Goal: Task Accomplishment & Management: Manage account settings

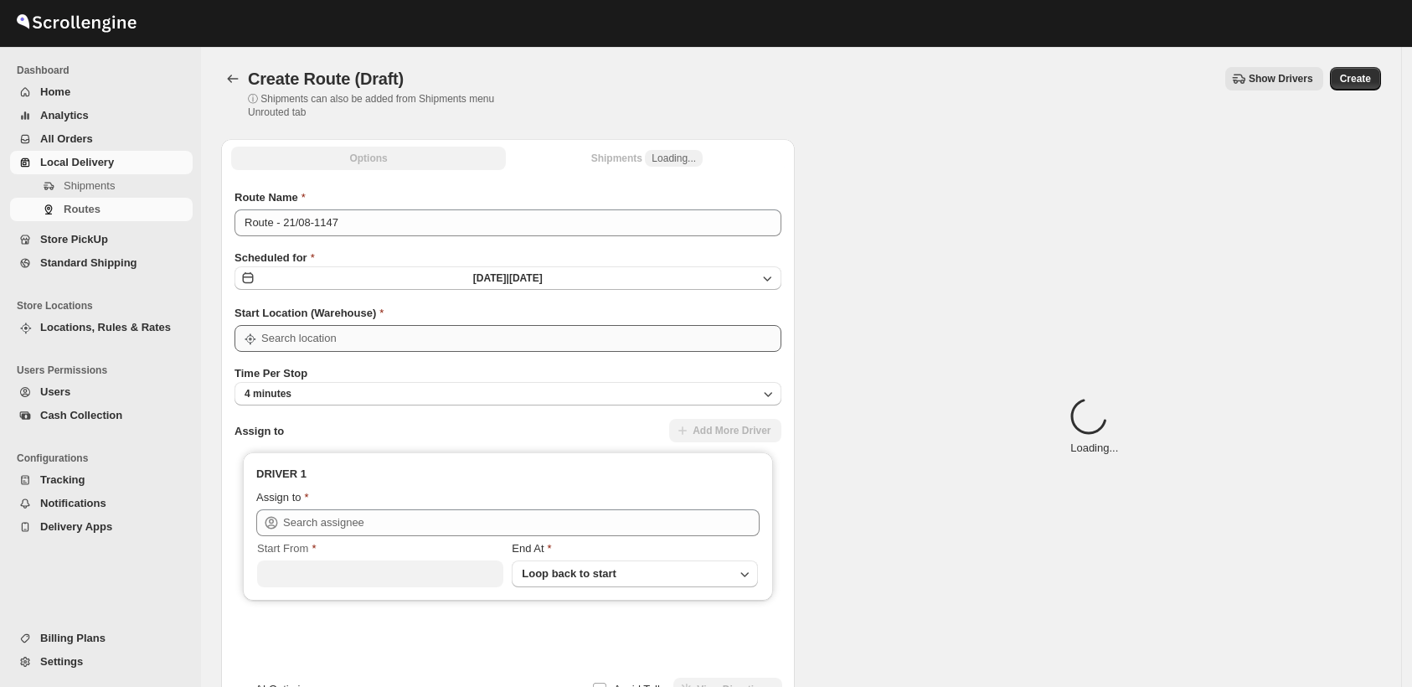
scroll to position [113, 0]
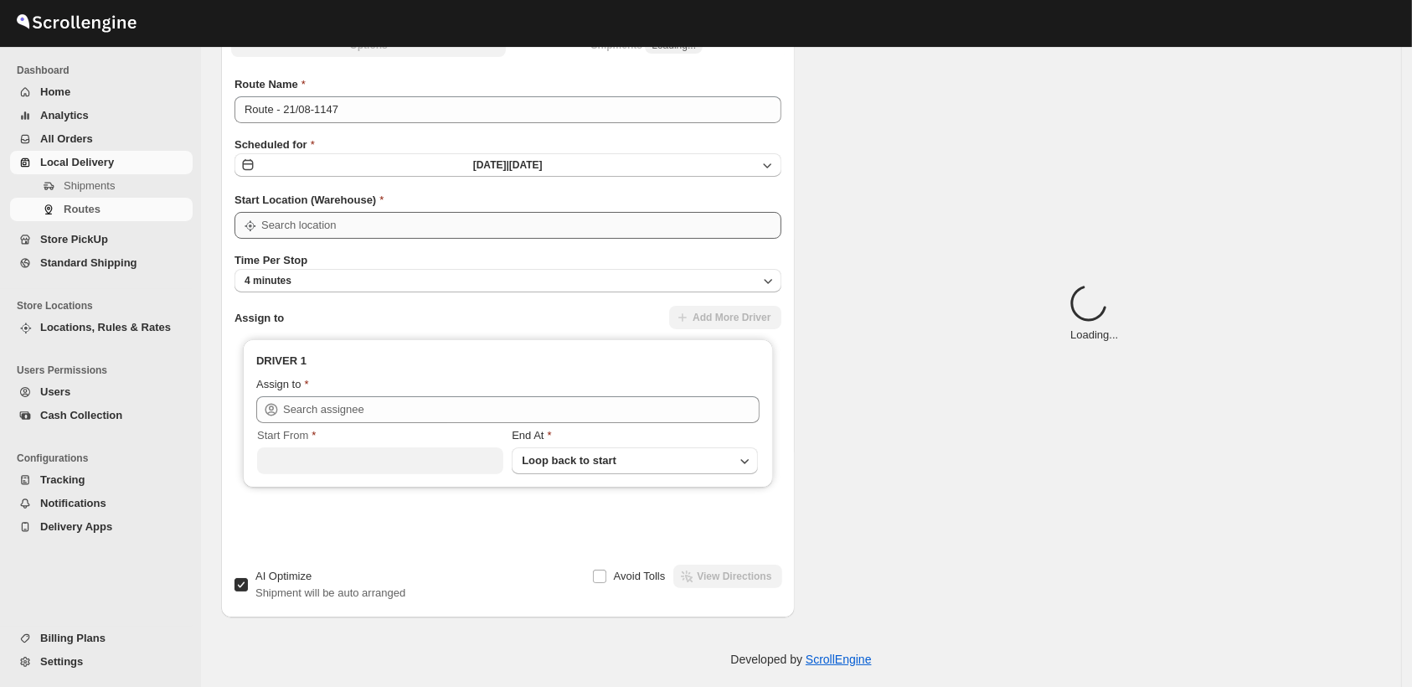
type input "Shop"
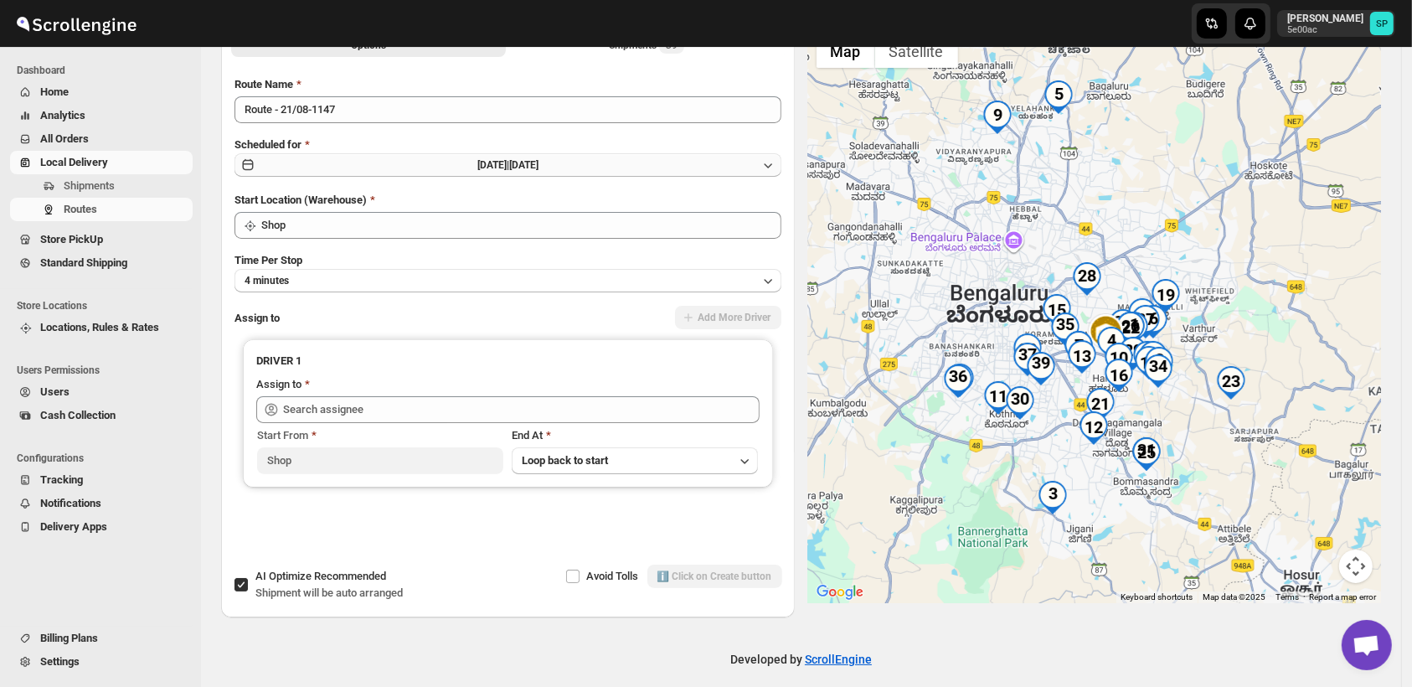
scroll to position [20, 0]
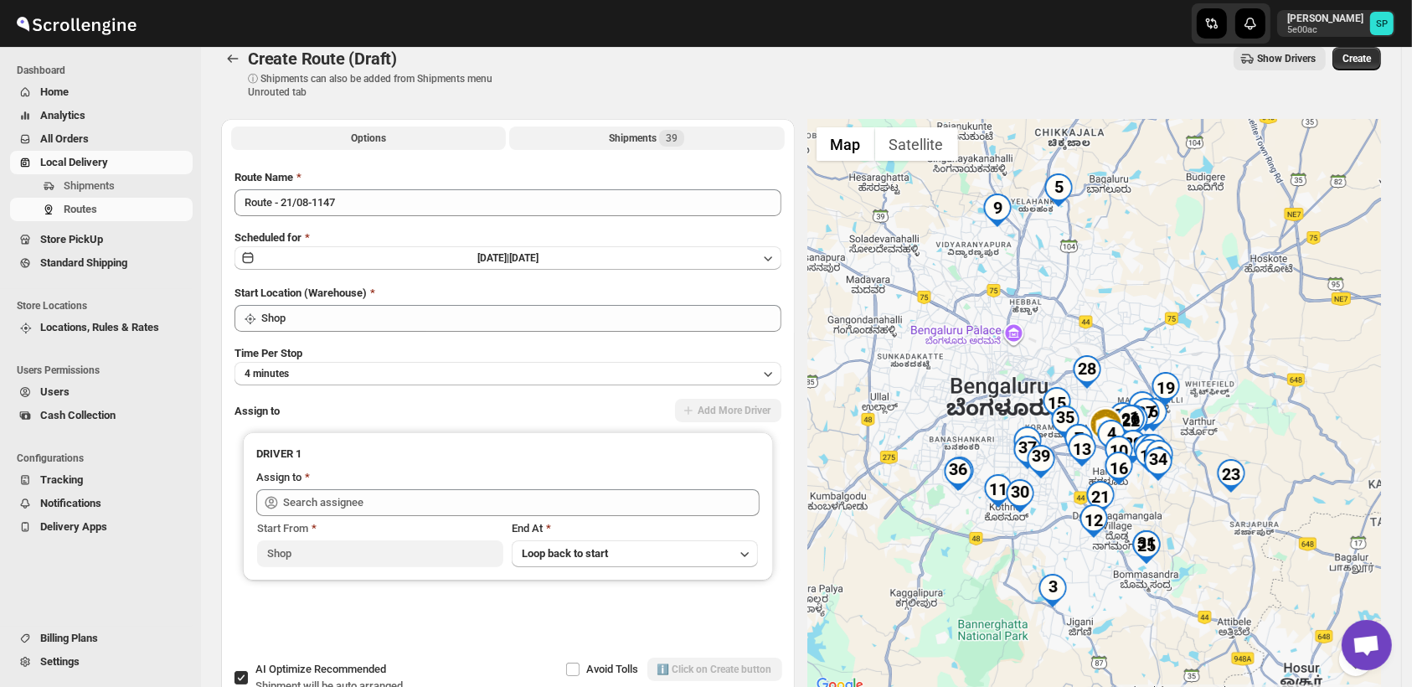
click at [678, 142] on span "39" at bounding box center [672, 138] width 12 height 13
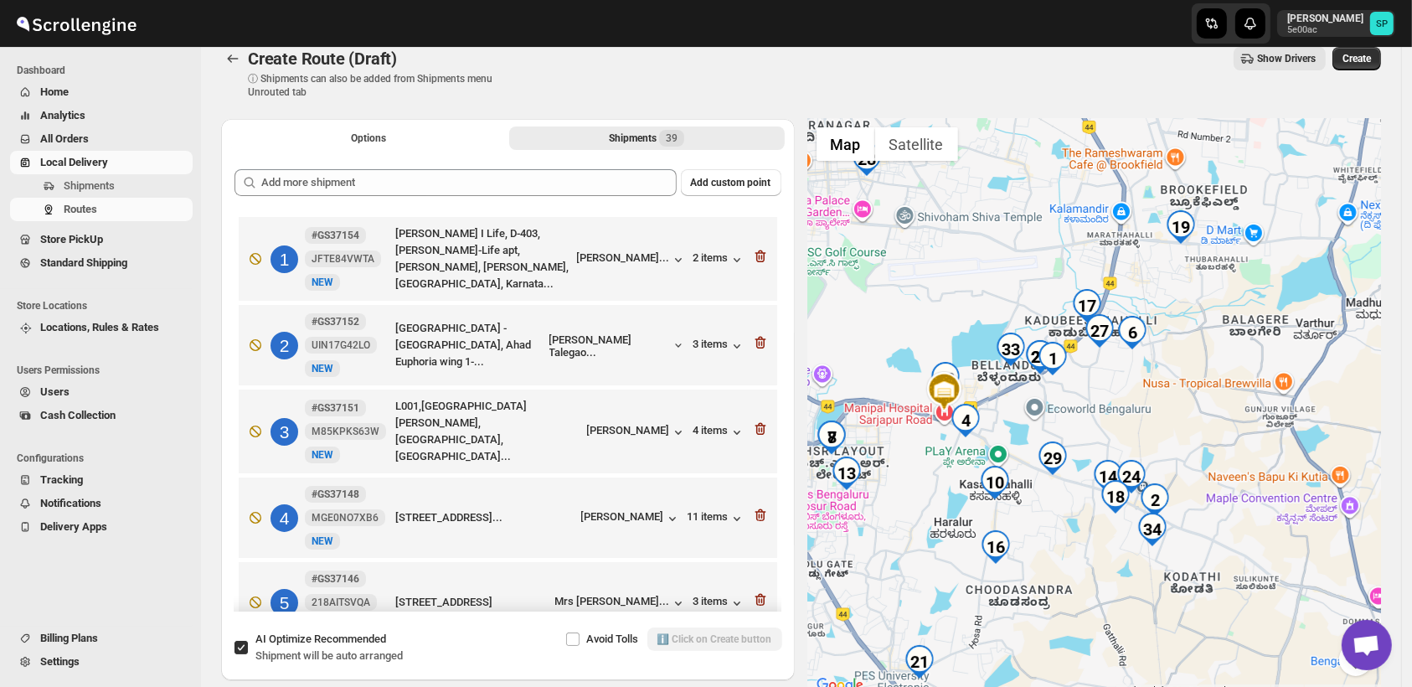
drag, startPoint x: 1167, startPoint y: 405, endPoint x: 1063, endPoint y: 543, distance: 172.2
click at [1063, 543] on div at bounding box center [1095, 407] width 574 height 577
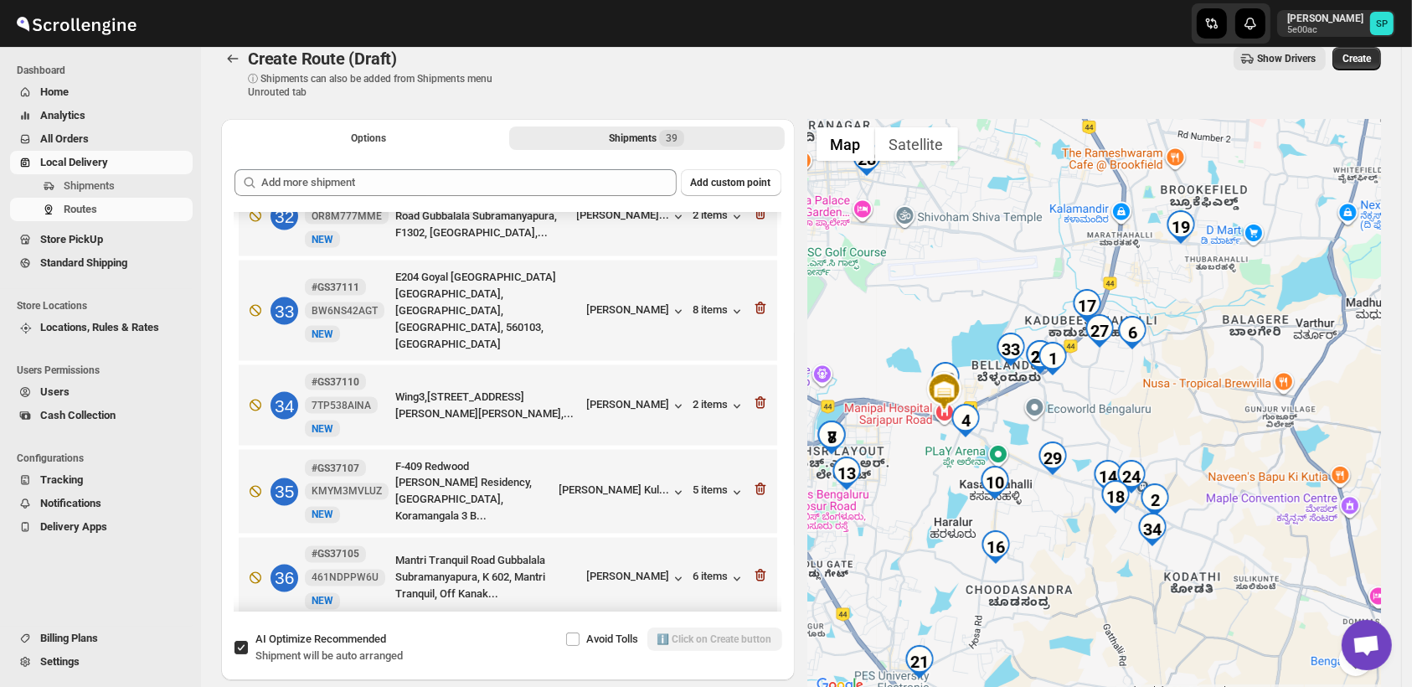
scroll to position [2931, 0]
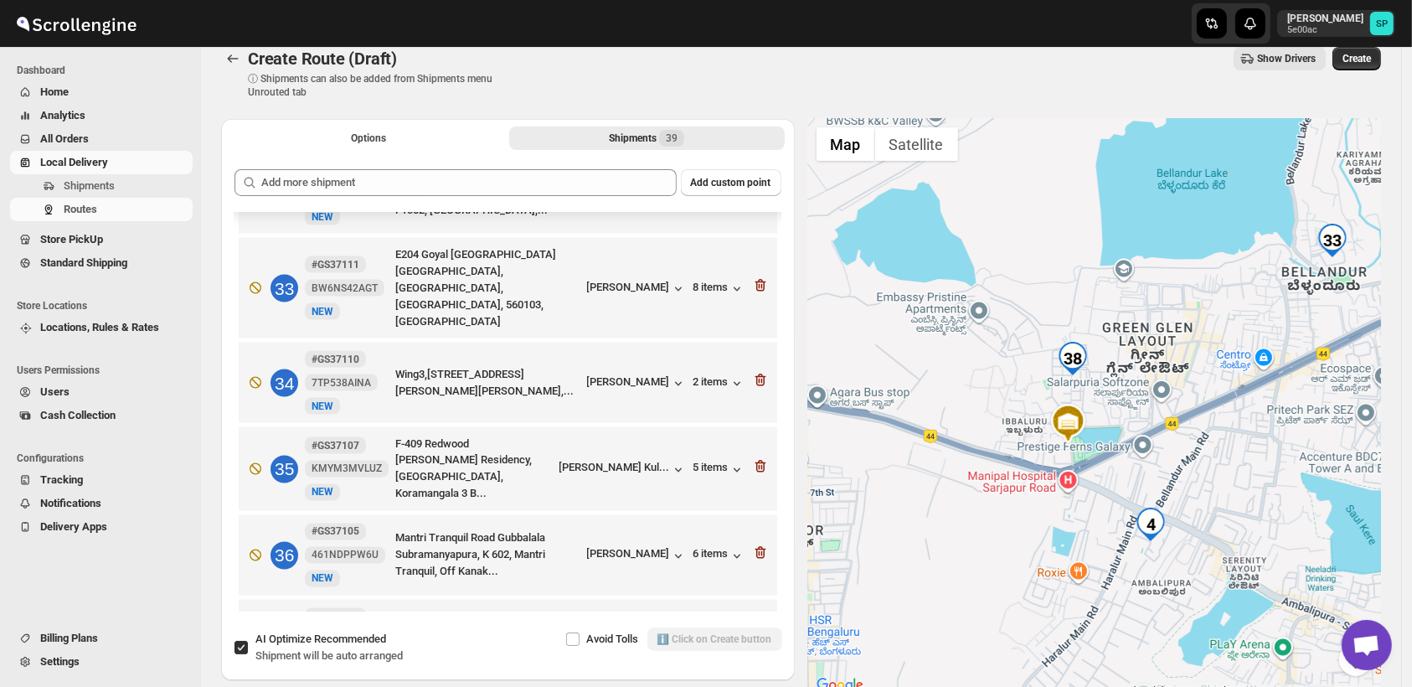
drag, startPoint x: 1366, startPoint y: 469, endPoint x: 1425, endPoint y: 461, distance: 59.2
click at [1412, 461] on html "Skip to content Sulakshana Pundle 5e00ac SP Dashboard Home Analytics All Orders…" at bounding box center [706, 323] width 1412 height 687
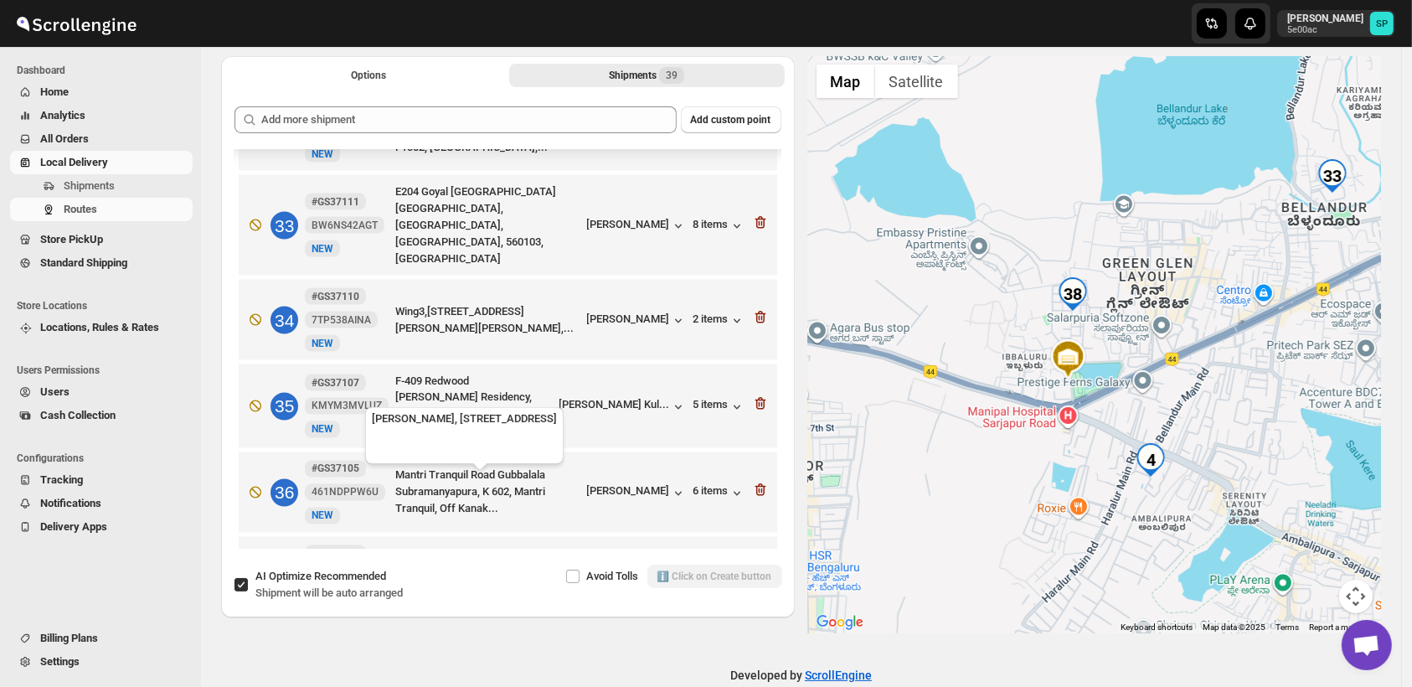
scroll to position [113, 0]
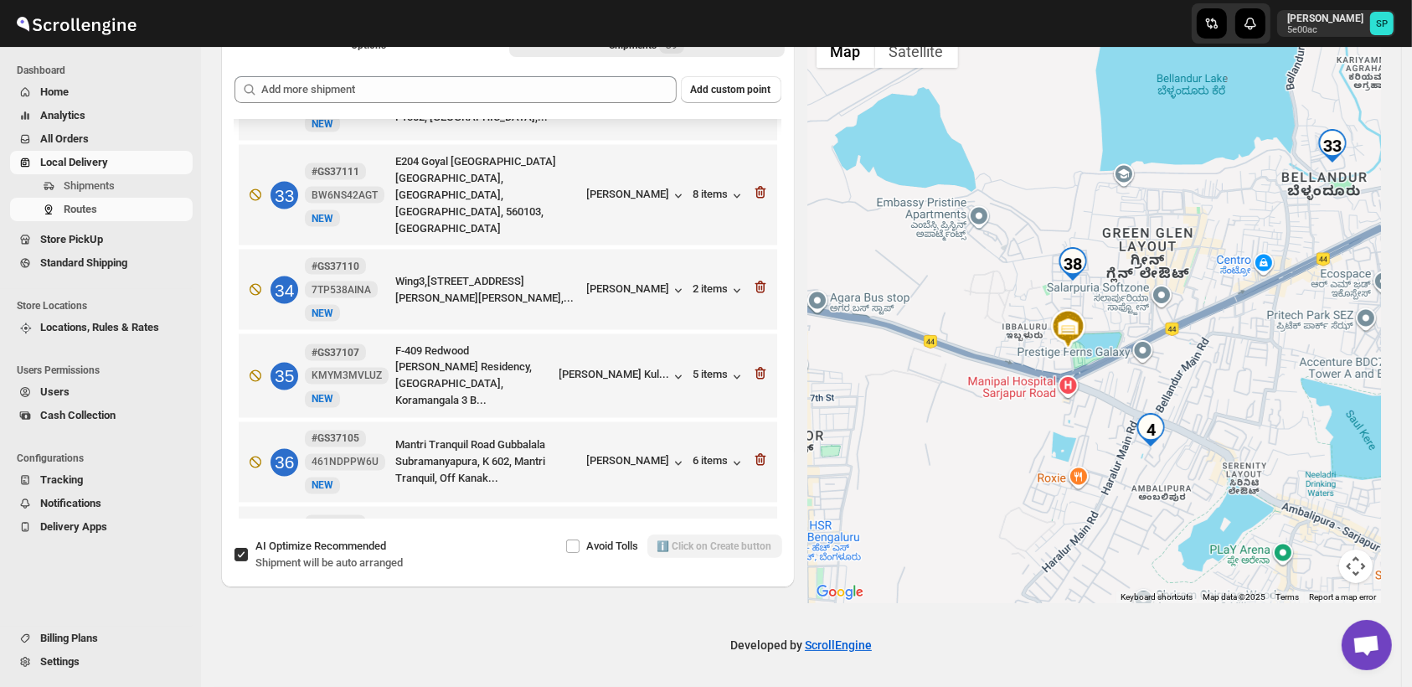
click at [752, 621] on icon "button" at bounding box center [760, 629] width 17 height 17
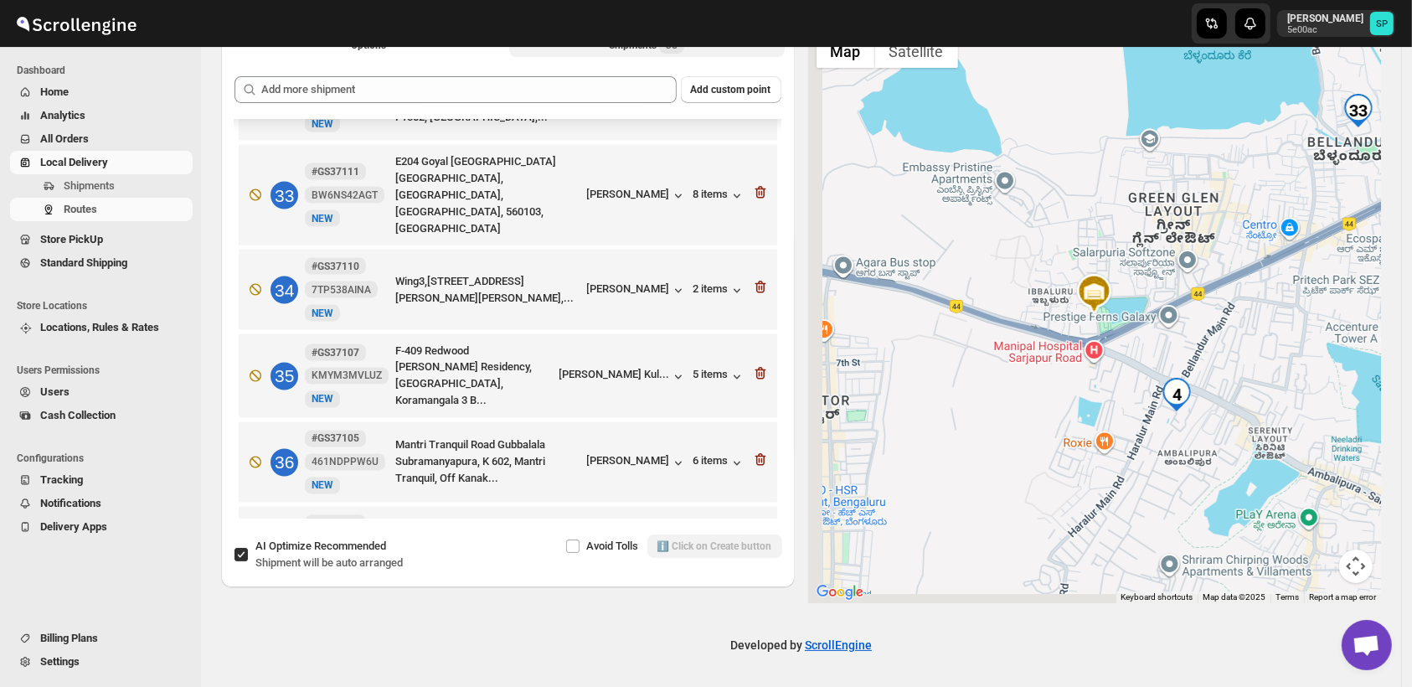
scroll to position [2847, 0]
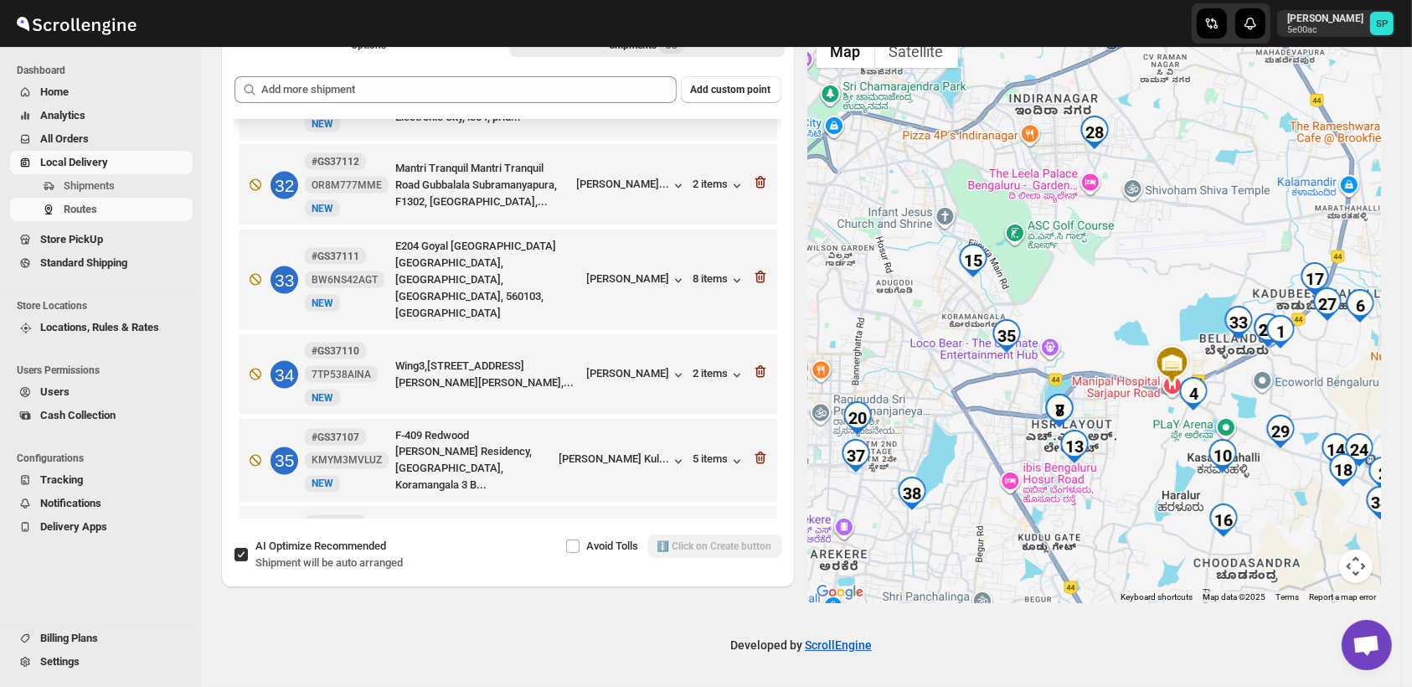
drag, startPoint x: 1032, startPoint y: 324, endPoint x: 1210, endPoint y: 335, distance: 178.8
click at [1210, 335] on div at bounding box center [1095, 314] width 574 height 577
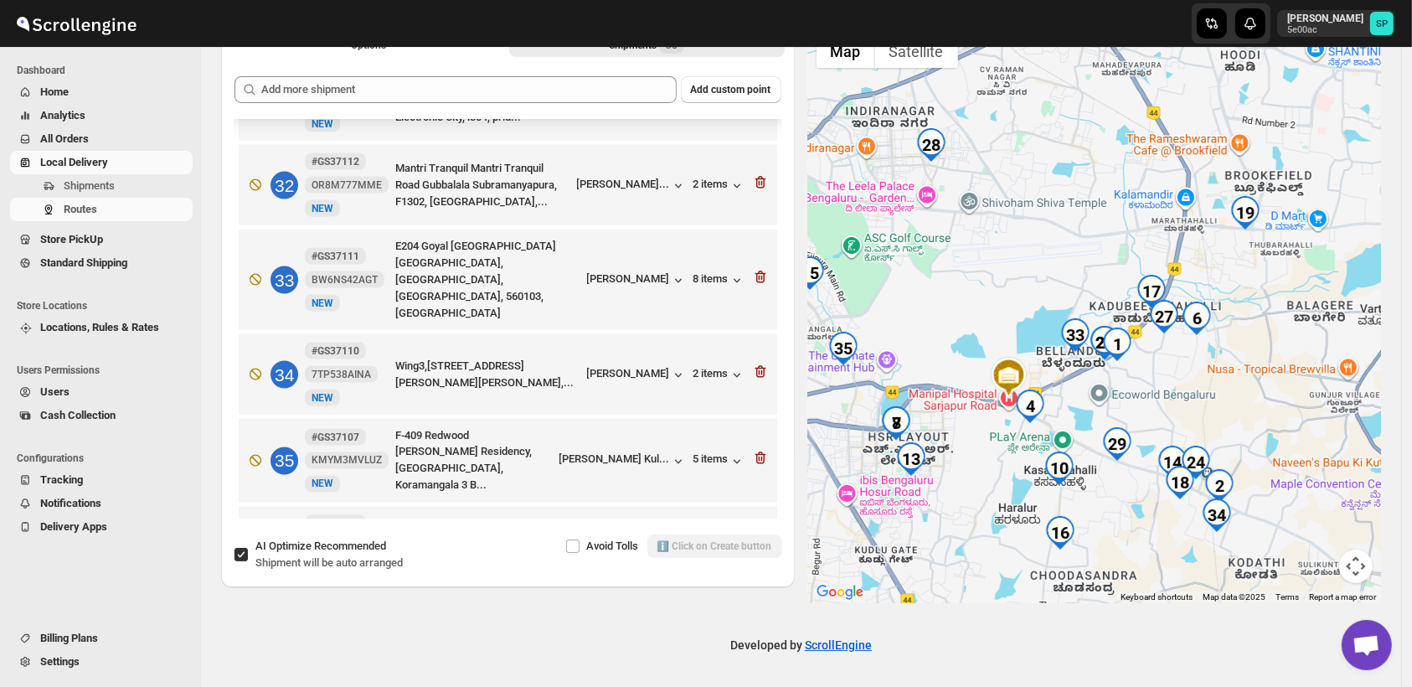
drag, startPoint x: 1293, startPoint y: 407, endPoint x: 1127, endPoint y: 420, distance: 167.2
click at [1127, 420] on div at bounding box center [1095, 314] width 574 height 577
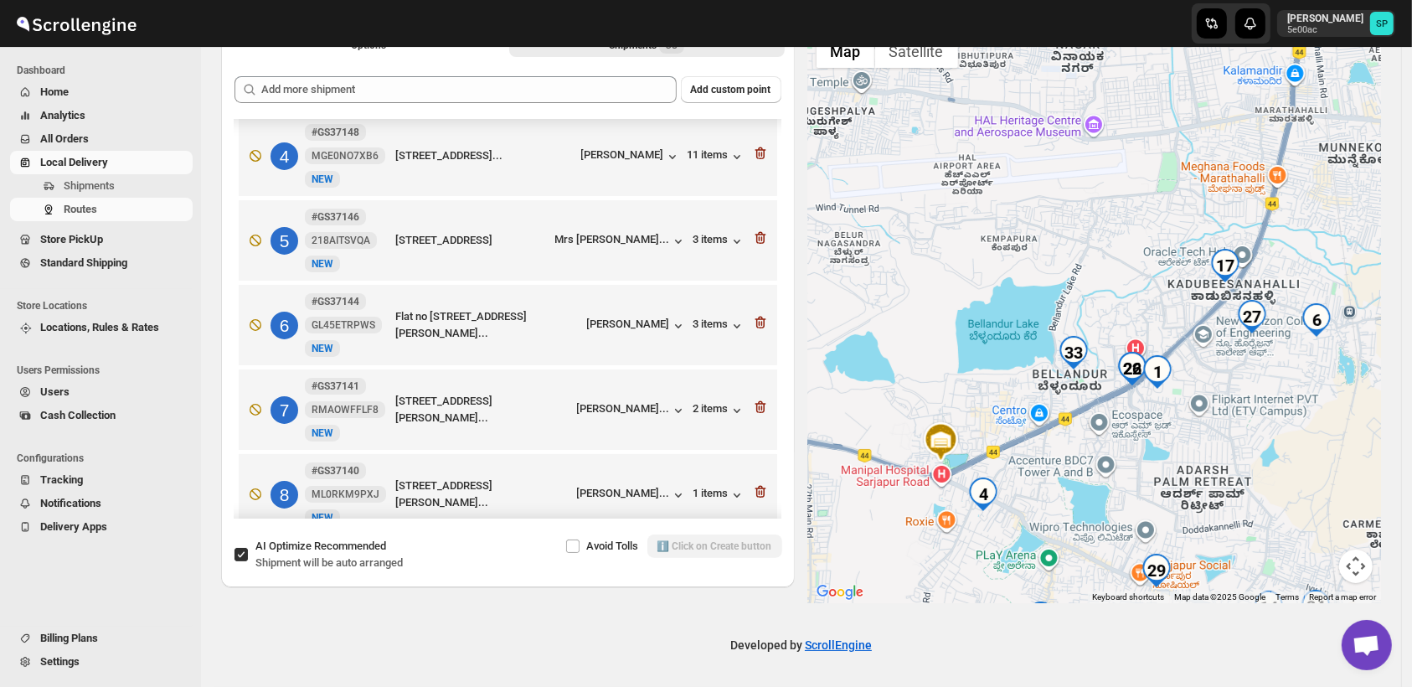
scroll to position [240, 0]
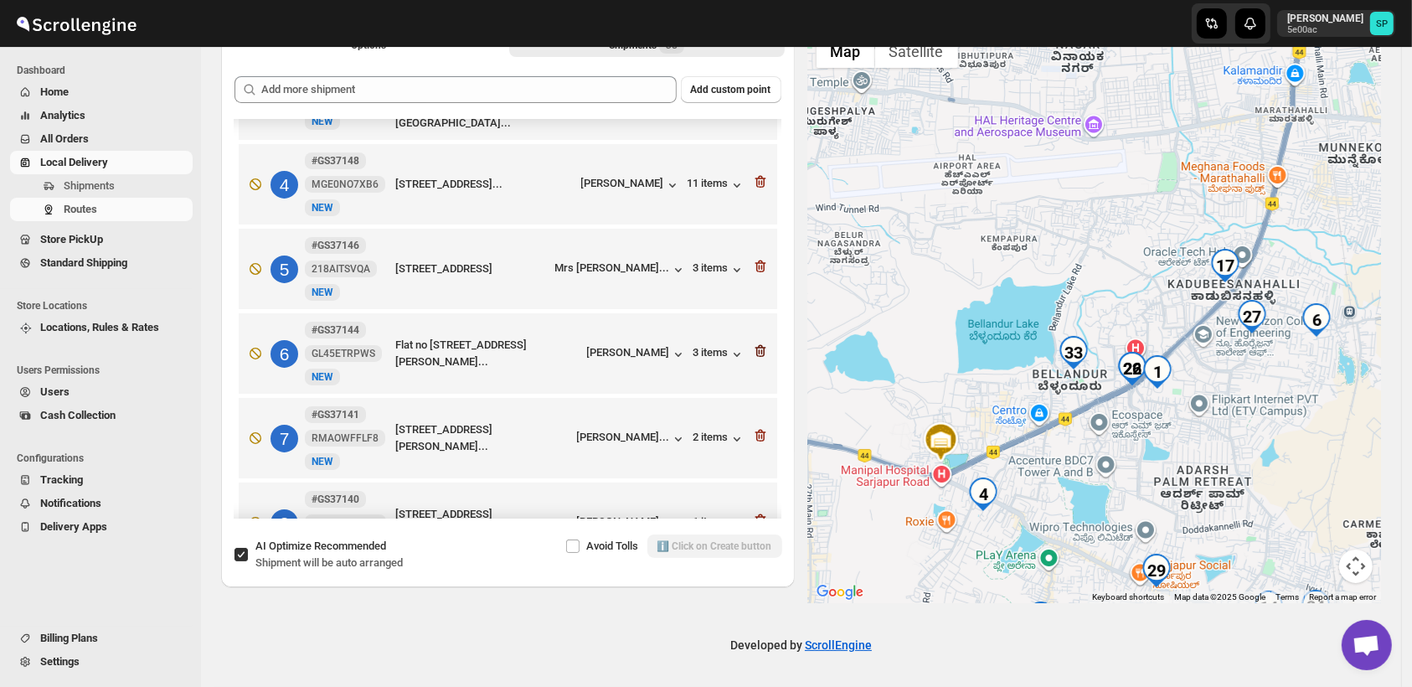
click at [753, 347] on icon "button" at bounding box center [760, 351] width 17 height 17
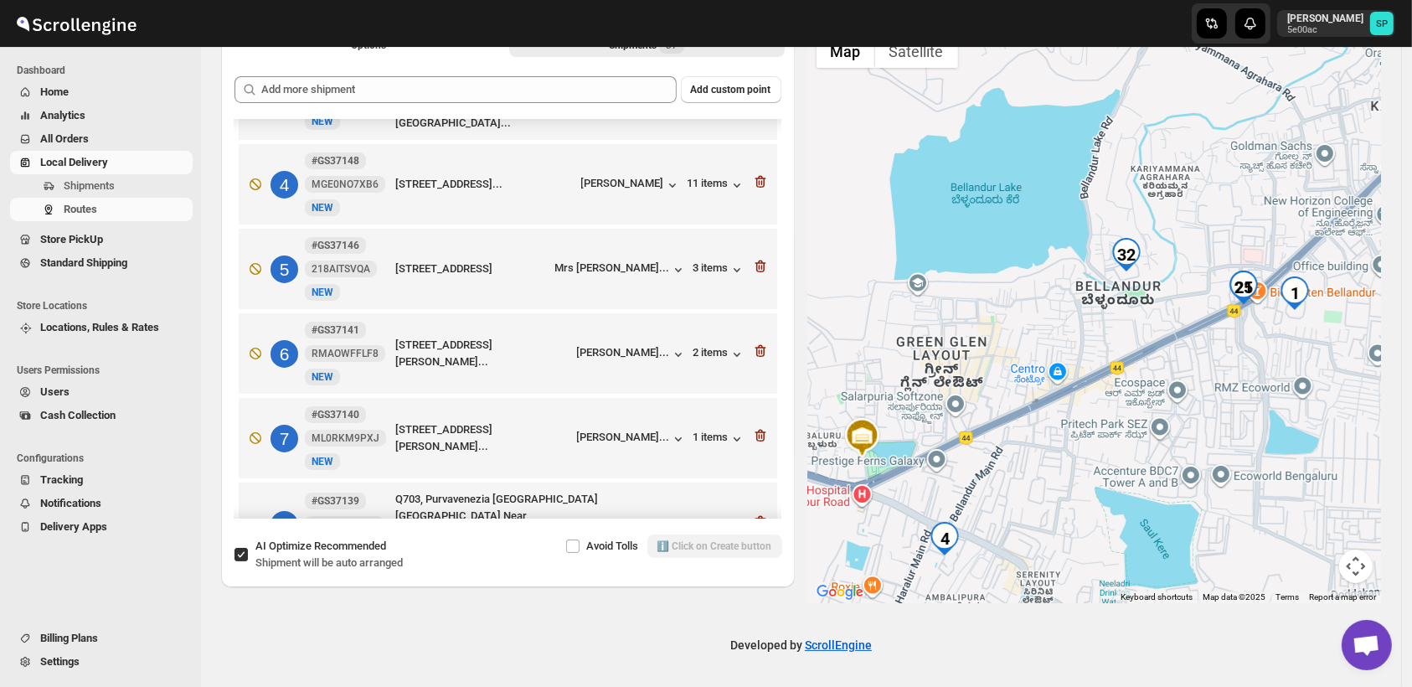
drag, startPoint x: 1006, startPoint y: 379, endPoint x: 1308, endPoint y: 405, distance: 302.8
click at [1308, 405] on div at bounding box center [1095, 314] width 574 height 577
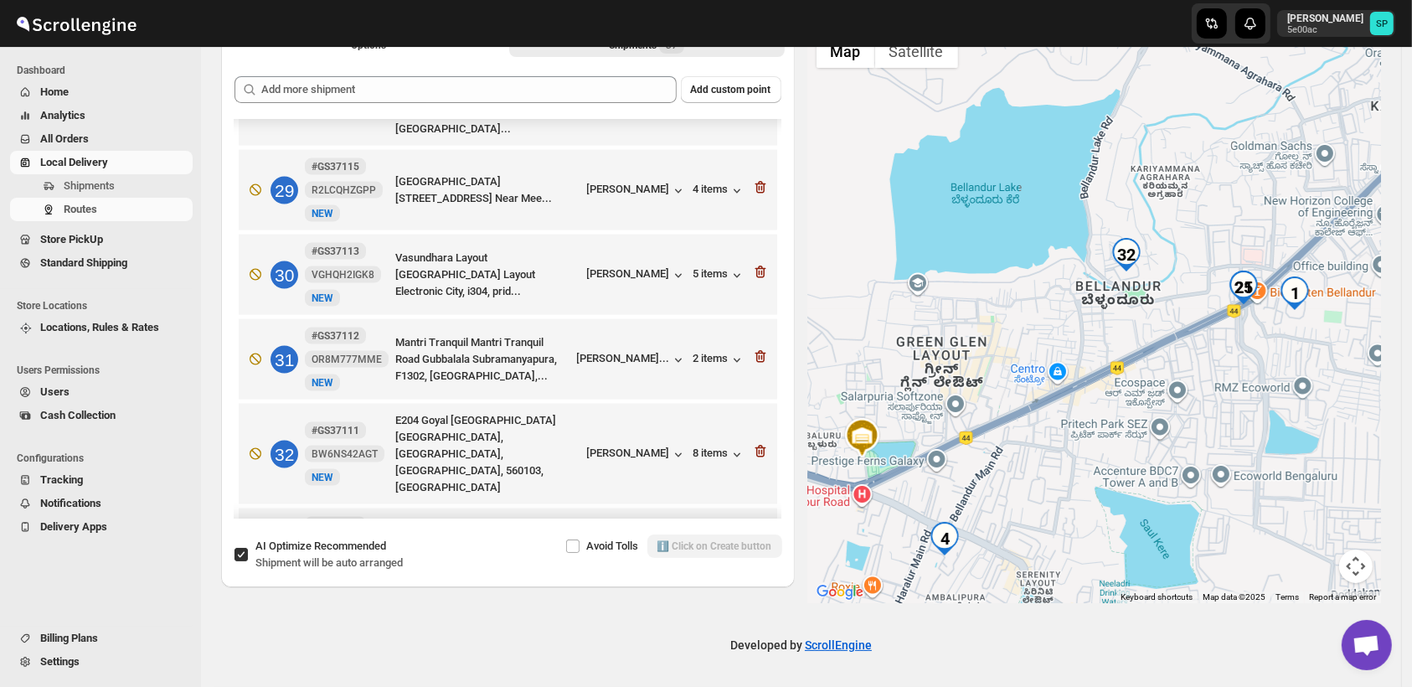
scroll to position [2567, 0]
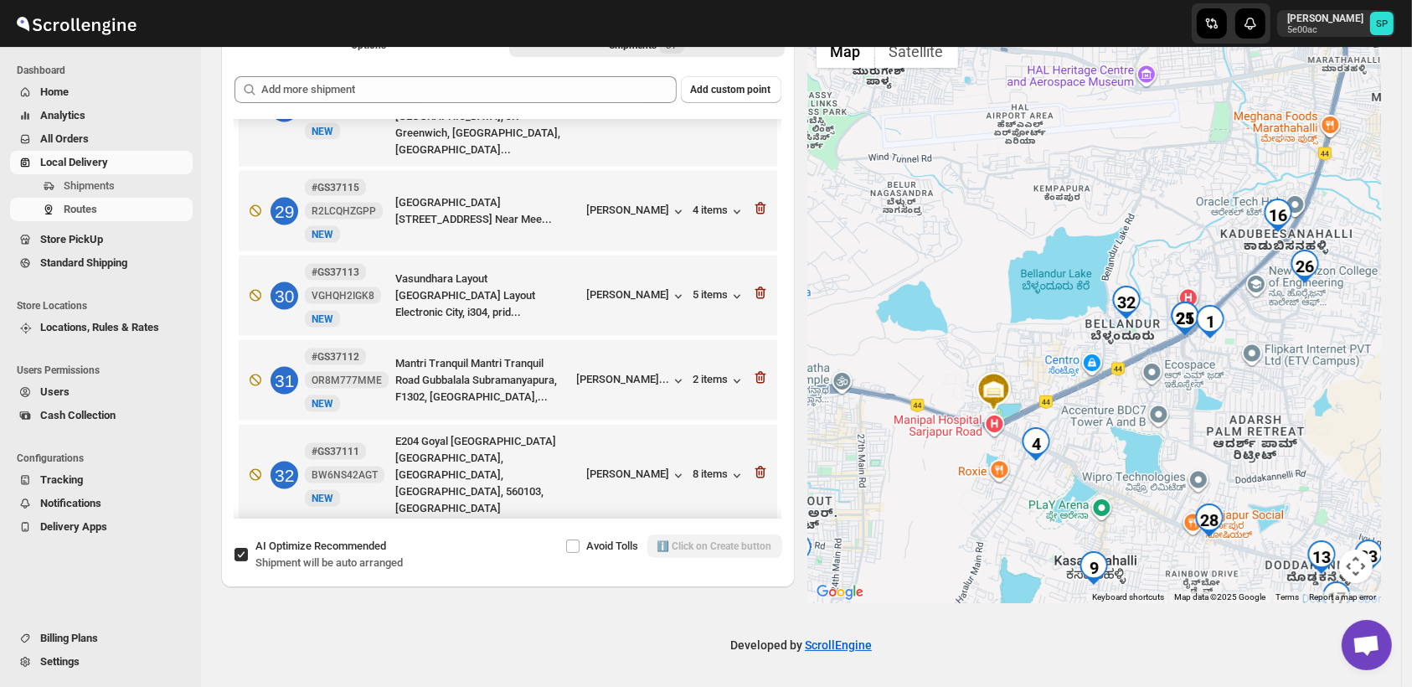
drag, startPoint x: 1222, startPoint y: 439, endPoint x: 1063, endPoint y: 471, distance: 162.3
click at [1063, 471] on div at bounding box center [1095, 314] width 574 height 577
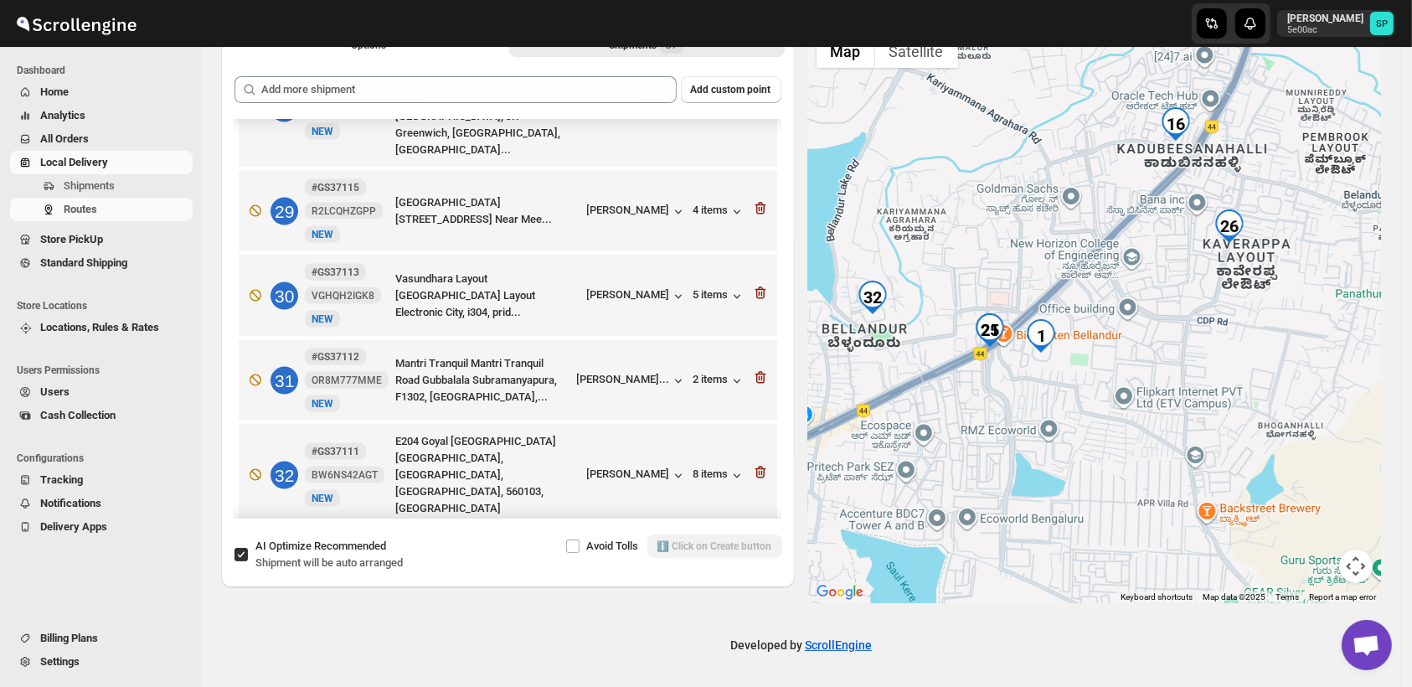
drag, startPoint x: 1189, startPoint y: 372, endPoint x: 967, endPoint y: 435, distance: 230.7
click at [967, 435] on div at bounding box center [1095, 314] width 574 height 577
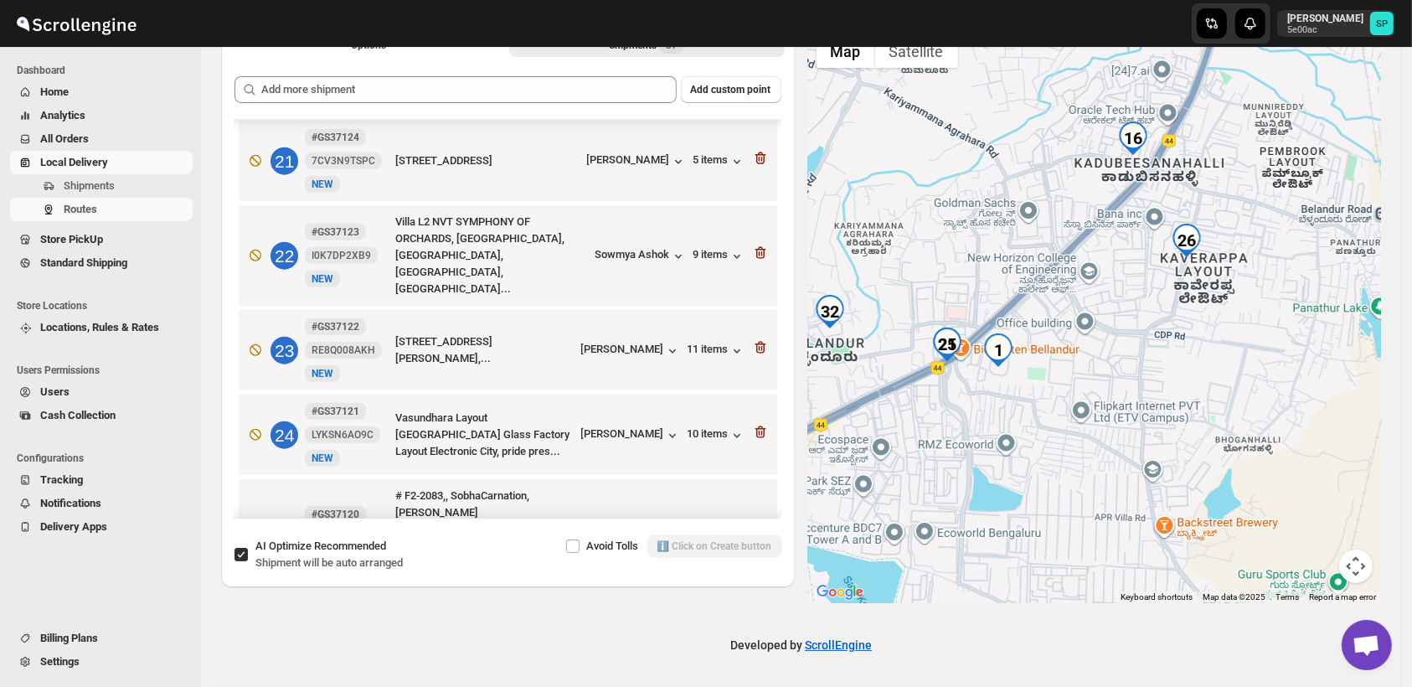
scroll to position [1636, 0]
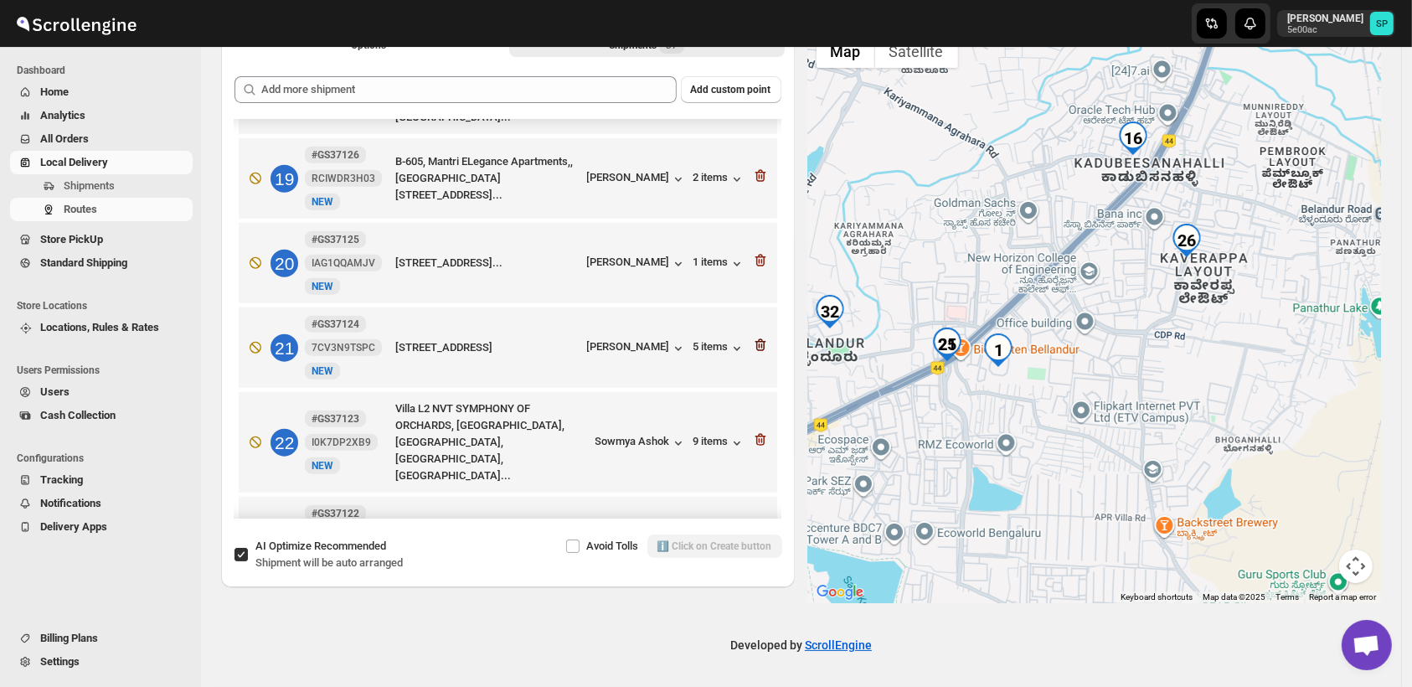
click at [755, 339] on icon "button" at bounding box center [760, 345] width 11 height 13
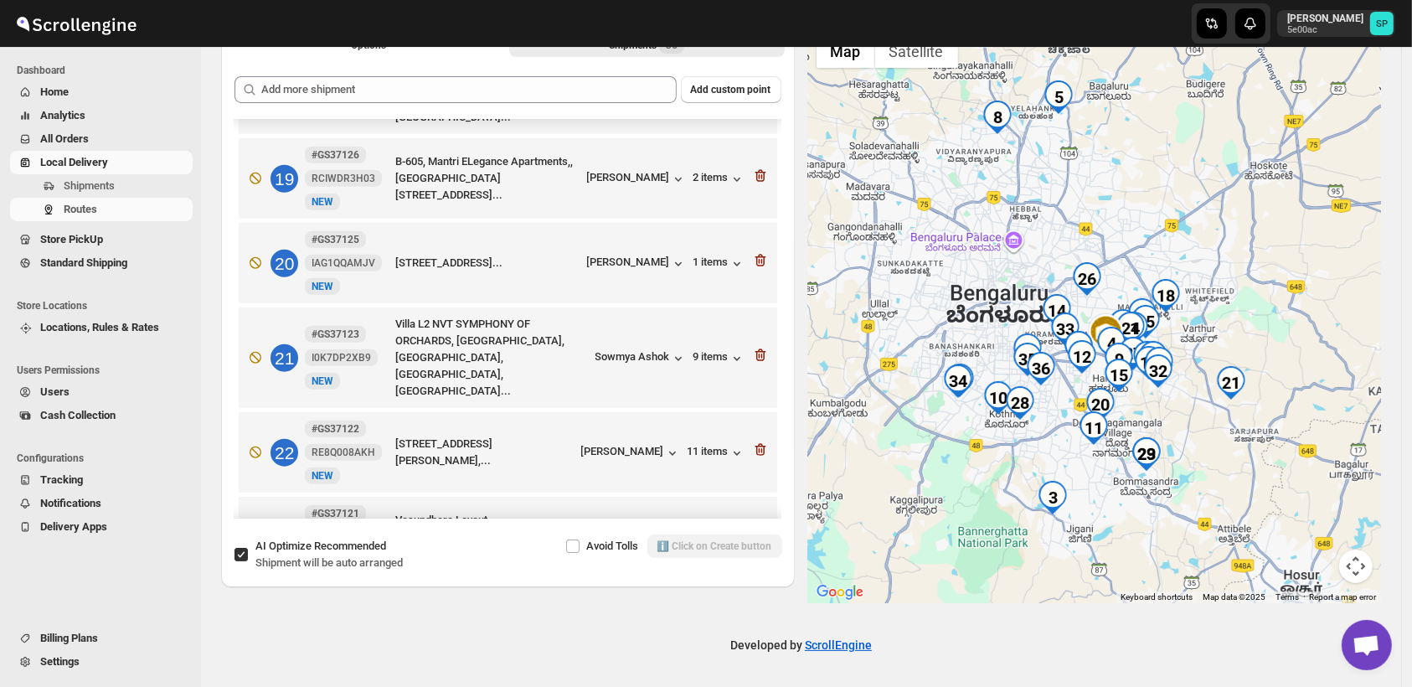
click at [755, 629] on icon "button" at bounding box center [760, 637] width 17 height 17
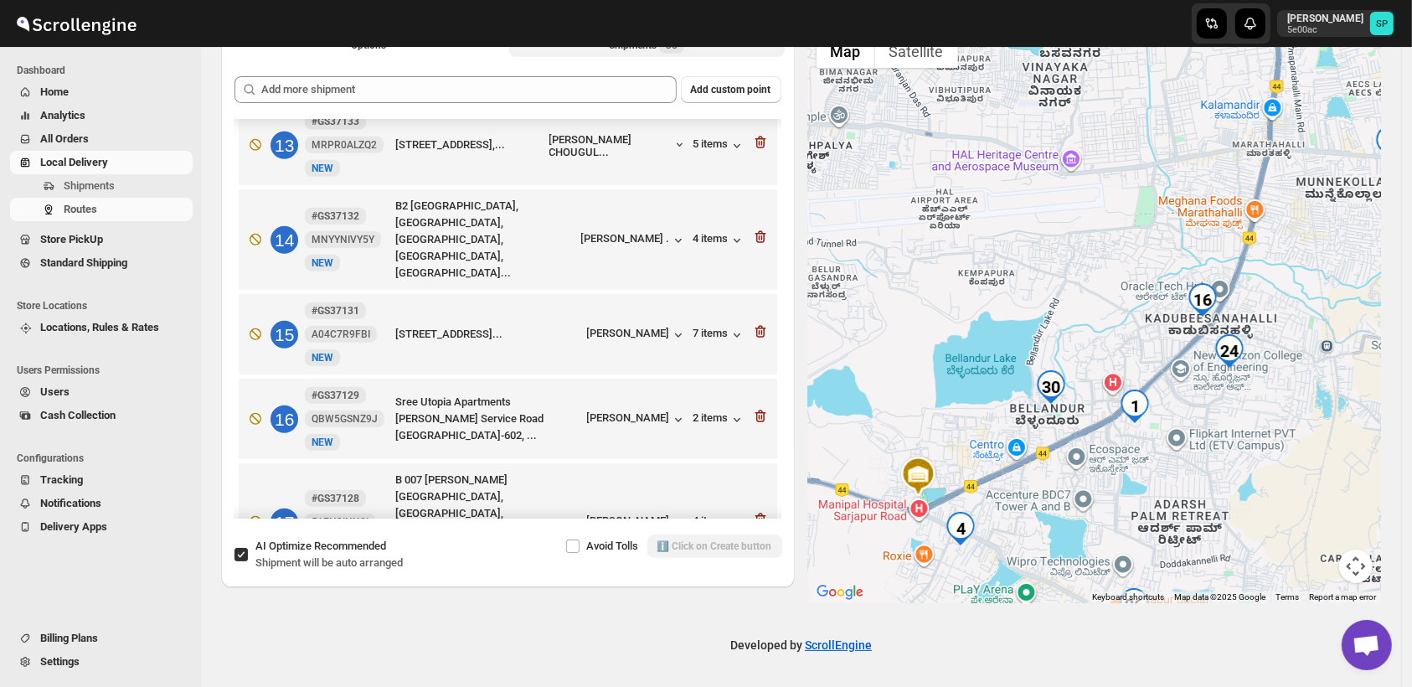
scroll to position [1101, 0]
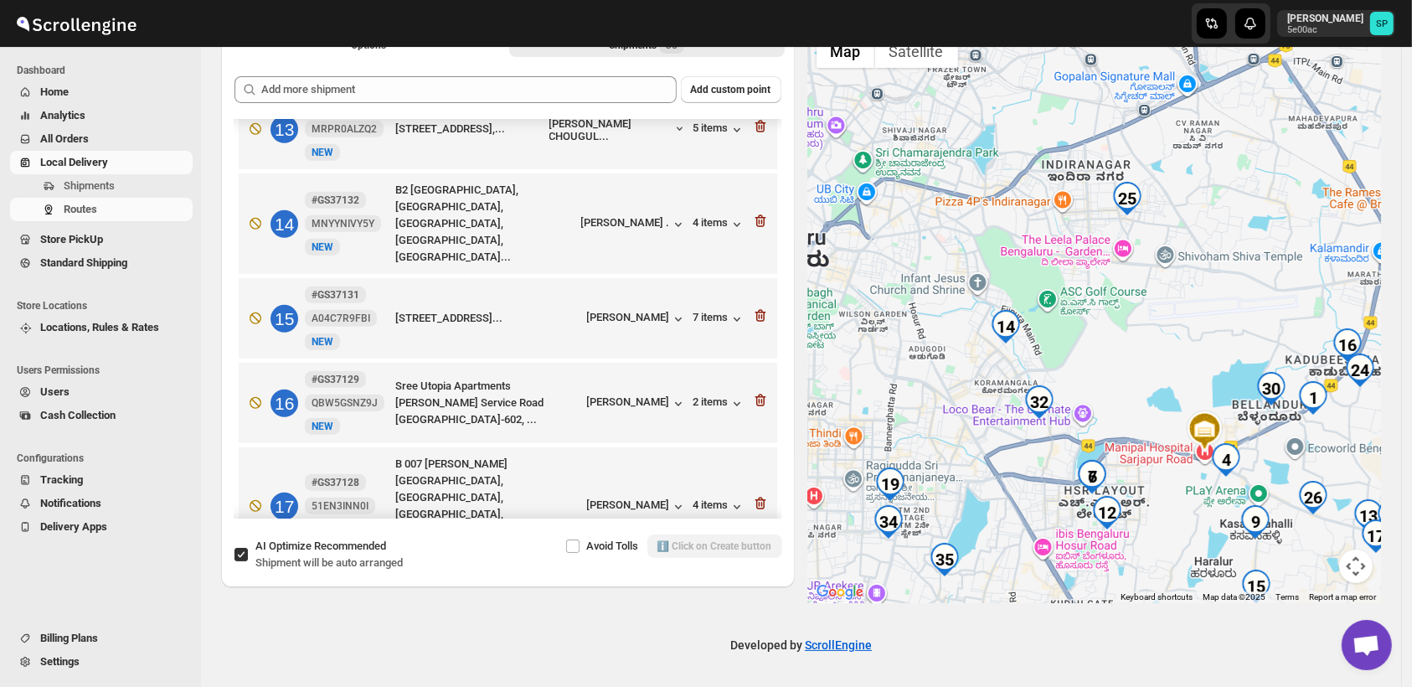
drag, startPoint x: 1011, startPoint y: 326, endPoint x: 1193, endPoint y: 334, distance: 182.0
click at [1193, 334] on div at bounding box center [1095, 314] width 574 height 577
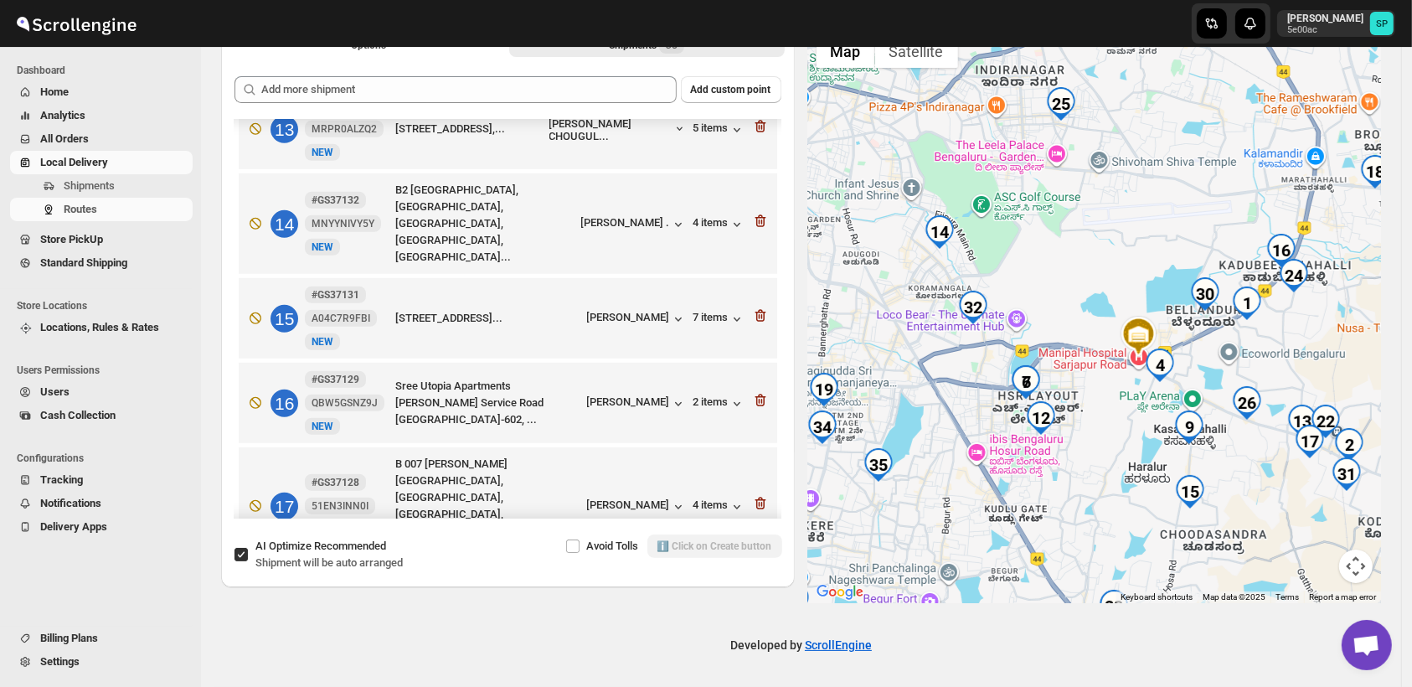
drag, startPoint x: 1198, startPoint y: 510, endPoint x: 1131, endPoint y: 414, distance: 117.4
click at [1131, 414] on div at bounding box center [1095, 314] width 574 height 577
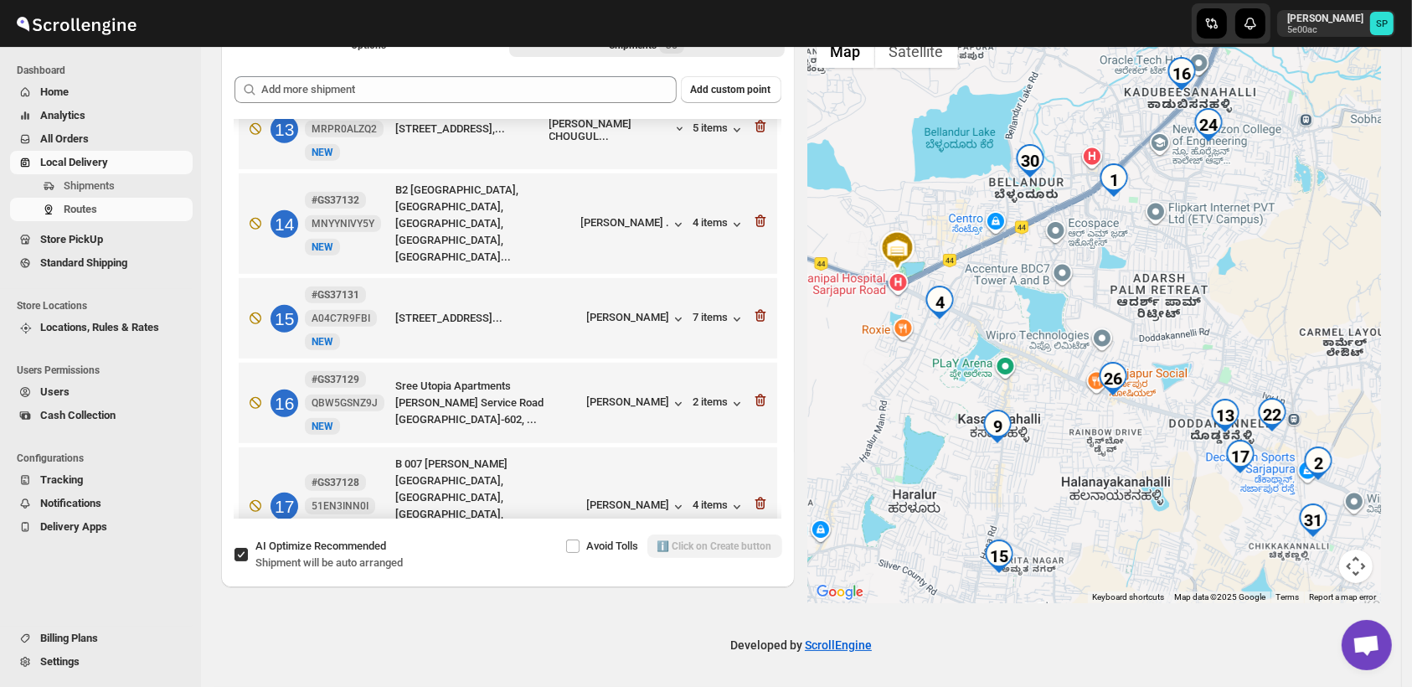
drag, startPoint x: 1258, startPoint y: 454, endPoint x: 1112, endPoint y: 466, distance: 147.1
click at [1112, 466] on div at bounding box center [1095, 314] width 574 height 577
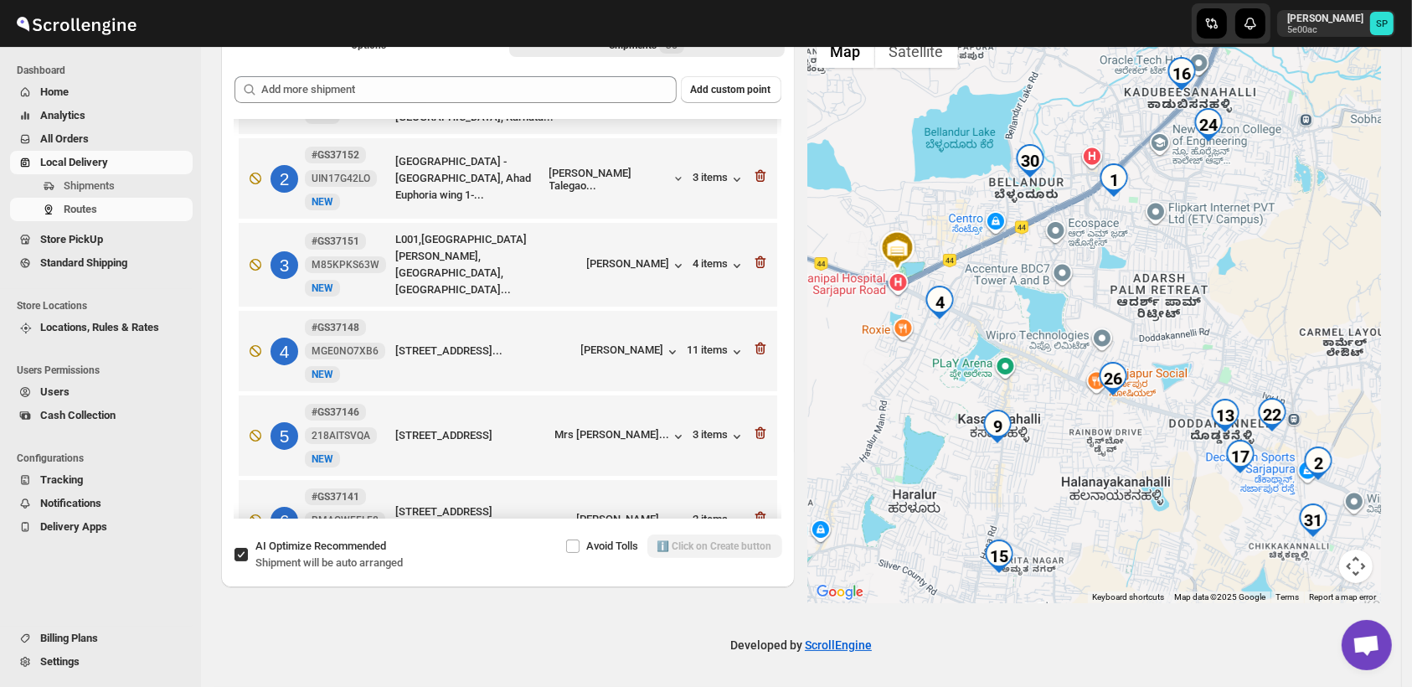
scroll to position [93, 0]
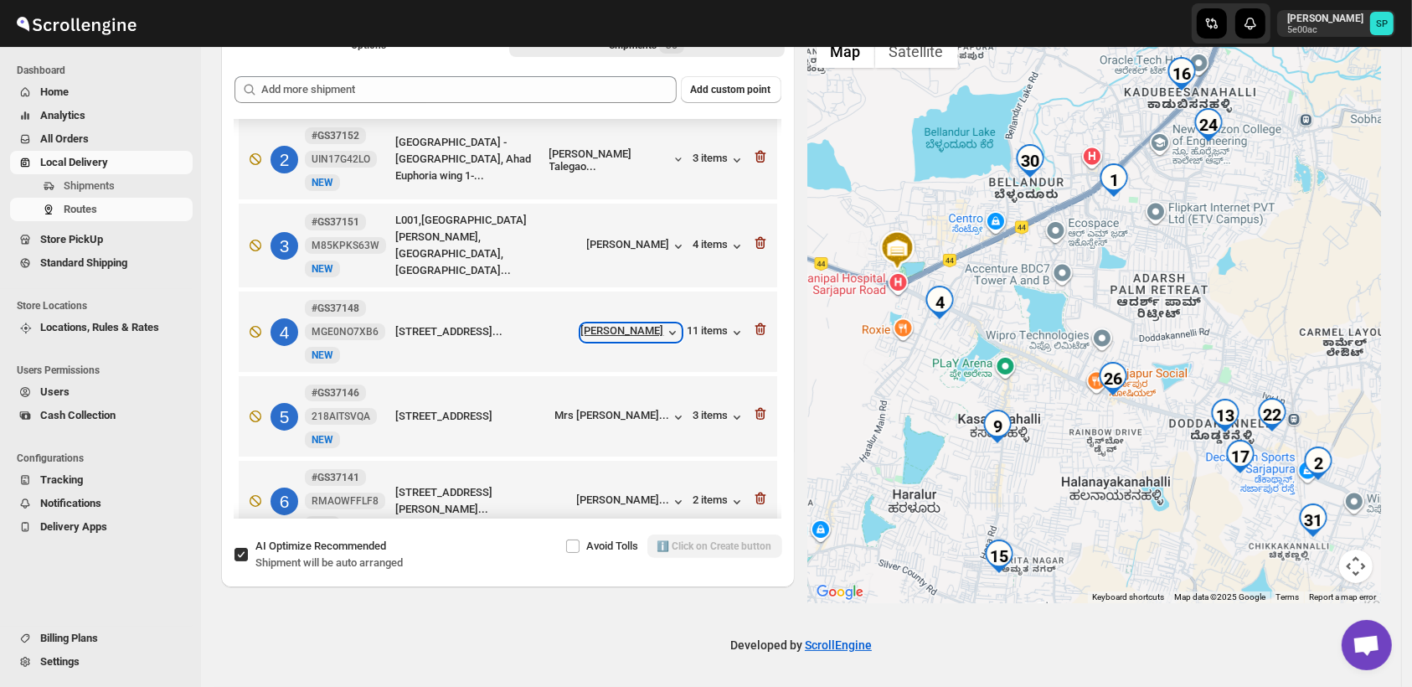
click at [642, 328] on div "Akshata Kore" at bounding box center [631, 332] width 100 height 17
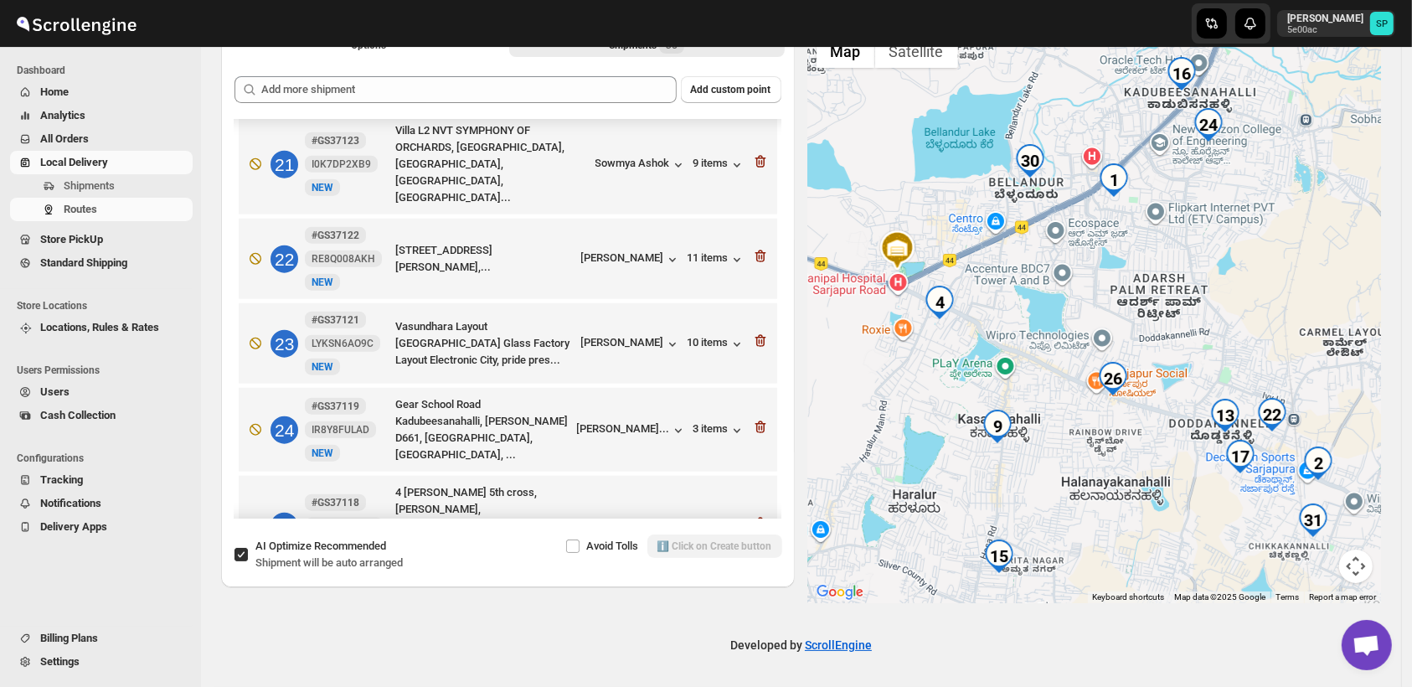
scroll to position [1861, 0]
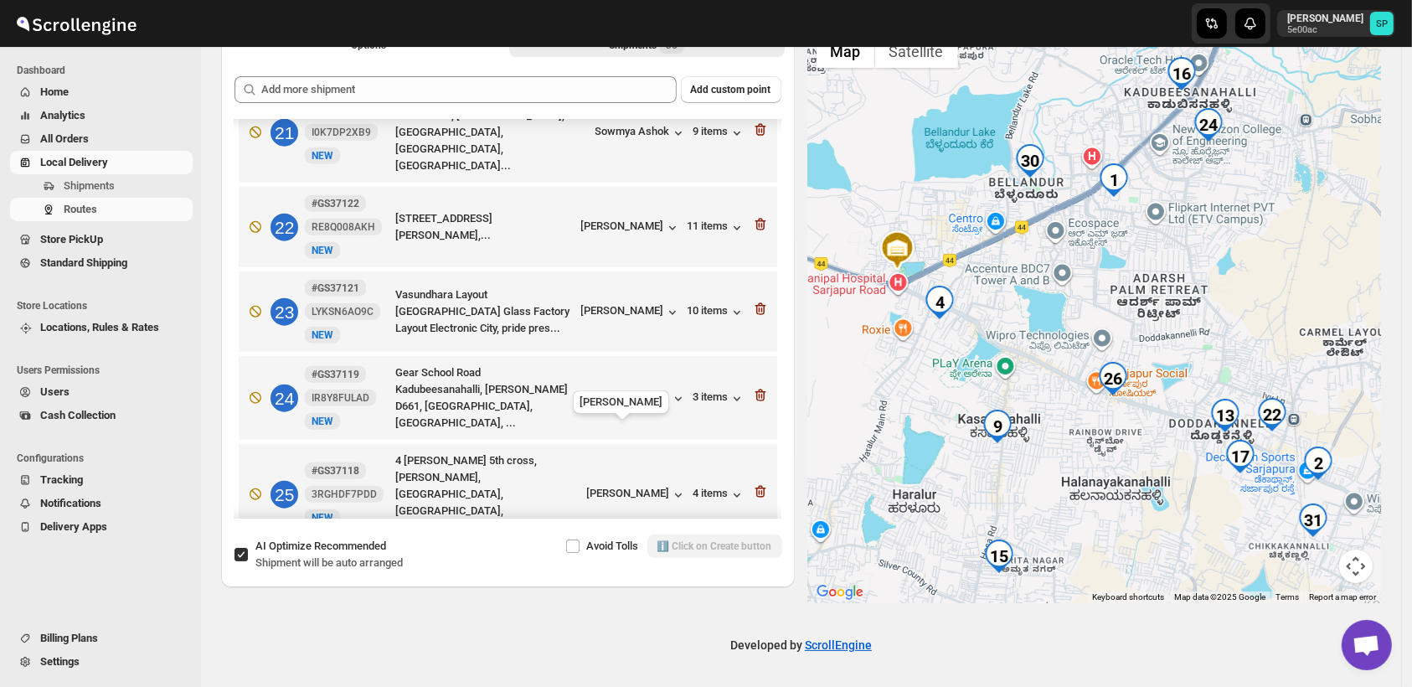
click at [603, 600] on div "Nilisha Yadwadk..." at bounding box center [623, 606] width 93 height 13
click at [756, 596] on icon "button" at bounding box center [760, 604] width 17 height 17
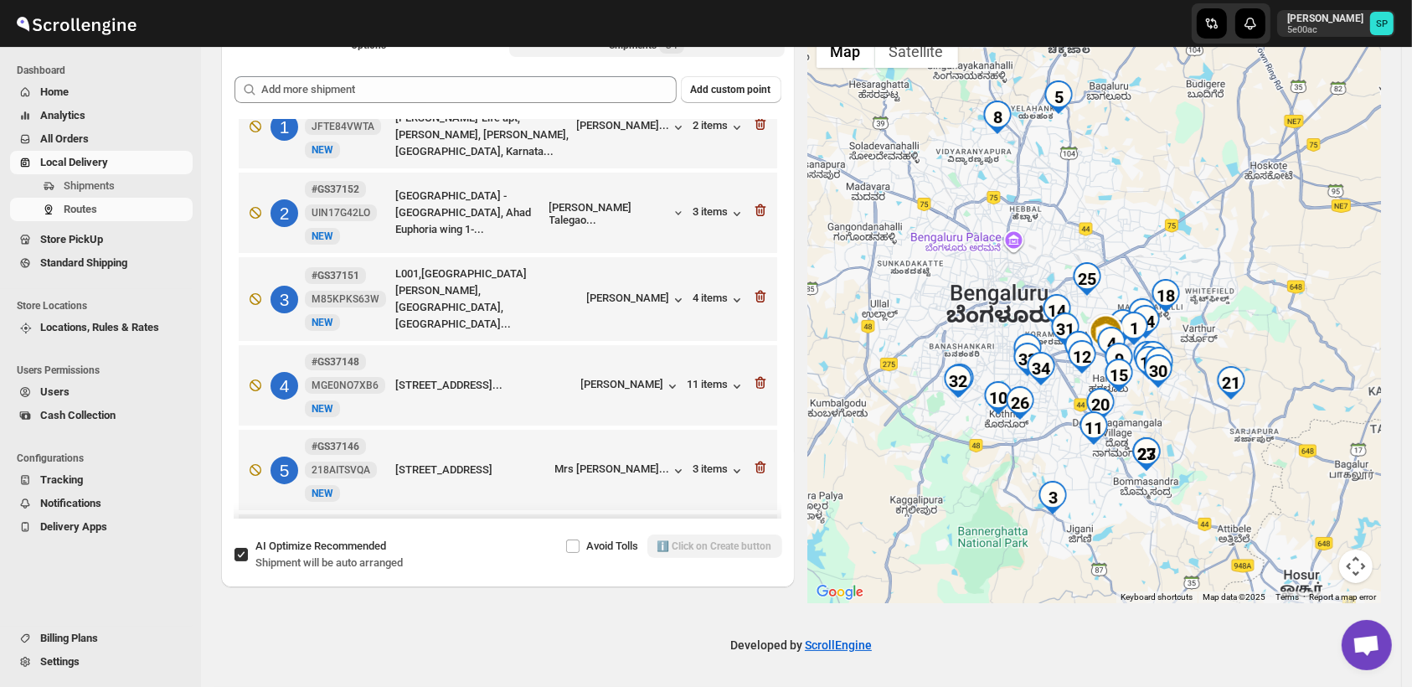
scroll to position [0, 0]
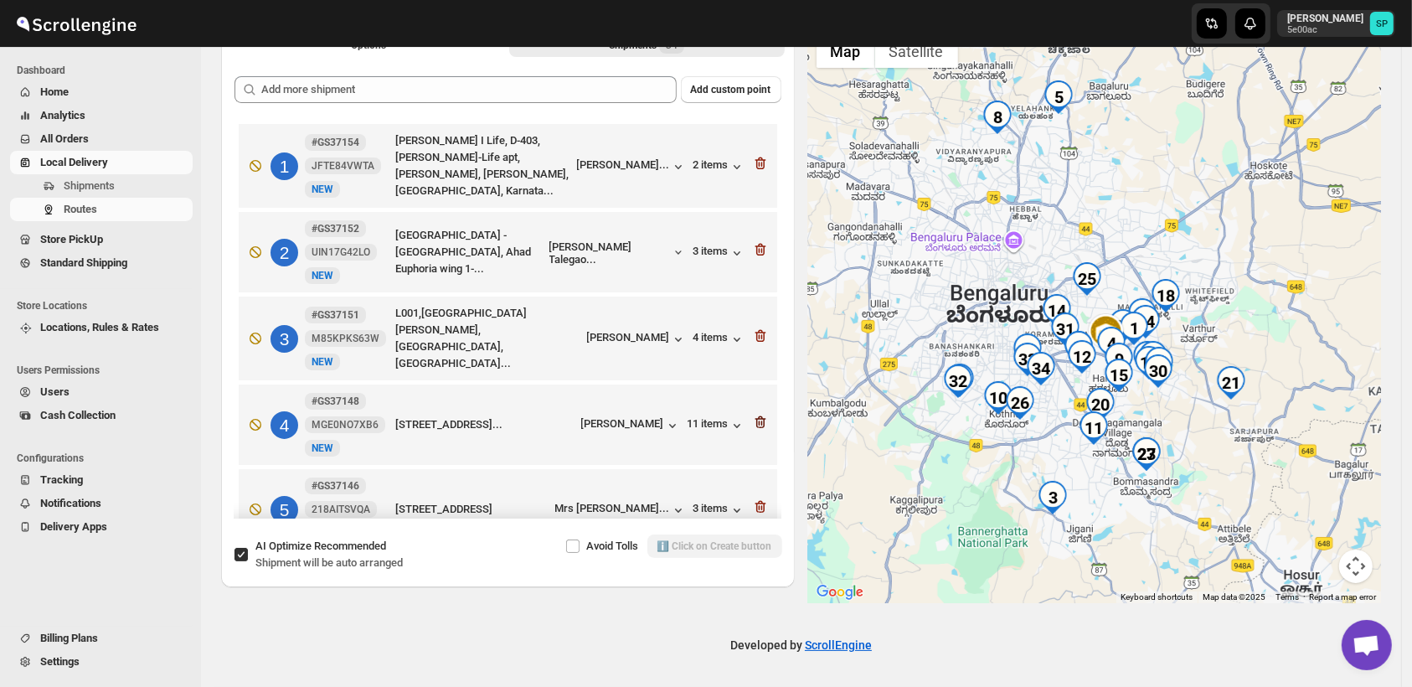
click at [753, 419] on icon "button" at bounding box center [760, 422] width 17 height 17
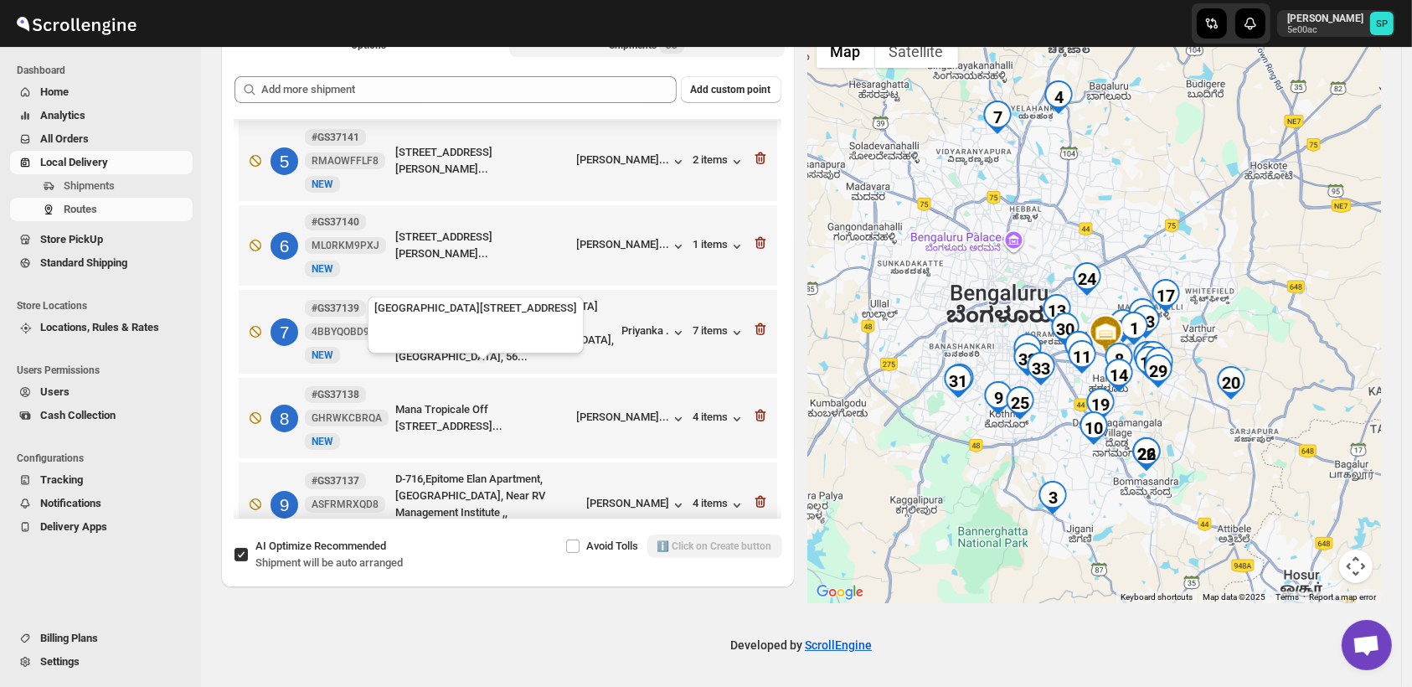
scroll to position [372, 0]
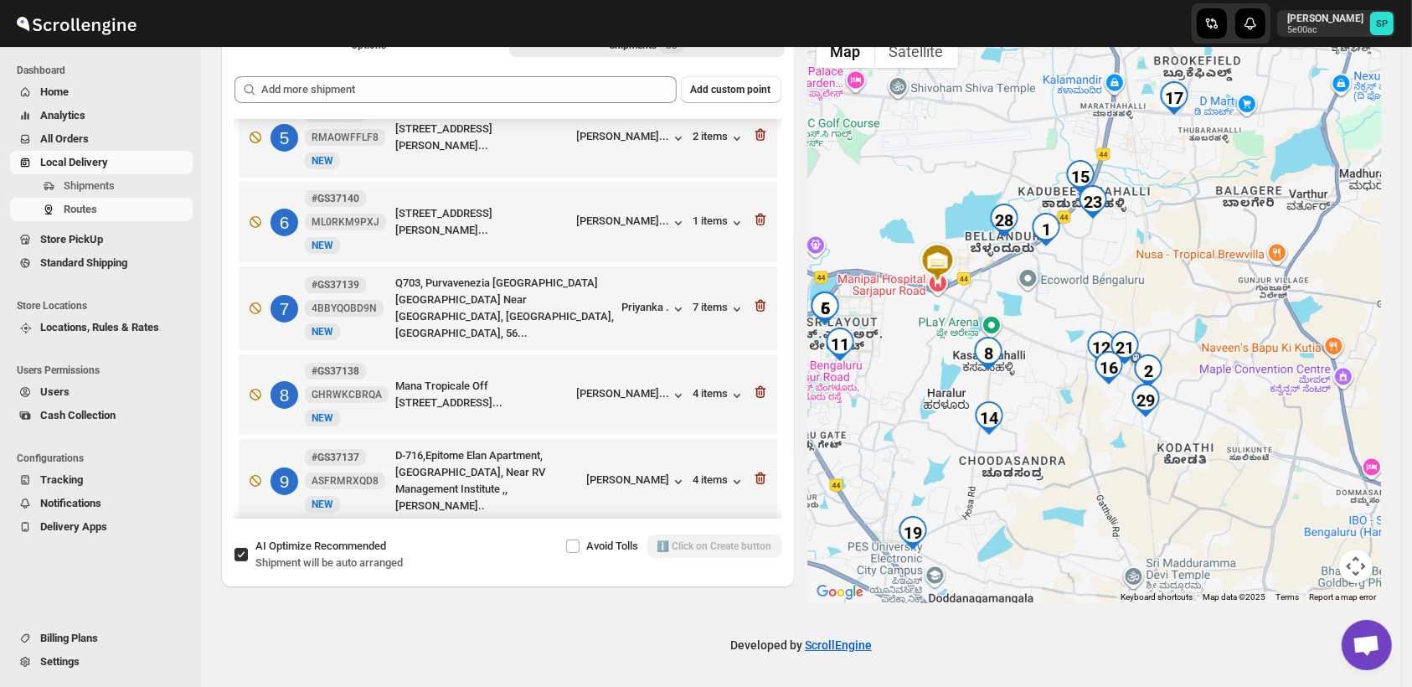
drag, startPoint x: 1012, startPoint y: 395, endPoint x: 1091, endPoint y: 477, distance: 113.8
click at [1091, 477] on div at bounding box center [1095, 314] width 574 height 577
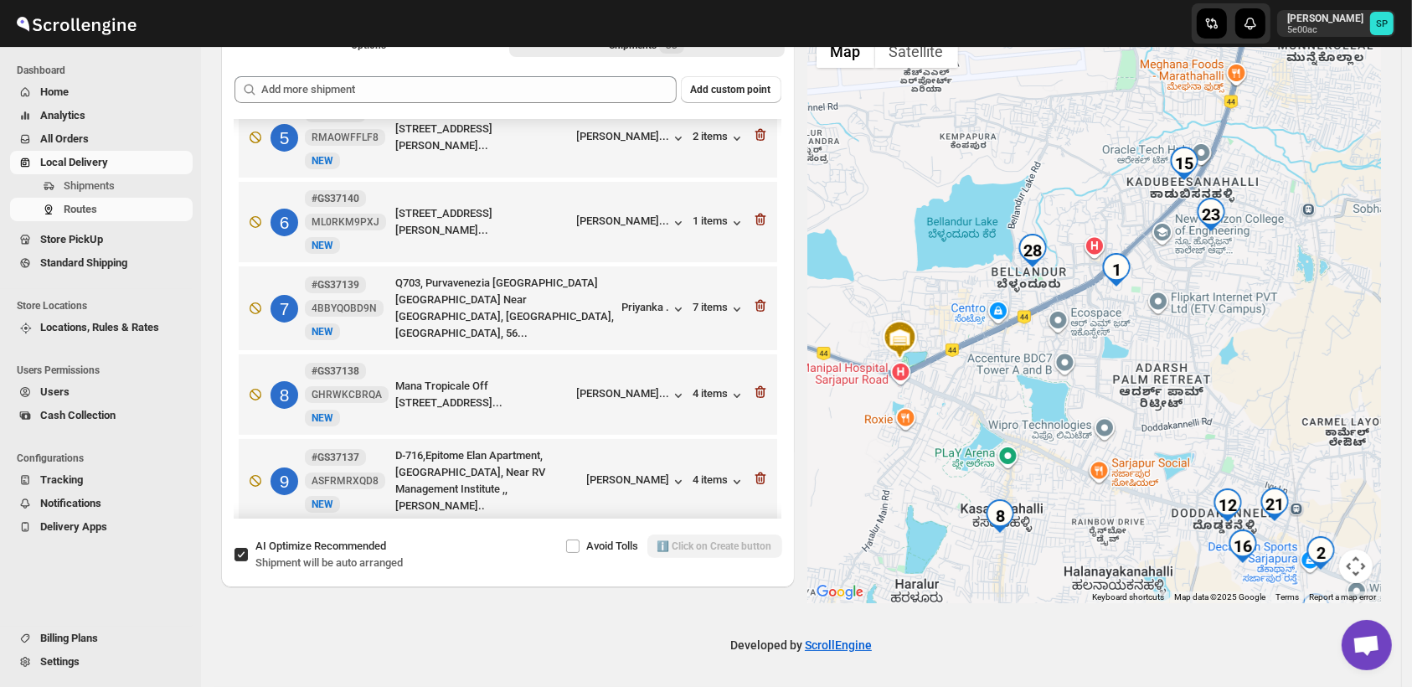
drag, startPoint x: 1072, startPoint y: 326, endPoint x: 1105, endPoint y: 422, distance: 101.7
click at [1105, 422] on div at bounding box center [1095, 314] width 574 height 577
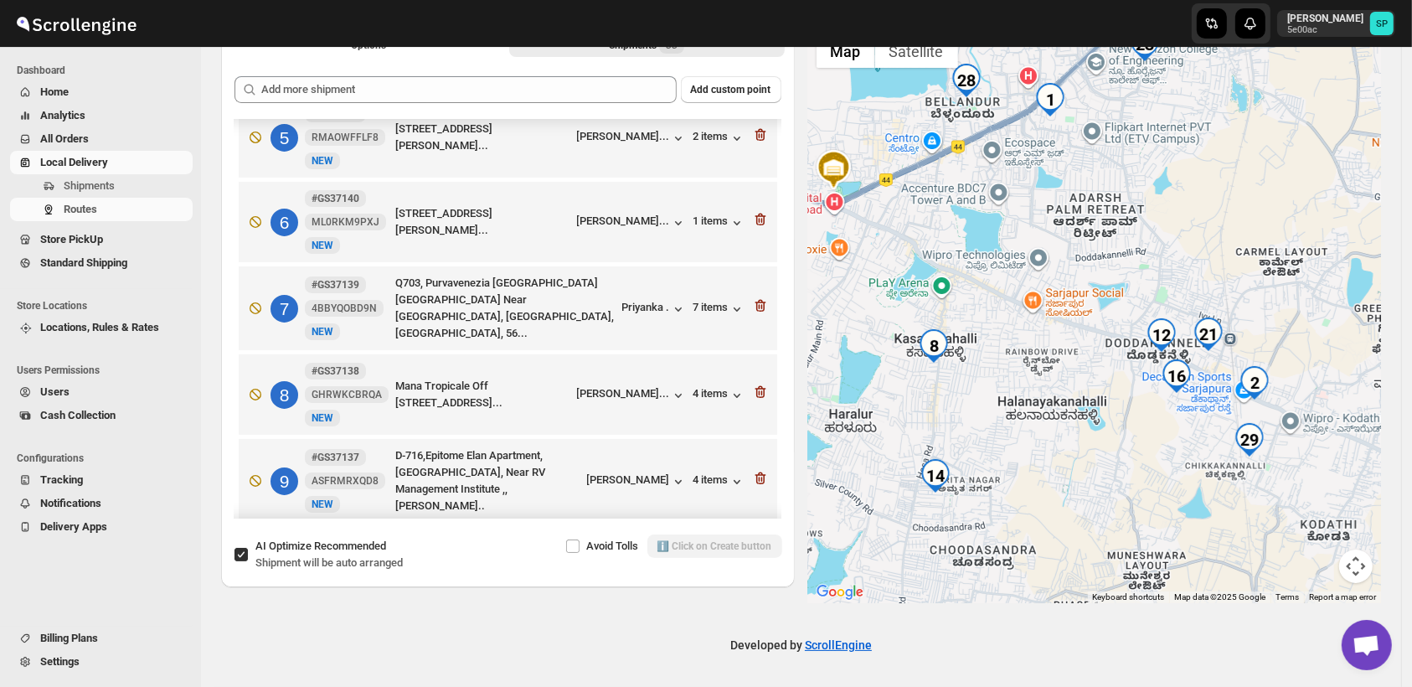
drag, startPoint x: 1205, startPoint y: 431, endPoint x: 1134, endPoint y: 259, distance: 186.4
click at [1134, 259] on div at bounding box center [1095, 314] width 574 height 577
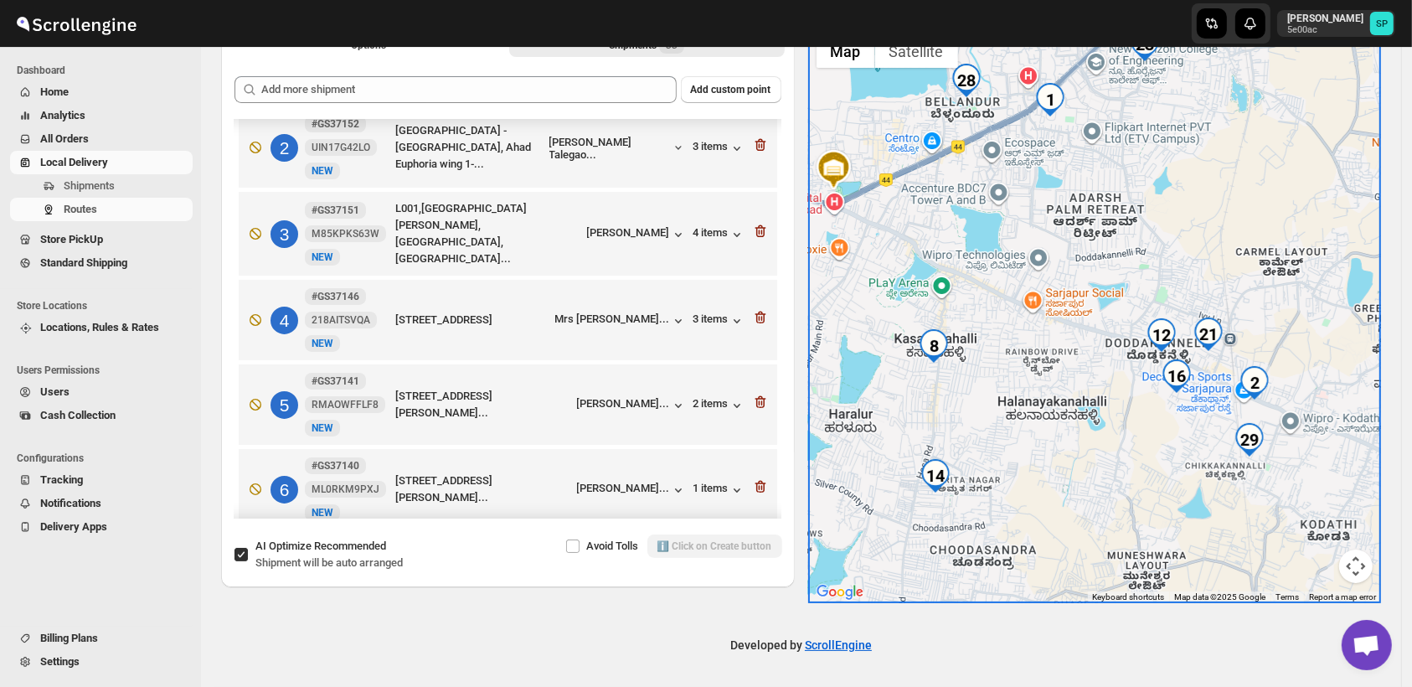
scroll to position [0, 0]
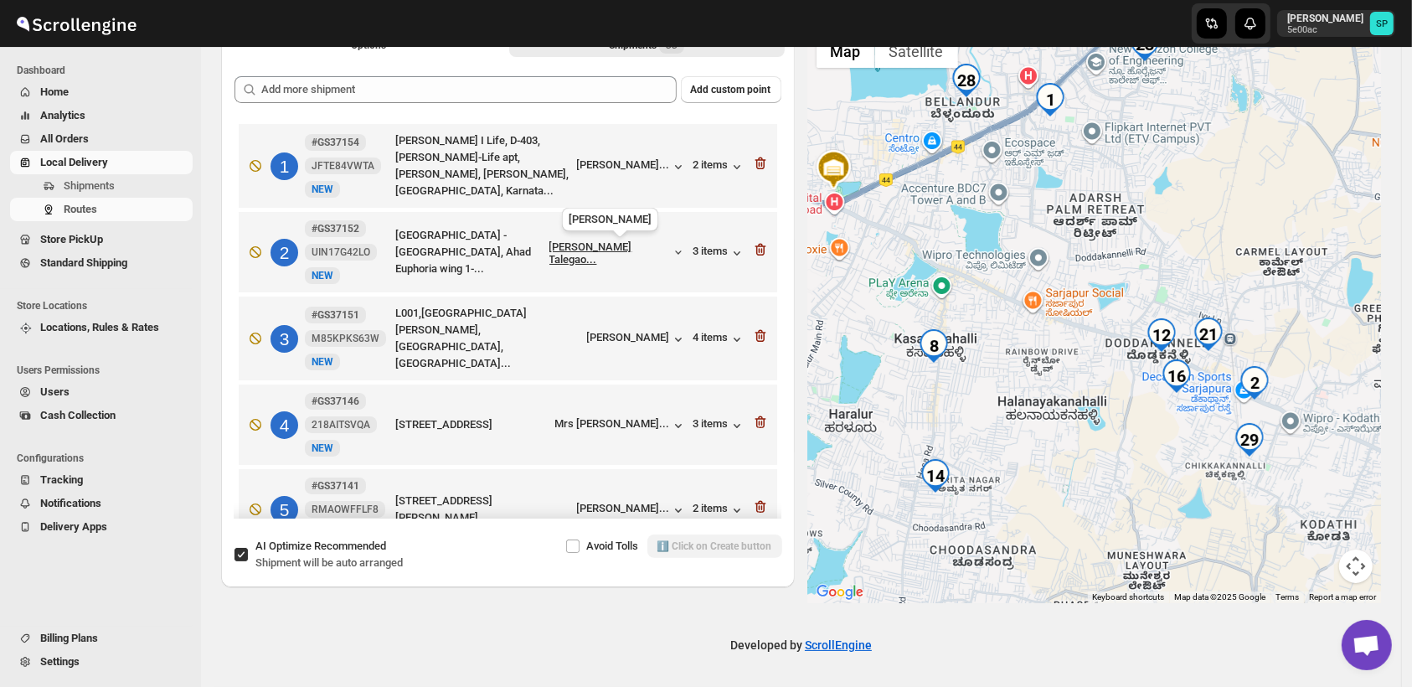
click at [600, 245] on div "Mohinee Talegao..." at bounding box center [611, 252] width 122 height 25
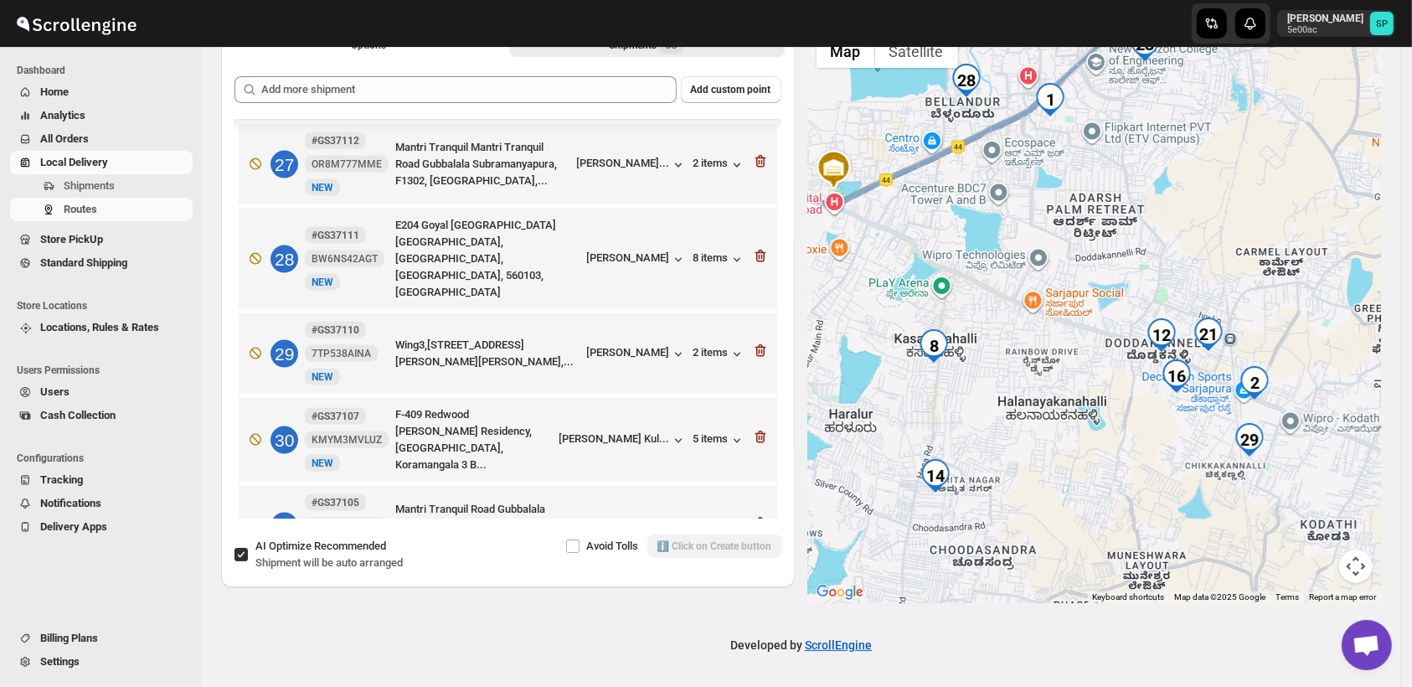
scroll to position [2326, 0]
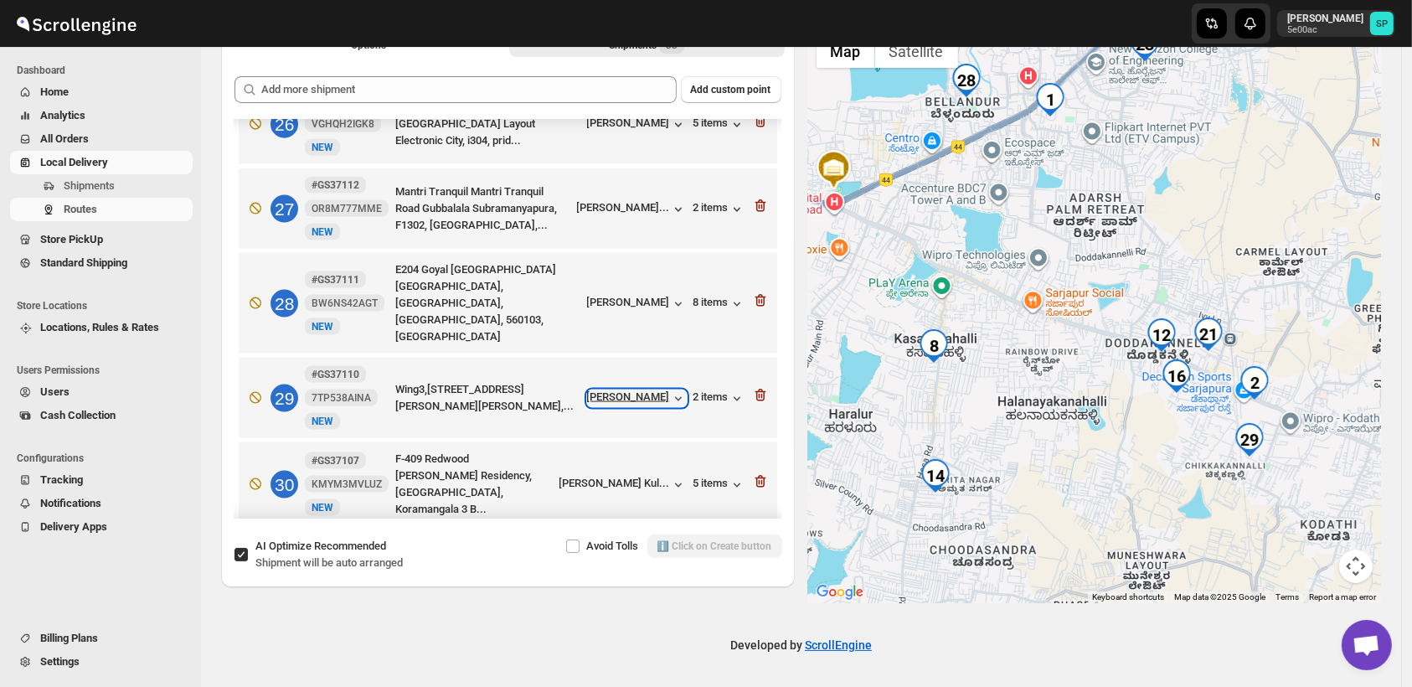
click at [622, 390] on div "Priya Nalbalwar" at bounding box center [637, 398] width 100 height 17
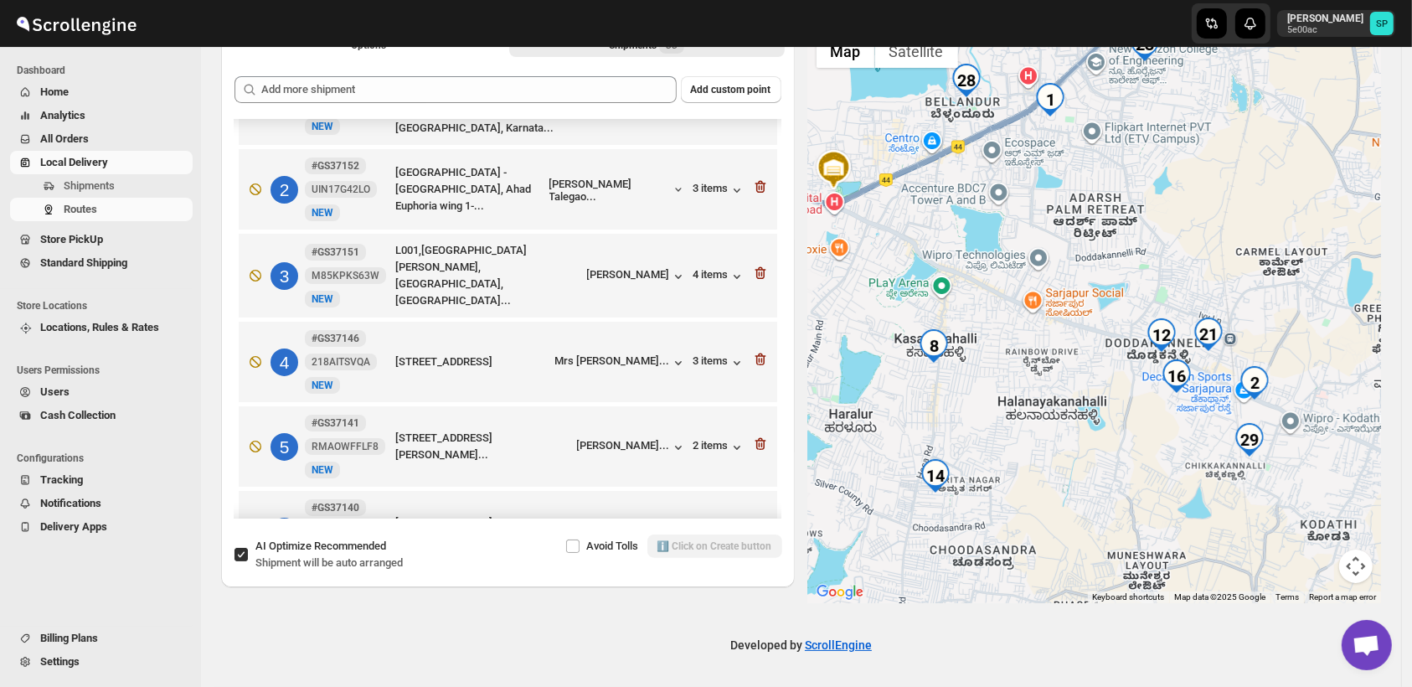
scroll to position [0, 0]
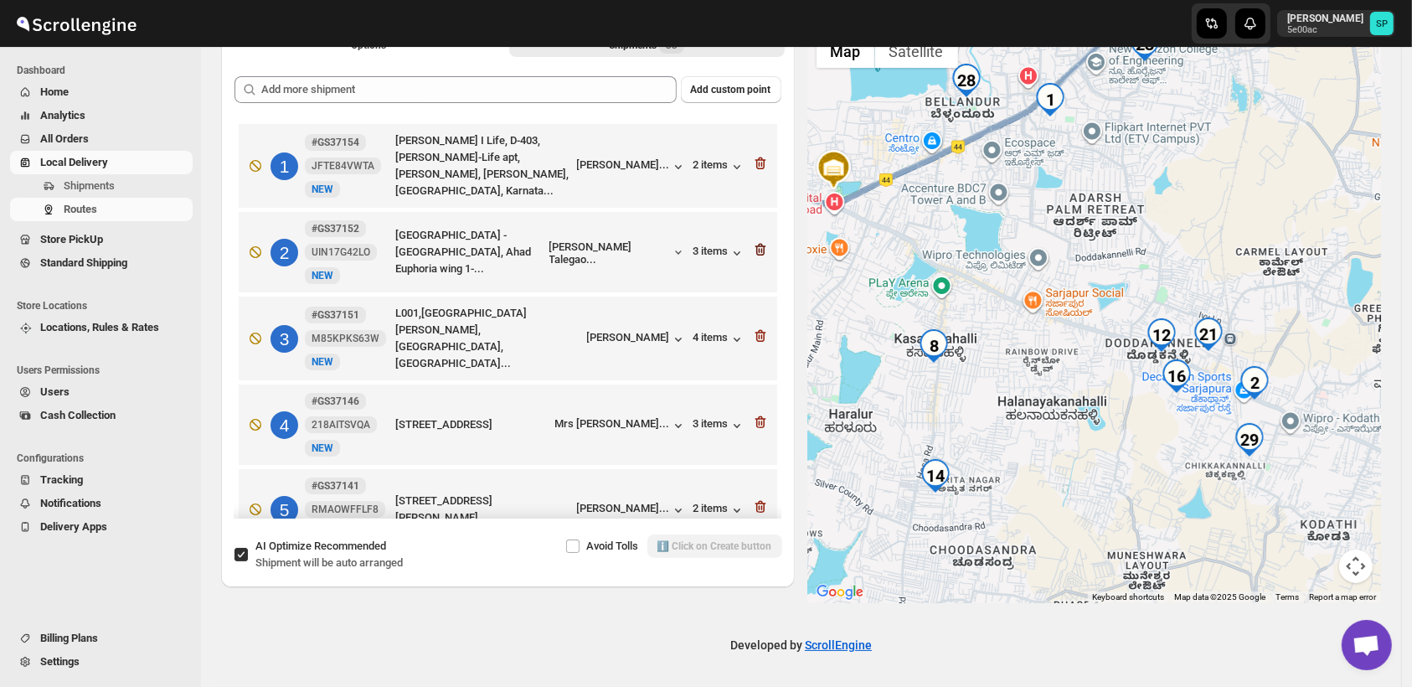
click at [758, 248] on icon "button" at bounding box center [759, 250] width 2 height 5
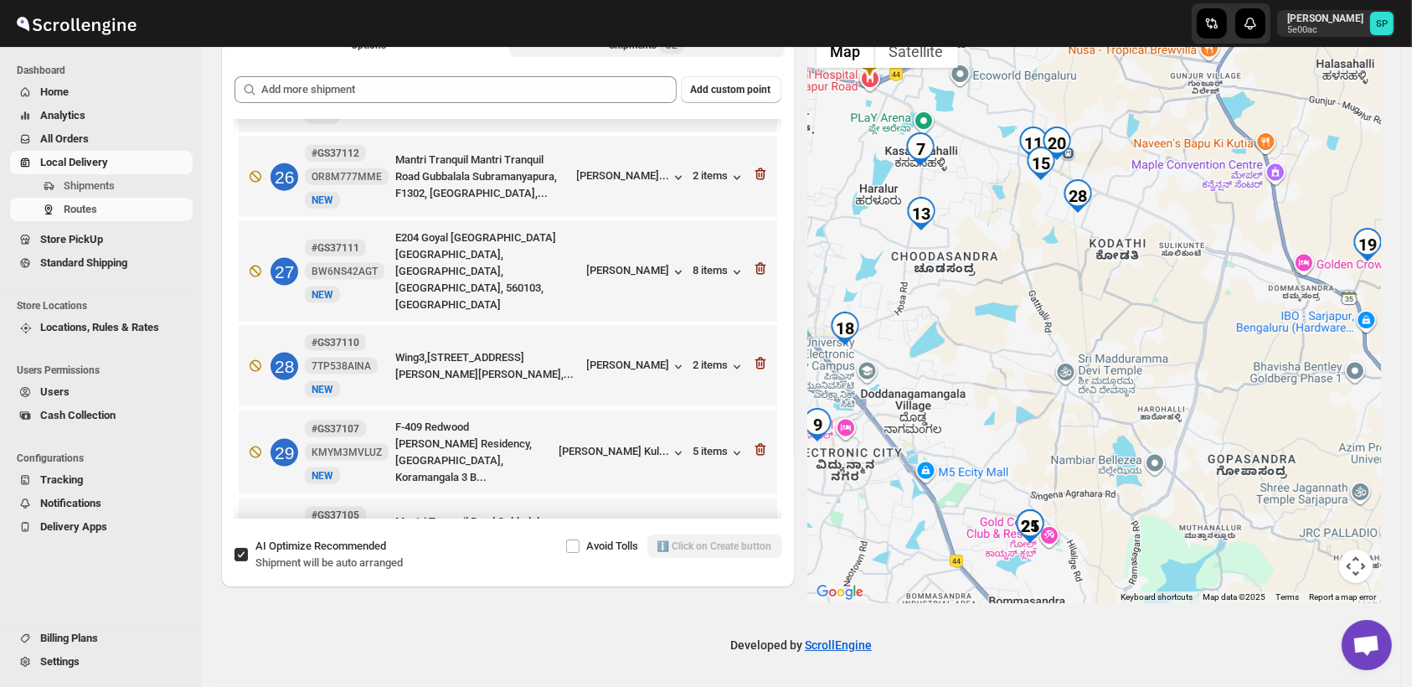
scroll to position [2242, 0]
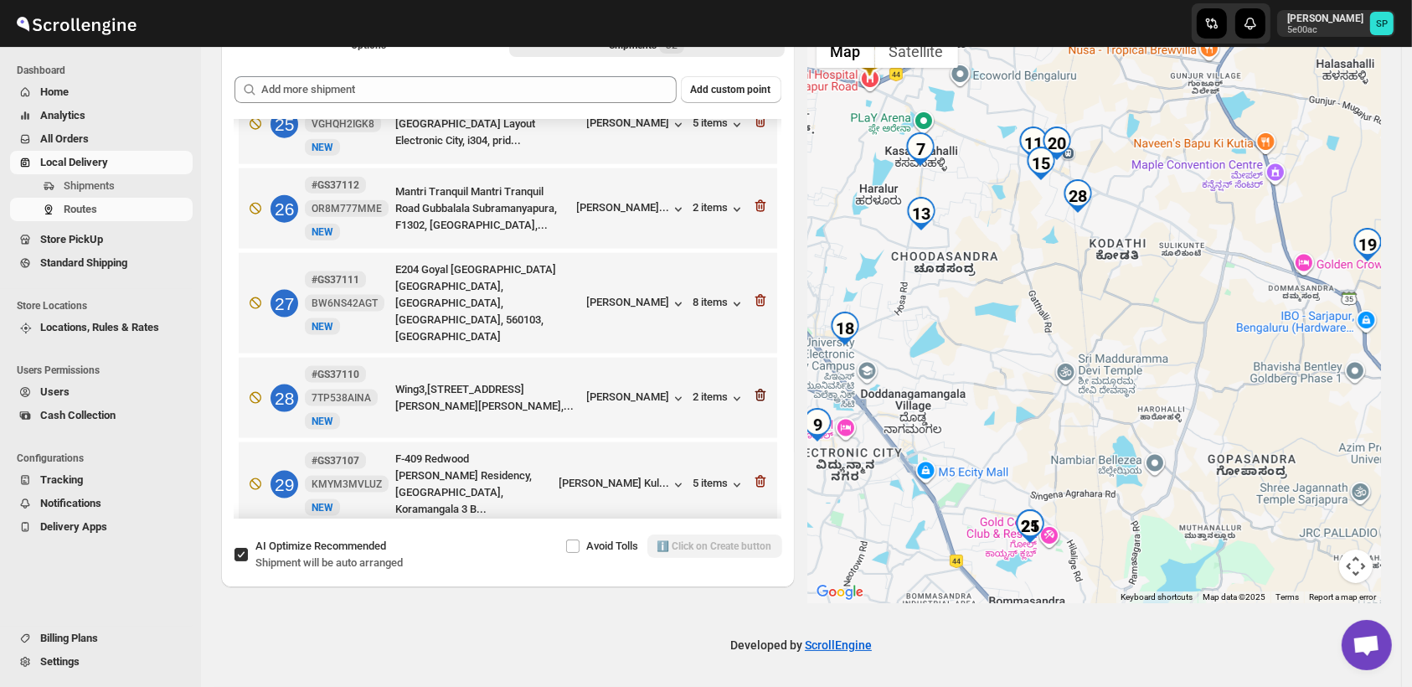
click at [755, 387] on icon "button" at bounding box center [760, 395] width 17 height 17
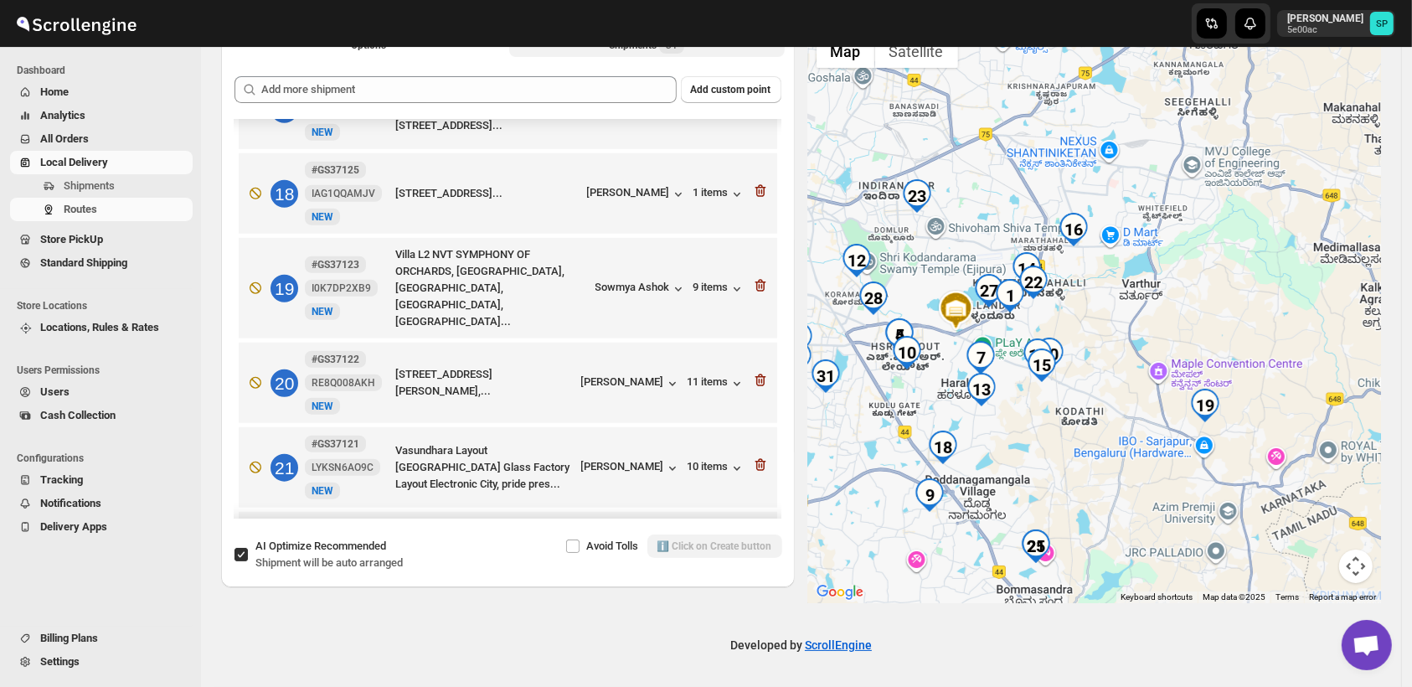
scroll to position [1505, 0]
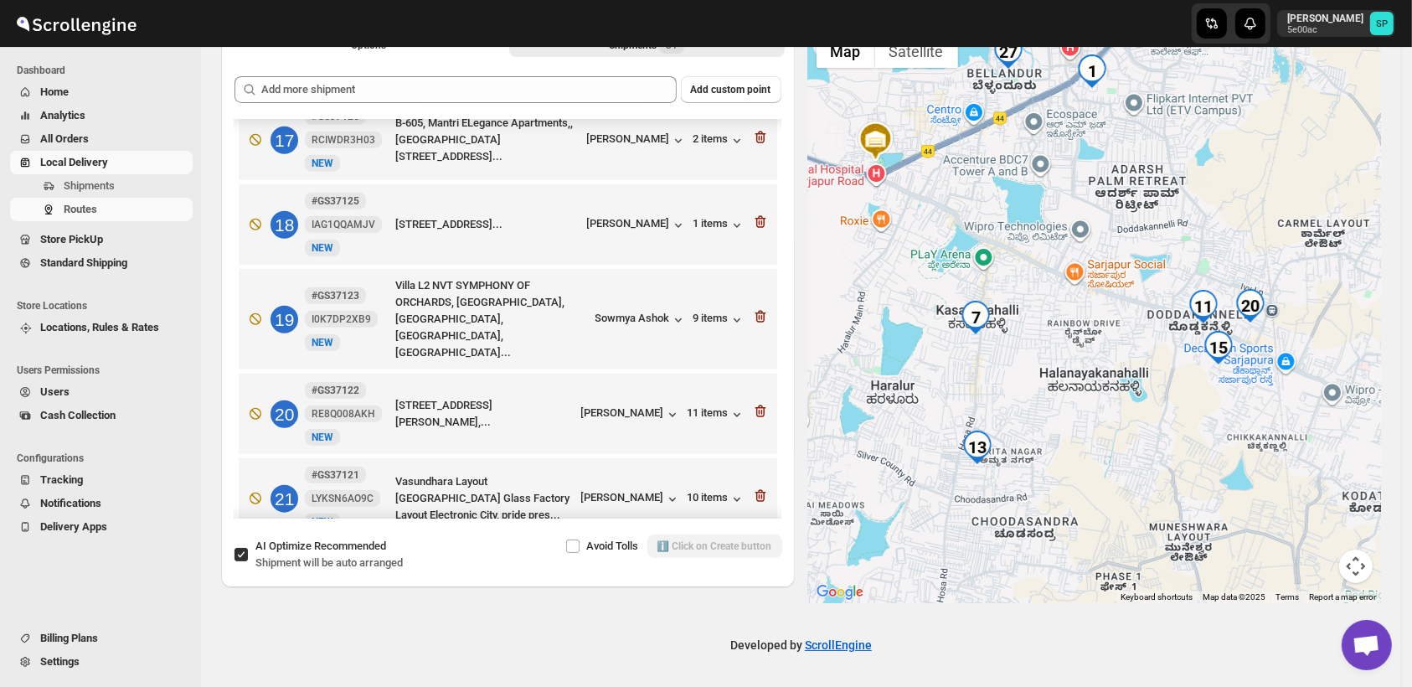
drag, startPoint x: 1016, startPoint y: 388, endPoint x: 1353, endPoint y: 546, distance: 372.1
click at [1353, 546] on div at bounding box center [1095, 314] width 574 height 577
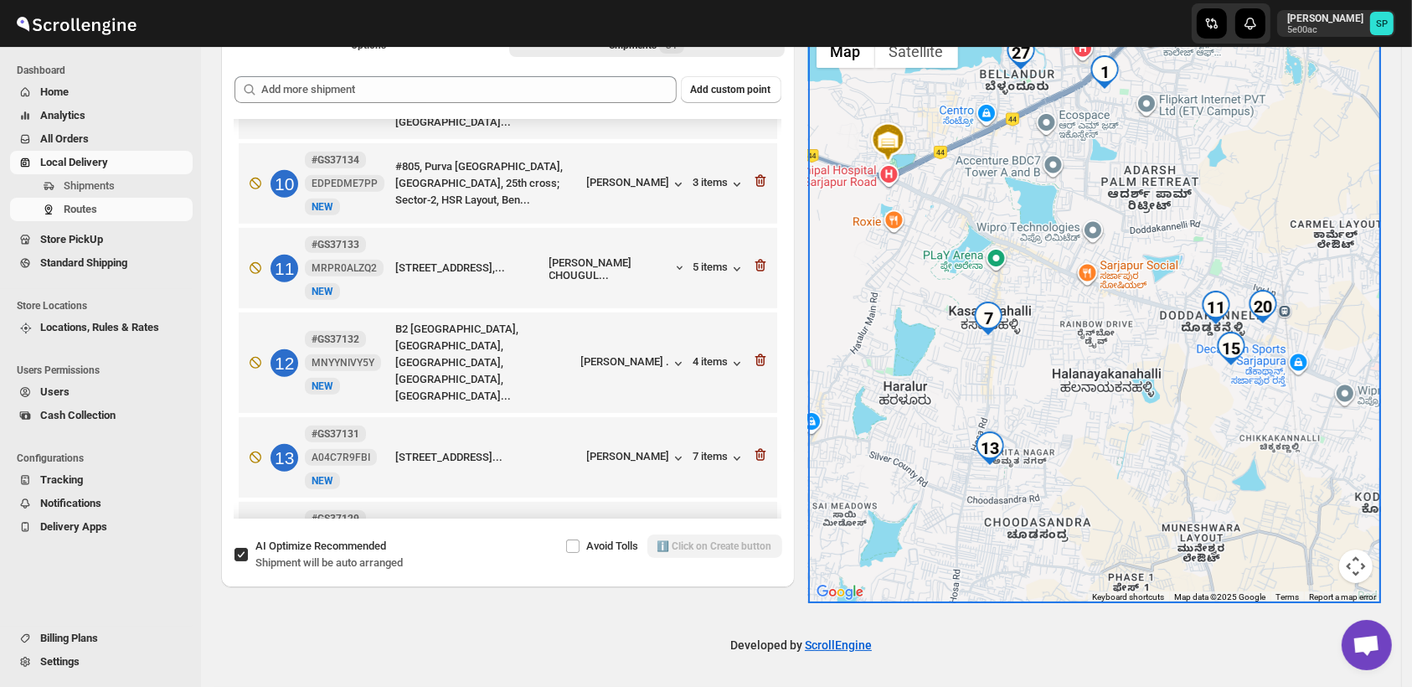
scroll to position [761, 0]
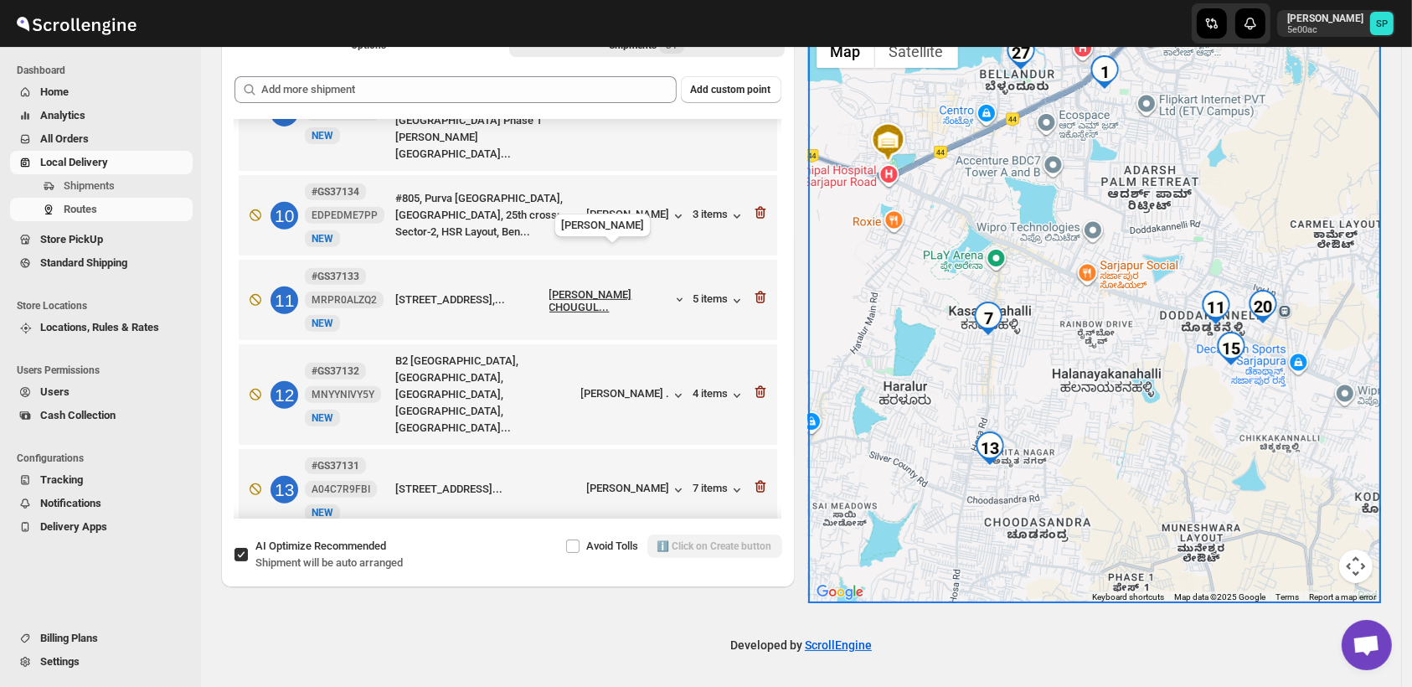
click at [616, 288] on div "SWAPNIL CHOUGUL..." at bounding box center [611, 300] width 123 height 25
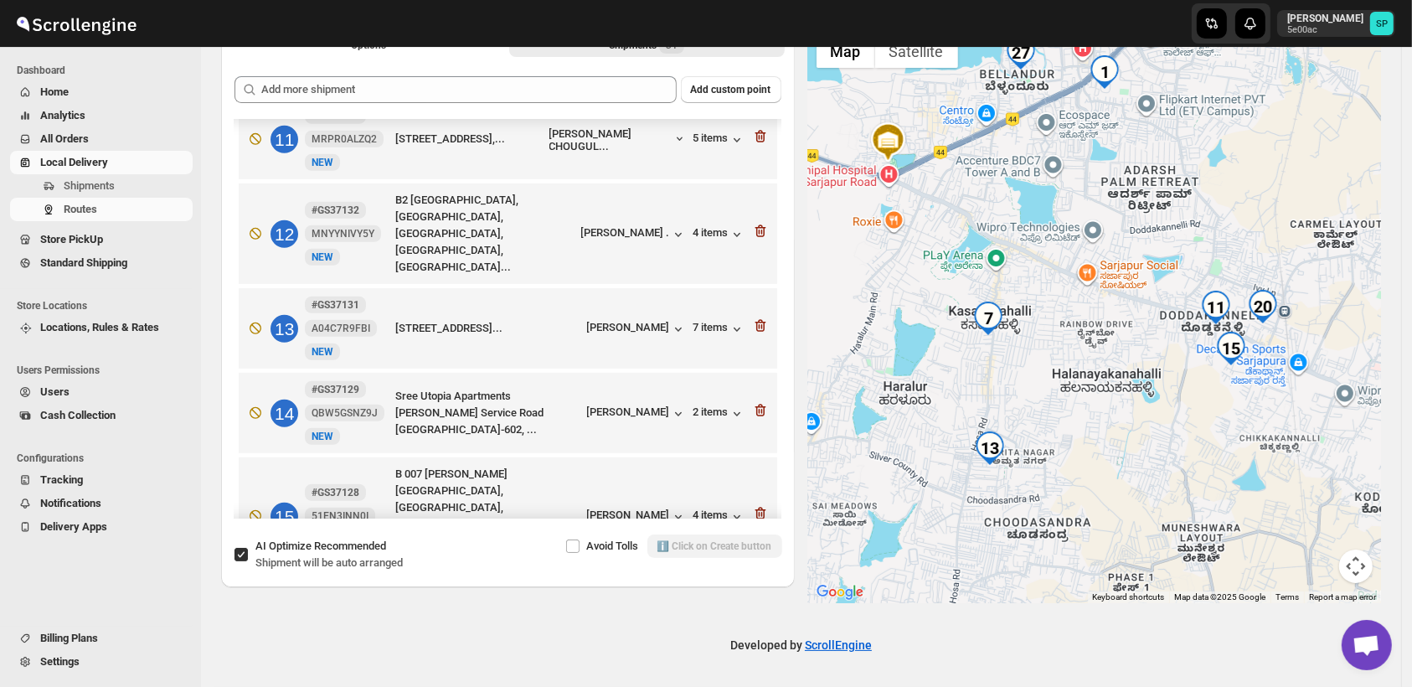
scroll to position [1040, 0]
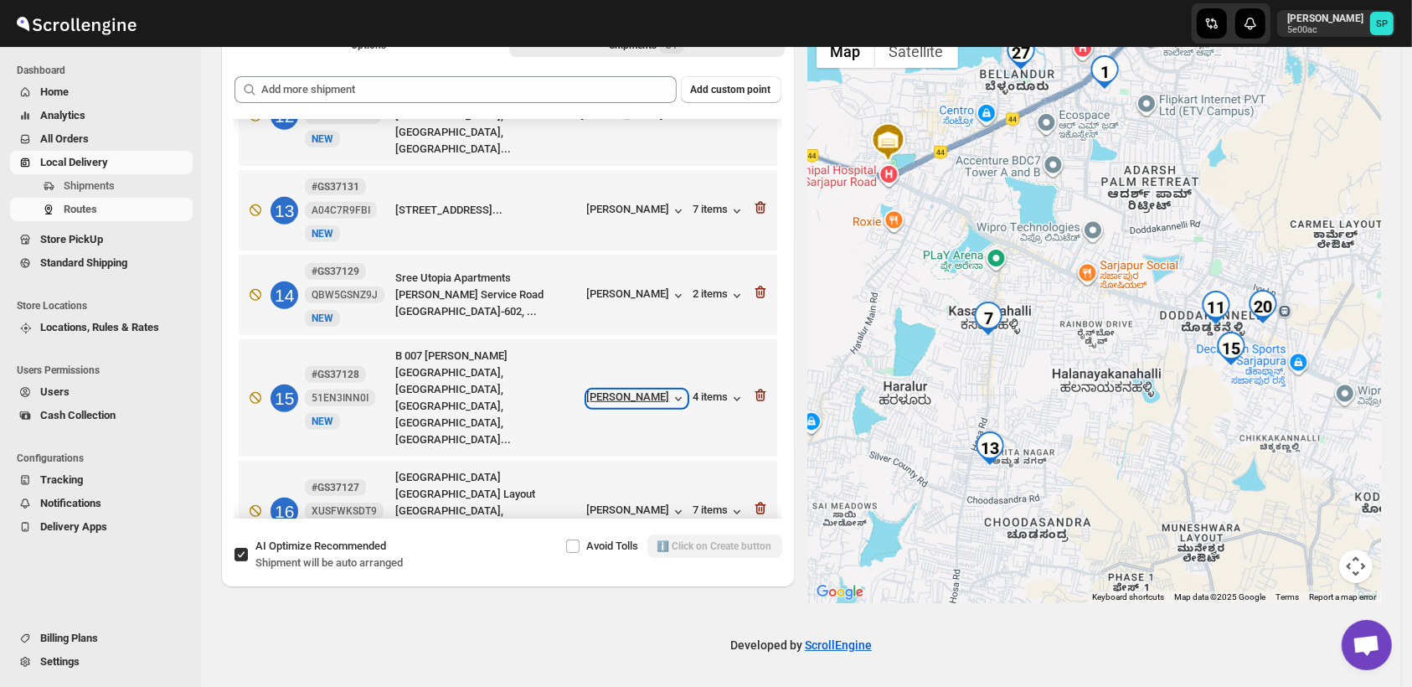
click at [637, 390] on div "Gayatri alves" at bounding box center [637, 398] width 100 height 17
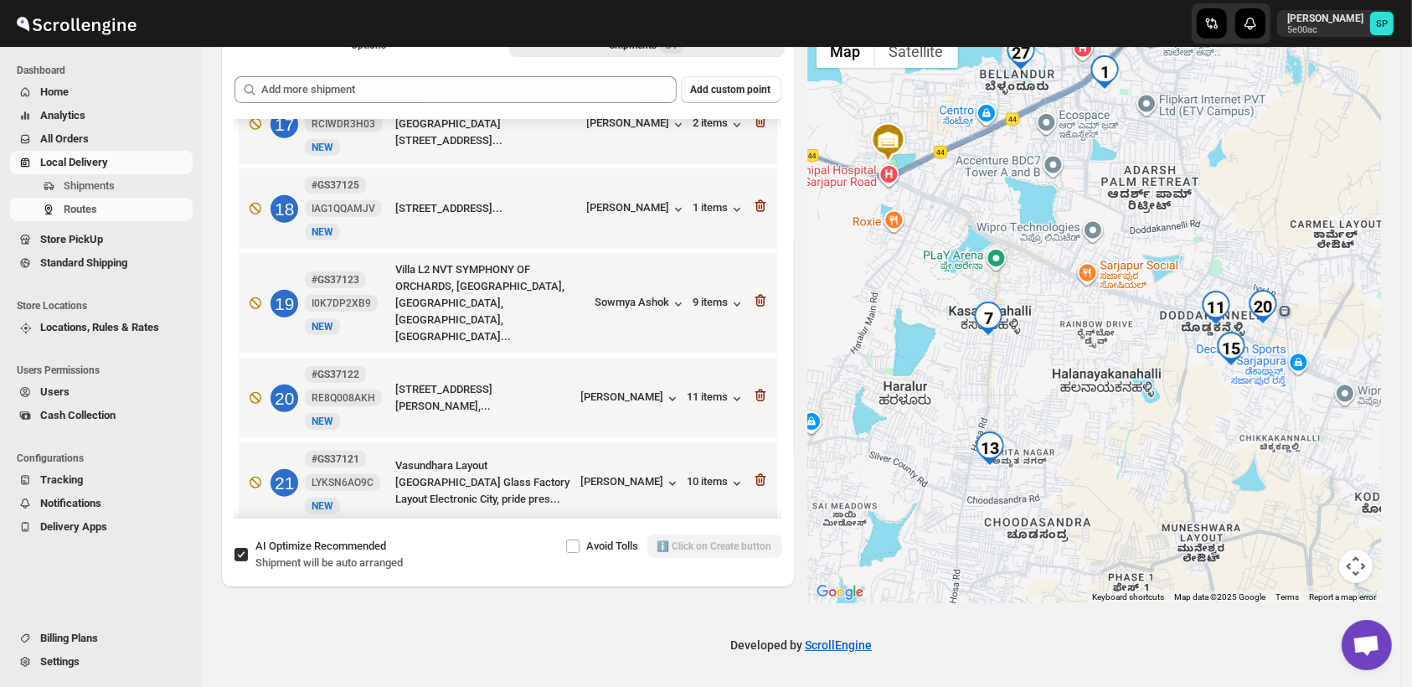
scroll to position [1598, 0]
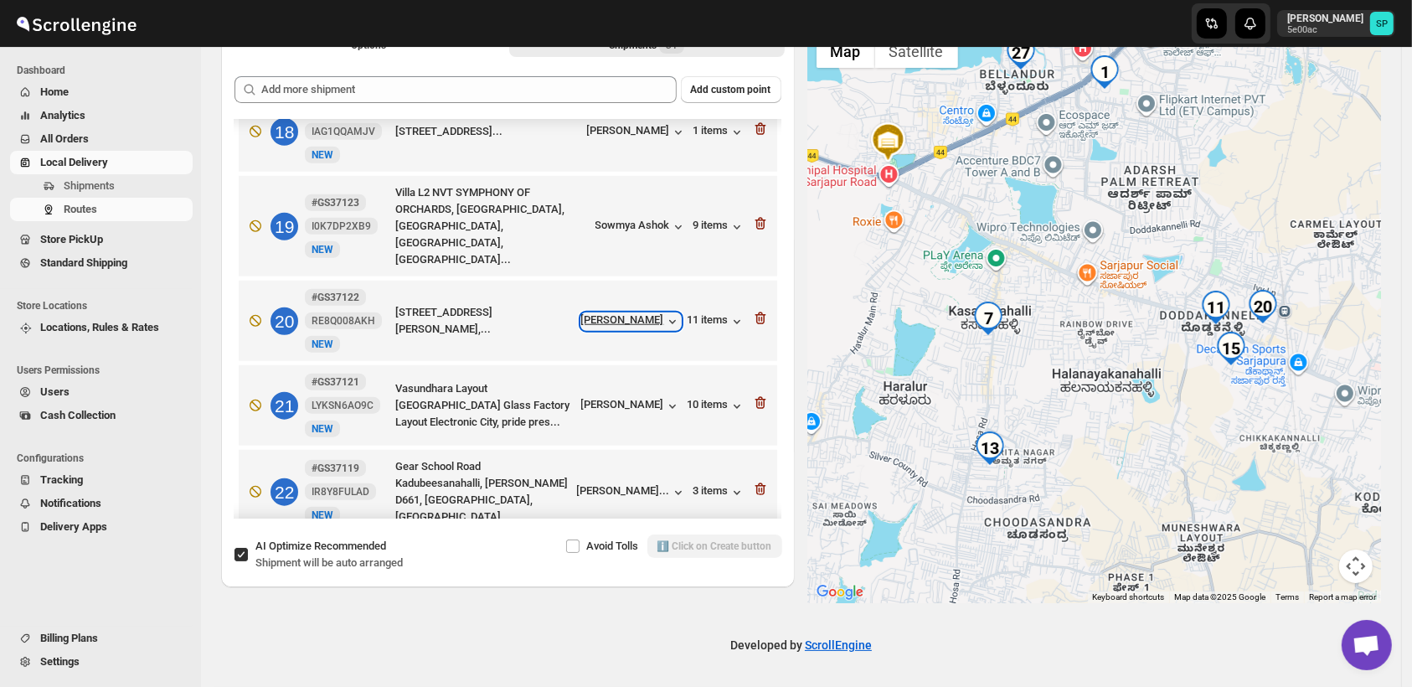
click at [626, 313] on div "Chetana Nair" at bounding box center [631, 321] width 100 height 17
click at [755, 310] on icon "button" at bounding box center [760, 318] width 17 height 17
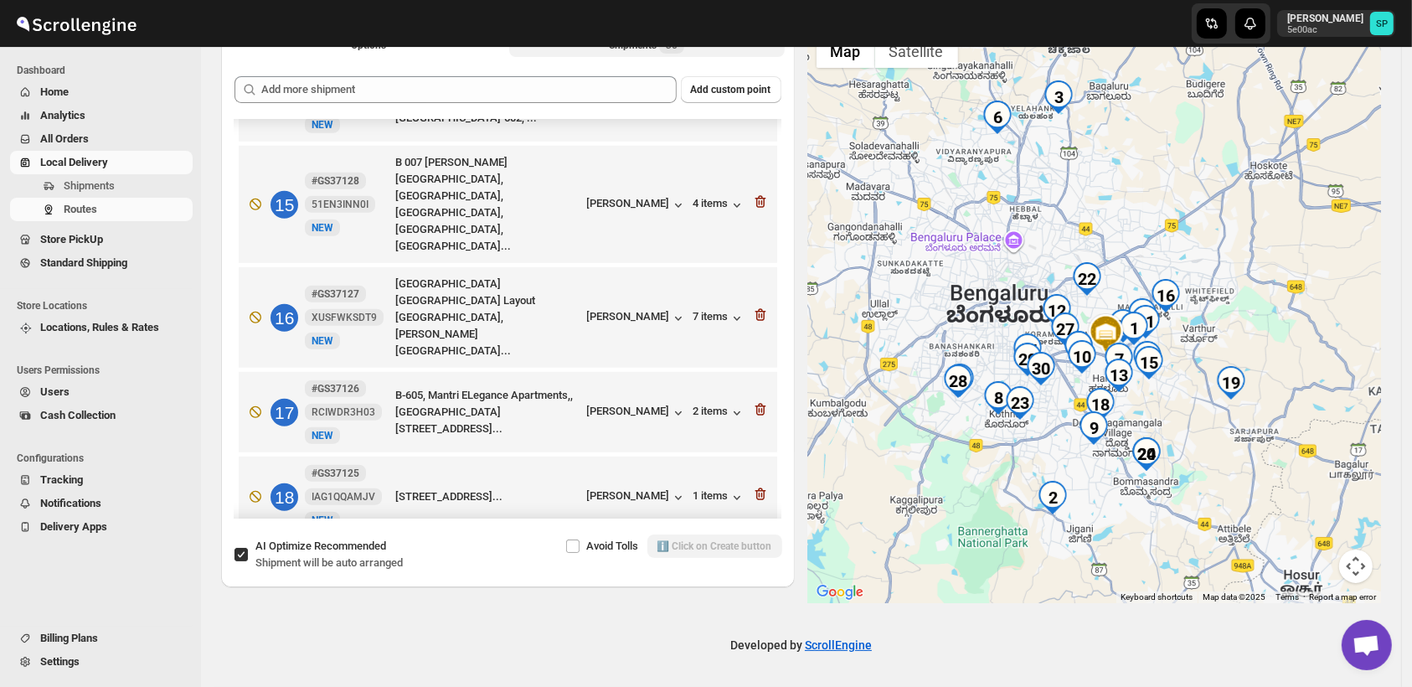
scroll to position [1047, 0]
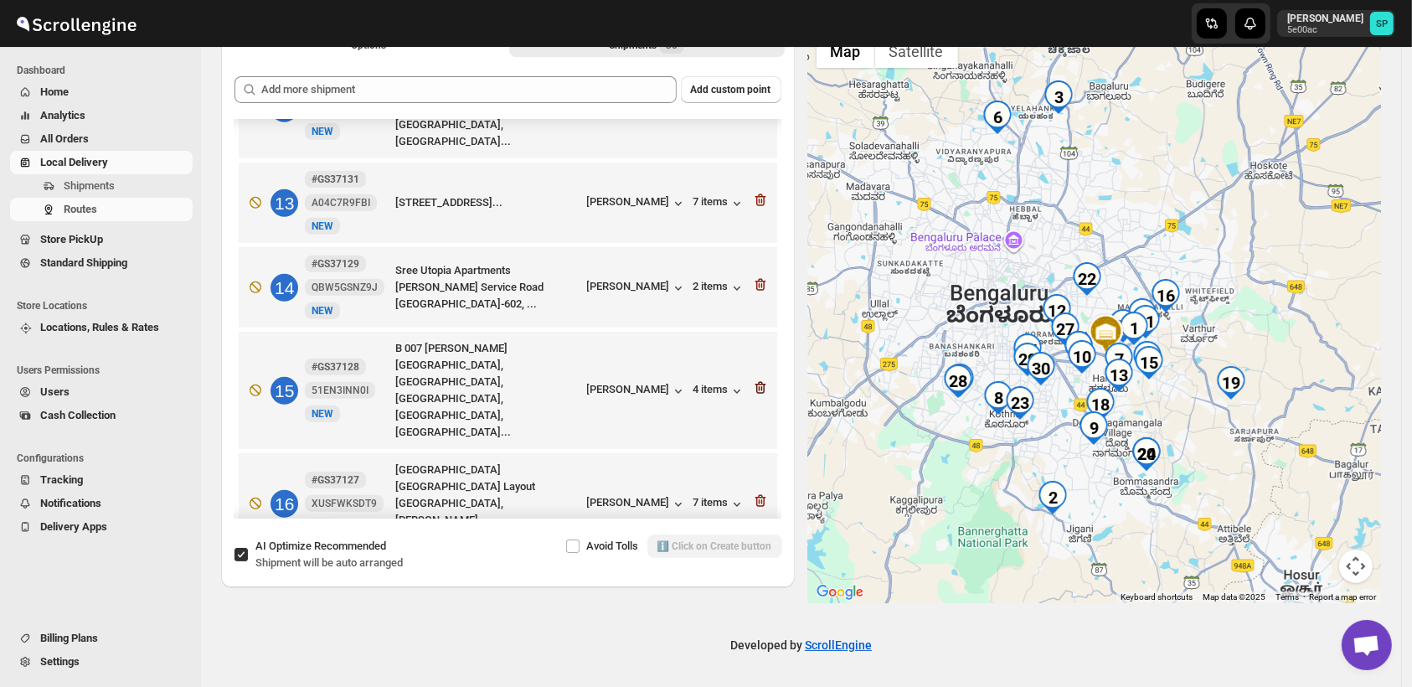
click at [758, 382] on icon "button" at bounding box center [760, 388] width 11 height 13
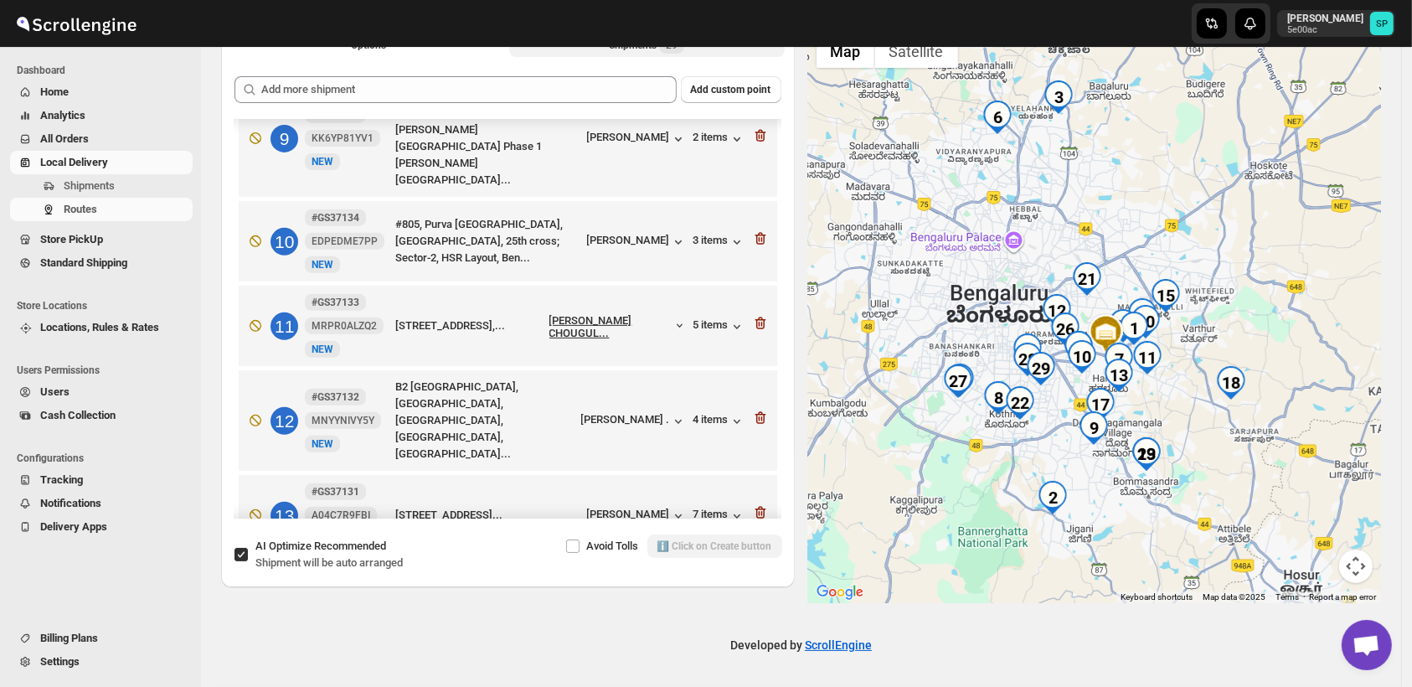
scroll to position [675, 0]
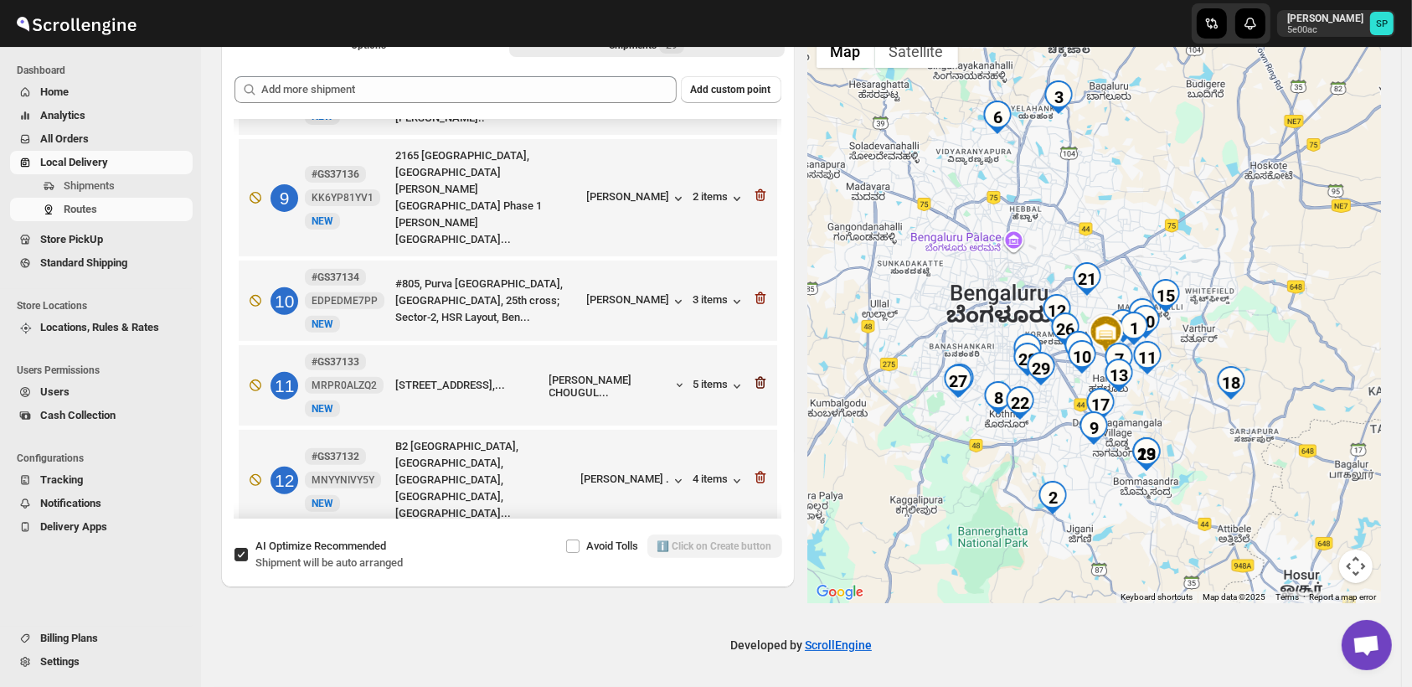
click at [755, 377] on icon "button" at bounding box center [760, 383] width 11 height 13
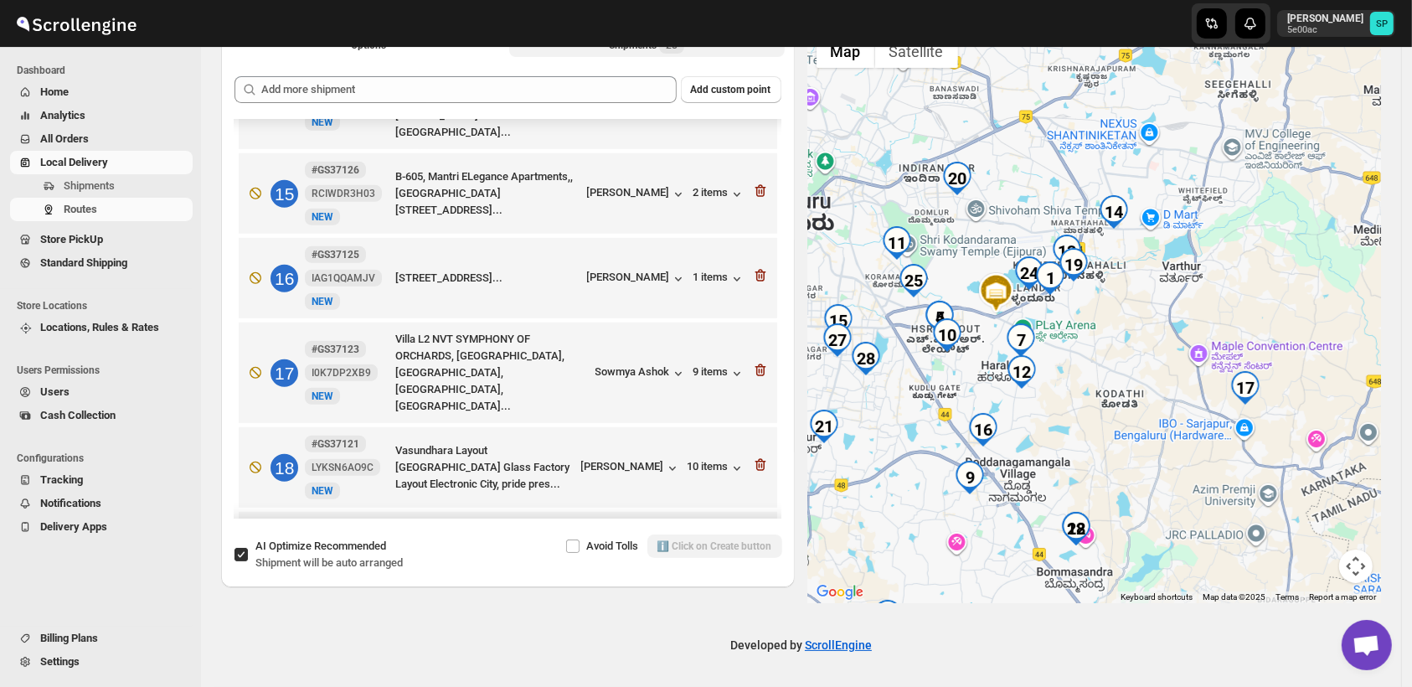
scroll to position [1233, 0]
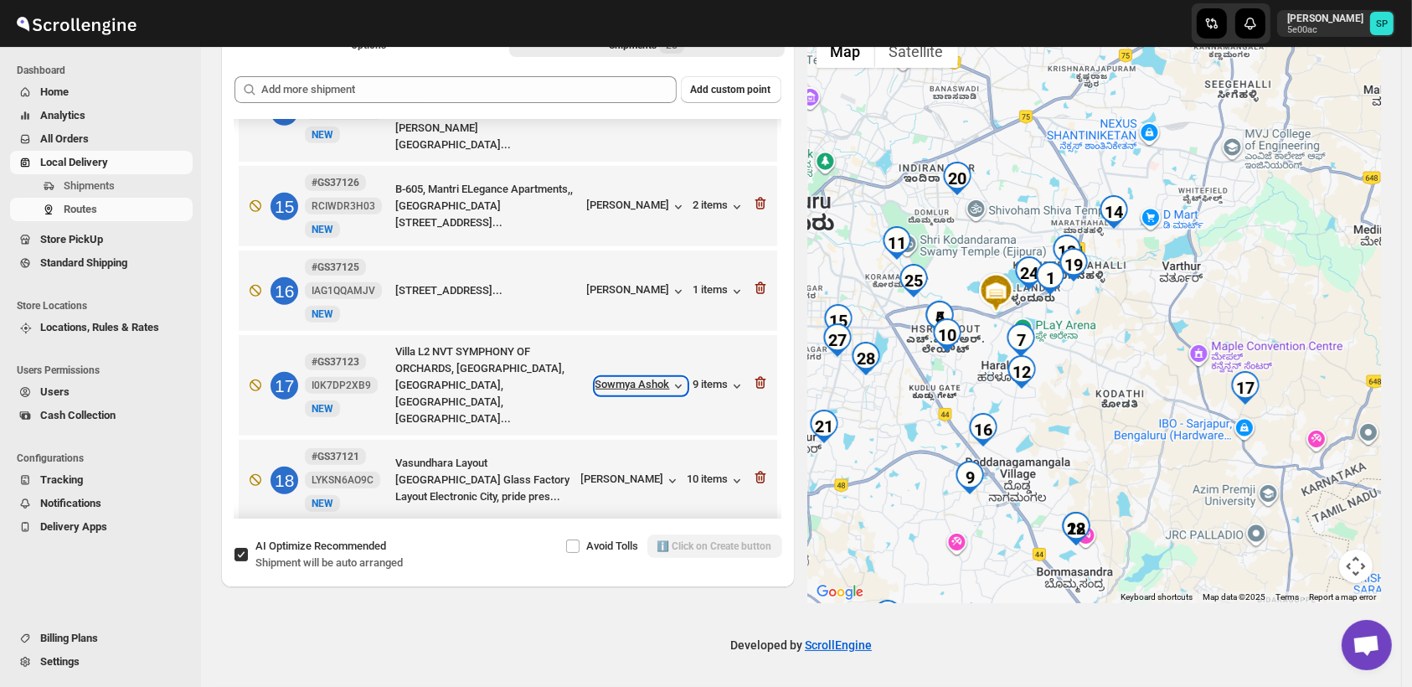
click at [630, 378] on div "Sowmya Ashok" at bounding box center [641, 386] width 91 height 17
click at [755, 377] on icon "button" at bounding box center [760, 383] width 11 height 13
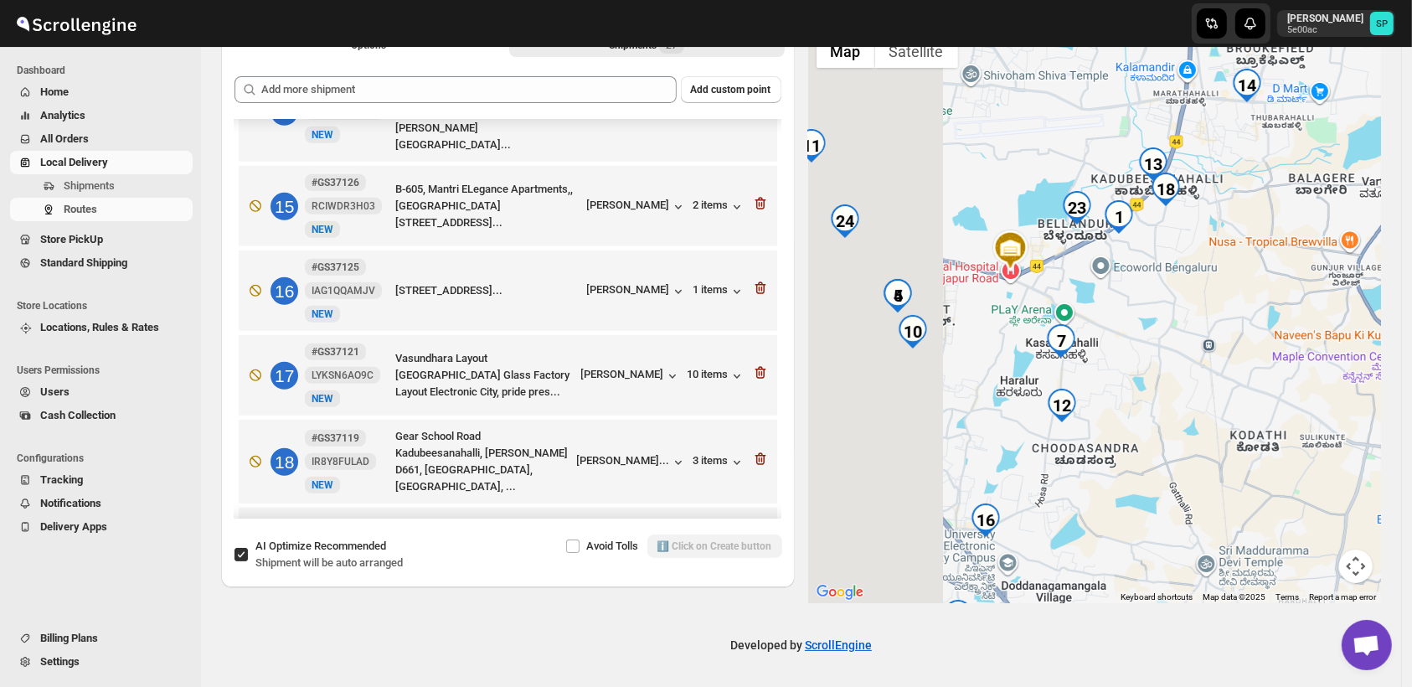
drag, startPoint x: 1081, startPoint y: 385, endPoint x: 1226, endPoint y: 514, distance: 194.7
click at [1226, 514] on div at bounding box center [1095, 314] width 574 height 577
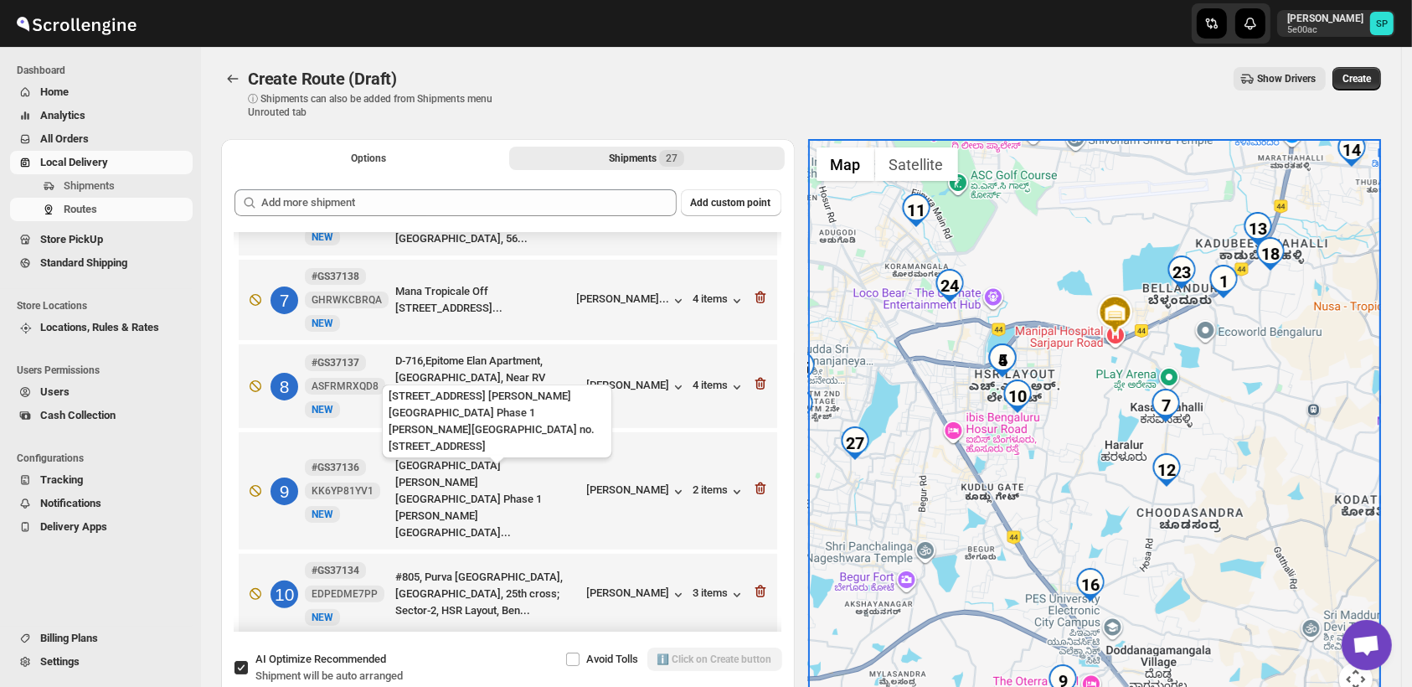
scroll to position [465, 0]
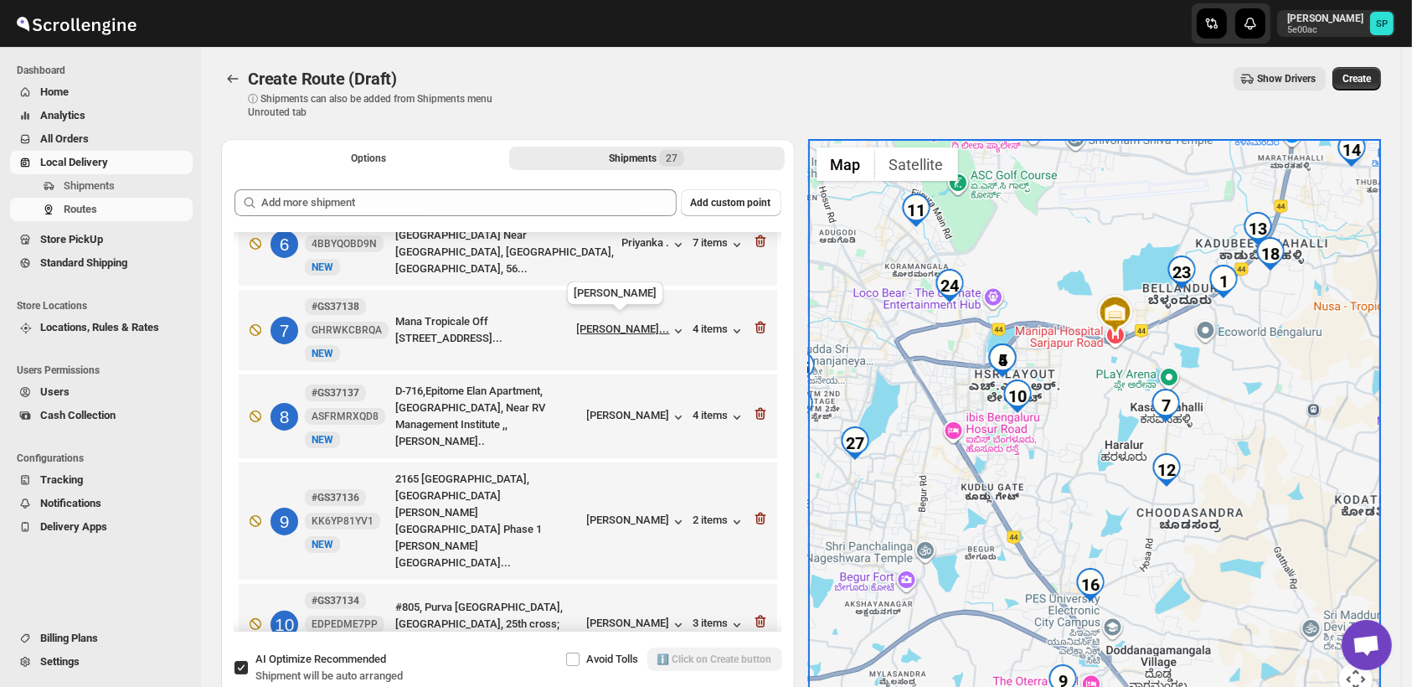
click at [653, 326] on div "Shambhavi Kulka..." at bounding box center [623, 329] width 93 height 13
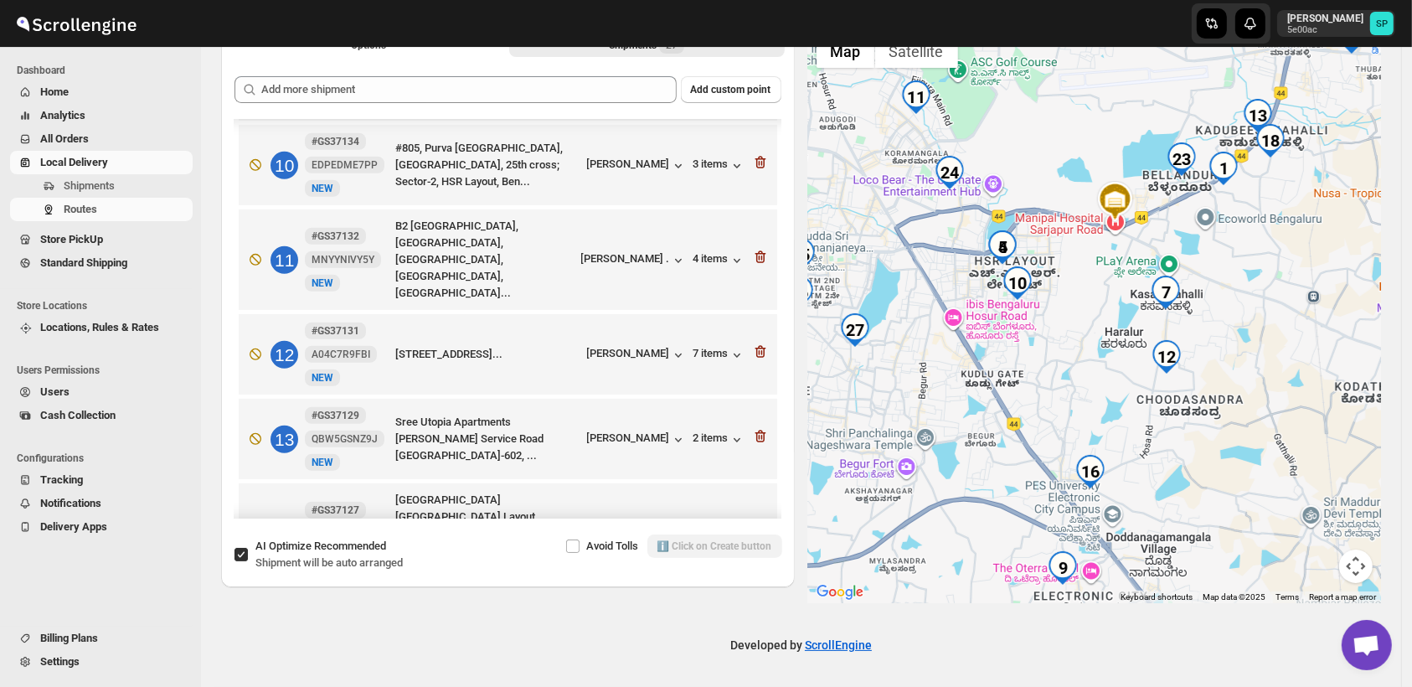
scroll to position [838, 0]
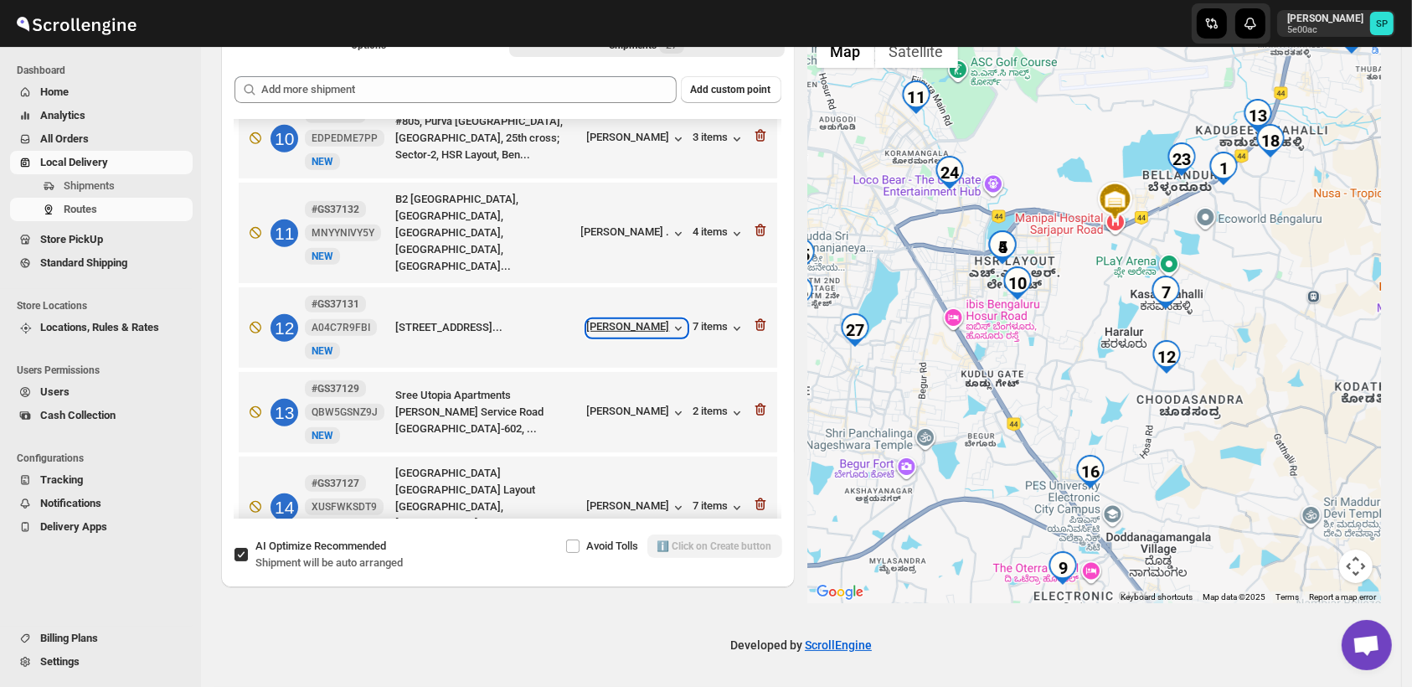
click at [663, 320] on div "Rohit rao" at bounding box center [637, 328] width 100 height 17
click at [752, 317] on icon "button" at bounding box center [760, 325] width 17 height 17
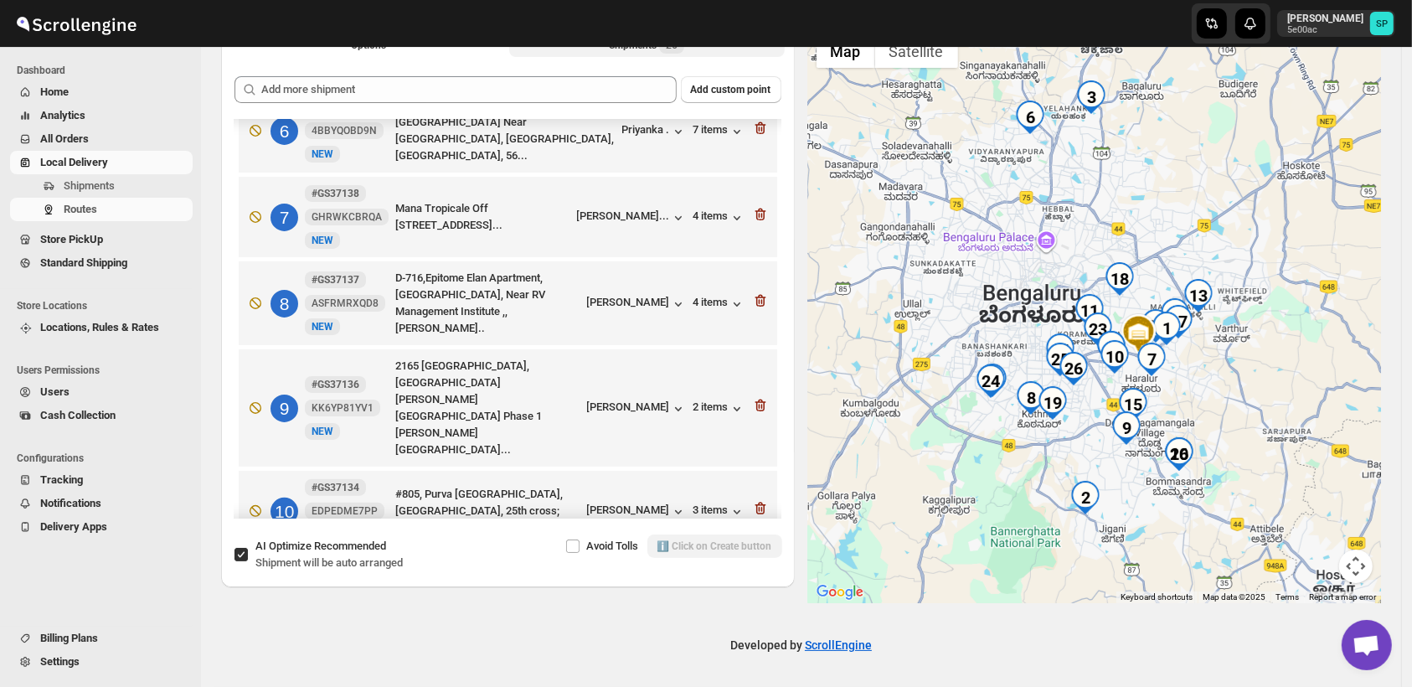
scroll to position [372, 0]
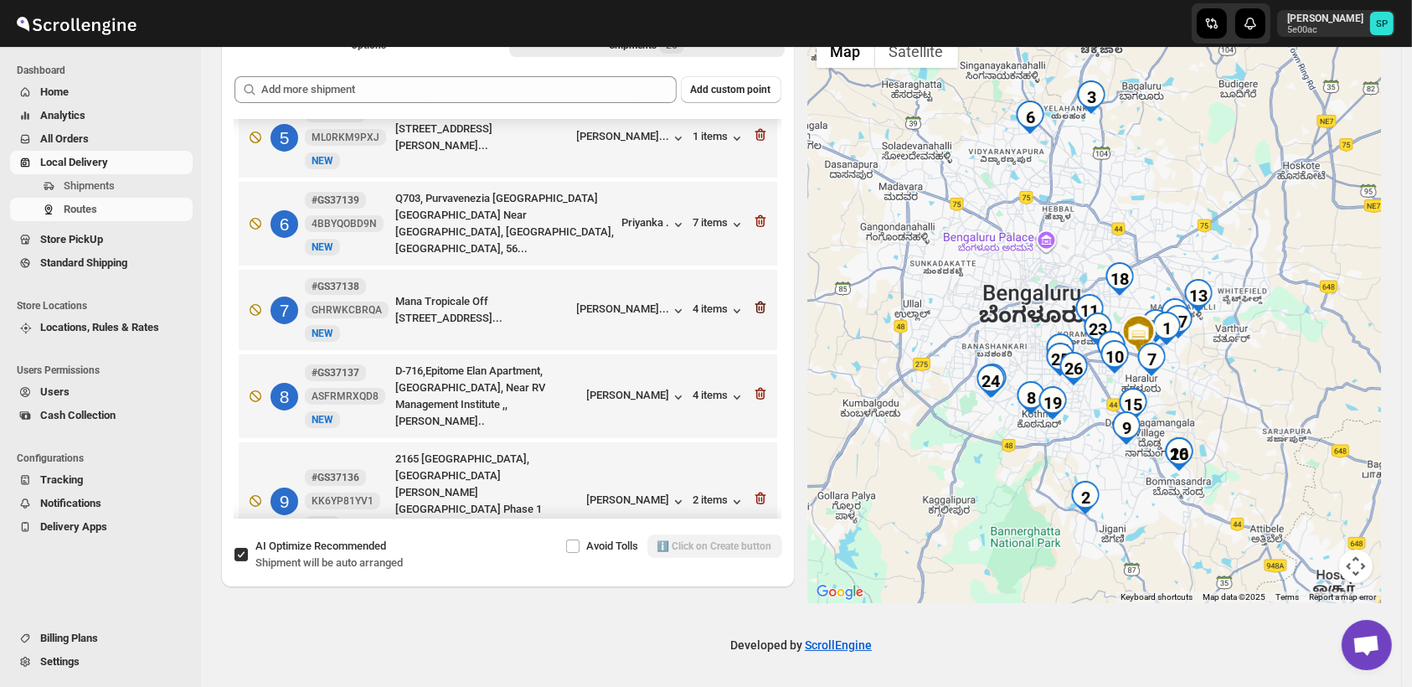
click at [755, 301] on icon "button" at bounding box center [760, 307] width 17 height 17
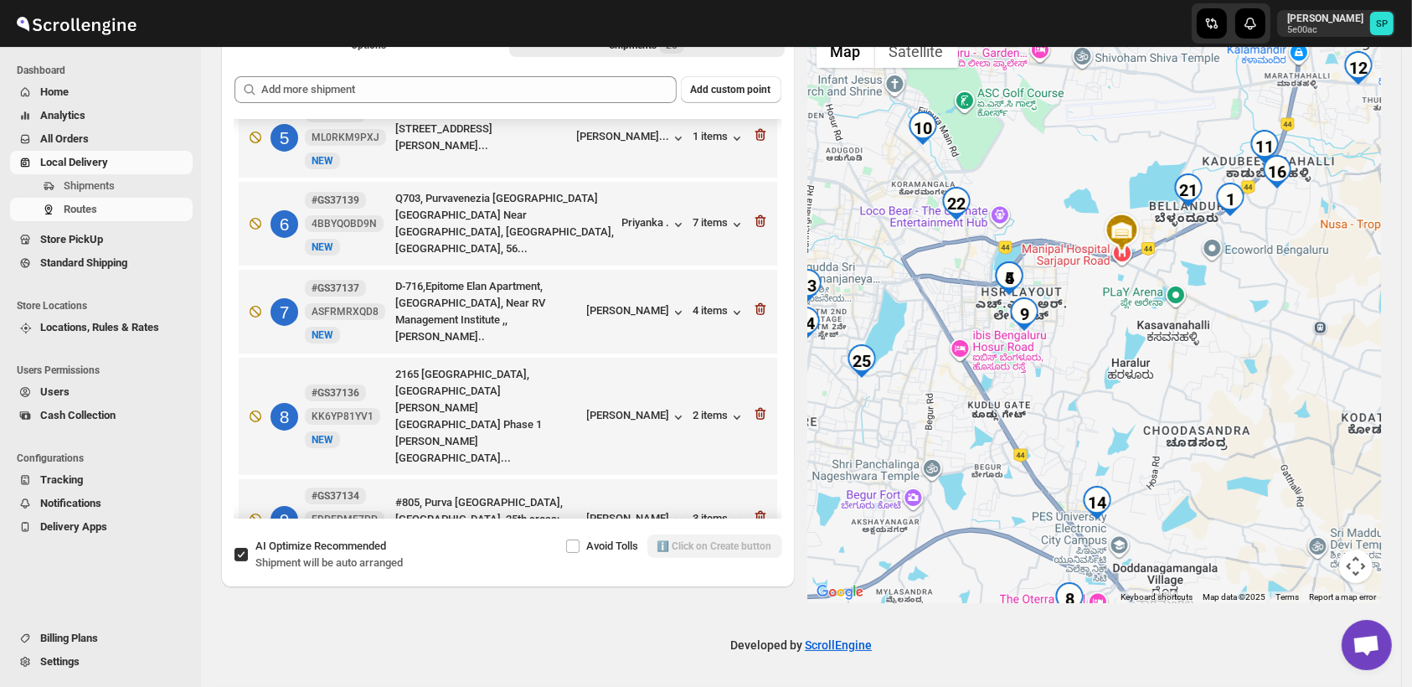
drag, startPoint x: 1094, startPoint y: 442, endPoint x: 1252, endPoint y: 354, distance: 180.8
click at [1252, 354] on div at bounding box center [1095, 314] width 574 height 577
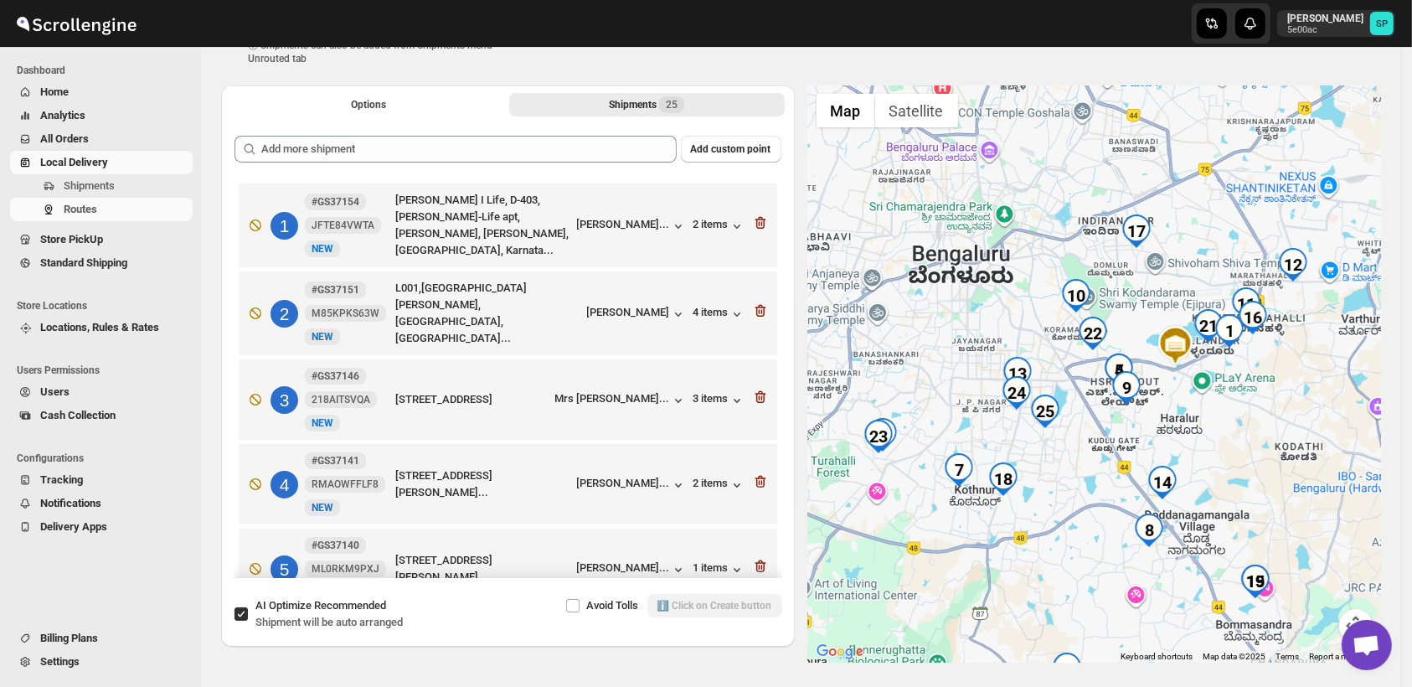
scroll to position [0, 0]
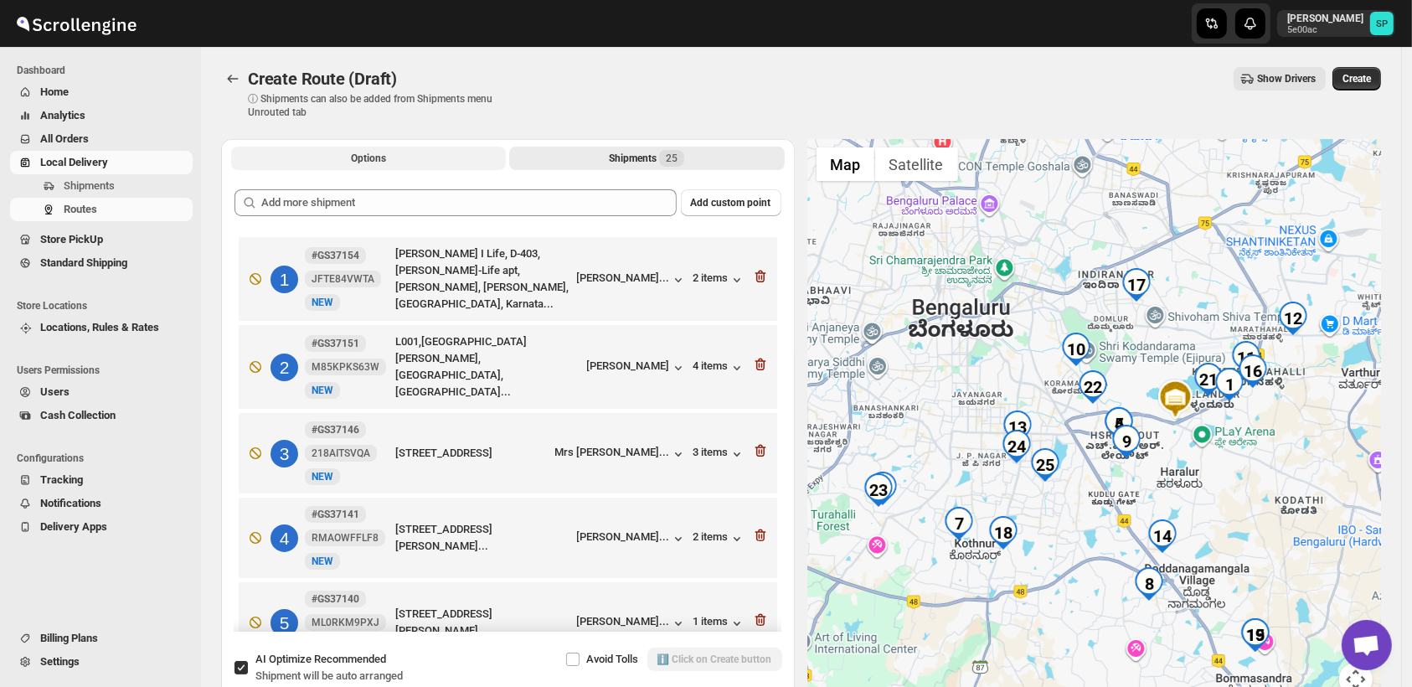
click at [432, 157] on button "Options" at bounding box center [368, 158] width 275 height 23
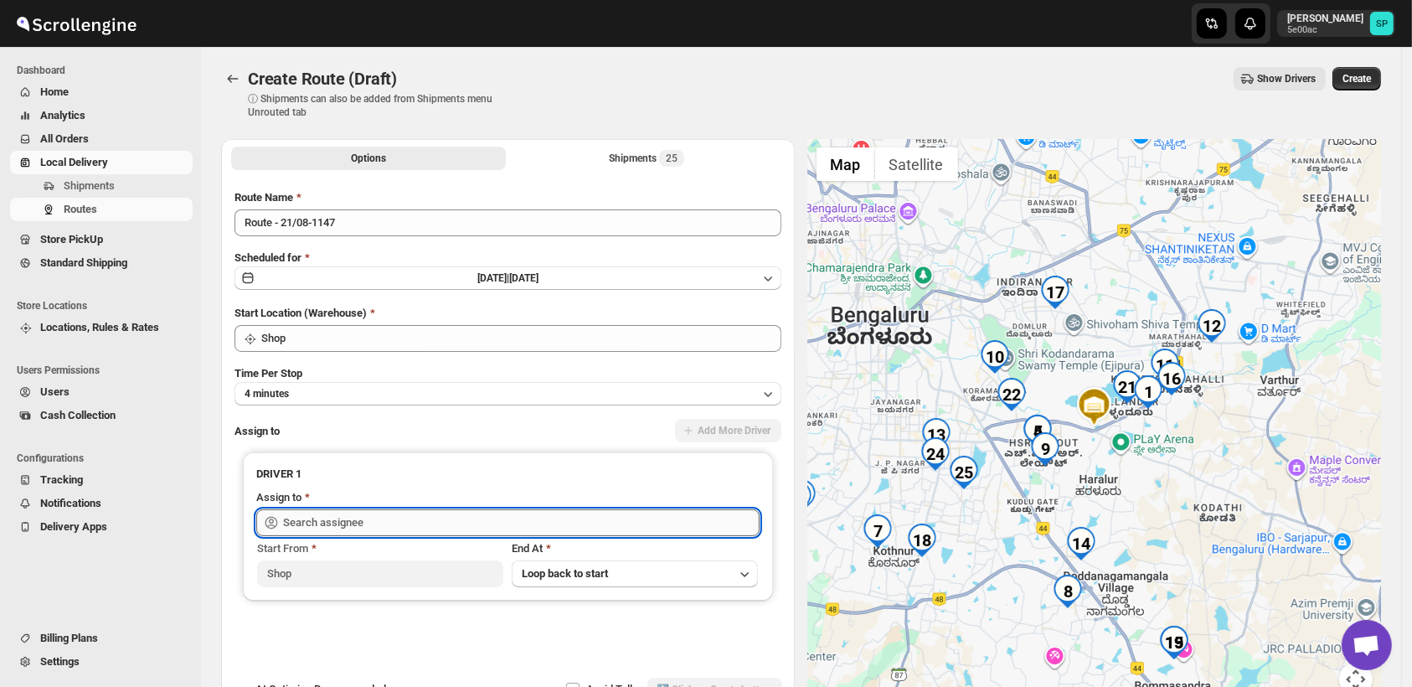
click at [462, 509] on input "text" at bounding box center [521, 522] width 477 height 27
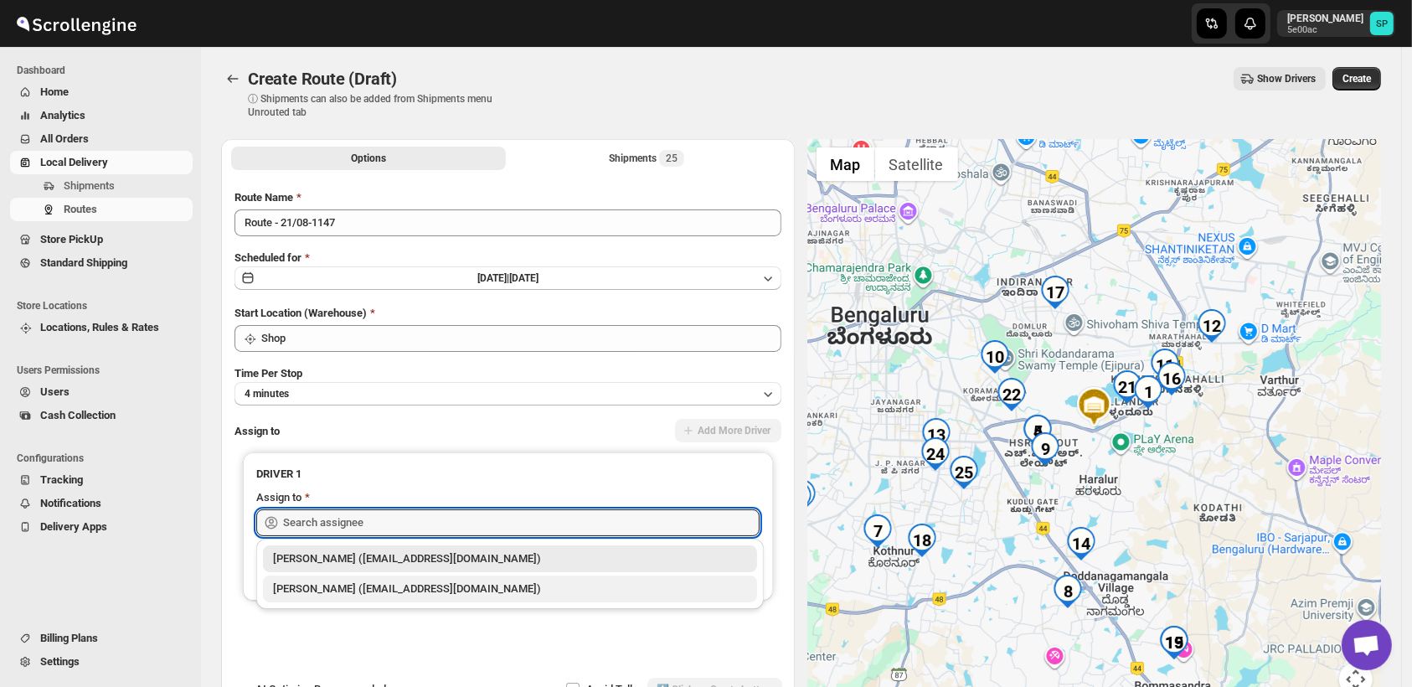
click at [427, 581] on div "Mohmad Izmal (ajjumohammadazmal@gmail.com)" at bounding box center [510, 589] width 474 height 17
type input "Mohmad Izmal (ajjumohammadazmal@gmail.com)"
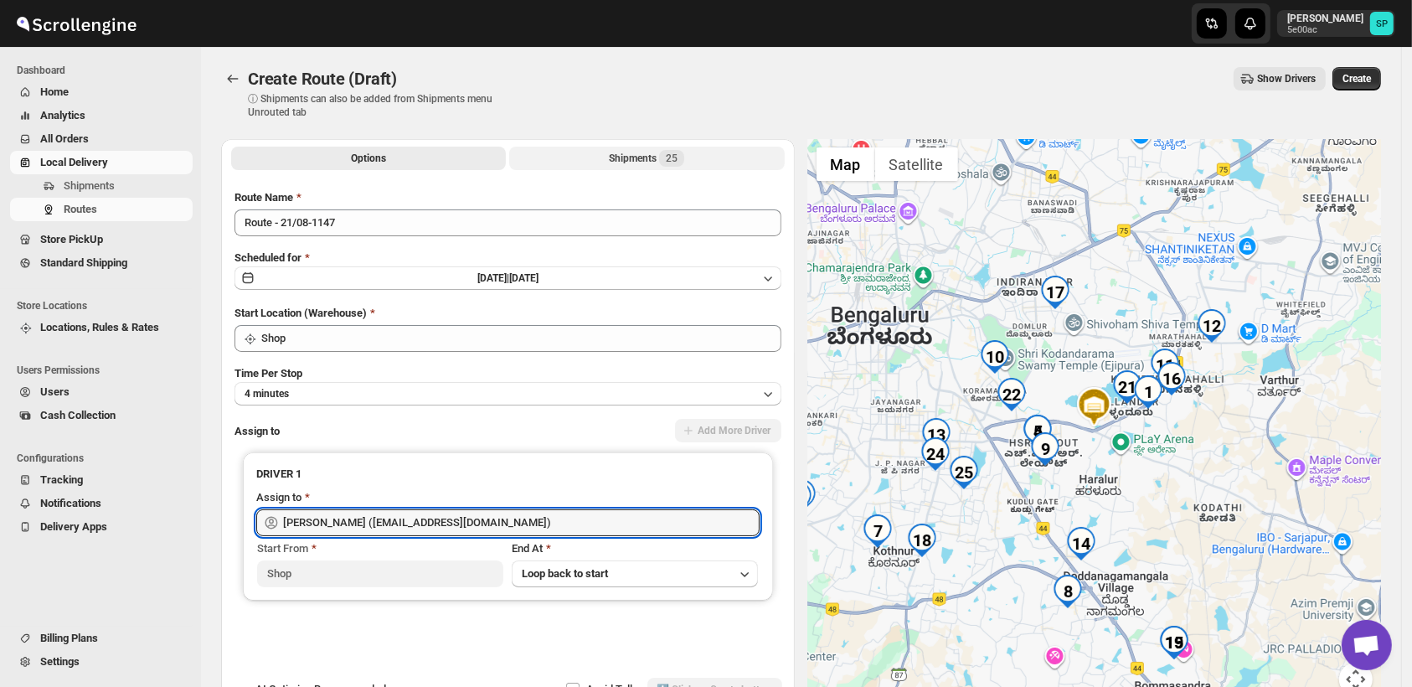
click at [645, 148] on button "Shipments 25" at bounding box center [646, 158] width 275 height 23
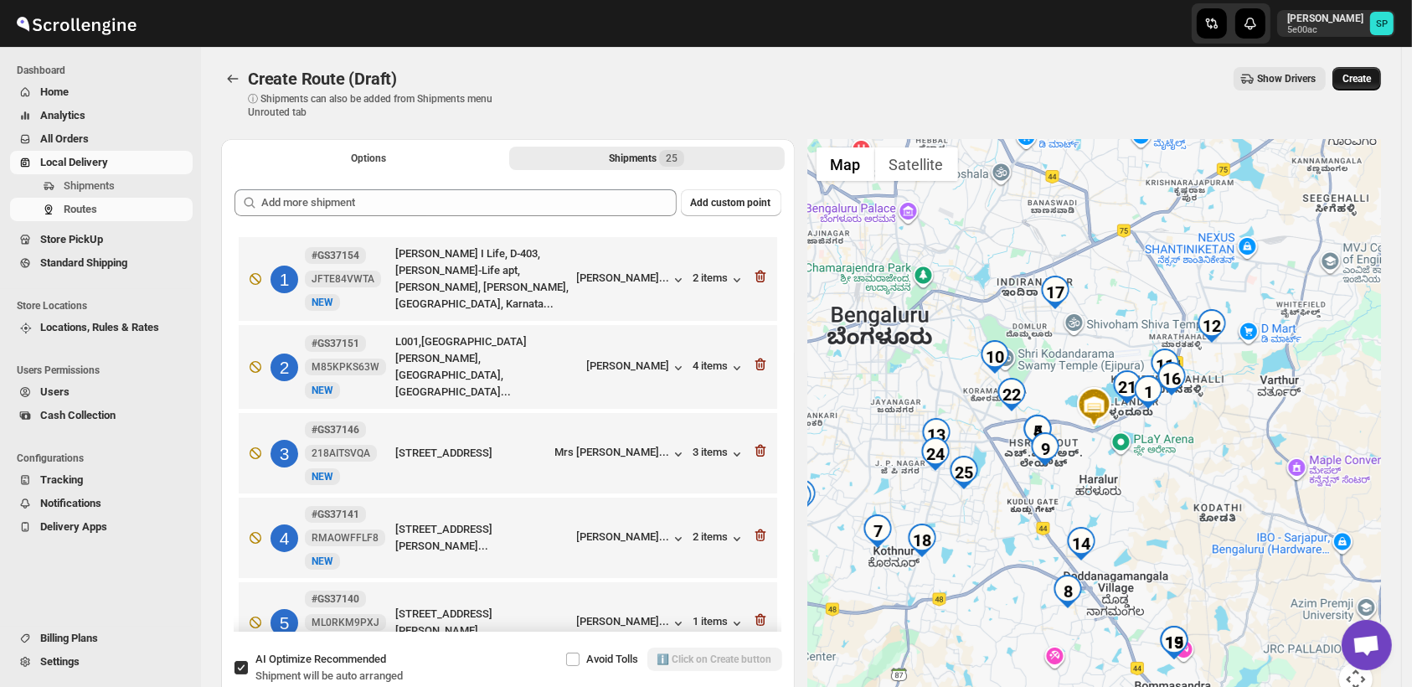
click at [1370, 80] on span "Create" at bounding box center [1357, 78] width 28 height 13
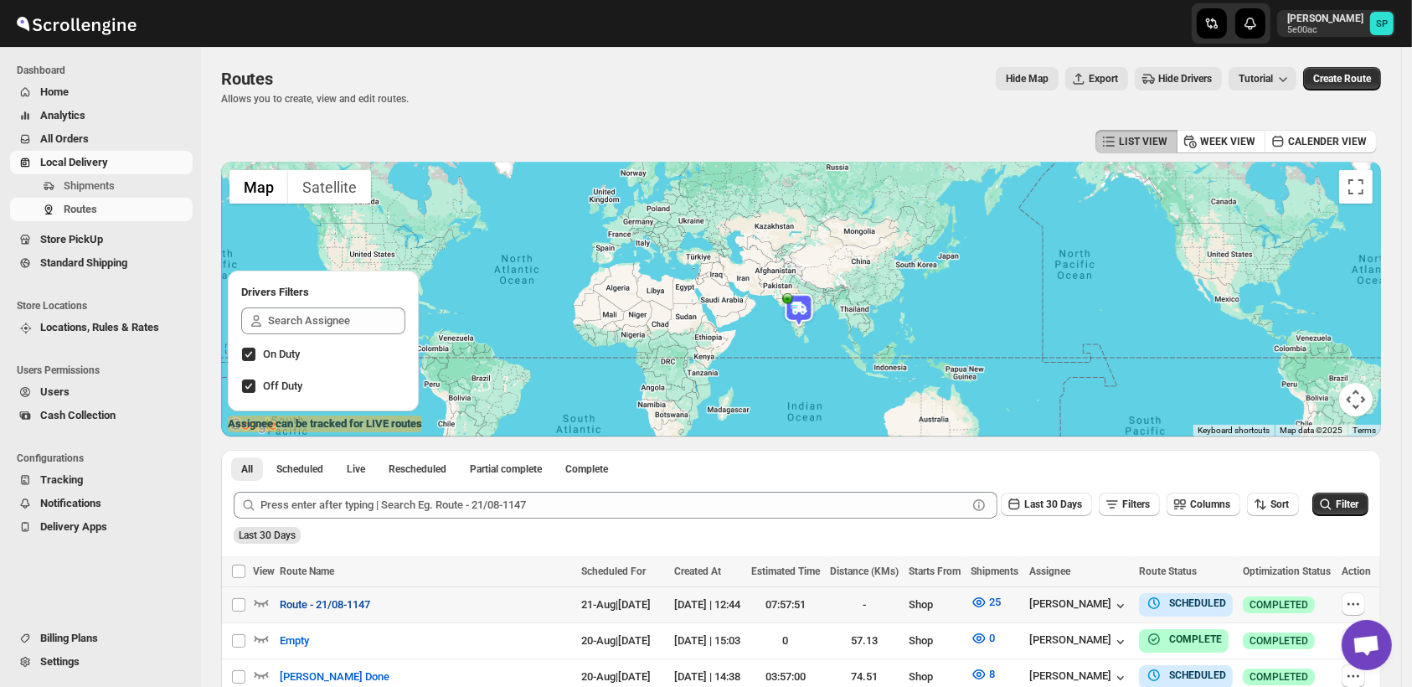
click at [328, 607] on span "Route - 21/08-1147" at bounding box center [325, 604] width 90 height 17
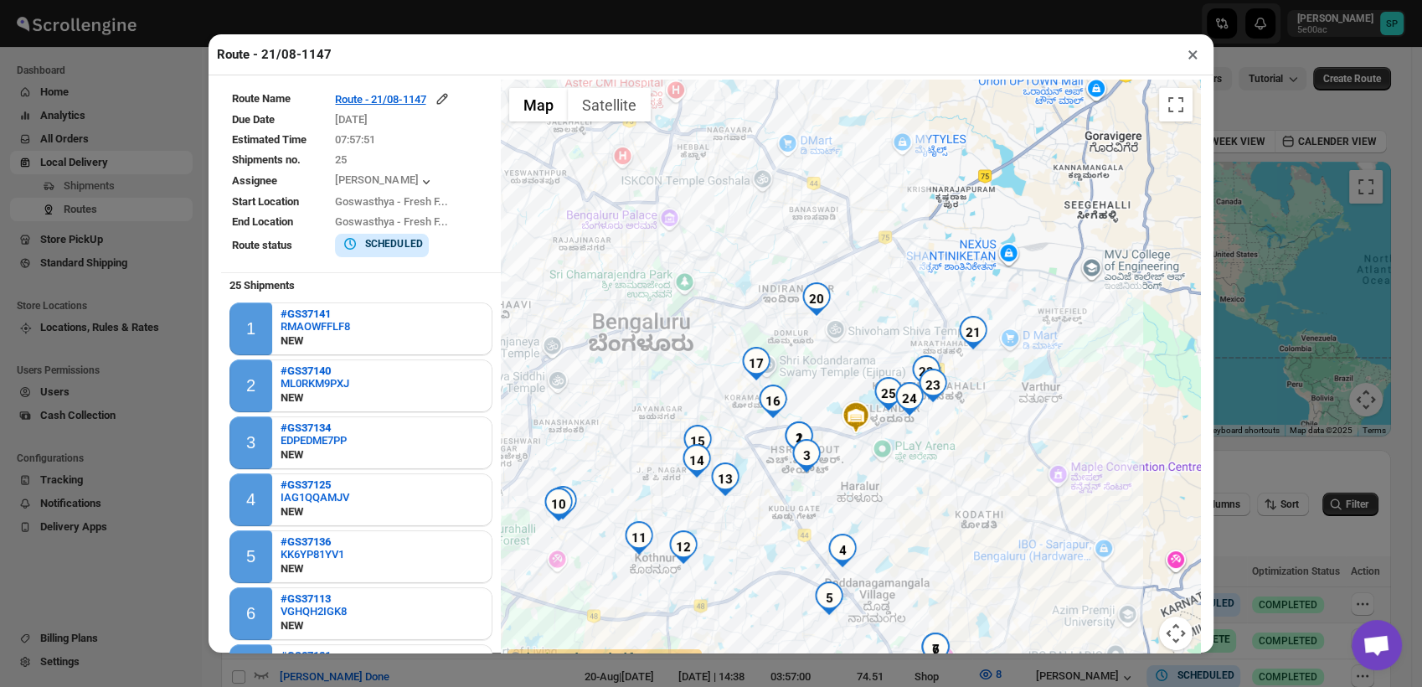
drag, startPoint x: 869, startPoint y: 496, endPoint x: 957, endPoint y: 305, distance: 210.3
click at [957, 305] on div at bounding box center [851, 375] width 700 height 591
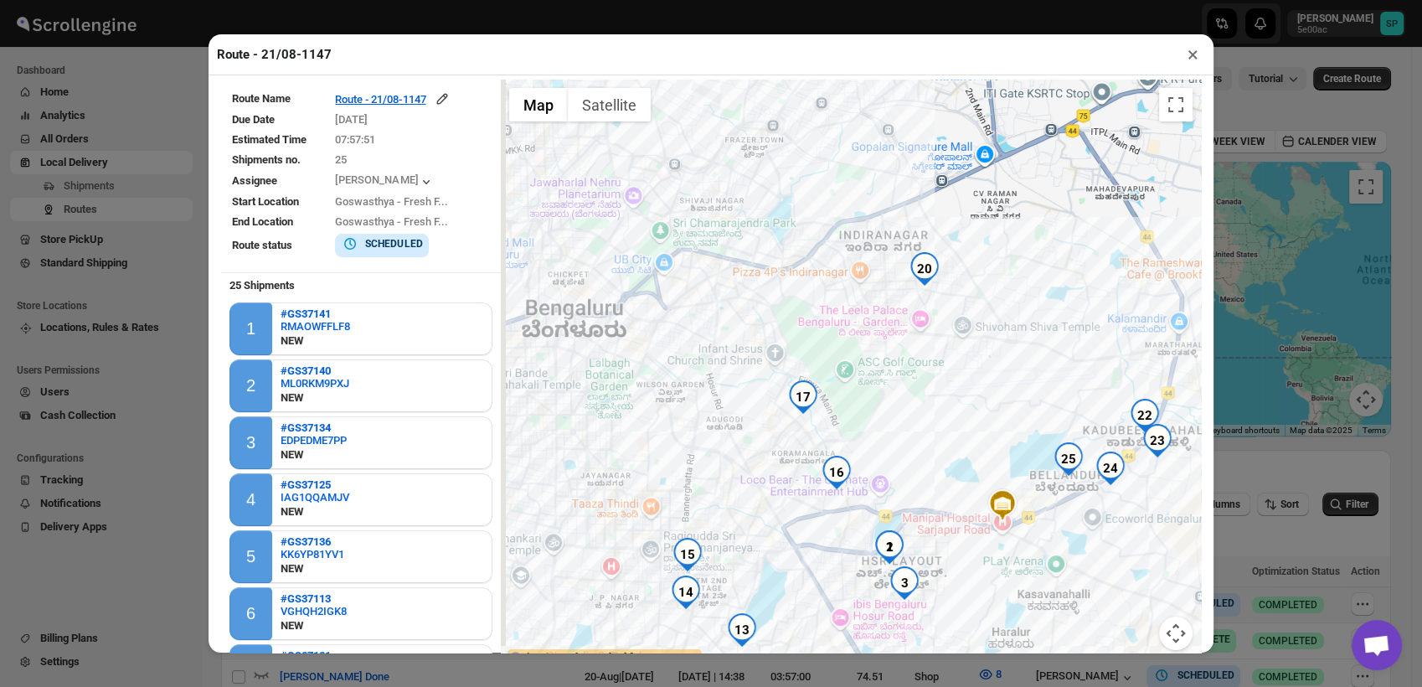
drag, startPoint x: 876, startPoint y: 349, endPoint x: 983, endPoint y: 625, distance: 295.7
click at [983, 625] on div at bounding box center [851, 375] width 700 height 591
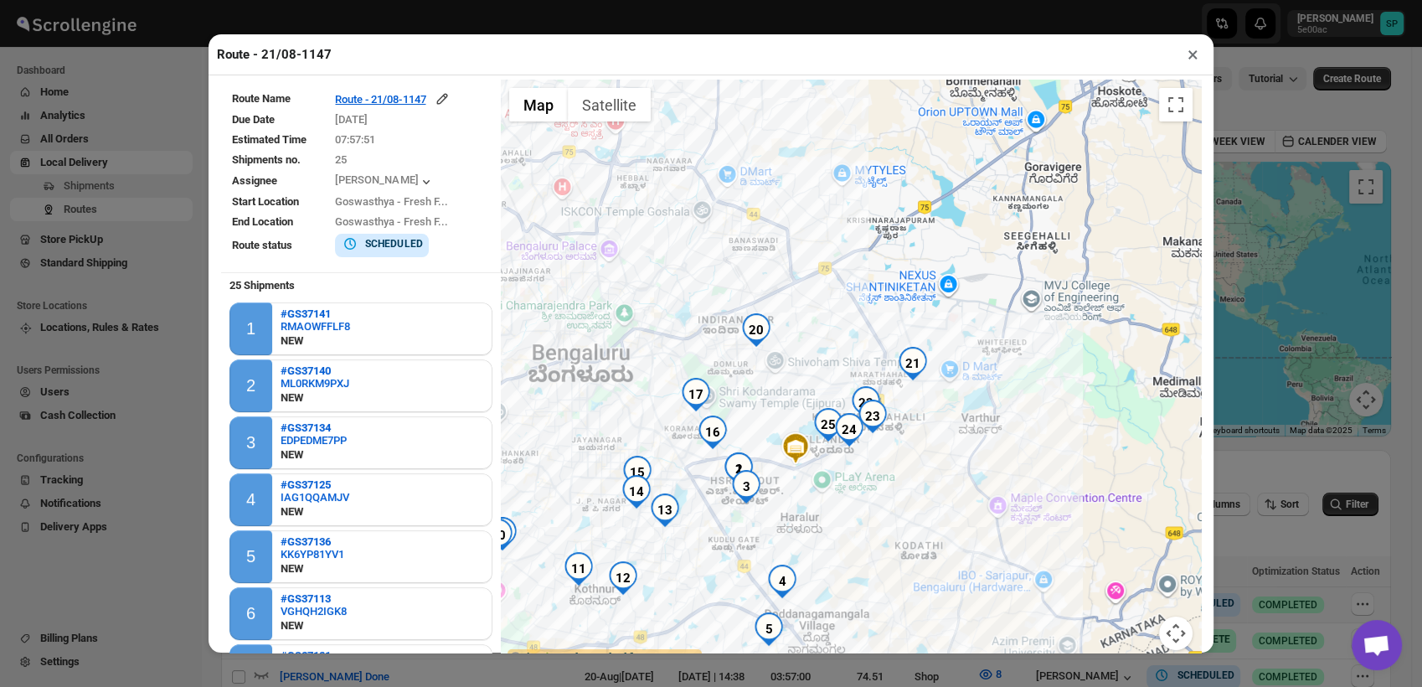
drag, startPoint x: 1067, startPoint y: 557, endPoint x: 854, endPoint y: 483, distance: 226.0
click at [854, 483] on div at bounding box center [851, 375] width 700 height 591
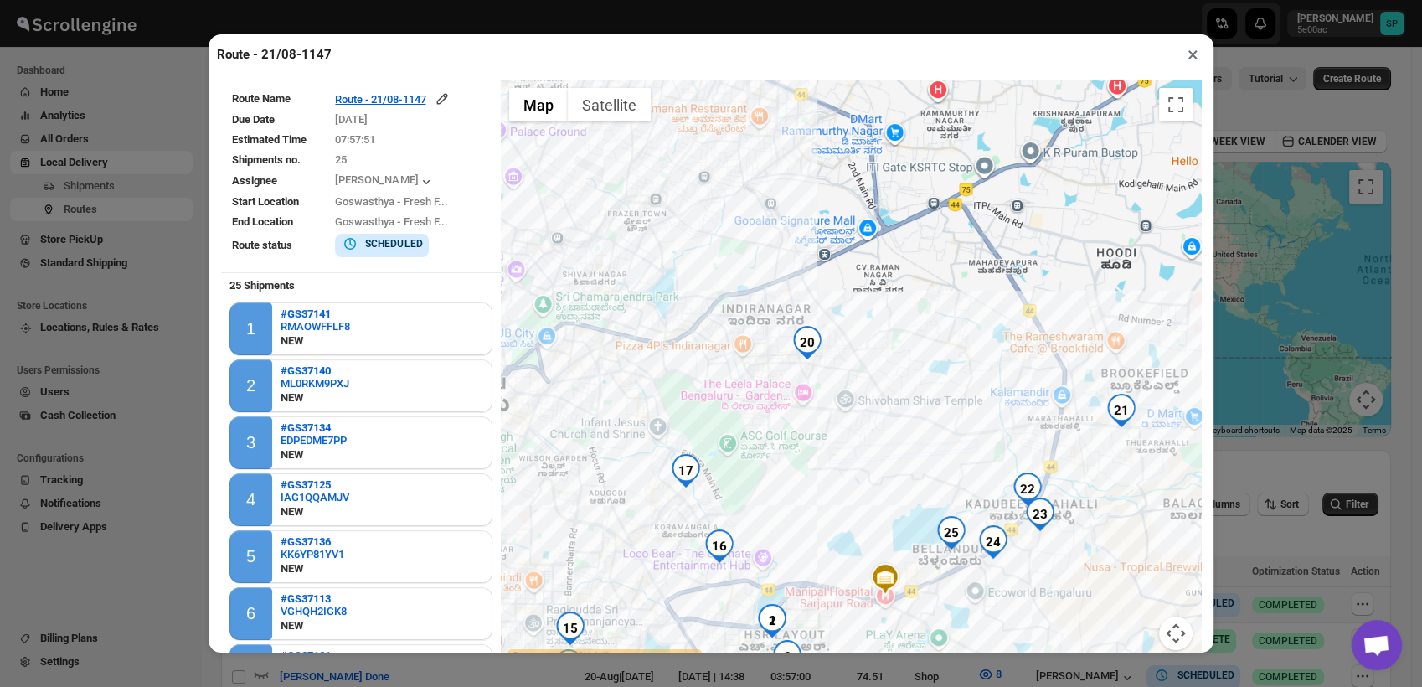
drag, startPoint x: 770, startPoint y: 432, endPoint x: 946, endPoint y: 542, distance: 207.3
click at [946, 542] on img "25" at bounding box center [952, 533] width 34 height 34
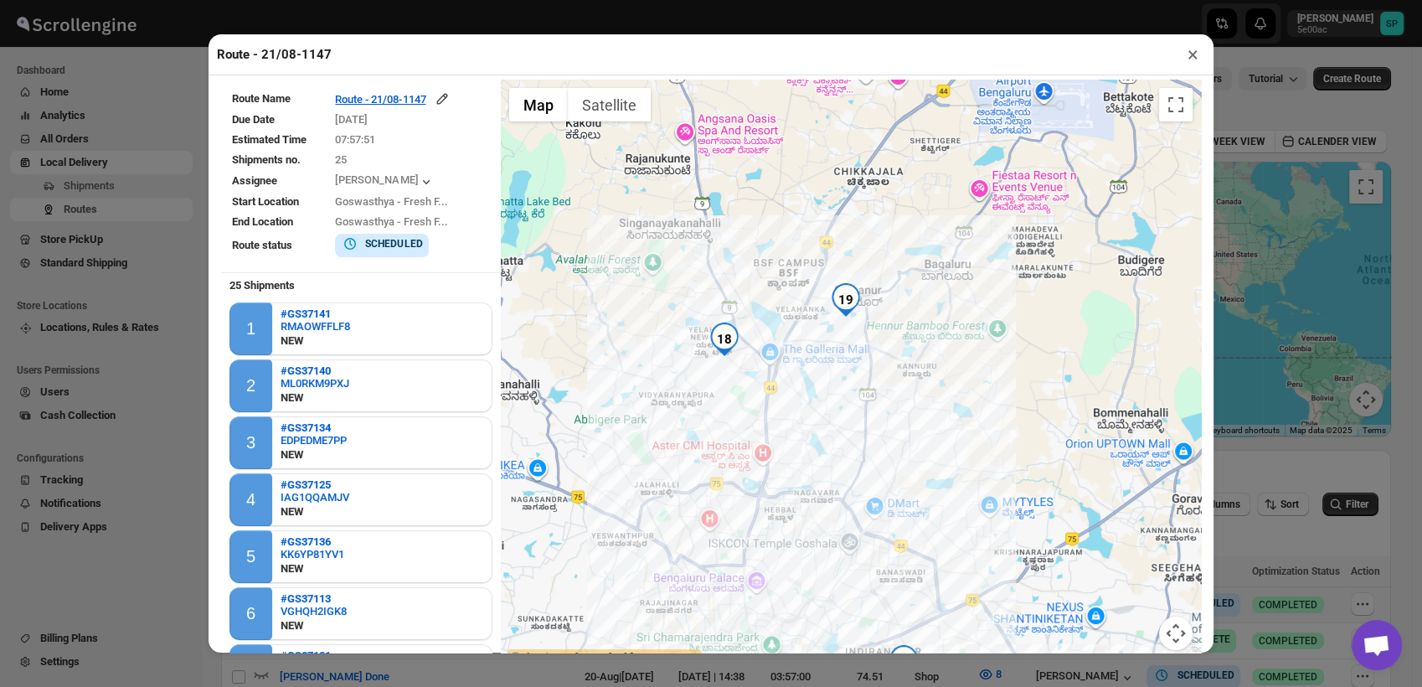
drag, startPoint x: 838, startPoint y: 396, endPoint x: 923, endPoint y: 598, distance: 219.2
click at [923, 598] on div at bounding box center [851, 375] width 700 height 591
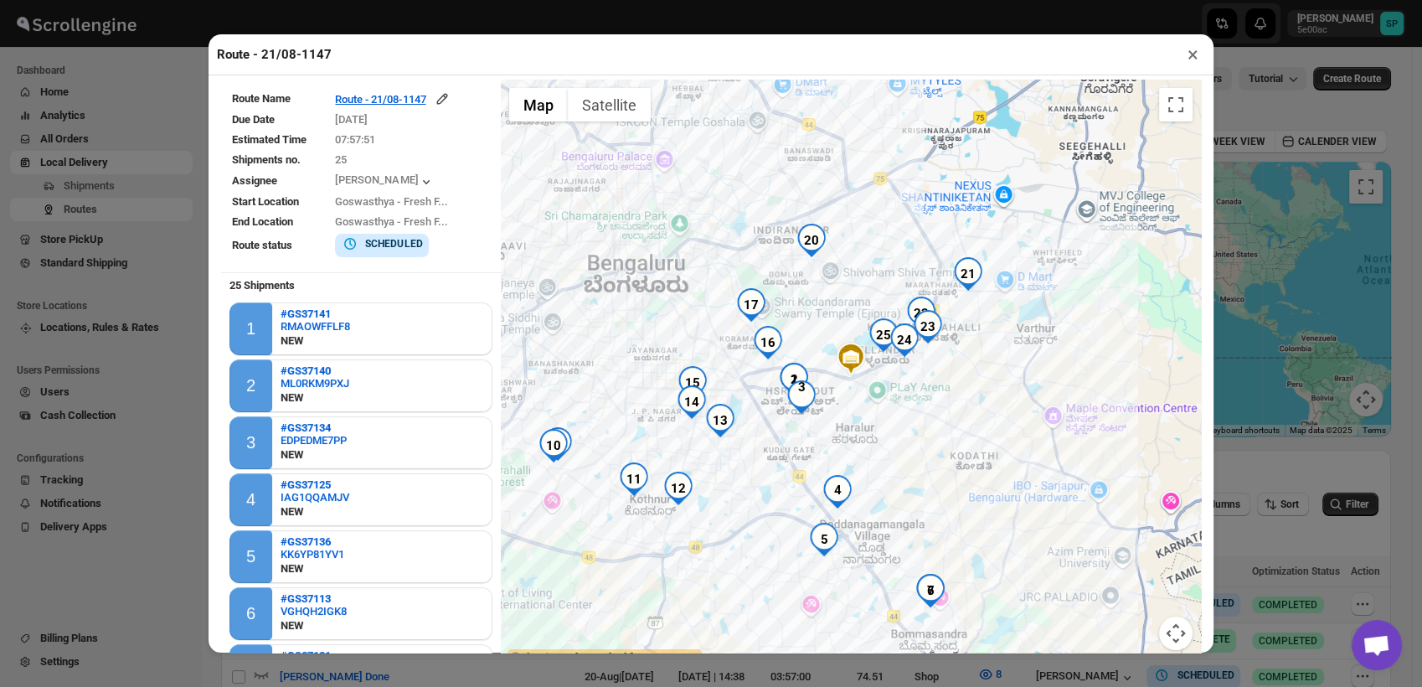
click at [1193, 49] on button "×" at bounding box center [1193, 54] width 24 height 23
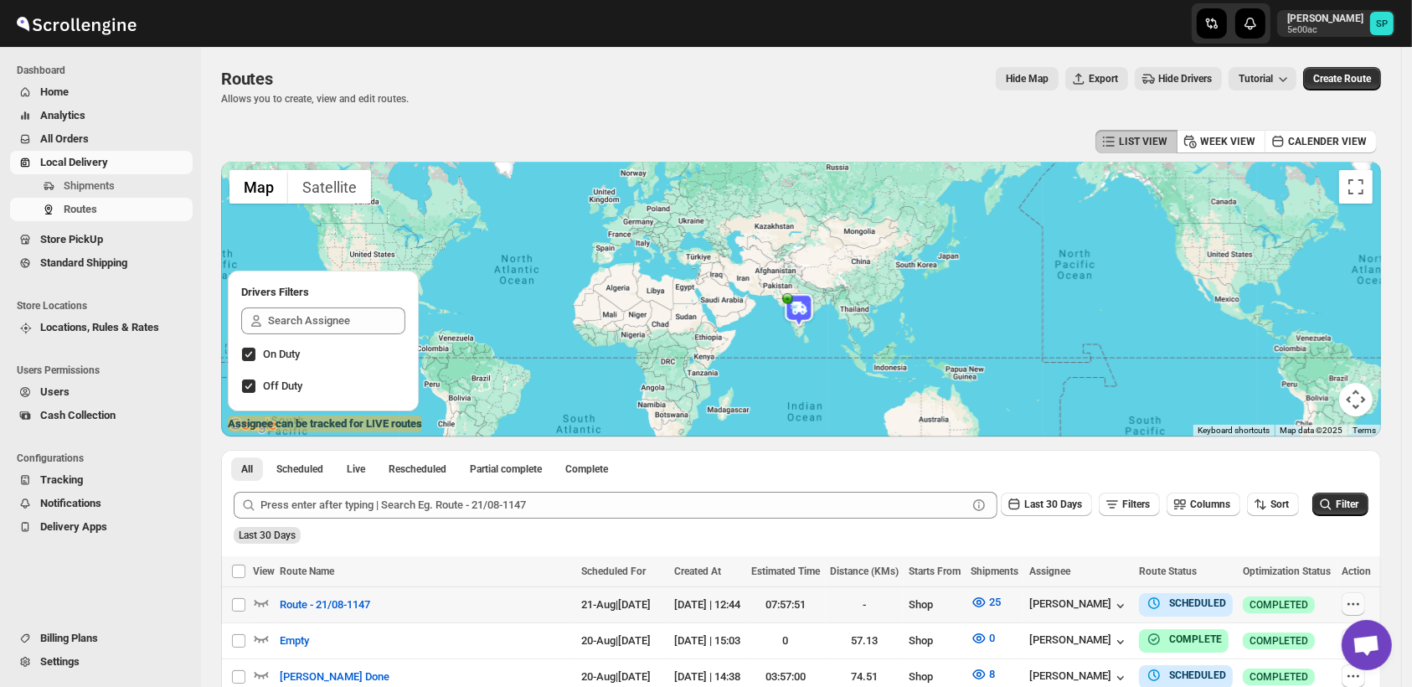
click at [1360, 607] on icon "button" at bounding box center [1353, 604] width 17 height 17
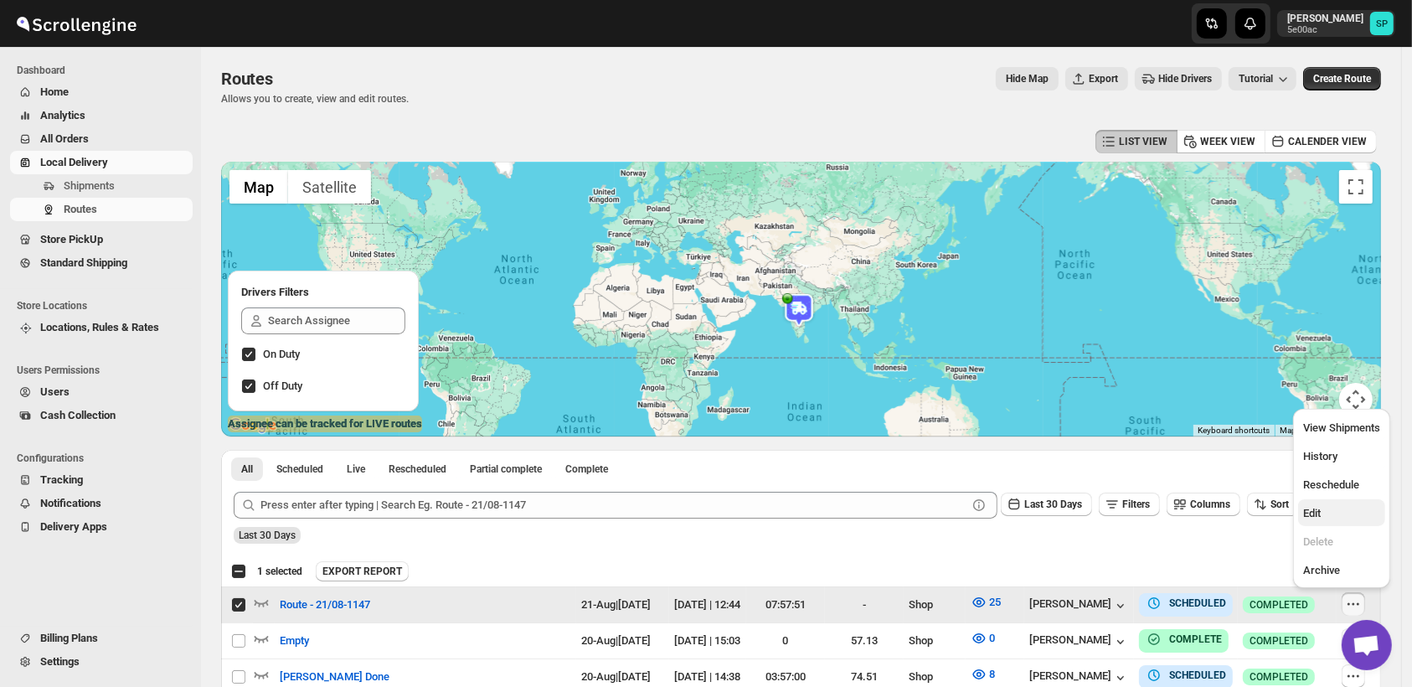
click at [1328, 518] on span "Edit" at bounding box center [1341, 513] width 77 height 17
checkbox input "false"
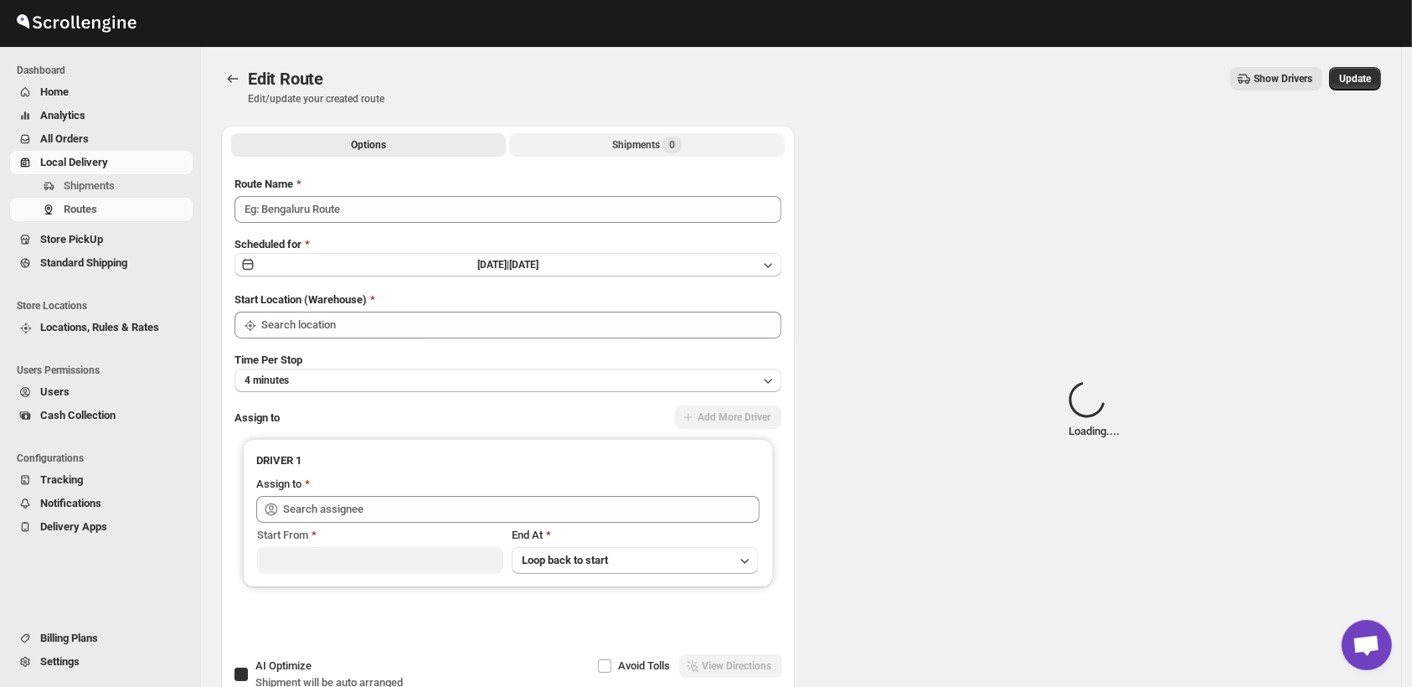
type input "Route - 21/08-1147"
checkbox input "true"
type input "Shop"
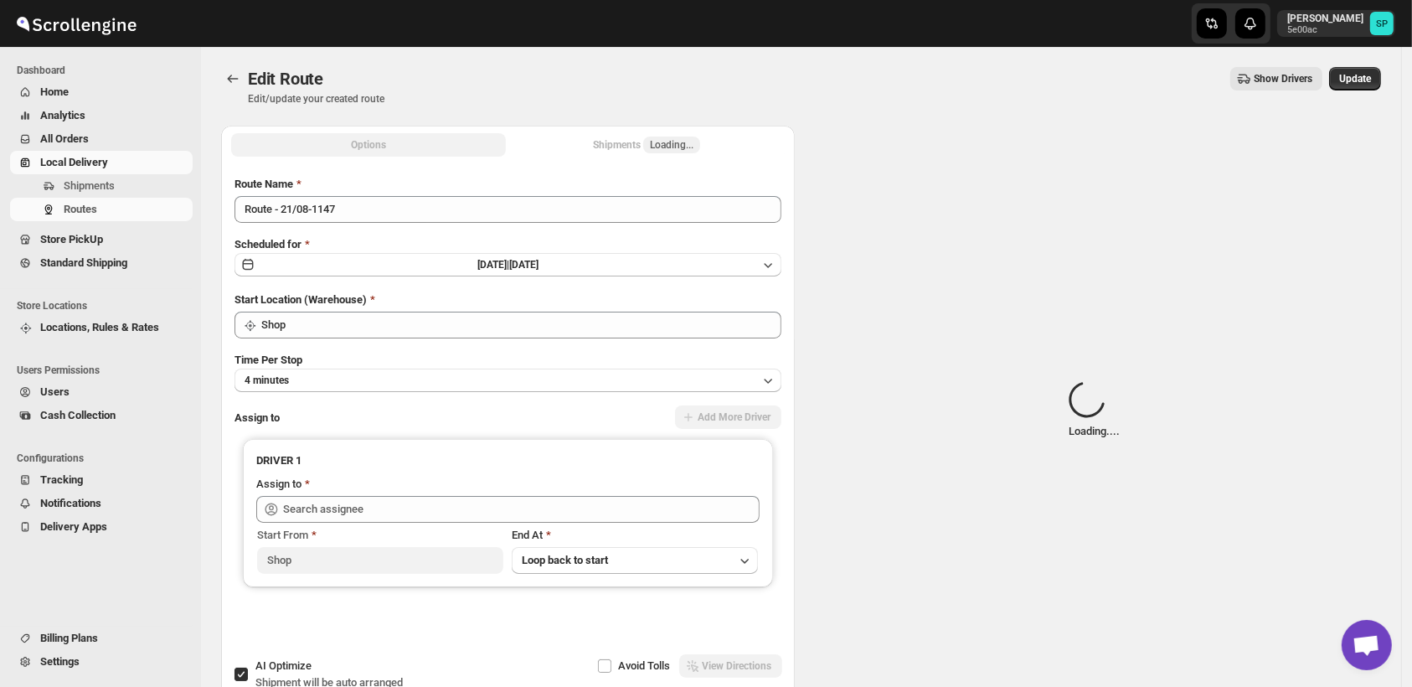
type input "Mohmad Izmal (ajjumohammadazmal@gmail.com)"
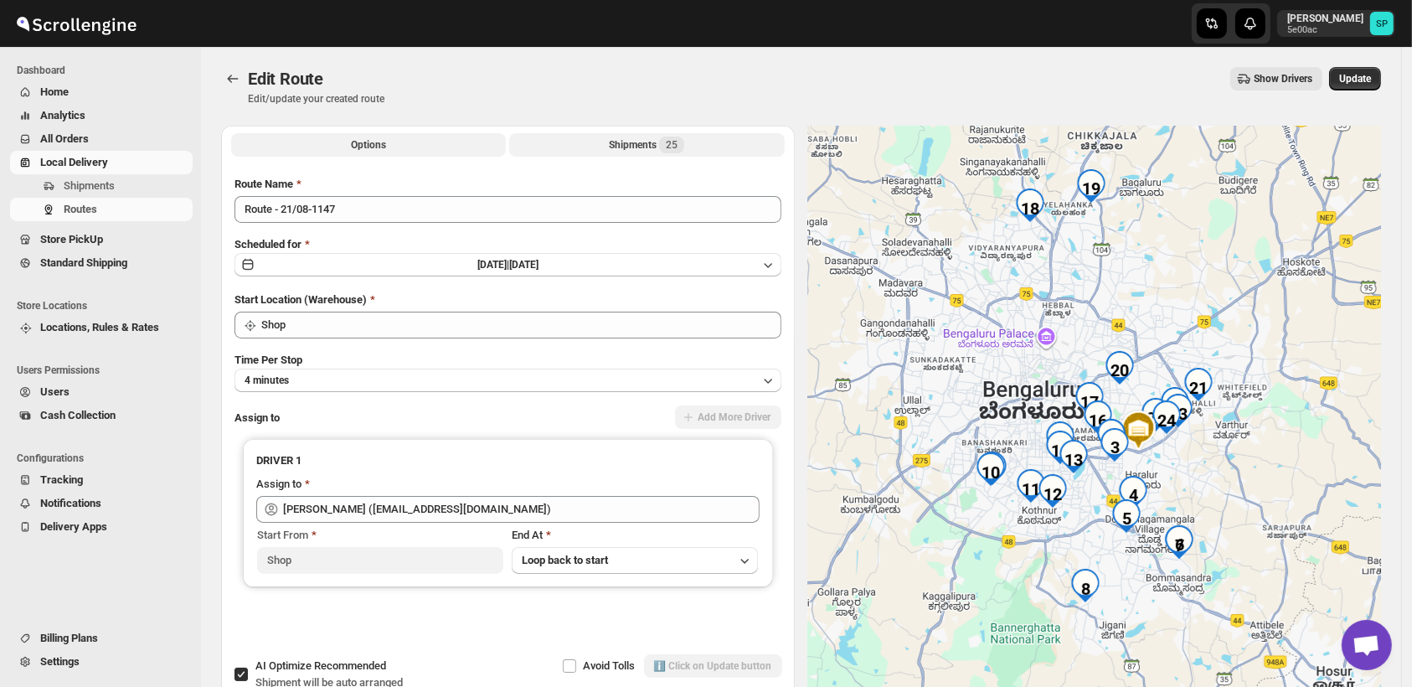
click at [624, 144] on div "Shipments 25" at bounding box center [646, 145] width 75 height 17
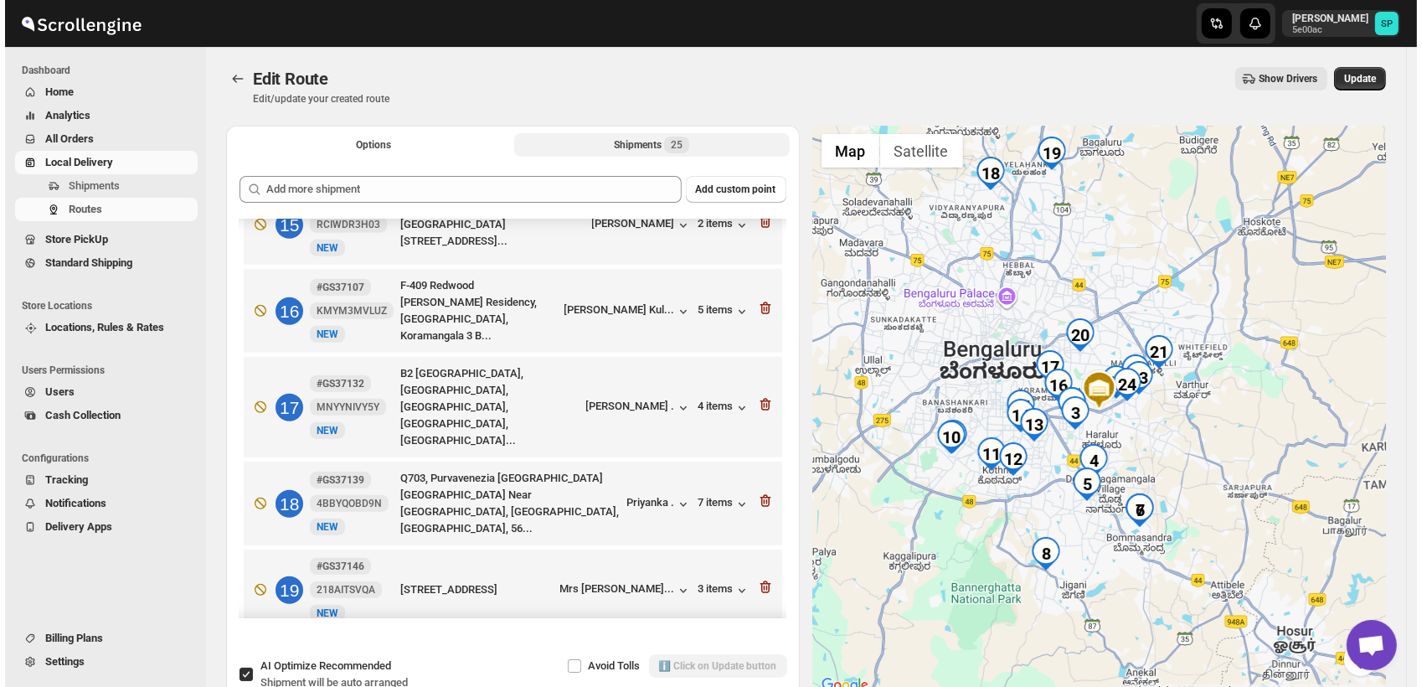
scroll to position [1303, 0]
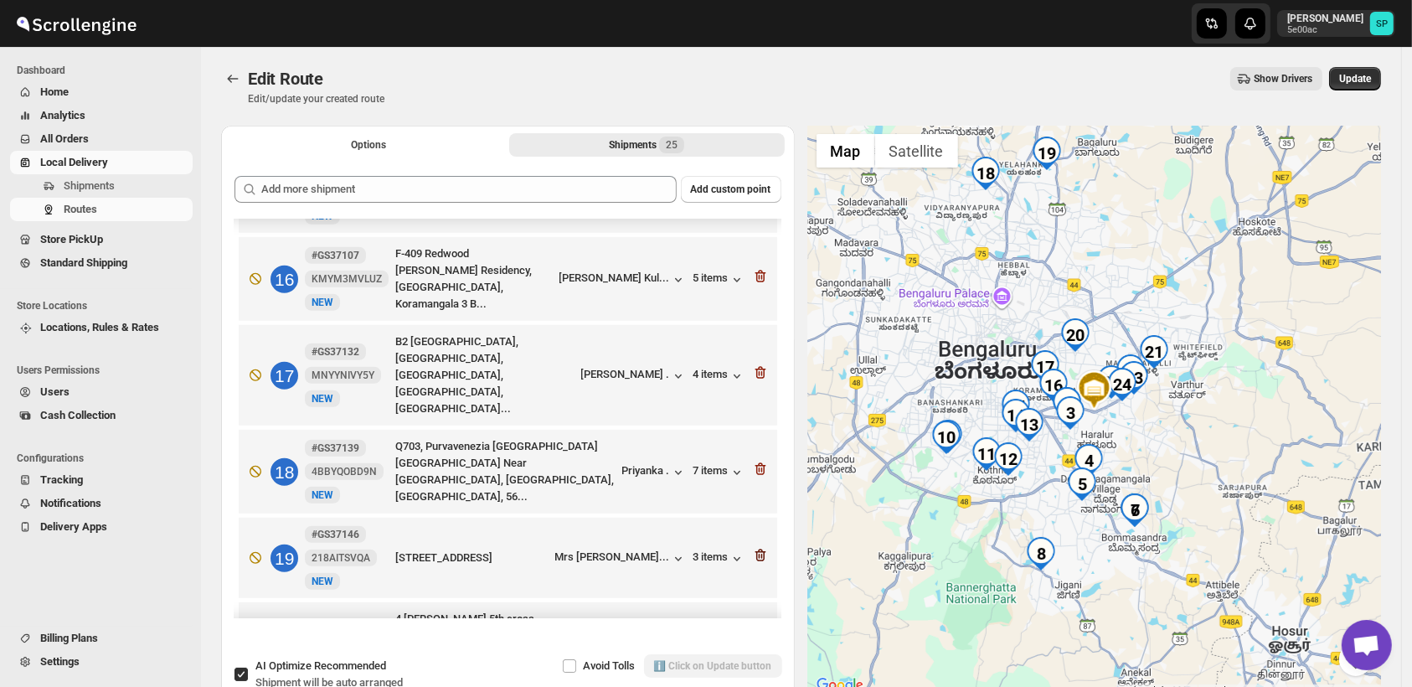
click at [753, 547] on icon "button" at bounding box center [760, 555] width 17 height 17
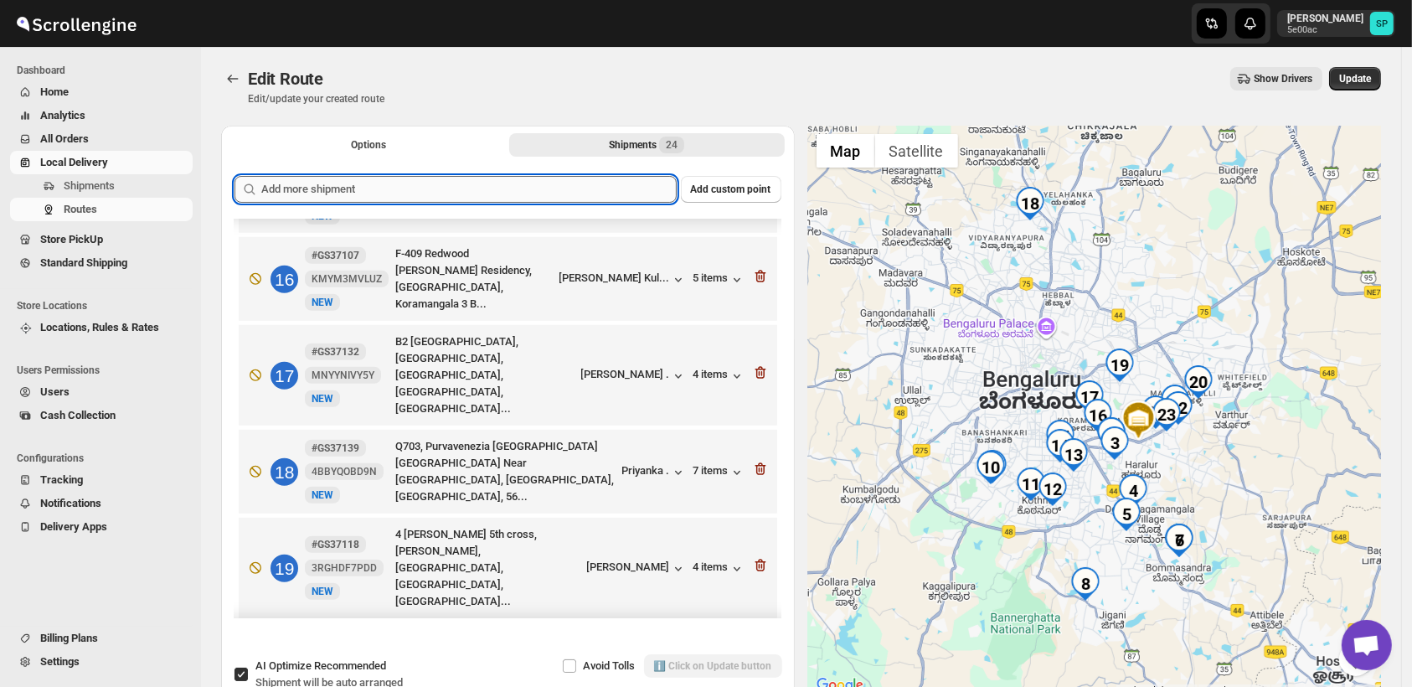
click at [484, 192] on input "text" at bounding box center [469, 189] width 416 height 27
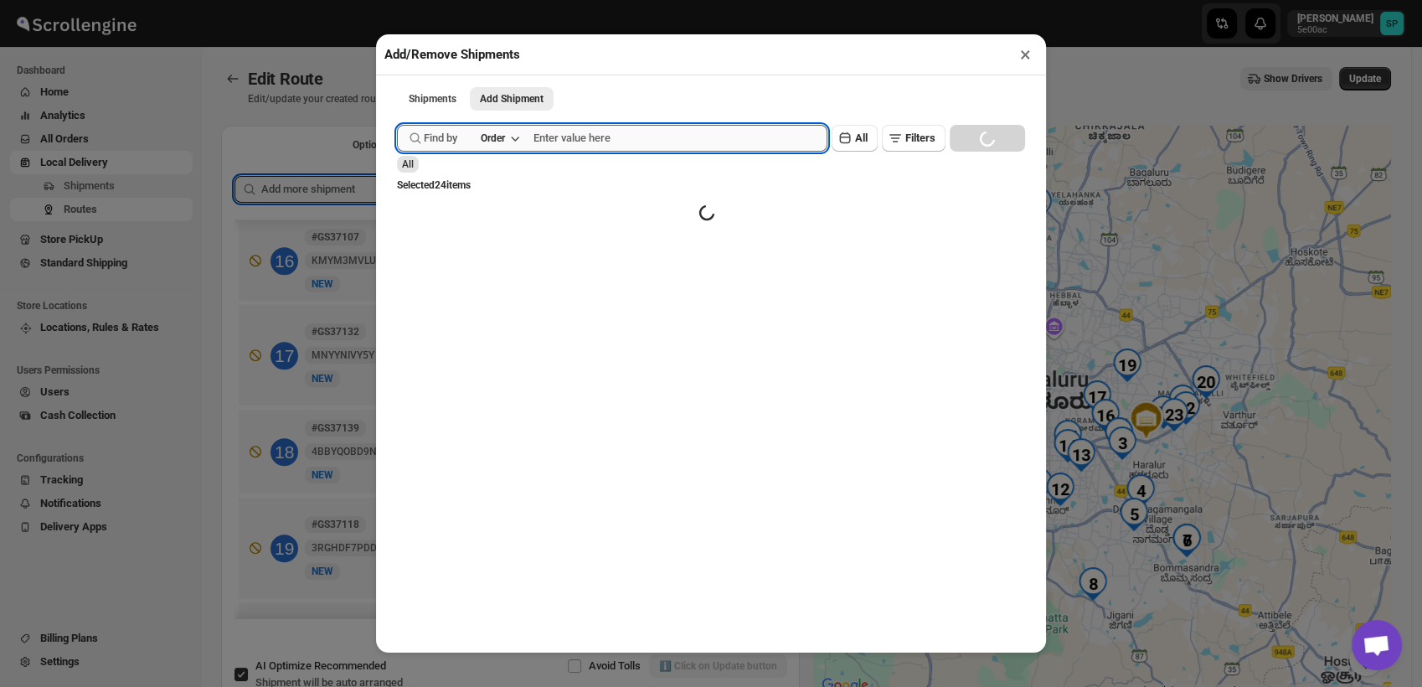
click at [707, 152] on input "text" at bounding box center [681, 138] width 294 height 27
paste input "GS37146"
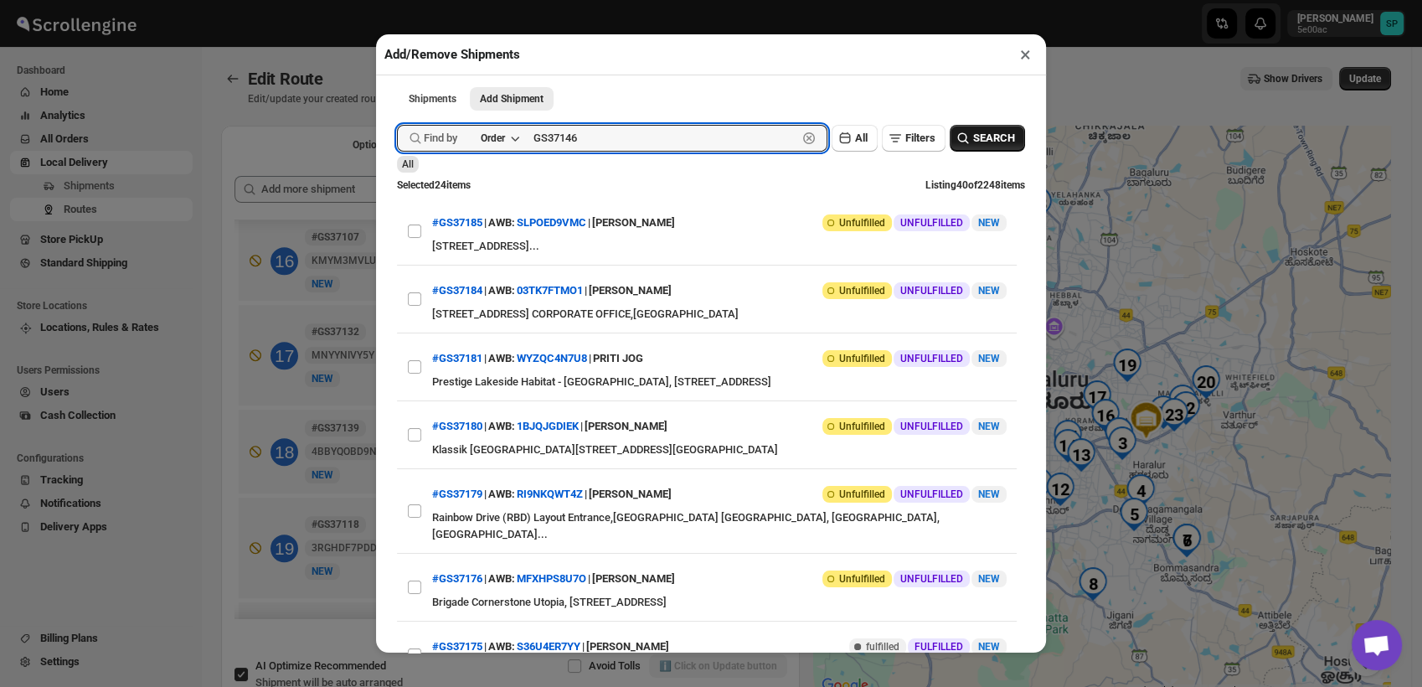
type input "GS37146"
click at [986, 137] on span "SEARCH" at bounding box center [994, 138] width 42 height 17
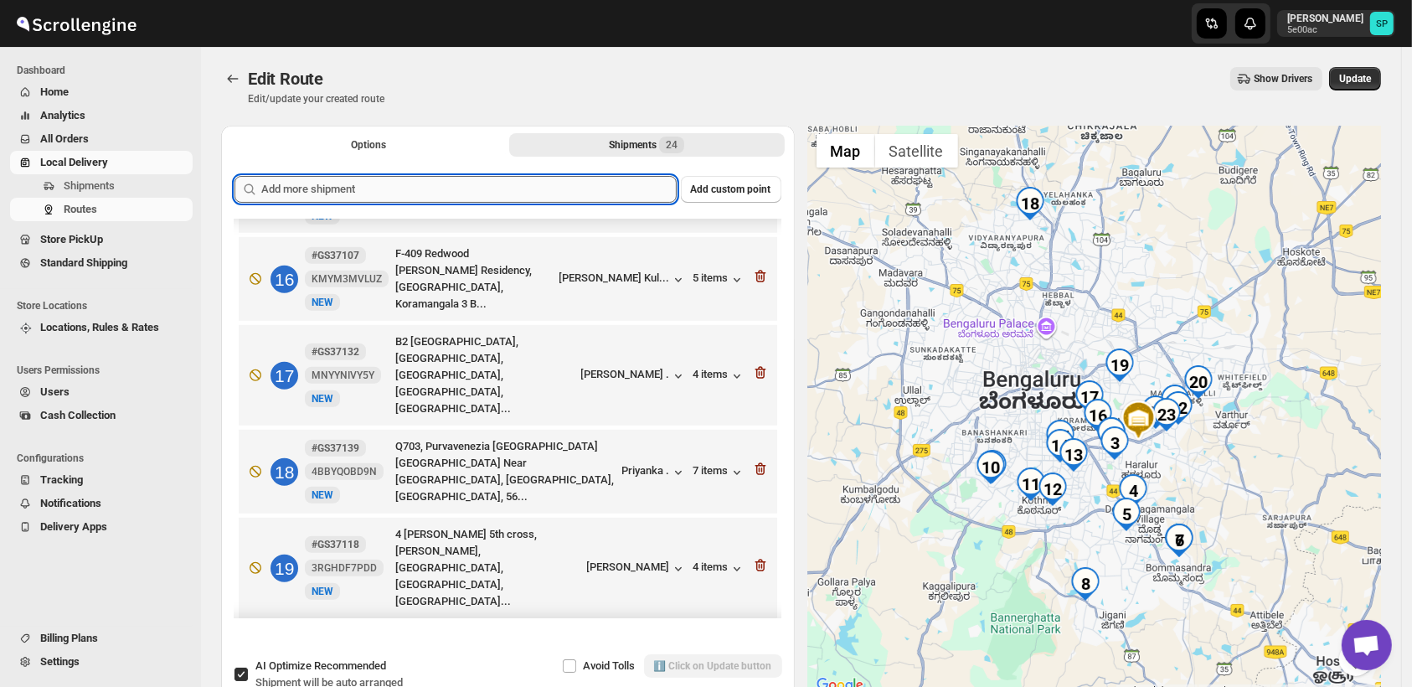
click at [452, 185] on input "text" at bounding box center [469, 189] width 416 height 27
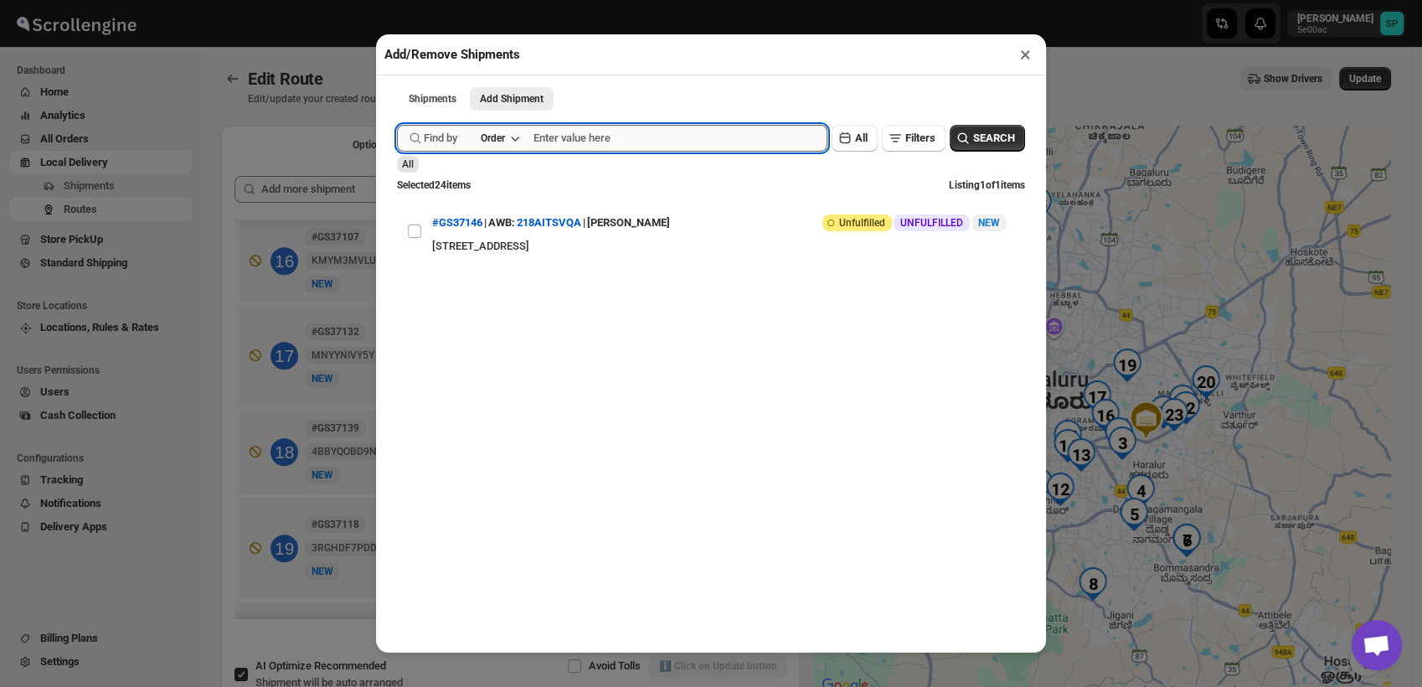
click at [653, 147] on input "text" at bounding box center [681, 138] width 294 height 27
paste input "GS37146"
type input "GS37146"
click at [973, 142] on span "SEARCH" at bounding box center [994, 138] width 42 height 17
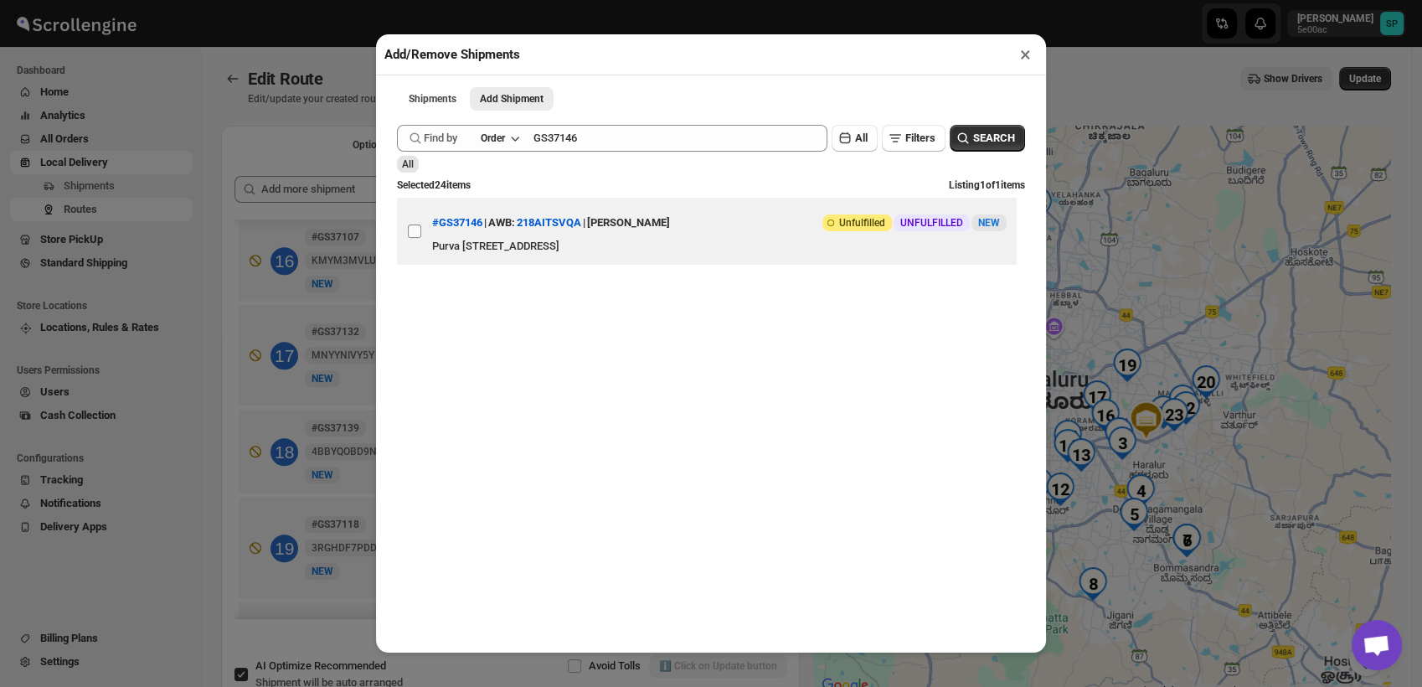
click at [417, 231] on input "View details for 68a58a3cfc41024ff29cd394" at bounding box center [414, 231] width 13 height 13
checkbox input "true"
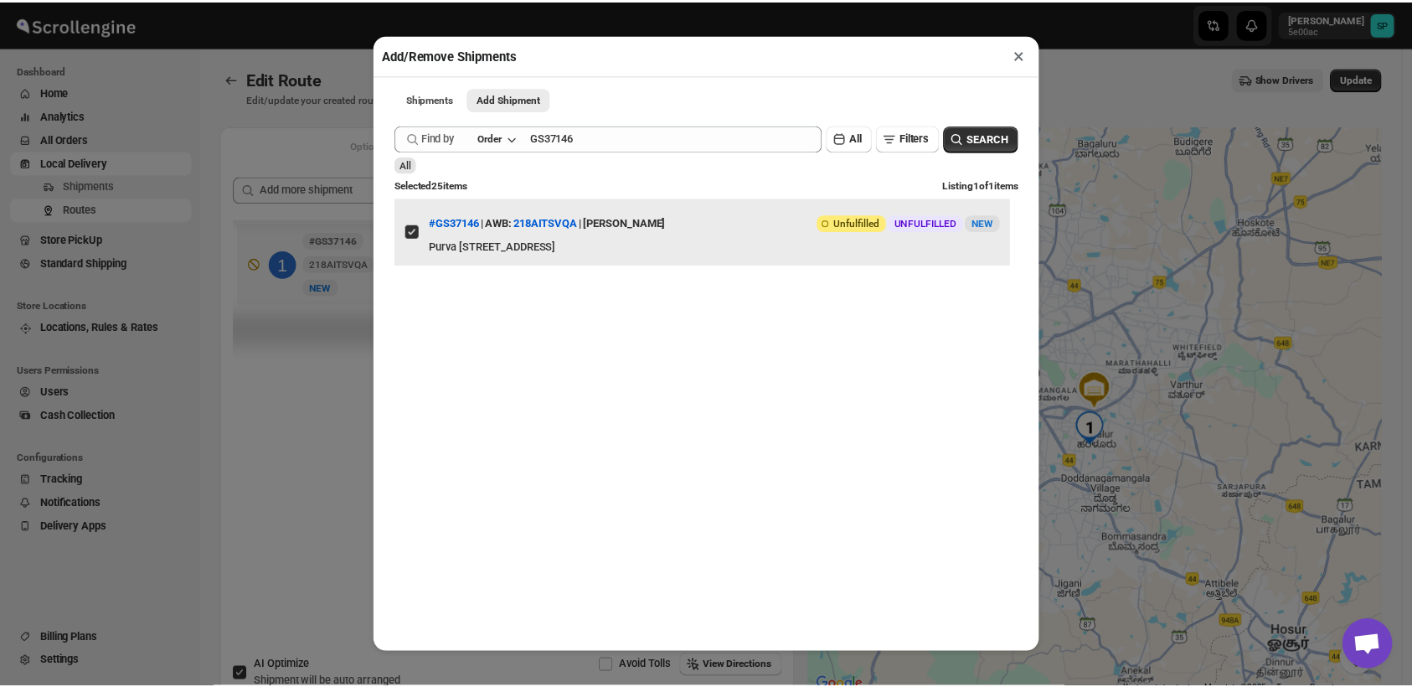
scroll to position [0, 0]
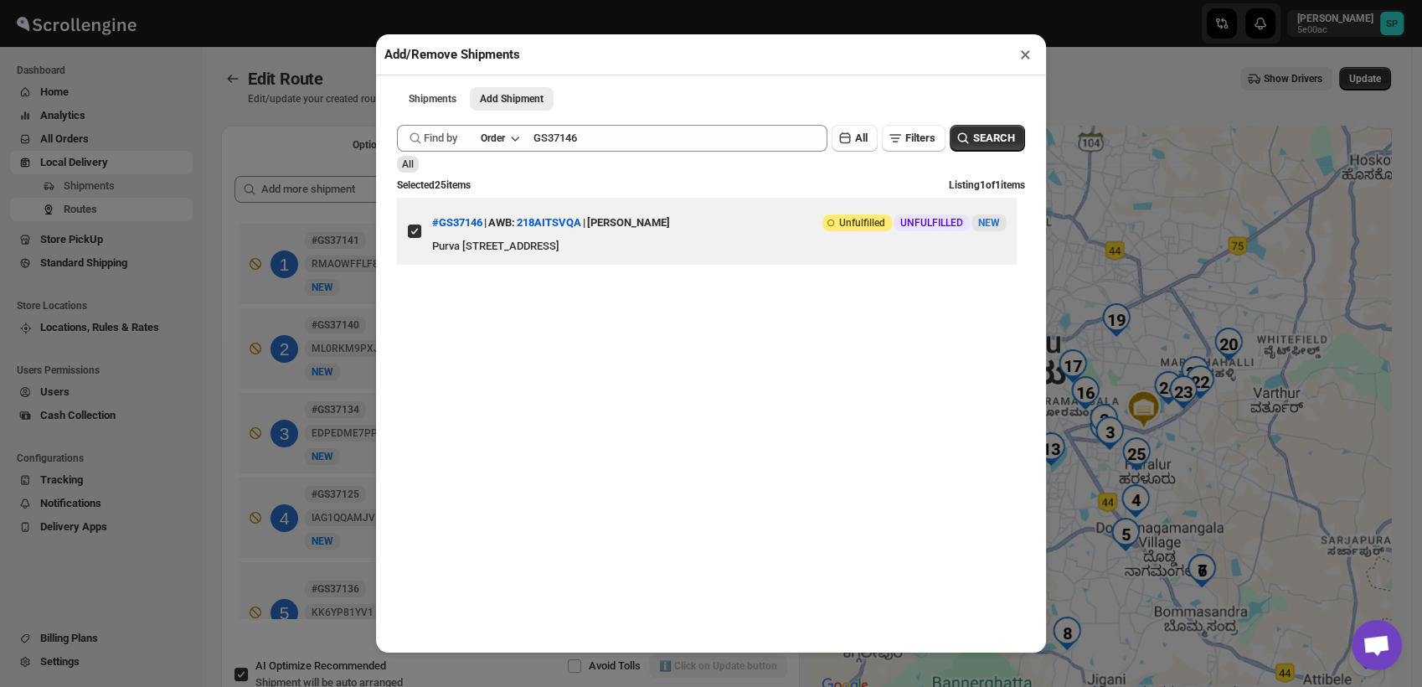
click at [1021, 55] on button "×" at bounding box center [1026, 54] width 24 height 23
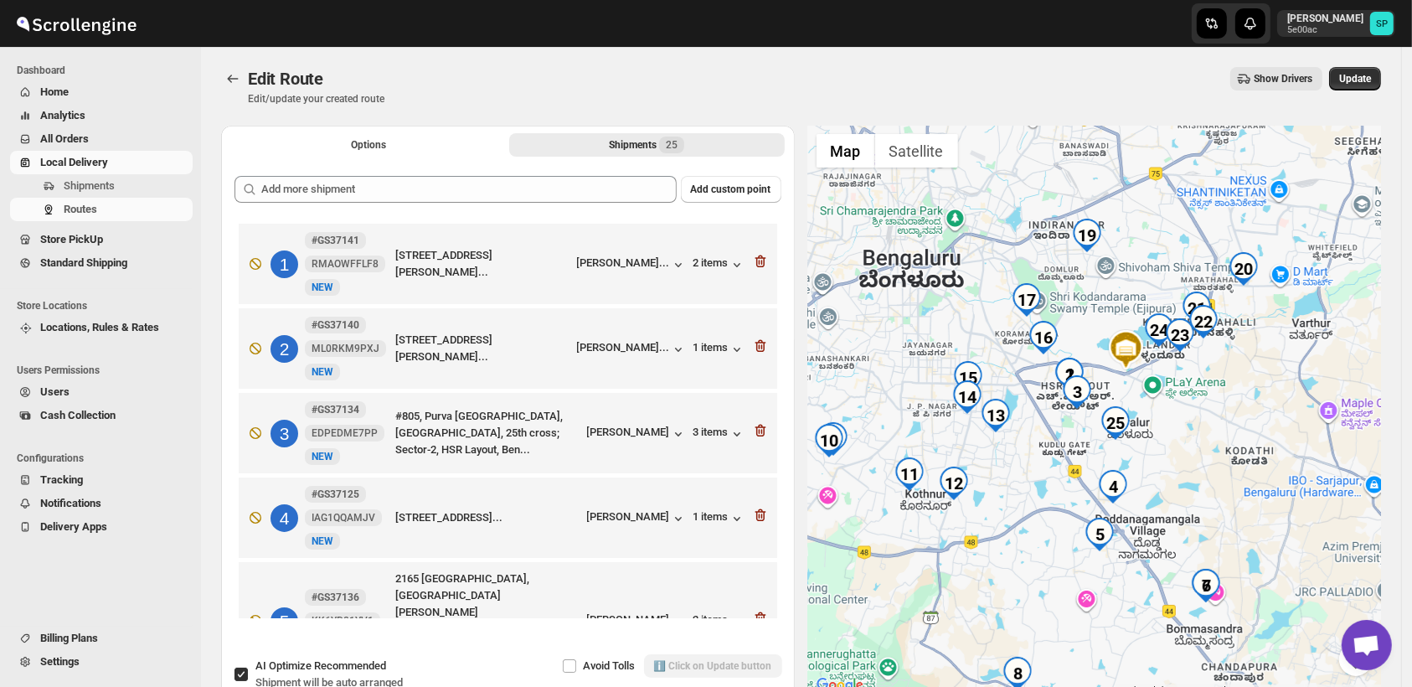
drag, startPoint x: 1114, startPoint y: 516, endPoint x: 1197, endPoint y: 484, distance: 88.8
click at [1197, 484] on div at bounding box center [1095, 411] width 574 height 570
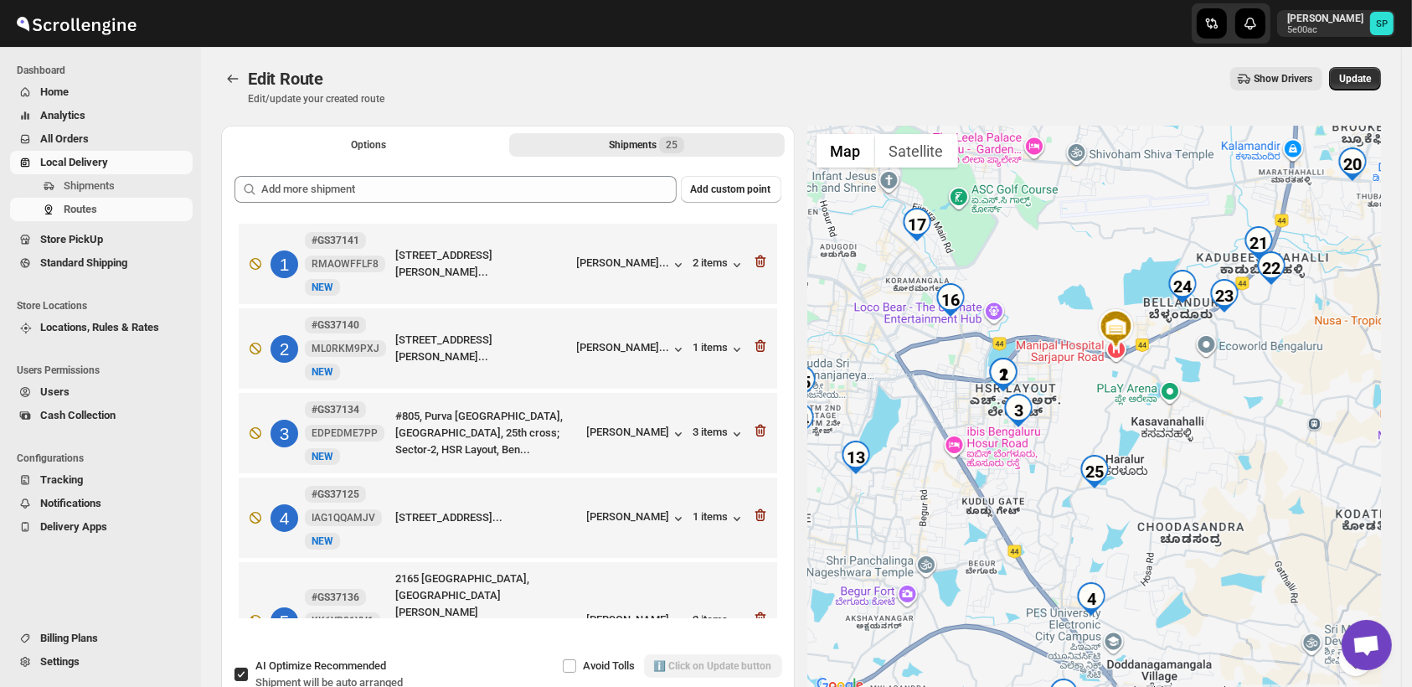
drag, startPoint x: 1159, startPoint y: 448, endPoint x: 1180, endPoint y: 542, distance: 96.3
click at [1180, 542] on div at bounding box center [1095, 411] width 574 height 570
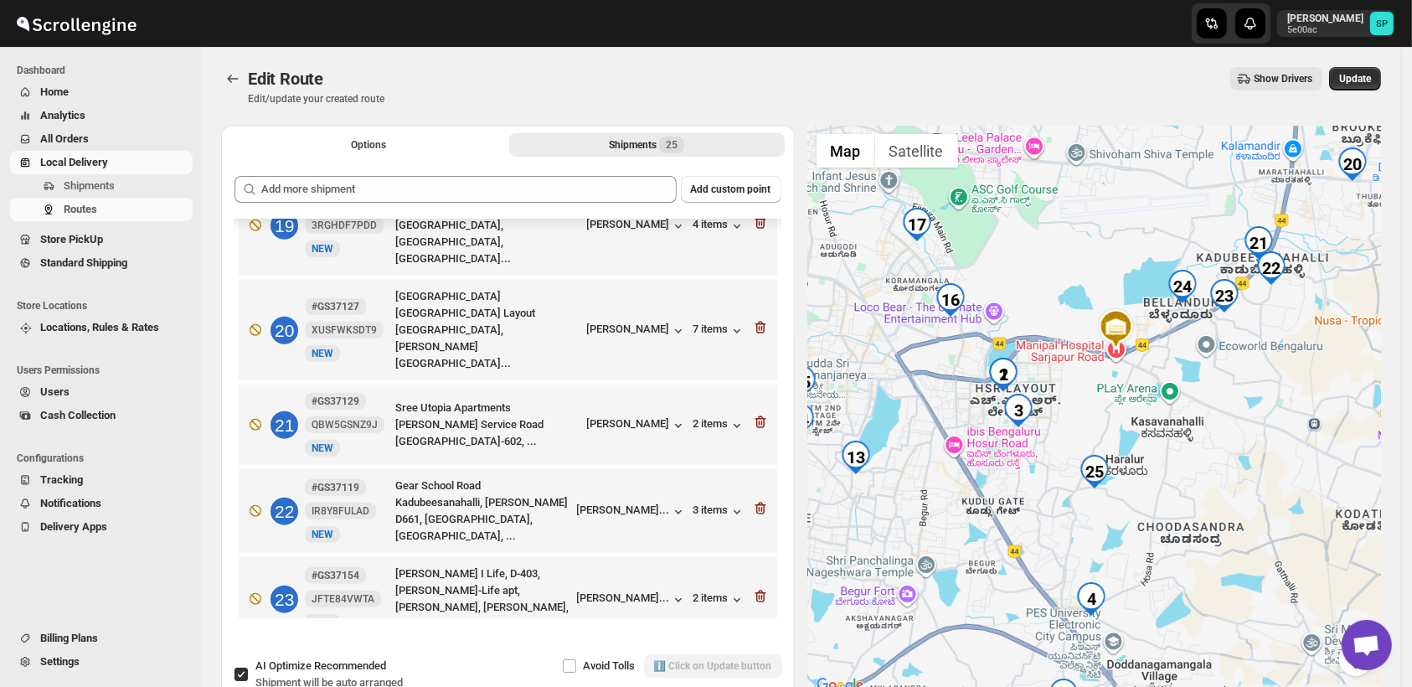
scroll to position [1738, 0]
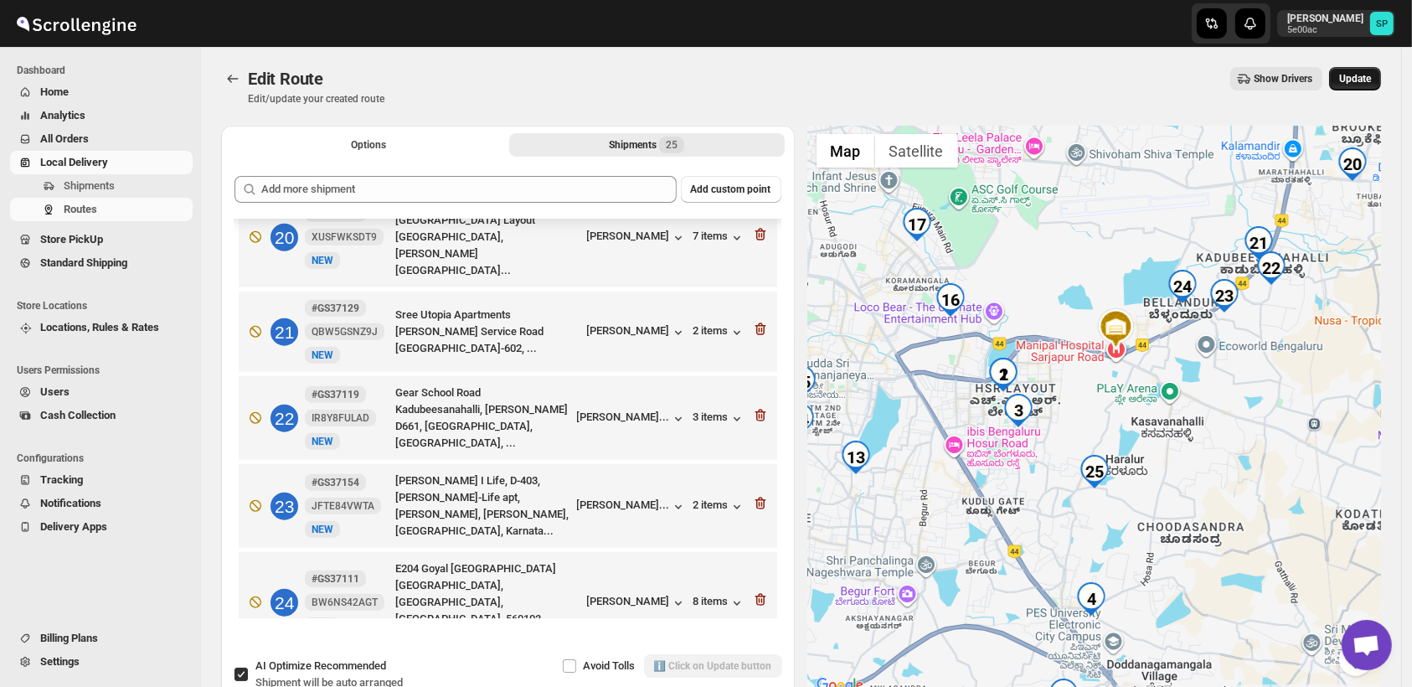
click at [1363, 80] on span "Update" at bounding box center [1356, 78] width 32 height 13
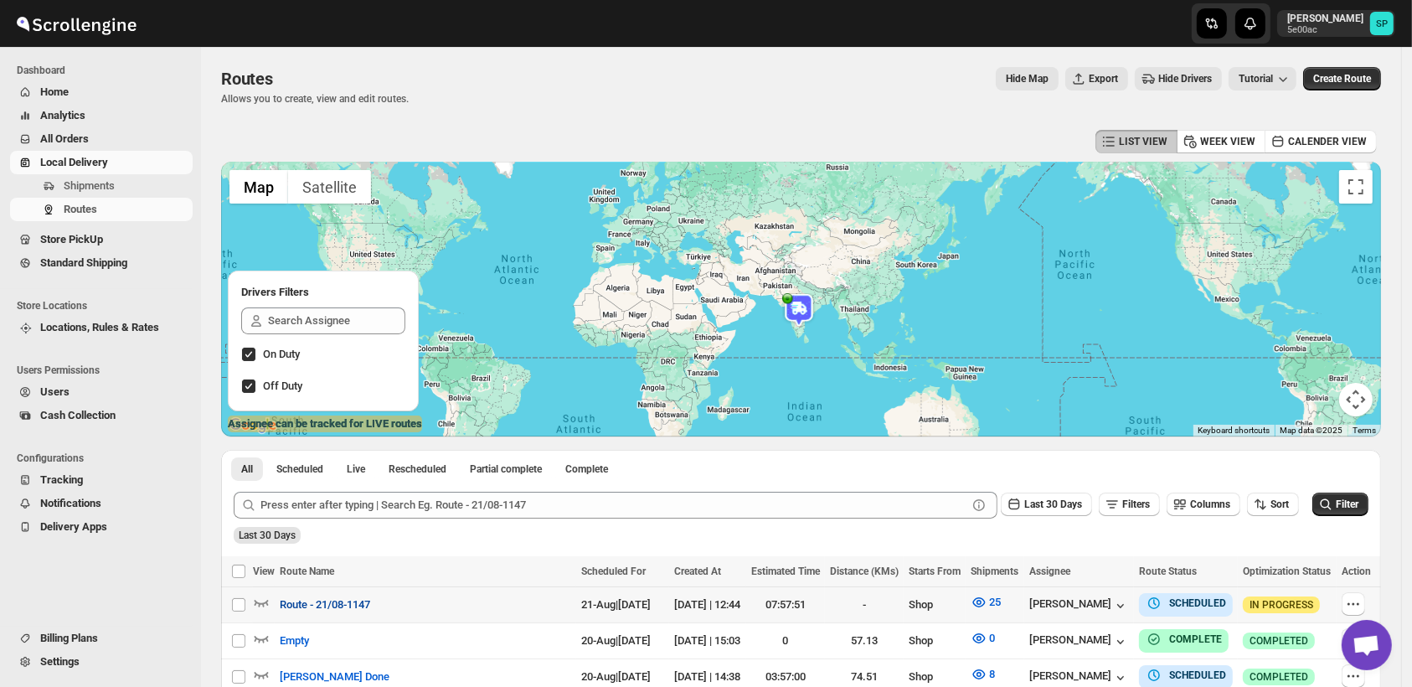
click at [354, 601] on span "Route - 21/08-1147" at bounding box center [325, 604] width 90 height 17
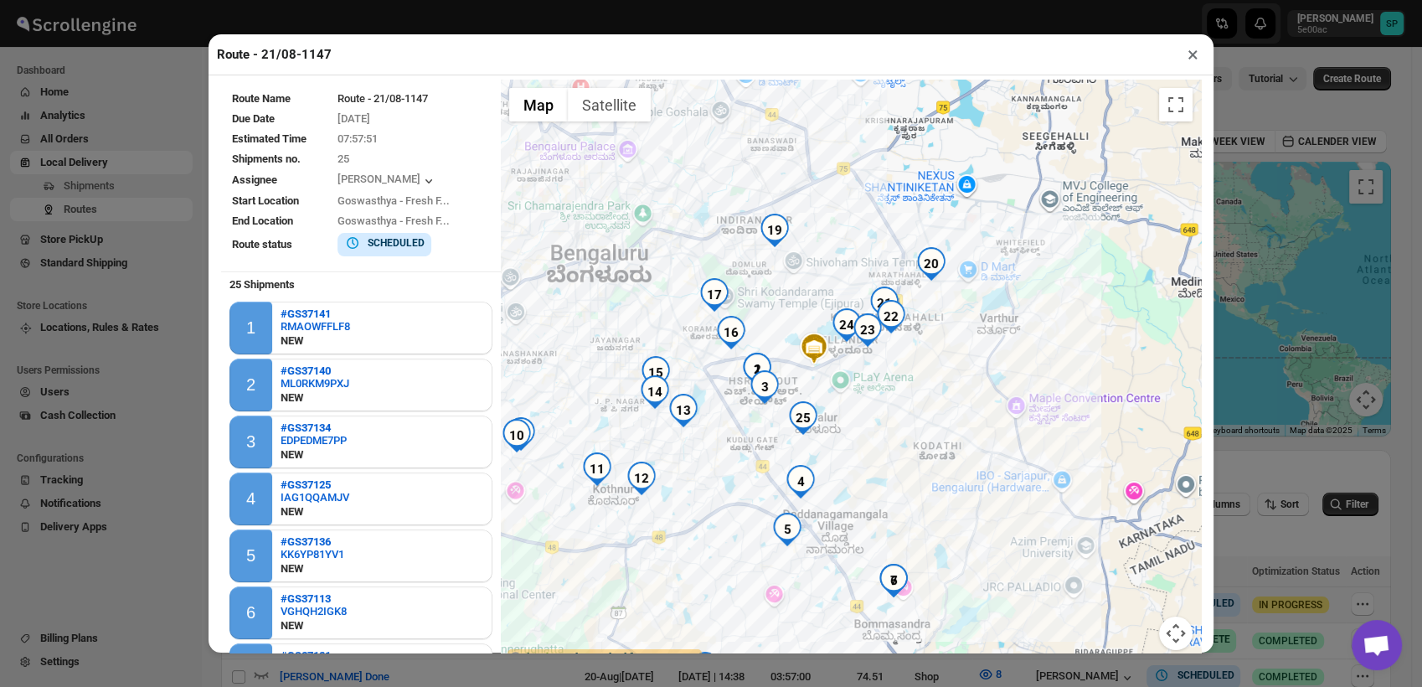
drag, startPoint x: 896, startPoint y: 432, endPoint x: 1038, endPoint y: 475, distance: 148.7
click at [1038, 475] on div at bounding box center [851, 375] width 700 height 591
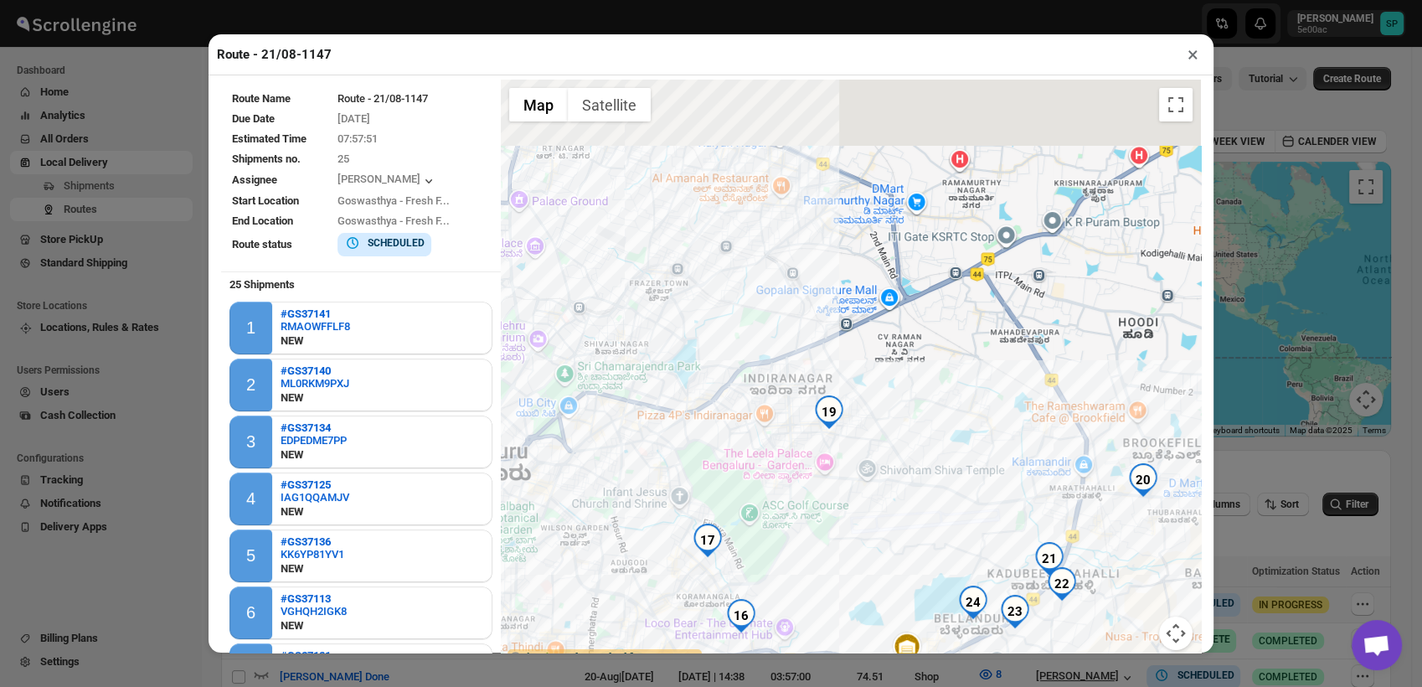
drag, startPoint x: 988, startPoint y: 393, endPoint x: 1019, endPoint y: 668, distance: 277.4
click at [1045, 685] on div "Route - 21/08-1147 × Route Name Route - 21/08-1147 Due Date [DATE] Estimated Ti…" at bounding box center [711, 343] width 1422 height 687
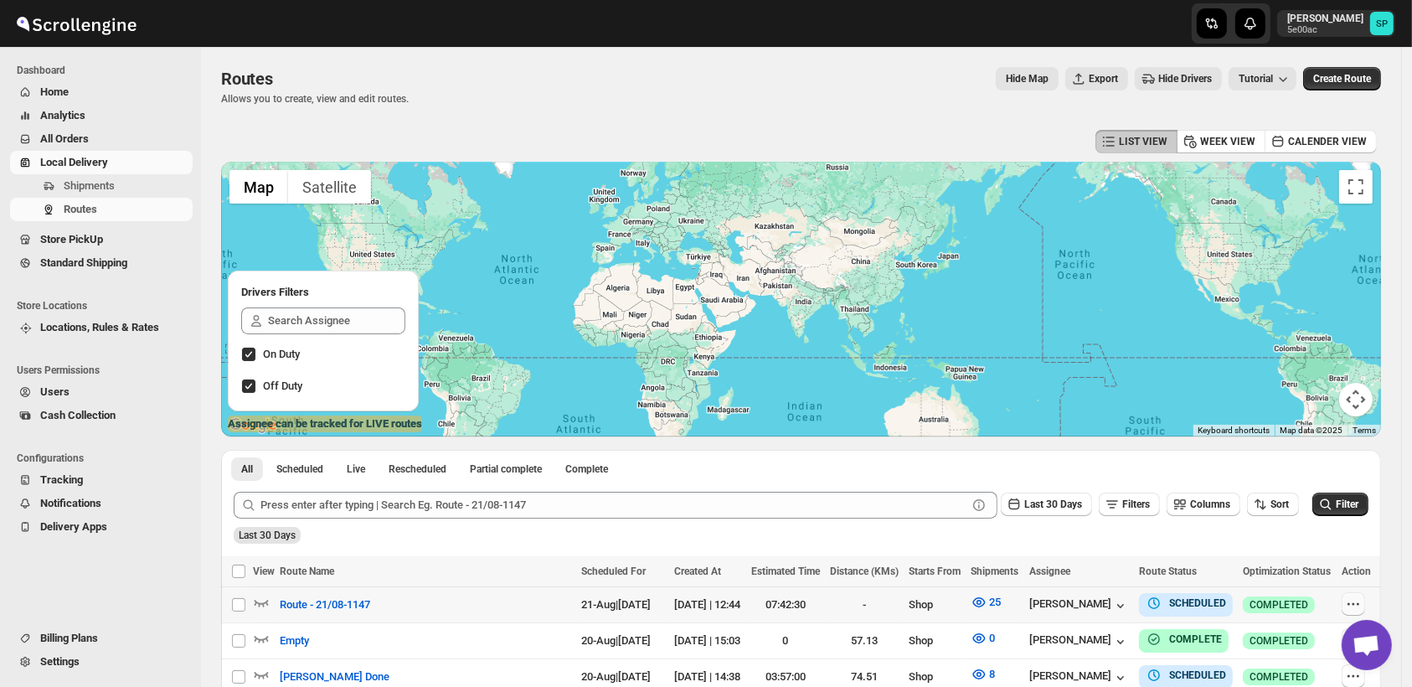
click at [1352, 605] on icon "button" at bounding box center [1353, 604] width 17 height 17
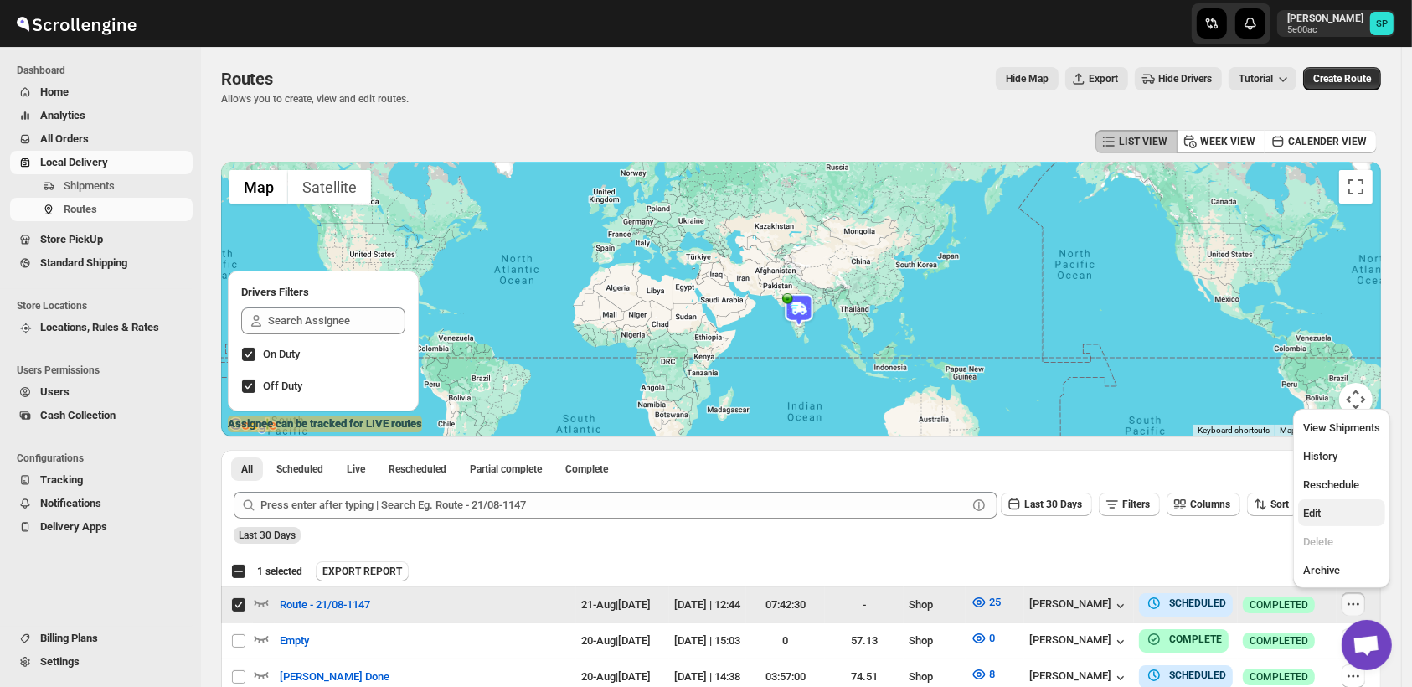
click at [1324, 510] on span "Edit" at bounding box center [1341, 513] width 77 height 17
checkbox input "false"
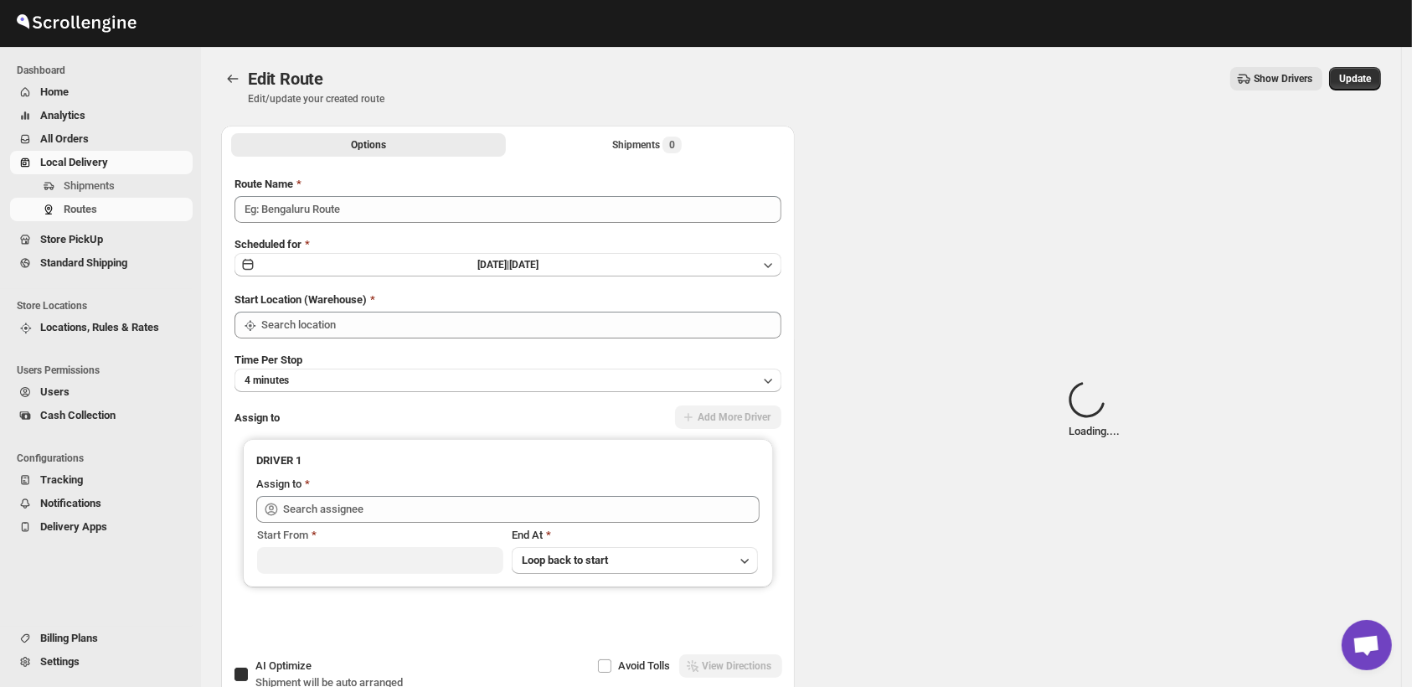
type input "Route - 21/08-1147"
checkbox input "true"
type input "Shop"
type input "Mohmad Izmal (ajjumohammadazmal@gmail.com)"
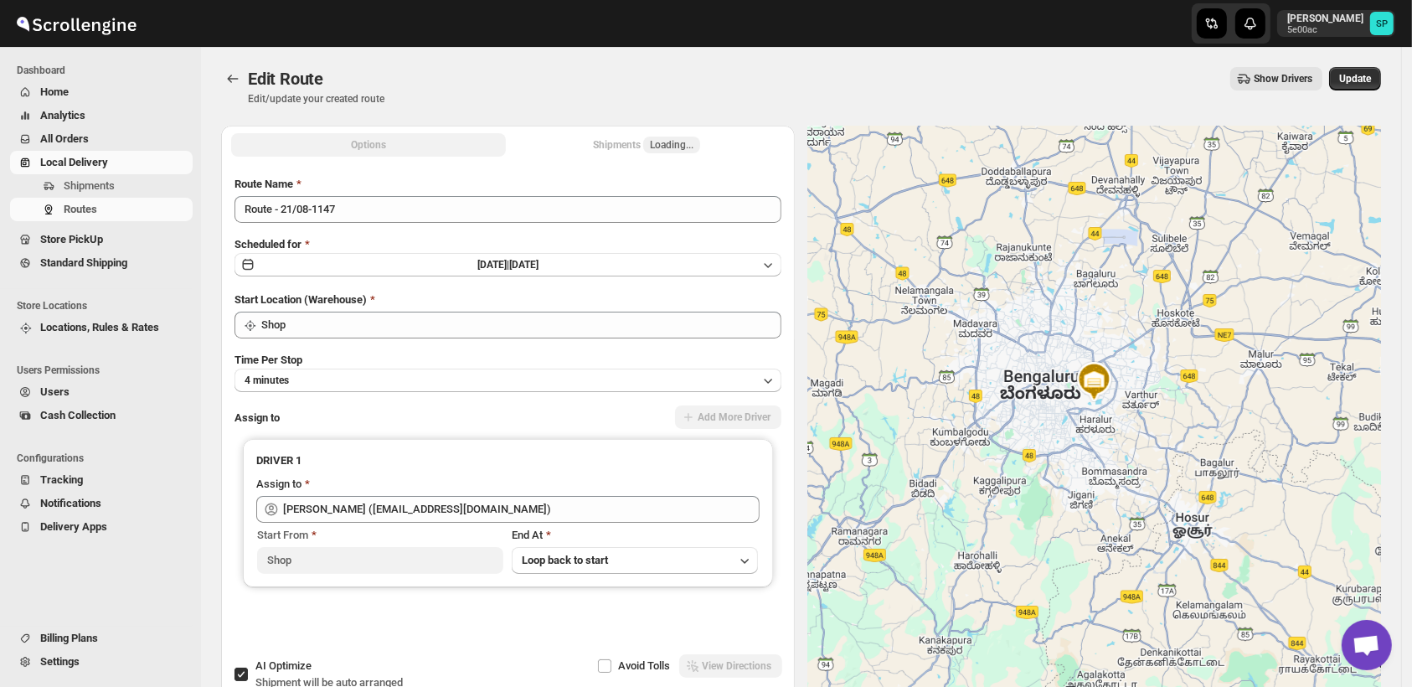
click at [646, 142] on div "Shipments Loading..." at bounding box center [646, 145] width 107 height 17
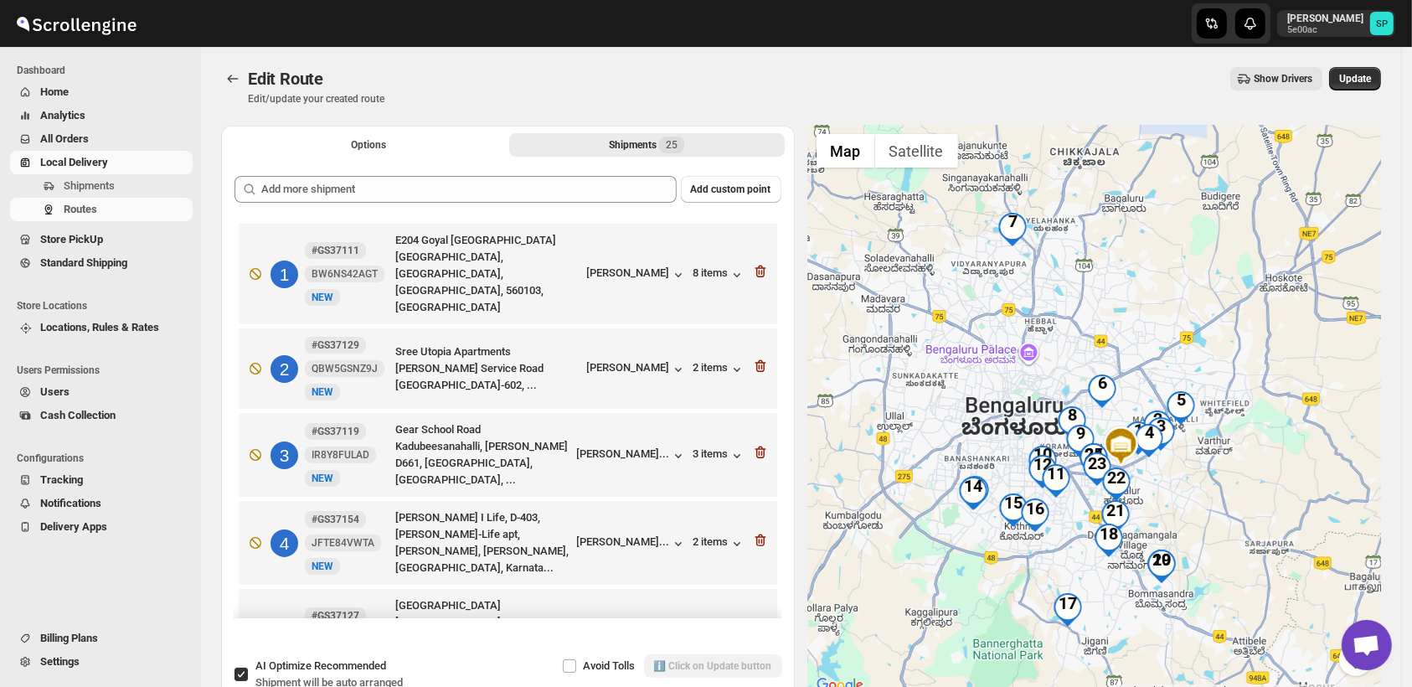
drag, startPoint x: 1159, startPoint y: 269, endPoint x: 1183, endPoint y: 292, distance: 33.2
click at [1183, 292] on div at bounding box center [1095, 411] width 574 height 570
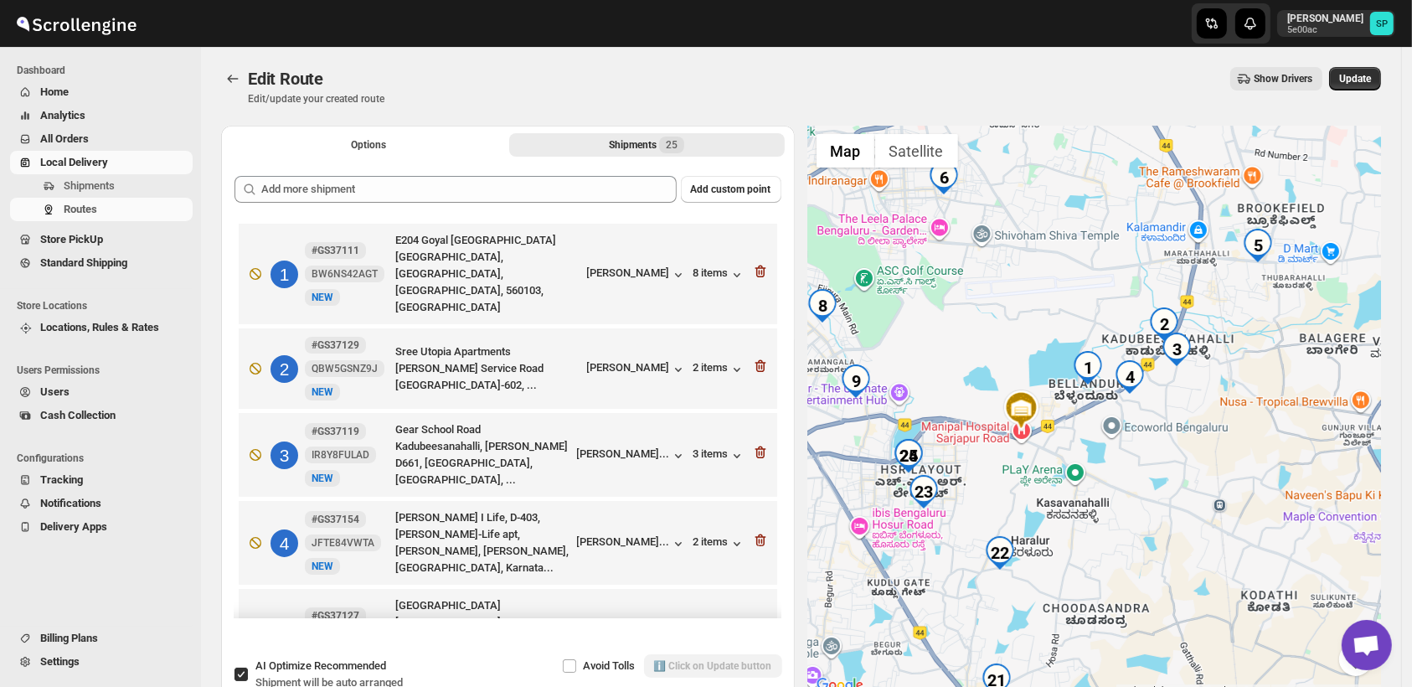
drag, startPoint x: 1159, startPoint y: 502, endPoint x: 1247, endPoint y: 445, distance: 104.8
click at [1247, 445] on div at bounding box center [1095, 411] width 574 height 570
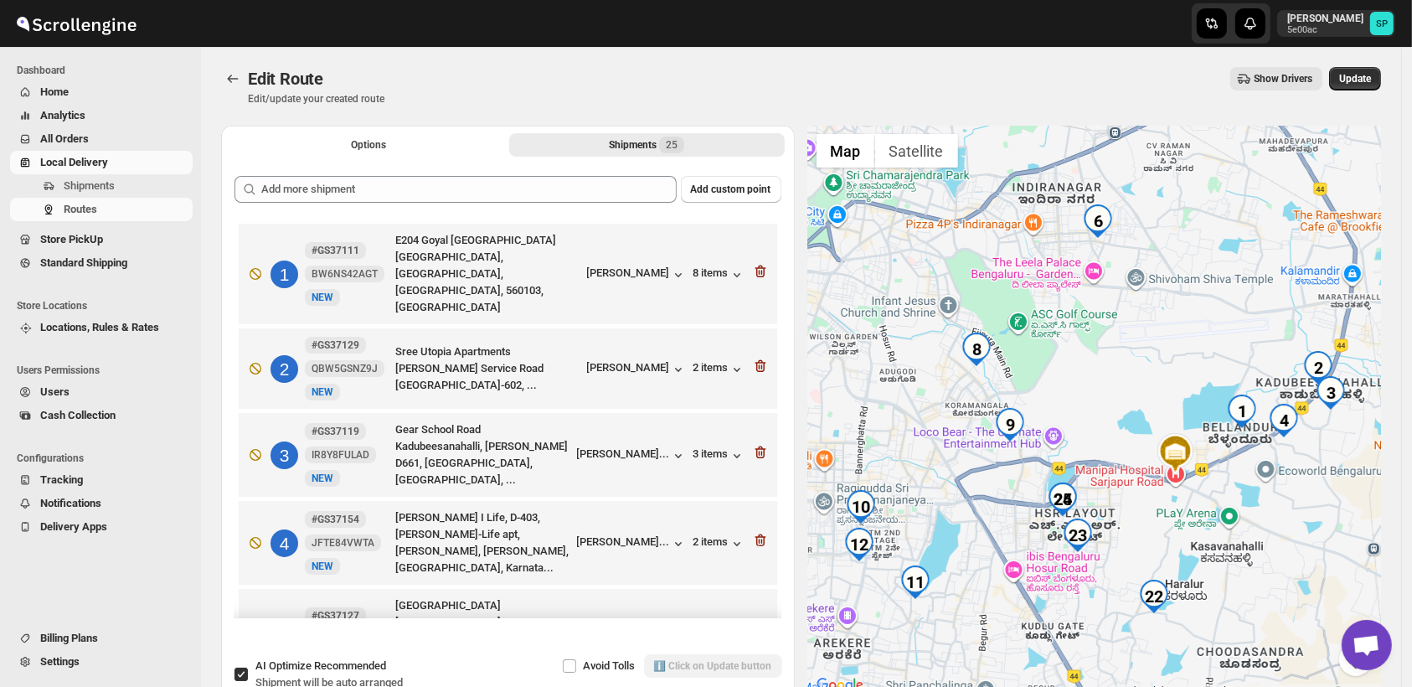
drag, startPoint x: 958, startPoint y: 376, endPoint x: 907, endPoint y: 439, distance: 80.5
click at [1115, 403] on div at bounding box center [1095, 411] width 574 height 570
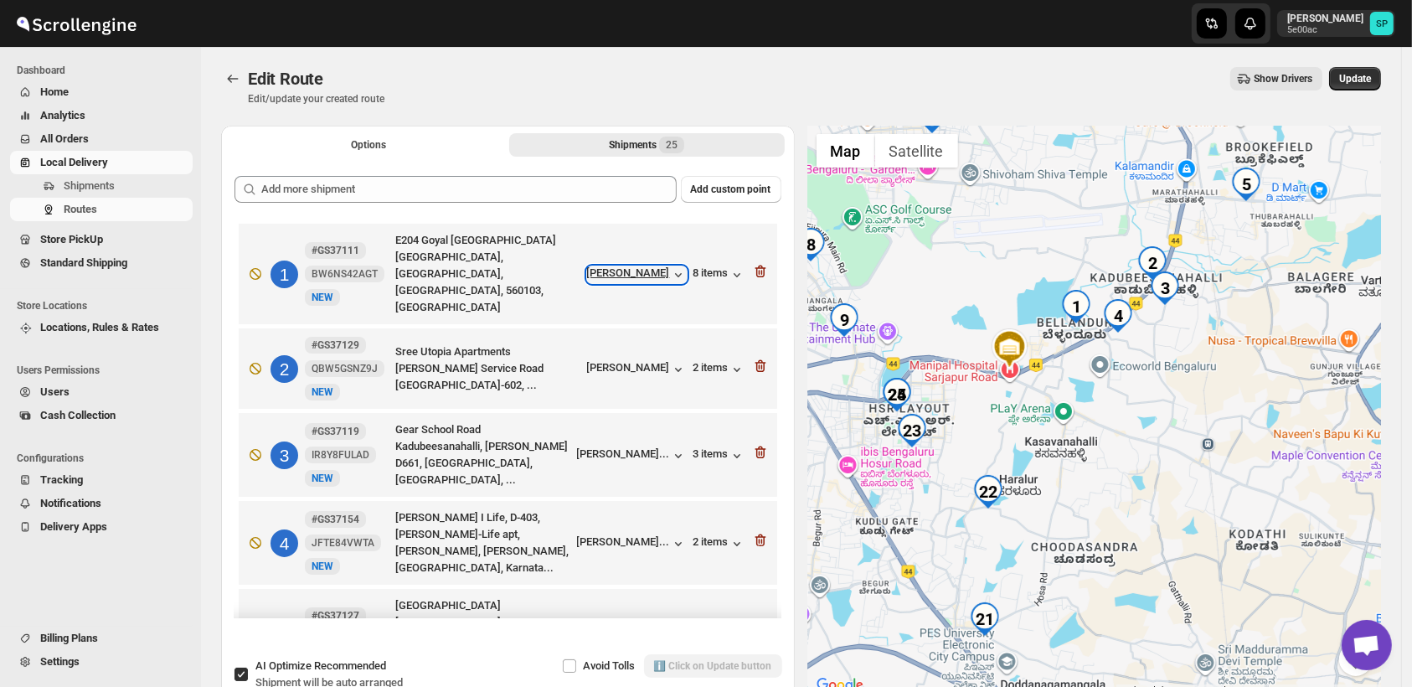
click at [654, 266] on div "Shweta Upadhye" at bounding box center [637, 274] width 100 height 17
click at [637, 535] on div "Prajakta Morath..." at bounding box center [623, 541] width 93 height 13
click at [761, 263] on icon "button" at bounding box center [760, 271] width 17 height 17
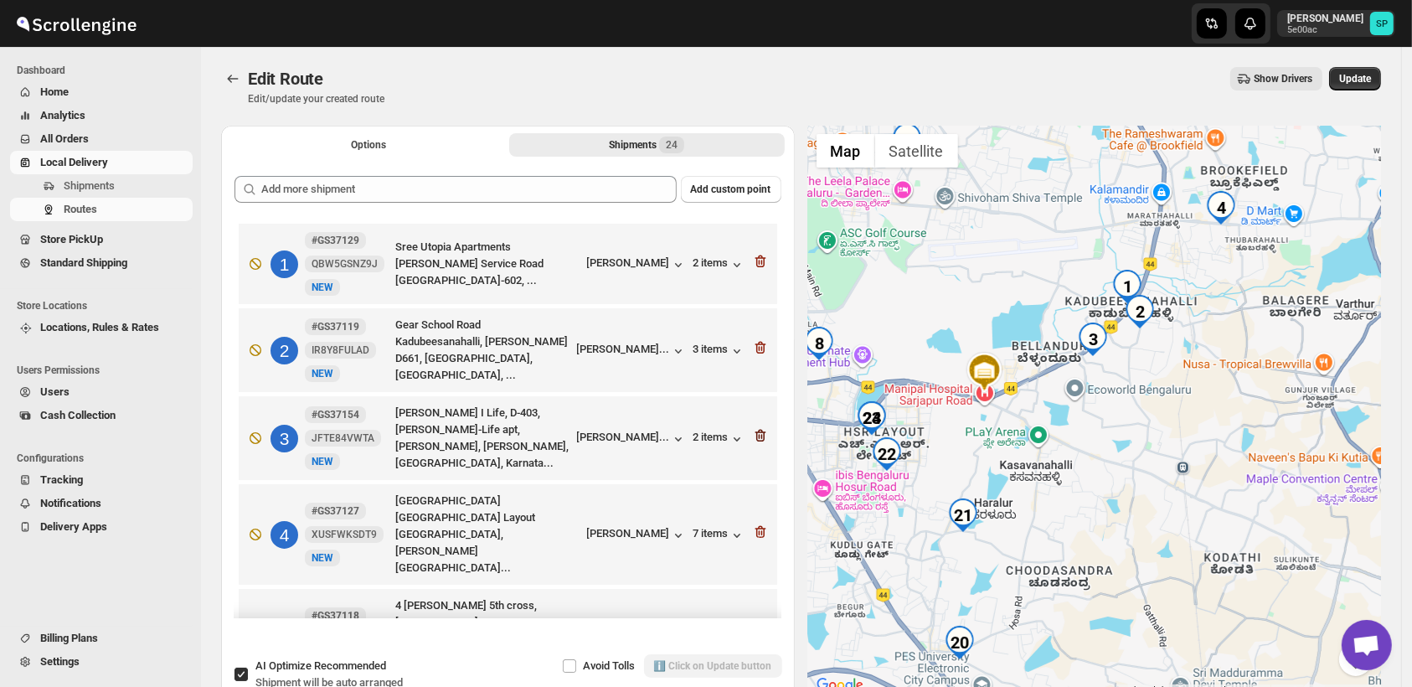
click at [759, 431] on icon "button" at bounding box center [760, 436] width 11 height 13
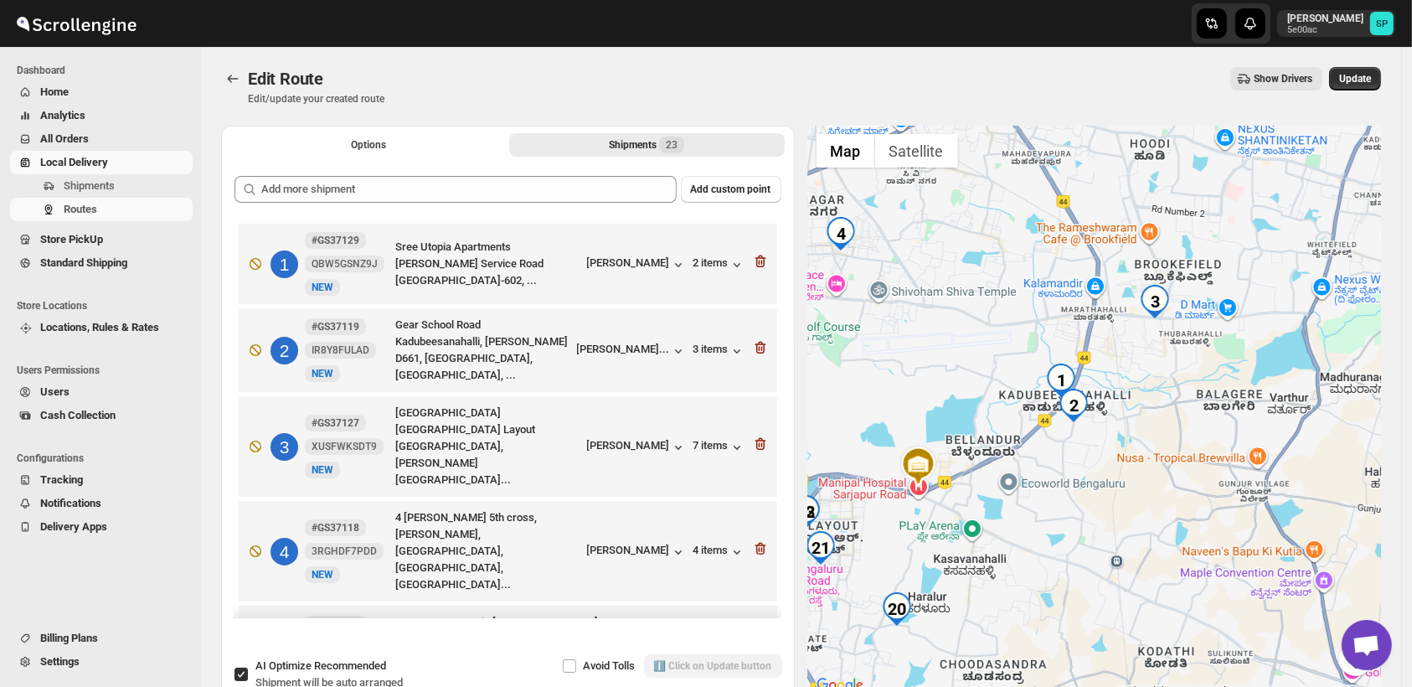
drag, startPoint x: 1007, startPoint y: 452, endPoint x: 1059, endPoint y: 511, distance: 78.3
click at [1104, 452] on div at bounding box center [1095, 411] width 574 height 570
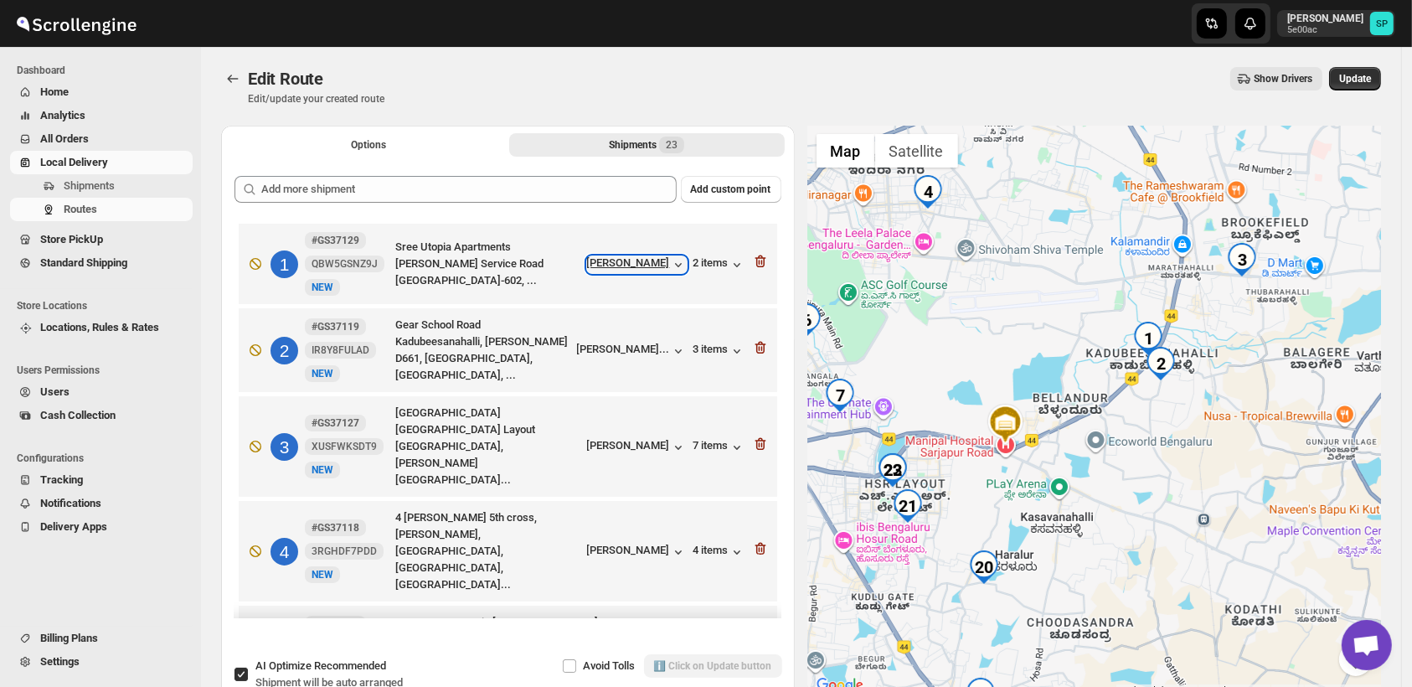
click at [652, 261] on div "Garvit Chouhan" at bounding box center [637, 264] width 100 height 17
click at [642, 354] on div "Shylaja Sreedha..." at bounding box center [623, 349] width 93 height 13
click at [761, 263] on icon "button" at bounding box center [762, 262] width 2 height 5
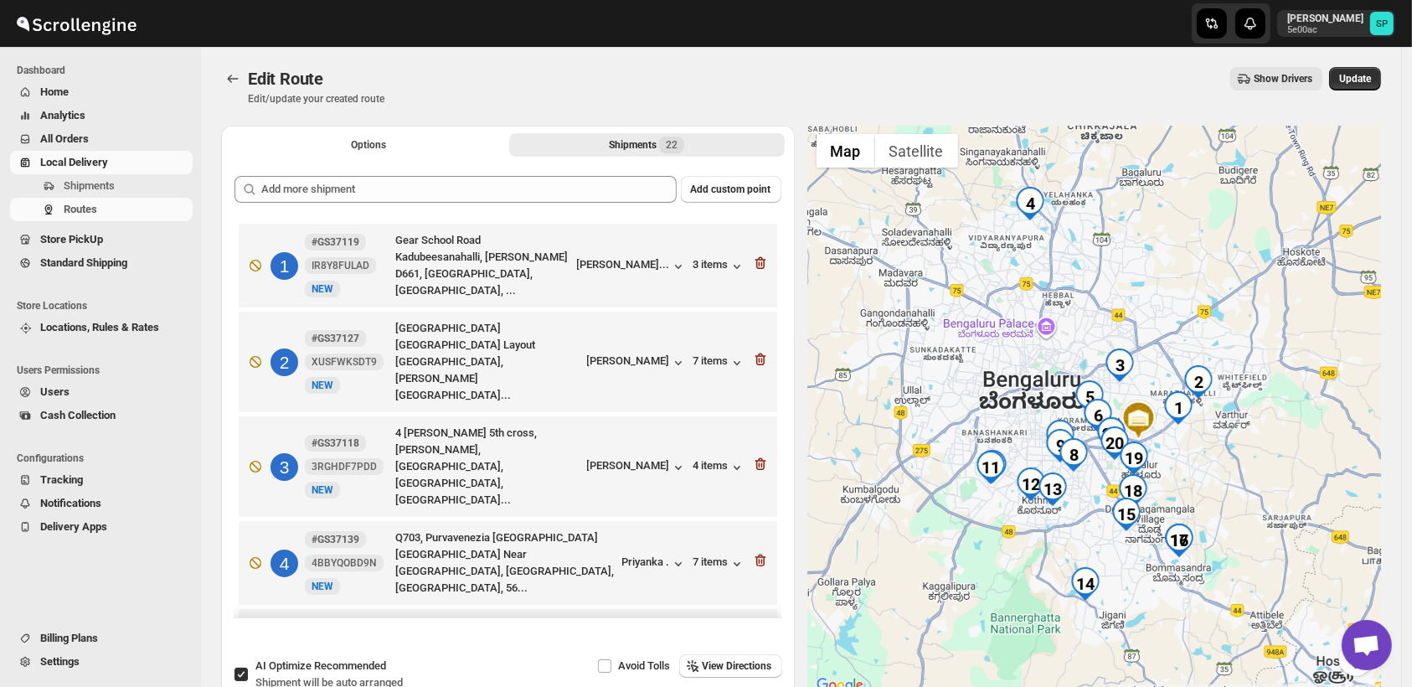
click at [761, 263] on icon "button" at bounding box center [762, 263] width 2 height 5
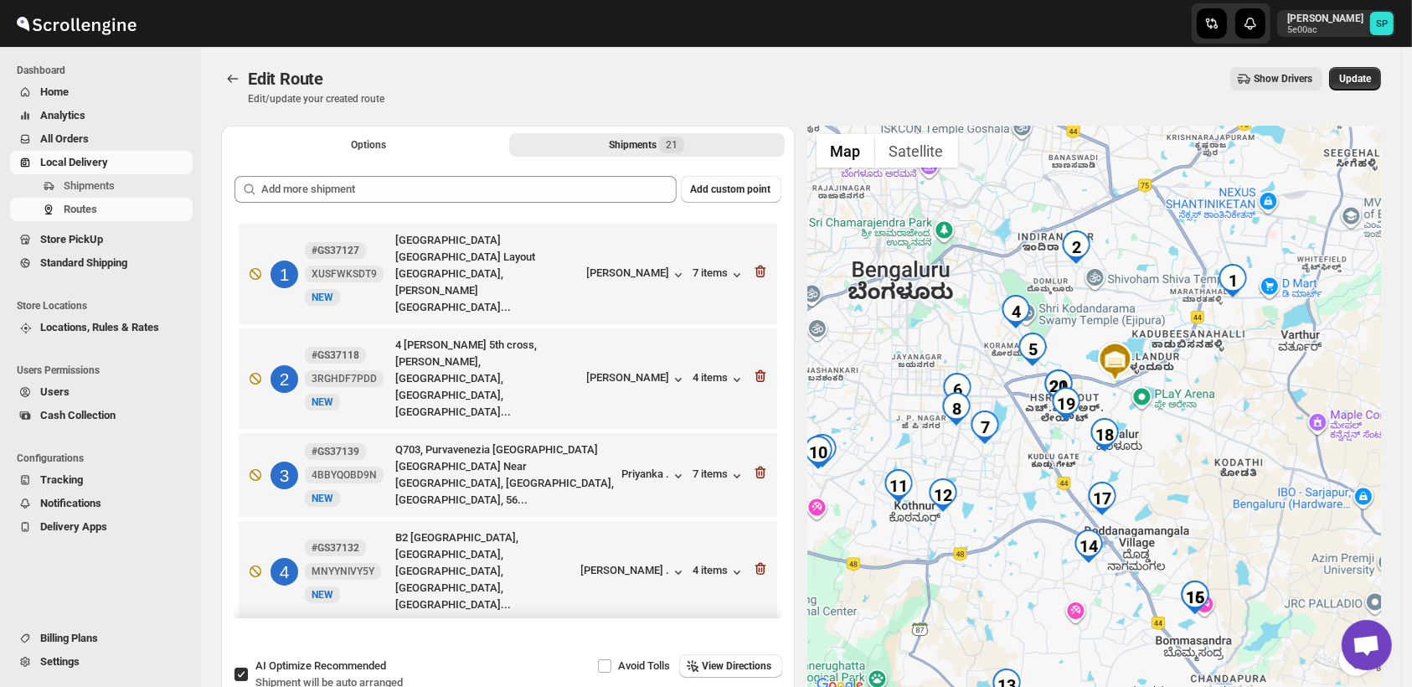
drag, startPoint x: 1062, startPoint y: 411, endPoint x: 1139, endPoint y: 385, distance: 81.3
click at [1139, 385] on div at bounding box center [1095, 411] width 574 height 570
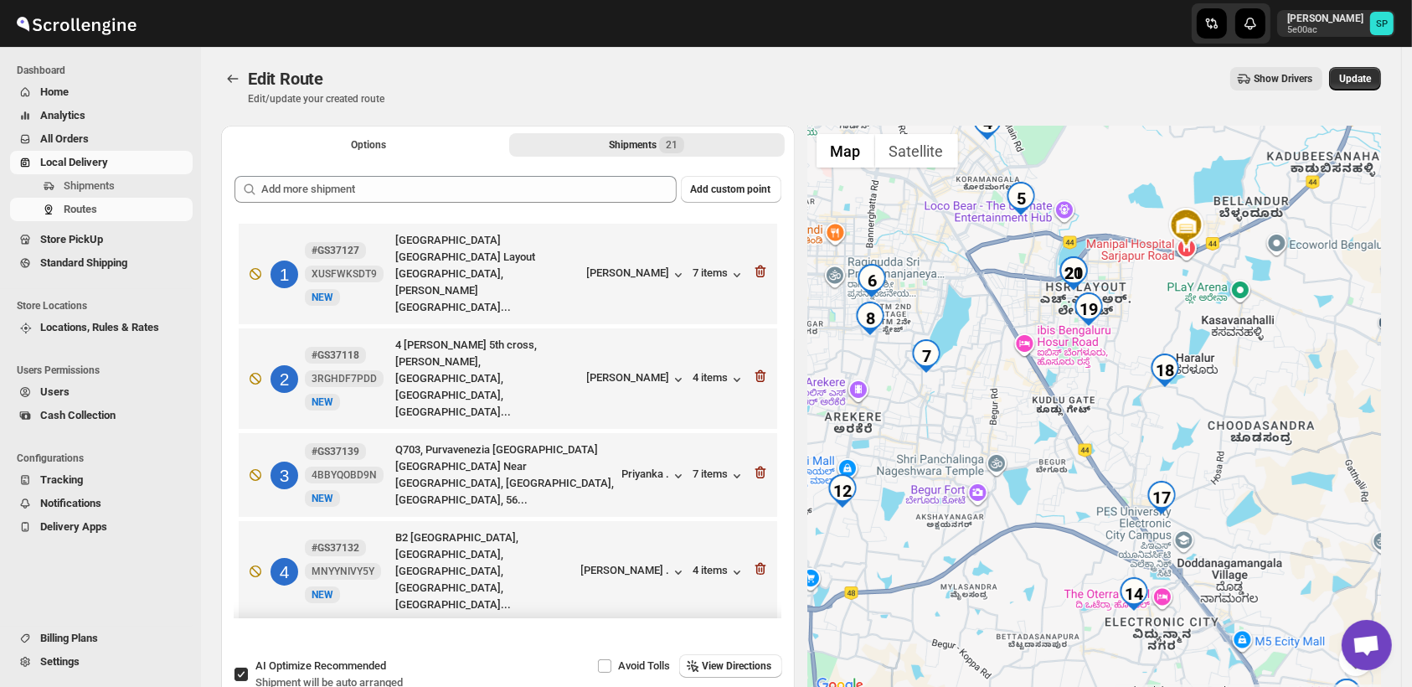
drag, startPoint x: 1249, startPoint y: 438, endPoint x: 1209, endPoint y: 472, distance: 52.3
click at [1249, 385] on div at bounding box center [1095, 411] width 574 height 570
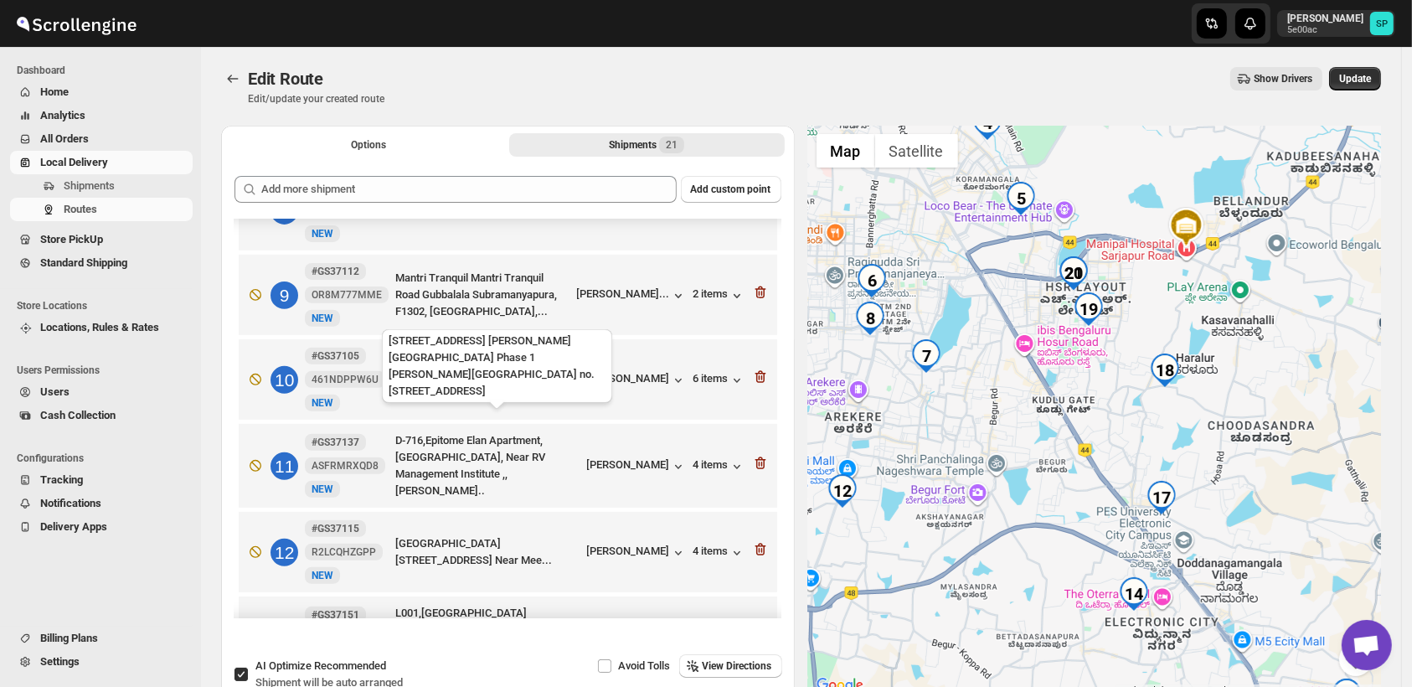
scroll to position [560, 0]
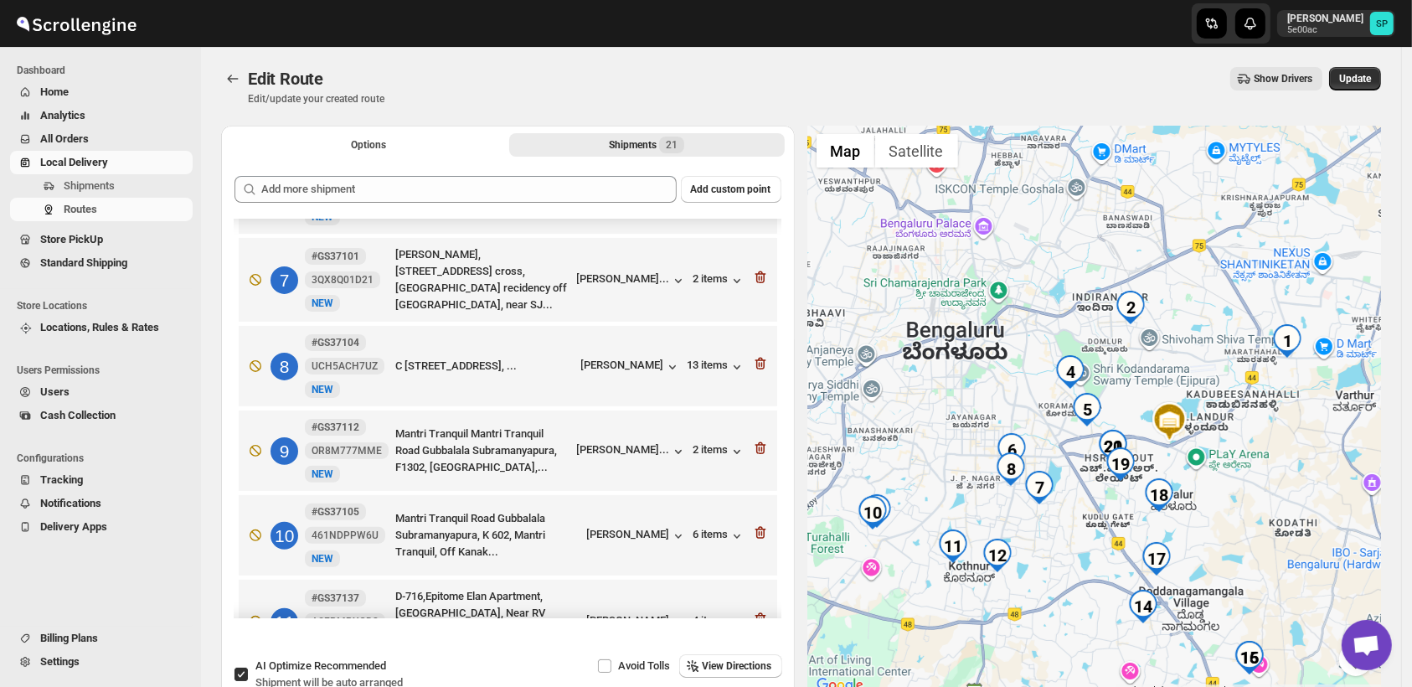
drag, startPoint x: 1179, startPoint y: 302, endPoint x: 1173, endPoint y: 465, distance: 162.7
click at [1173, 465] on div at bounding box center [1095, 411] width 574 height 570
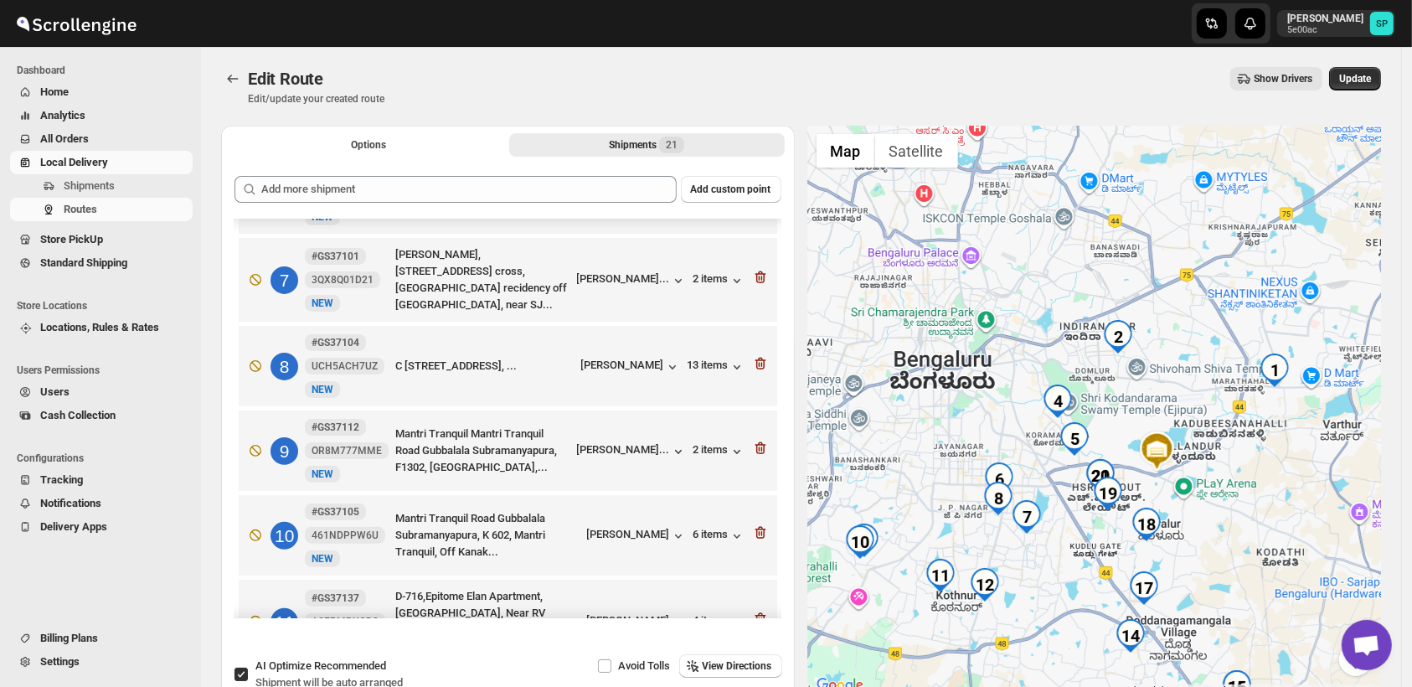
drag, startPoint x: 1247, startPoint y: 486, endPoint x: 1233, endPoint y: 510, distance: 27.7
click at [1233, 510] on div at bounding box center [1095, 411] width 574 height 570
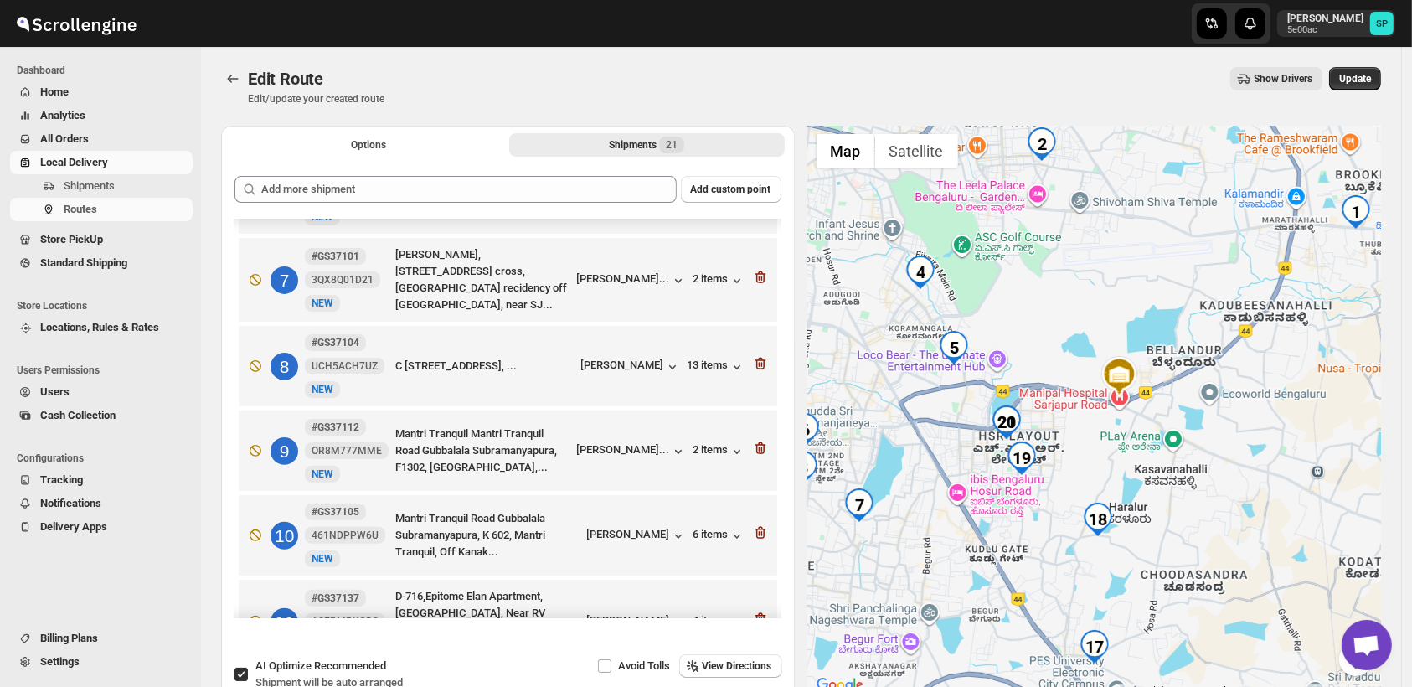
drag, startPoint x: 1214, startPoint y: 522, endPoint x: 1257, endPoint y: 451, distance: 83.5
click at [1257, 451] on div at bounding box center [1095, 411] width 574 height 570
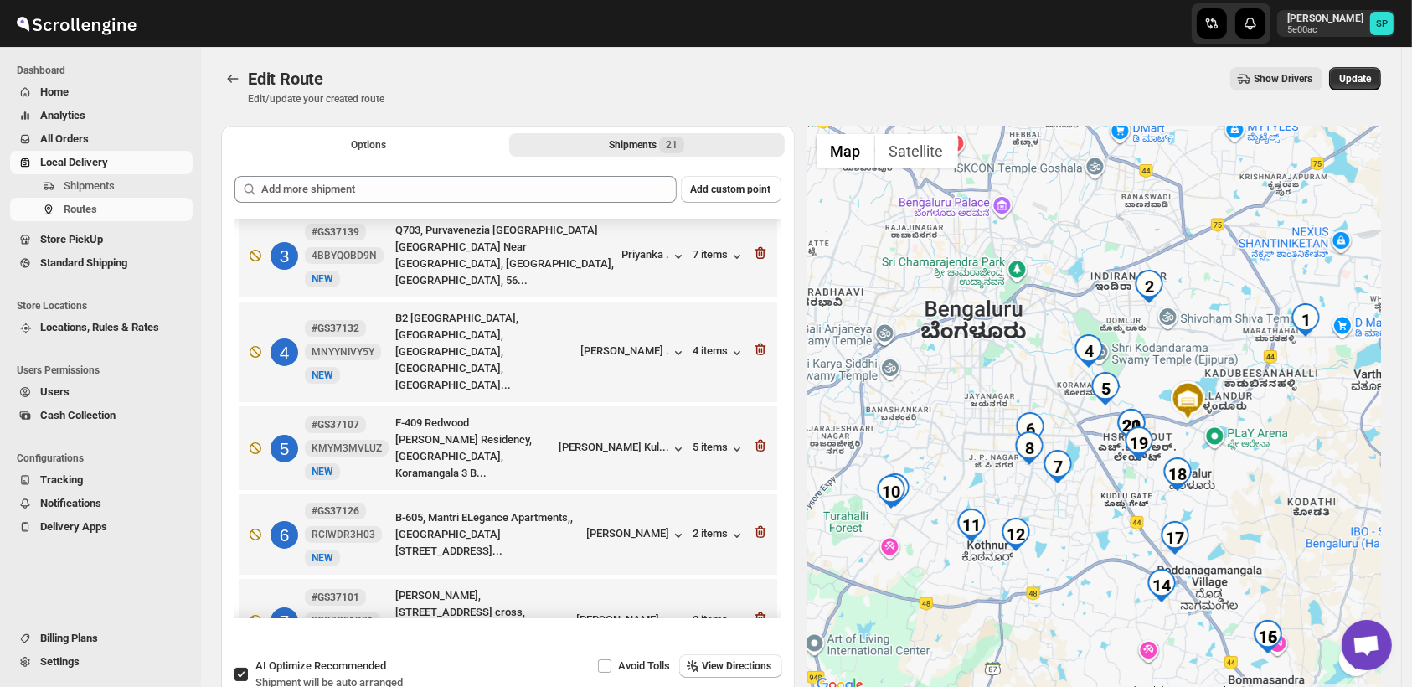
scroll to position [188, 0]
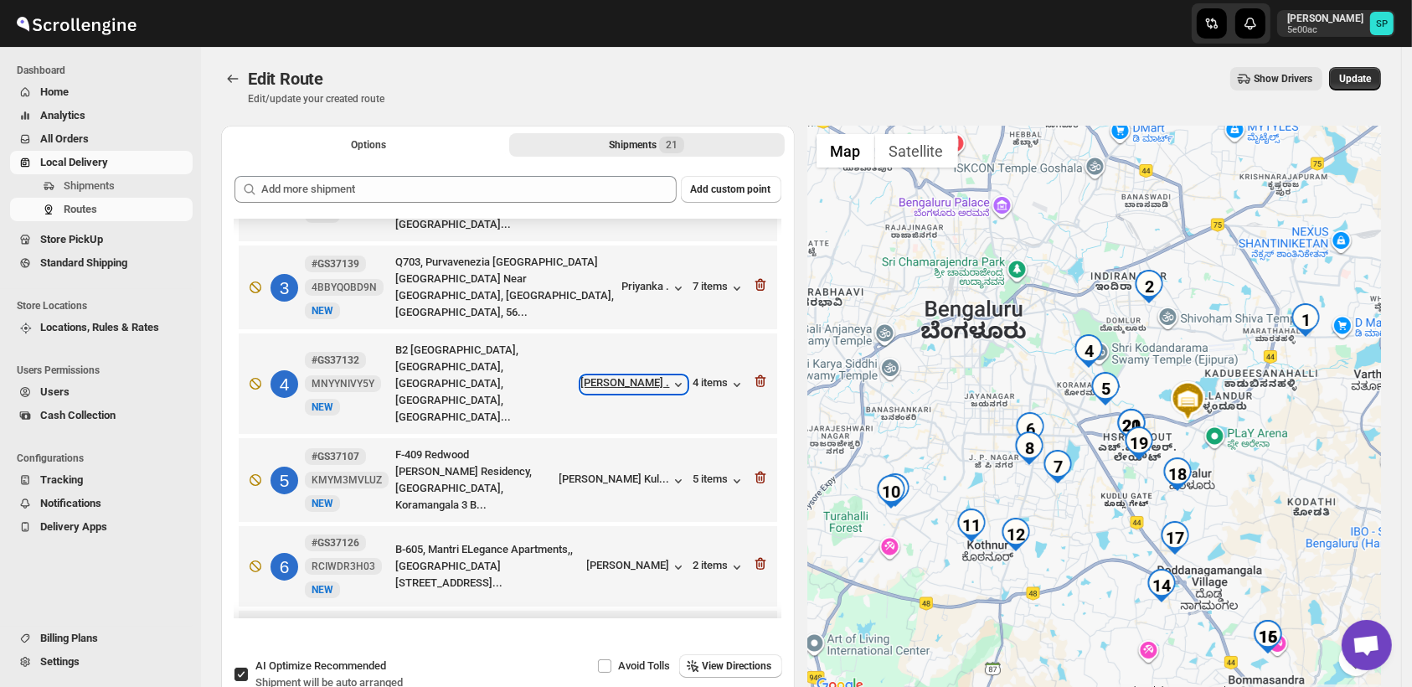
click at [663, 376] on div "Adwait ." at bounding box center [634, 384] width 106 height 17
click at [637, 472] on div "Bhagyashree Kul..." at bounding box center [615, 478] width 111 height 13
click at [752, 373] on icon "button" at bounding box center [760, 381] width 17 height 17
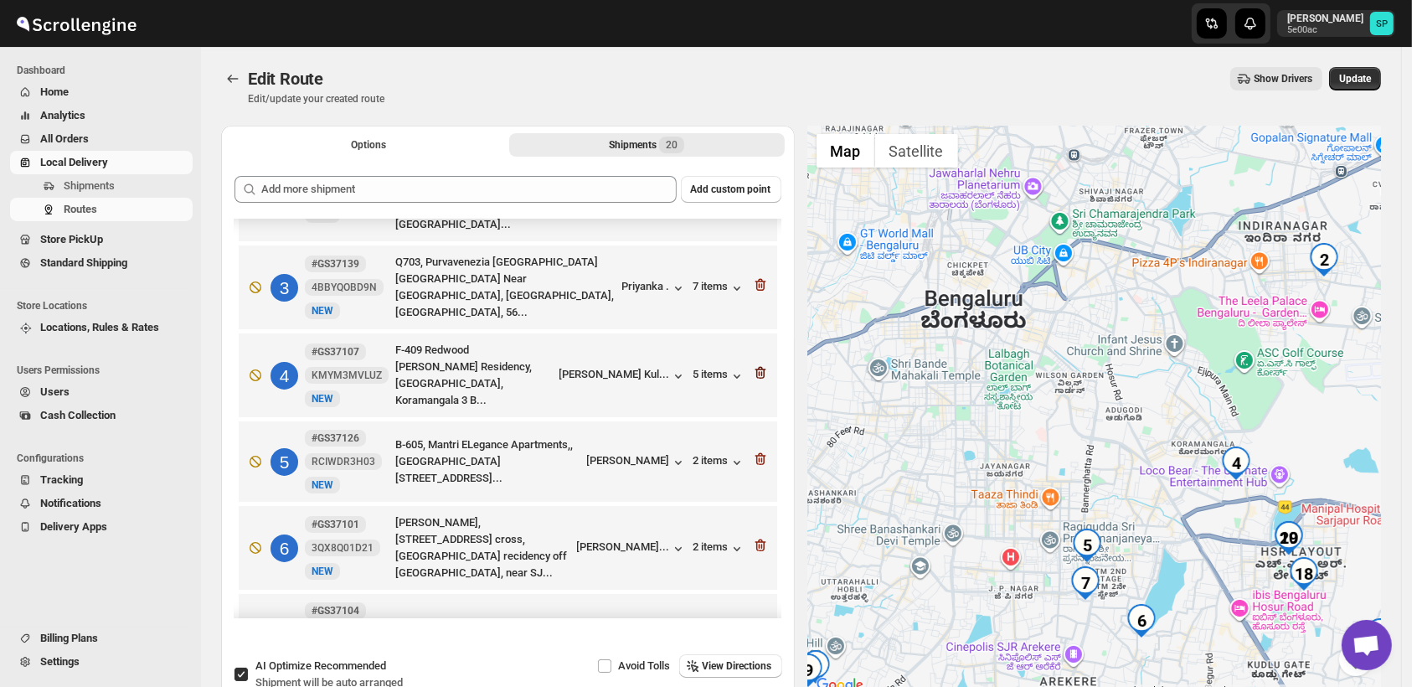
click at [756, 364] on icon "button" at bounding box center [760, 372] width 17 height 17
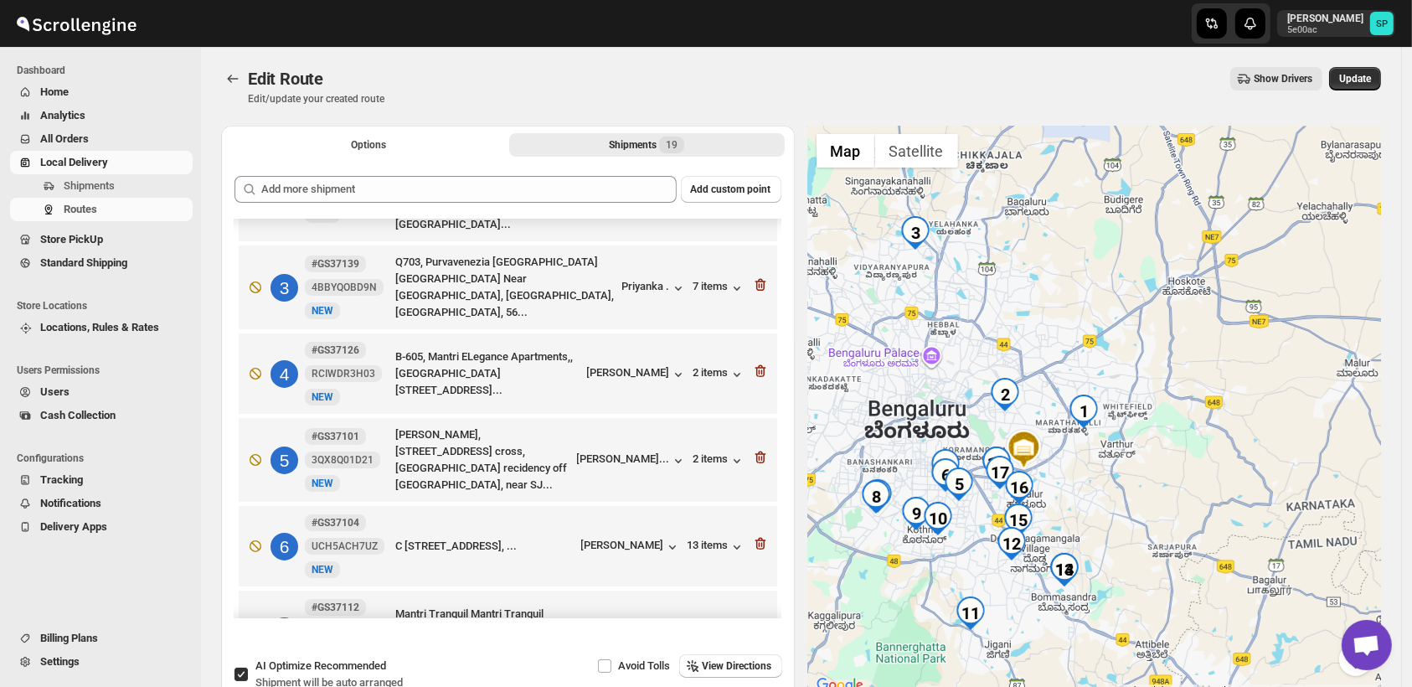
drag, startPoint x: 1283, startPoint y: 503, endPoint x: 1156, endPoint y: 533, distance: 130.7
click at [1164, 533] on div at bounding box center [1095, 411] width 574 height 570
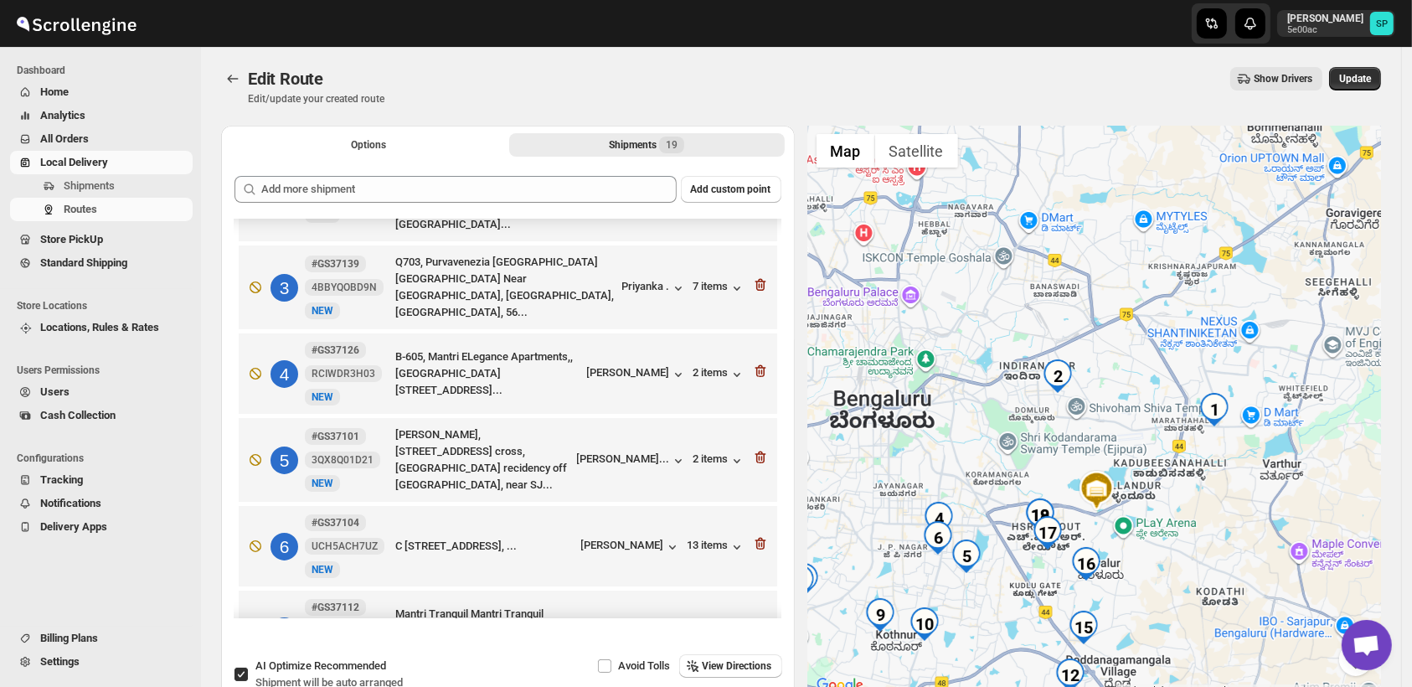
drag, startPoint x: 1089, startPoint y: 497, endPoint x: 1253, endPoint y: 589, distance: 188.3
click at [1253, 589] on div at bounding box center [1095, 411] width 574 height 570
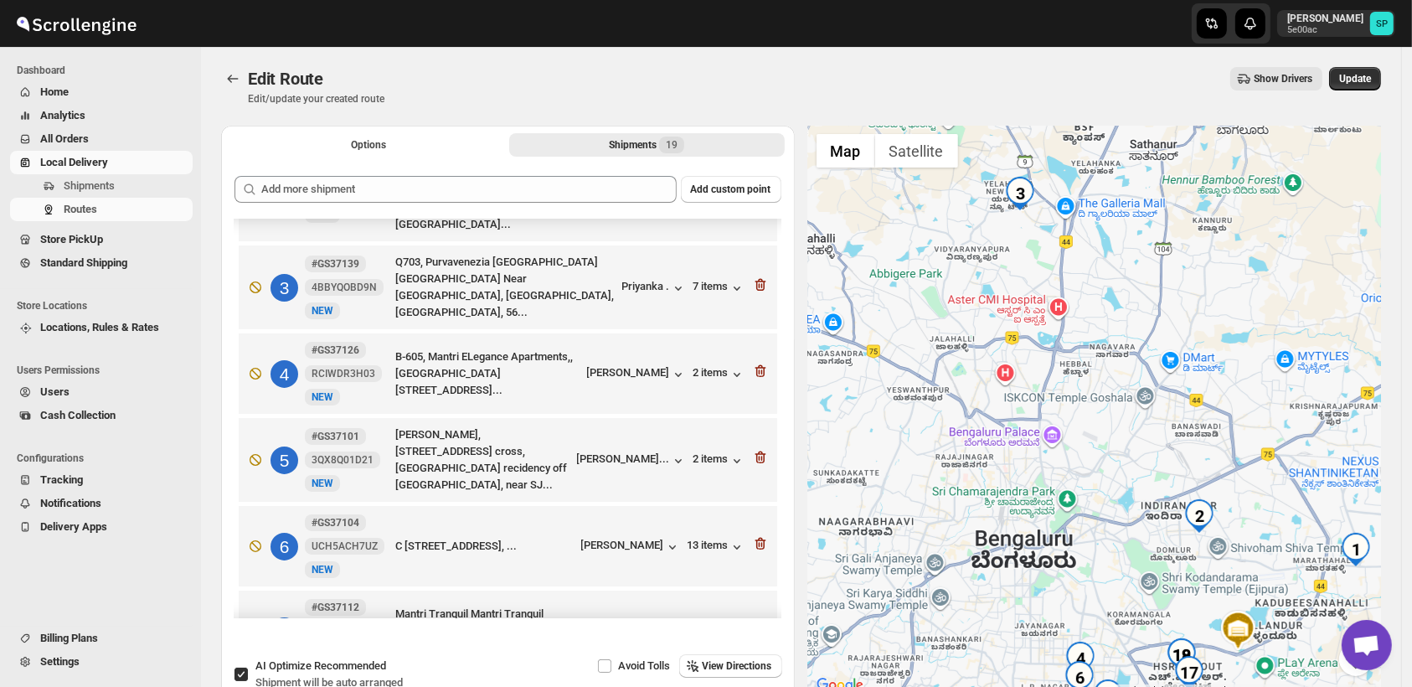
drag, startPoint x: 1140, startPoint y: 433, endPoint x: 1283, endPoint y: 572, distance: 199.0
click at [1283, 572] on div at bounding box center [1095, 411] width 574 height 570
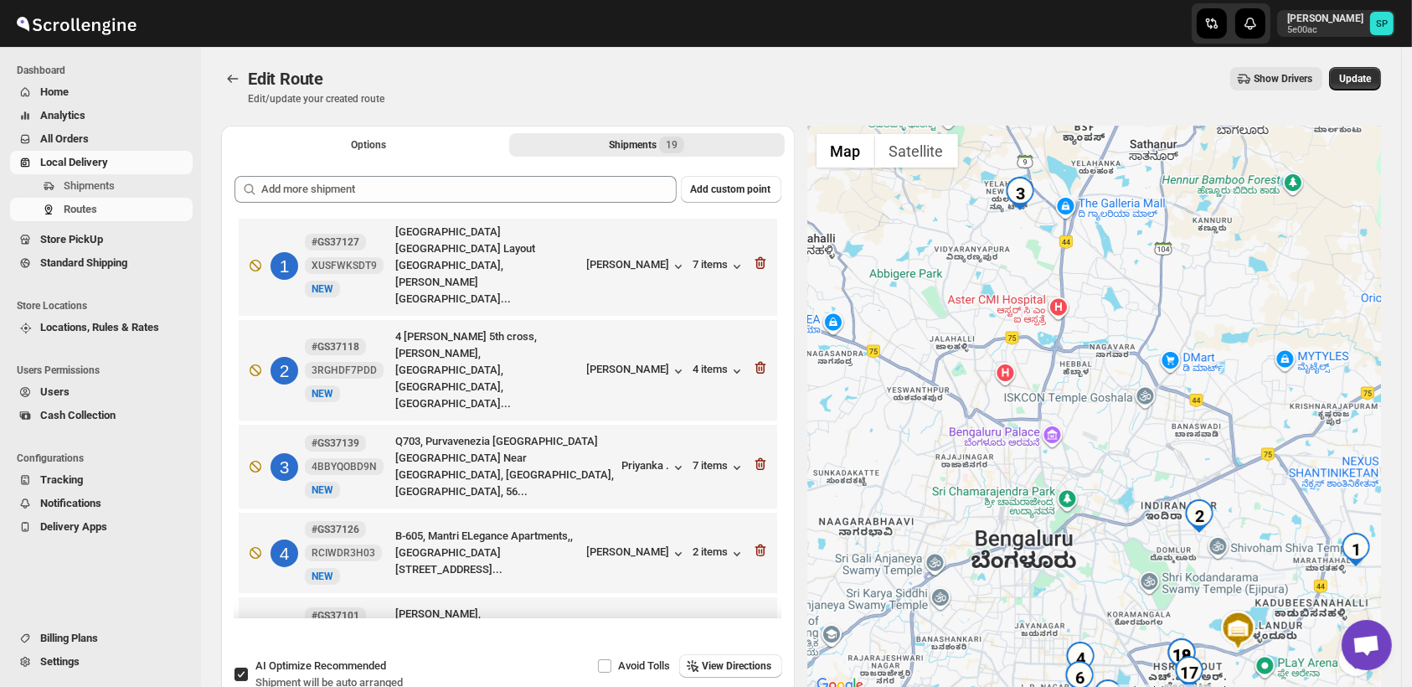
scroll to position [0, 0]
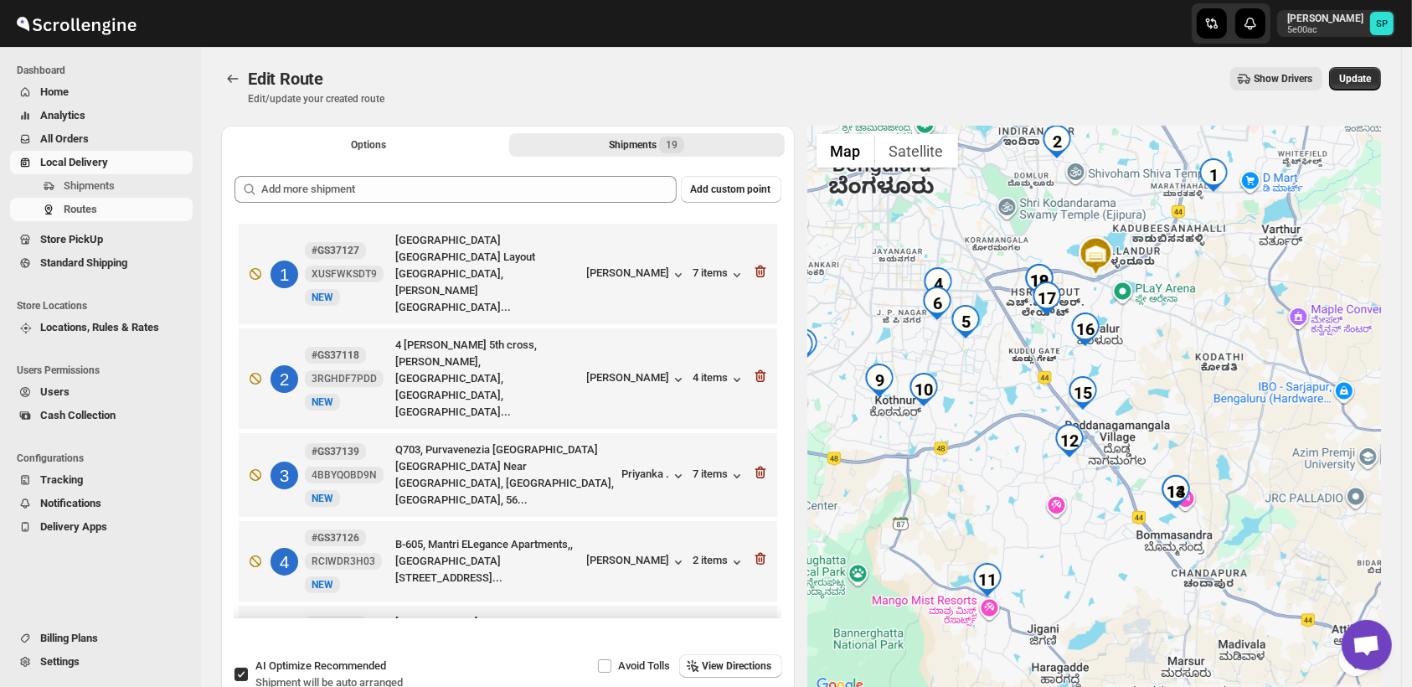
drag, startPoint x: 1113, startPoint y: 431, endPoint x: 988, endPoint y: 114, distance: 340.4
click at [988, 114] on div "Edit Route. This page is ready Edit Route Edit/update your created route Show D…" at bounding box center [801, 377] width 1200 height 660
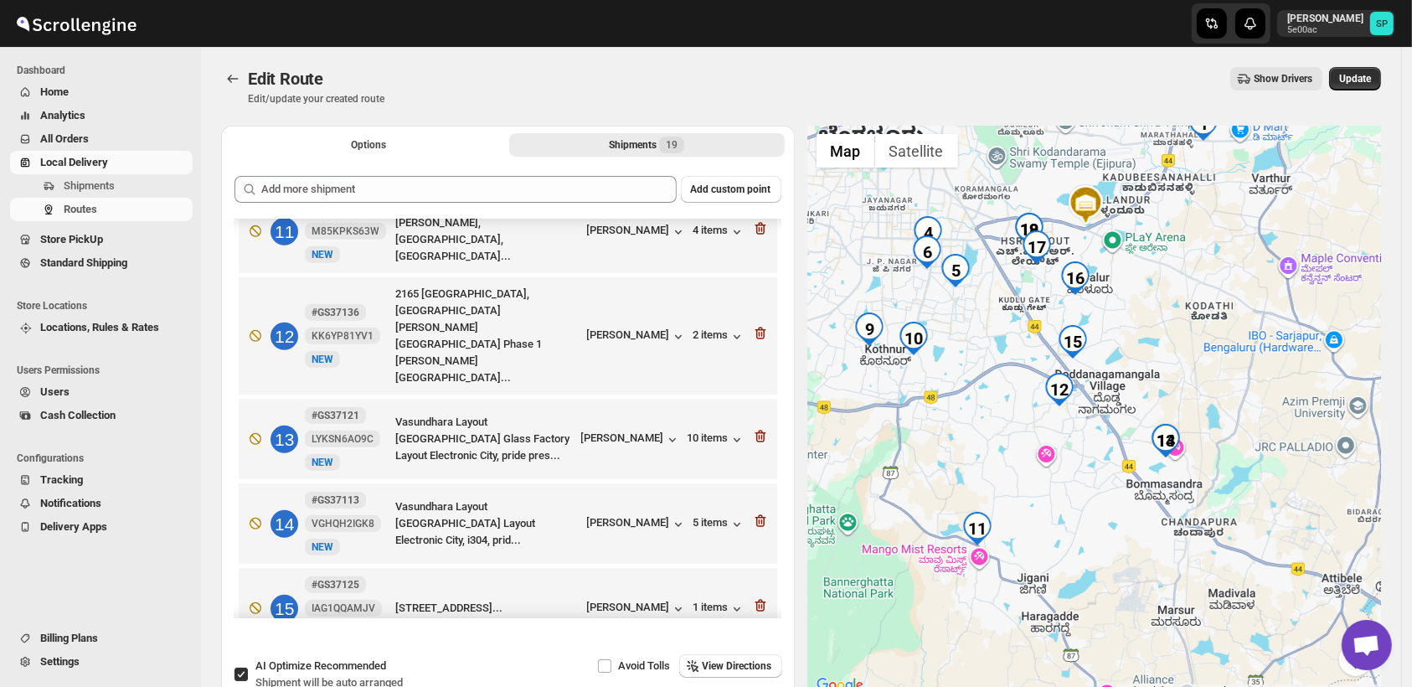
scroll to position [1024, 0]
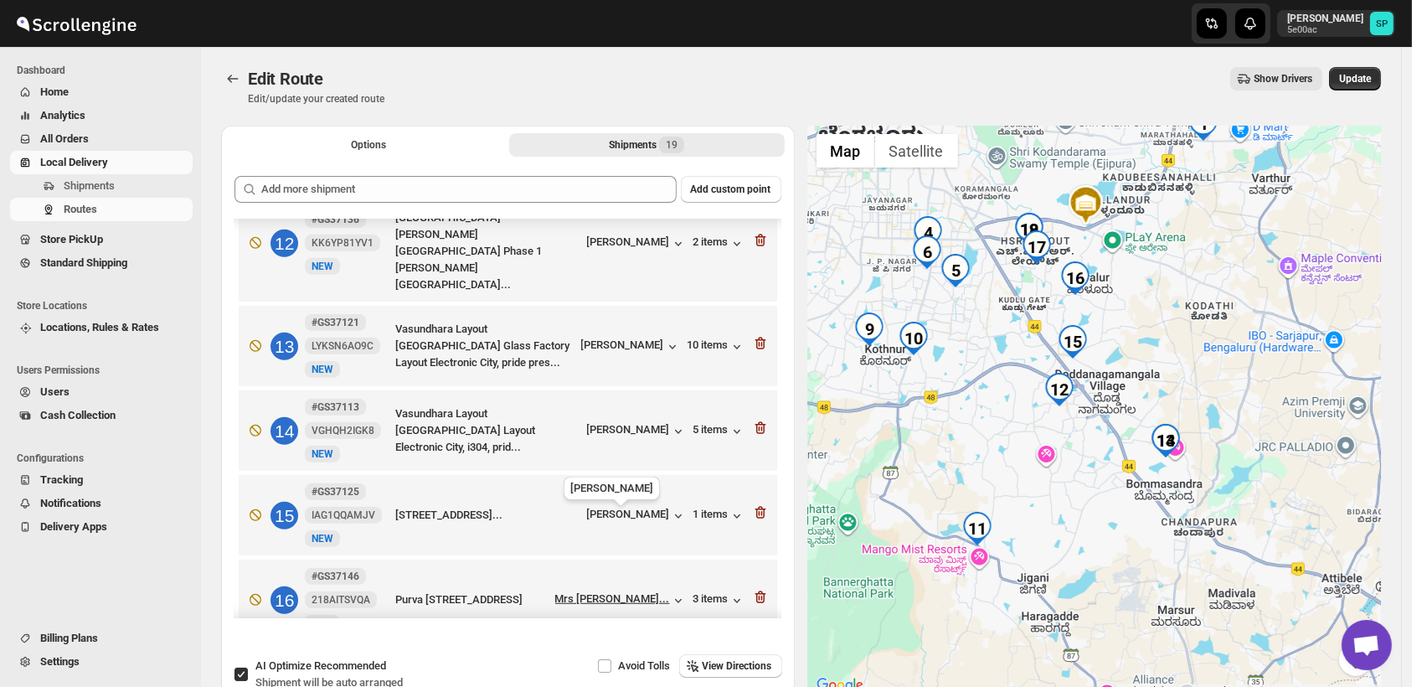
click at [608, 592] on div "Mrs Preeta Math..." at bounding box center [612, 598] width 115 height 13
click at [758, 596] on icon "button" at bounding box center [759, 598] width 2 height 5
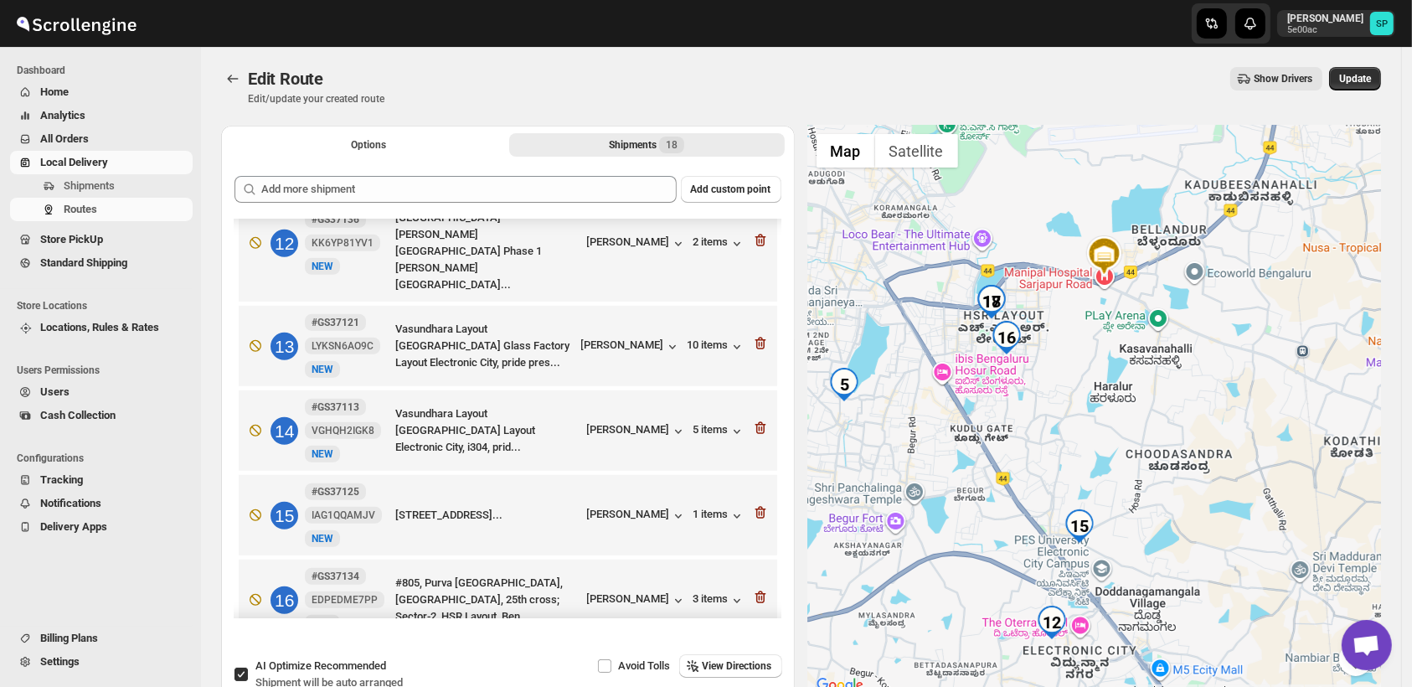
drag, startPoint x: 1211, startPoint y: 518, endPoint x: 1099, endPoint y: 398, distance: 164.2
click at [1126, 359] on div at bounding box center [1095, 411] width 574 height 570
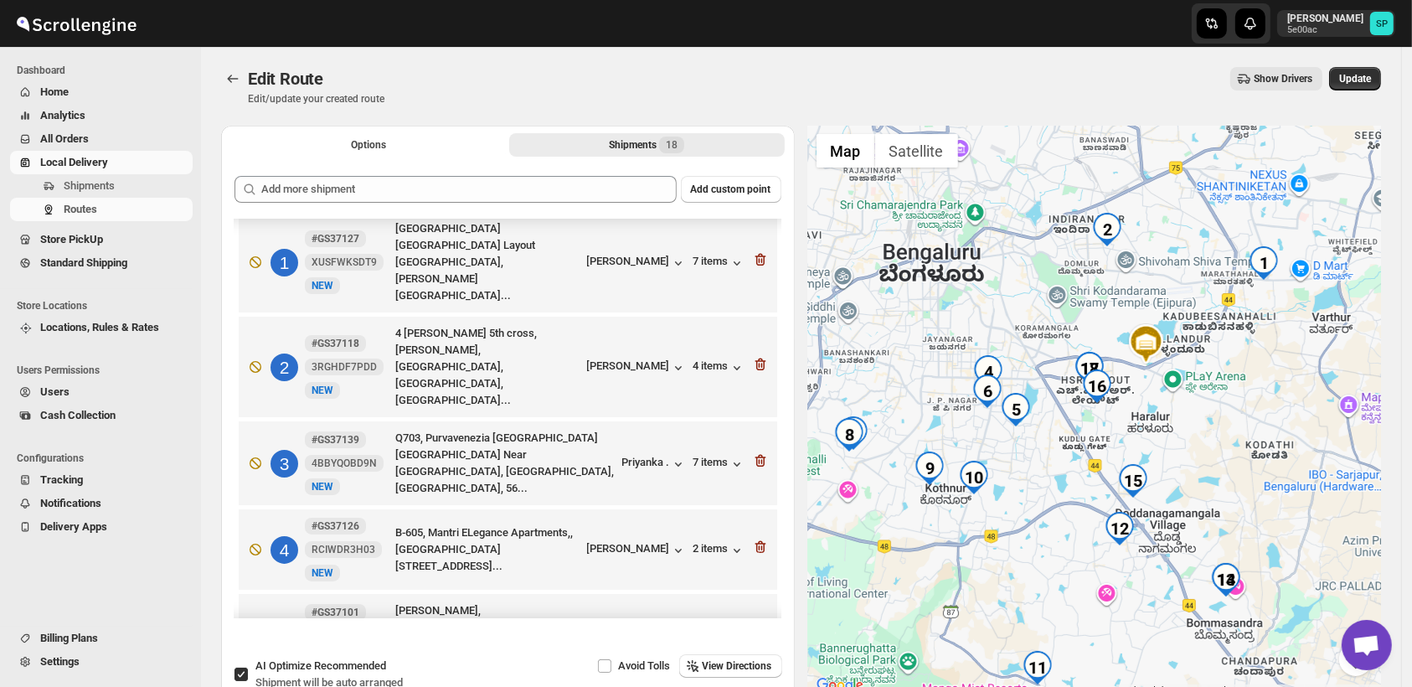
scroll to position [0, 0]
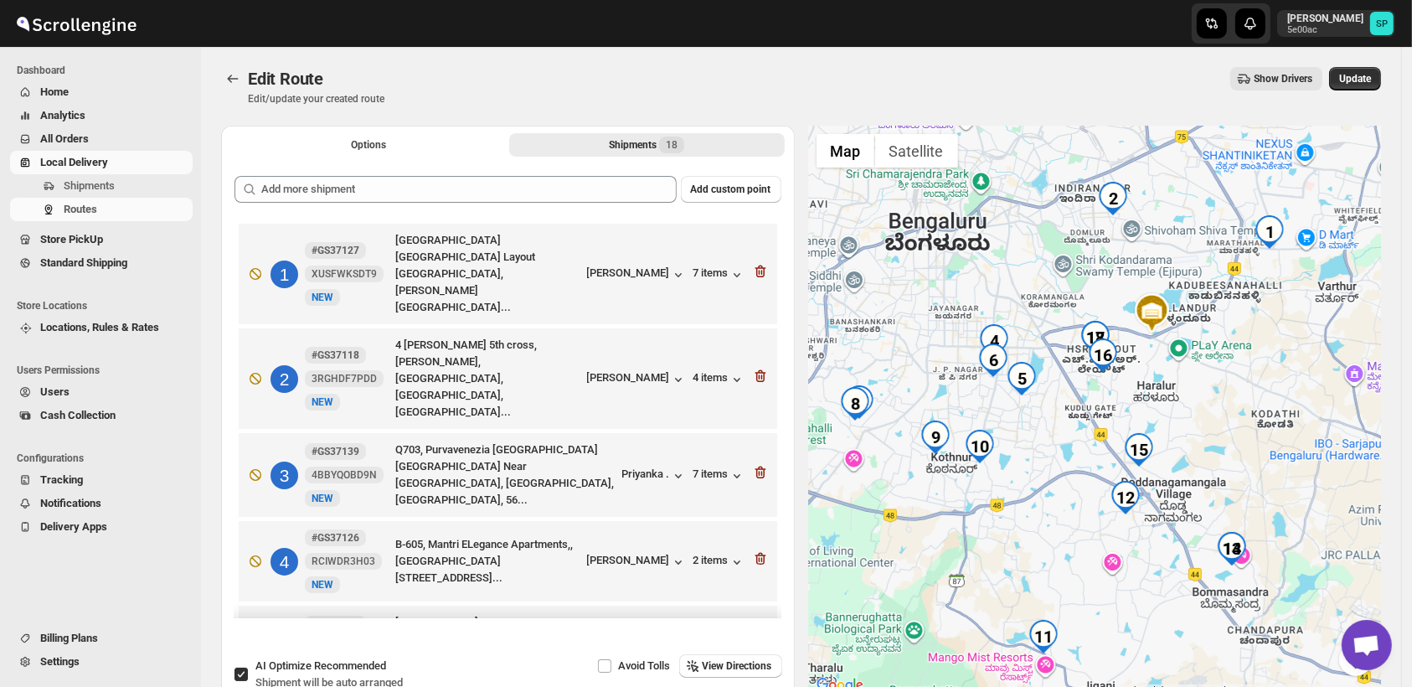
drag, startPoint x: 1157, startPoint y: 626, endPoint x: 1163, endPoint y: 593, distance: 33.2
click at [1163, 593] on div at bounding box center [1095, 411] width 574 height 570
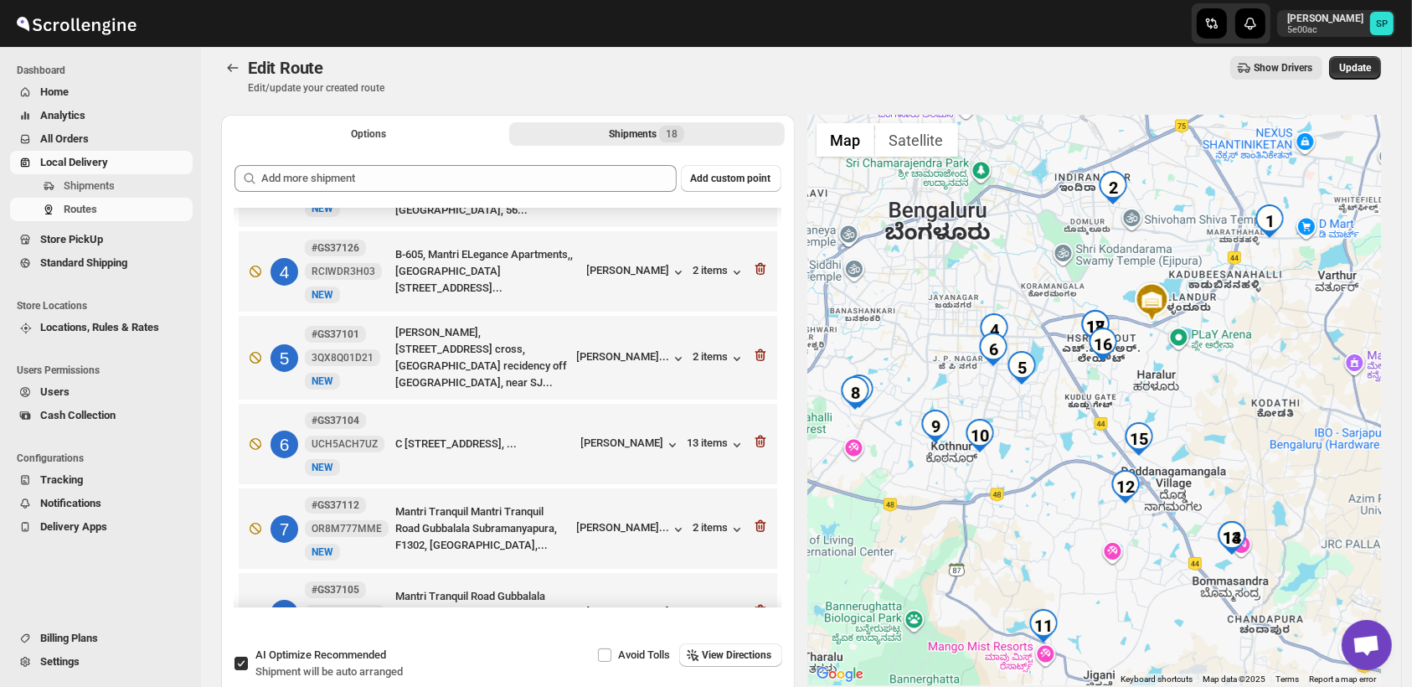
scroll to position [186, 0]
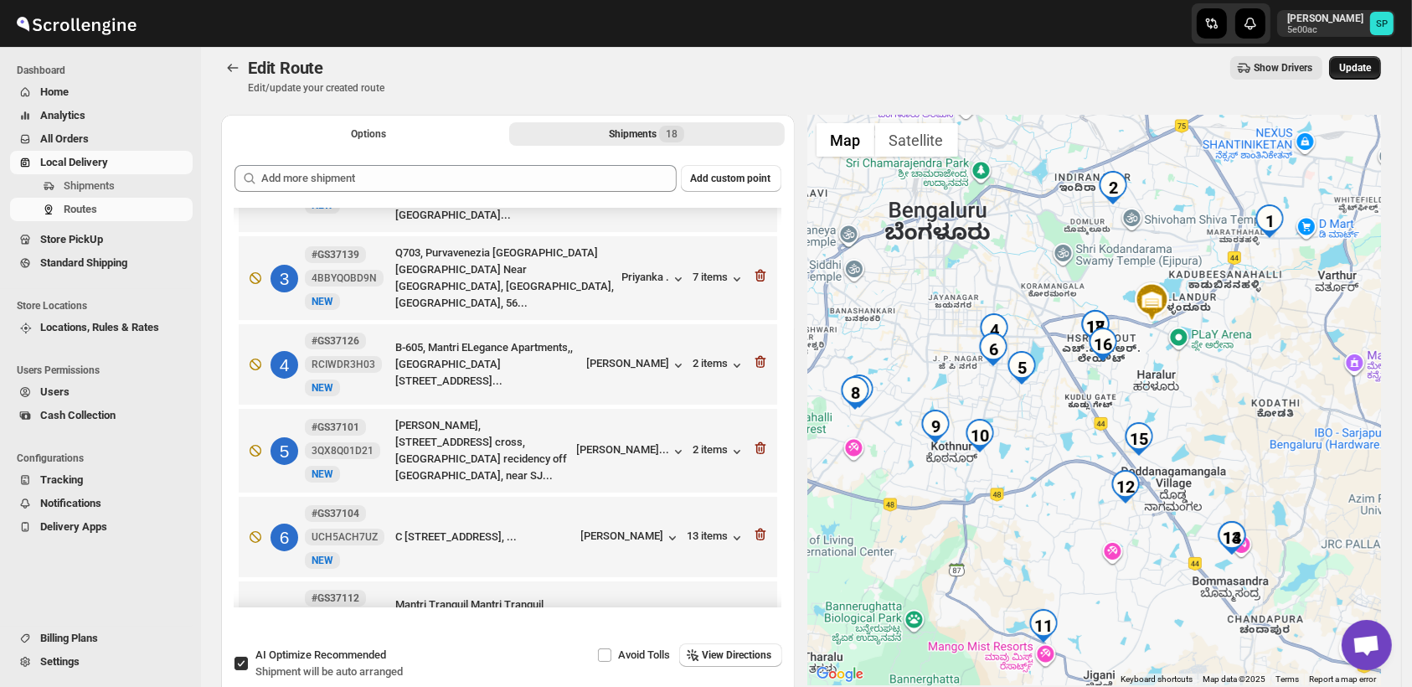
click at [1364, 68] on span "Update" at bounding box center [1356, 67] width 32 height 13
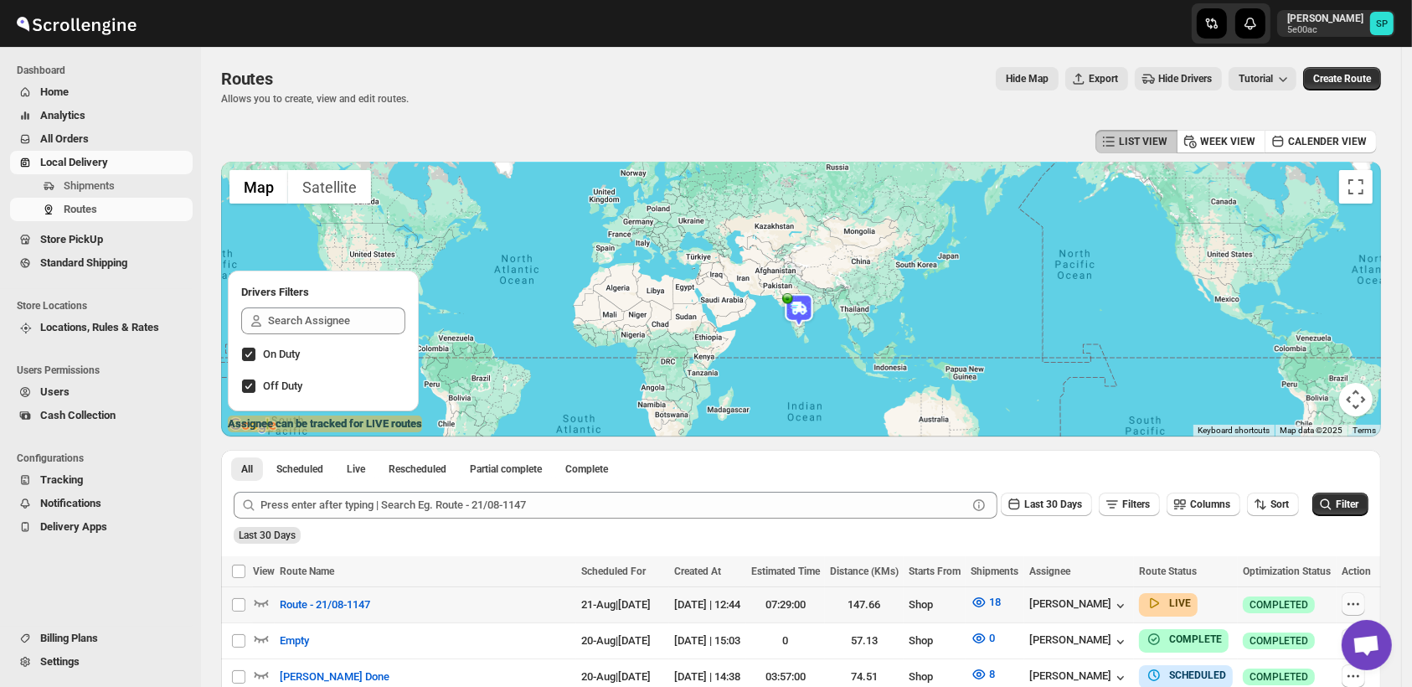
click at [1362, 607] on icon "button" at bounding box center [1353, 604] width 17 height 17
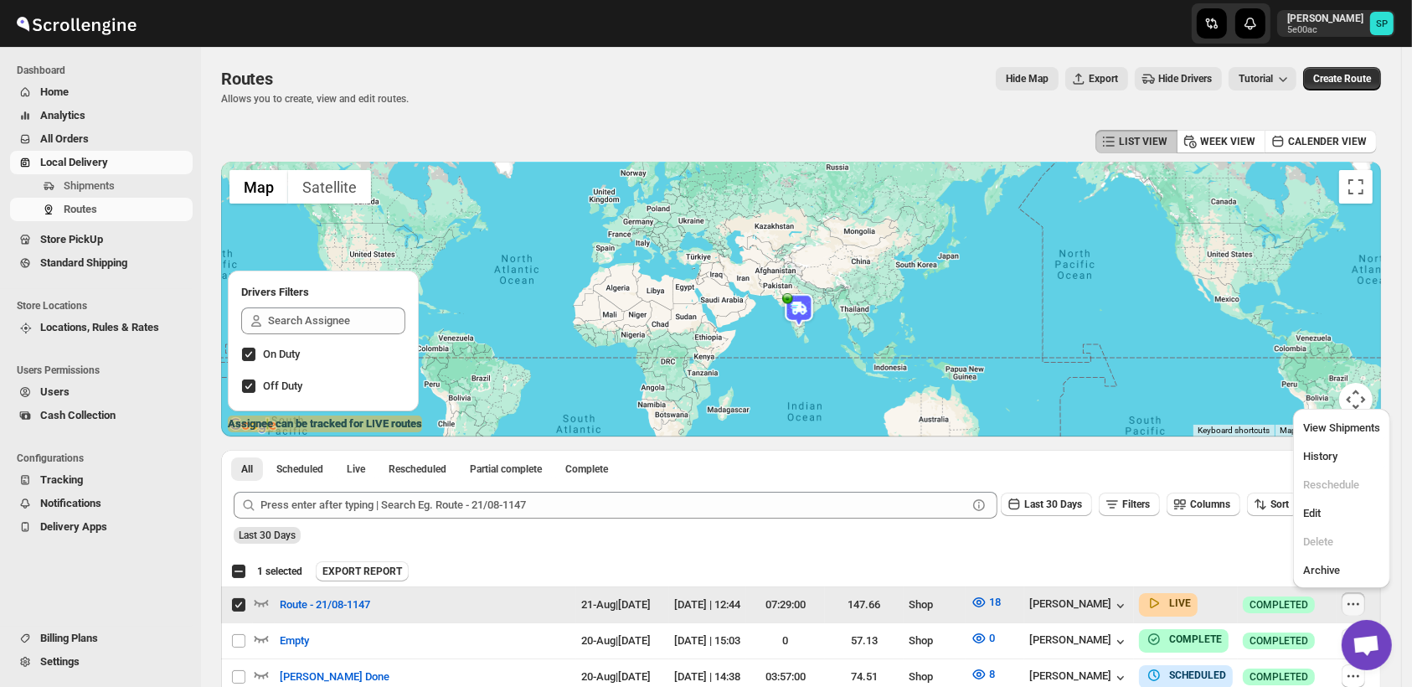
click at [233, 603] on input "Select route" at bounding box center [238, 604] width 13 height 13
checkbox input "false"
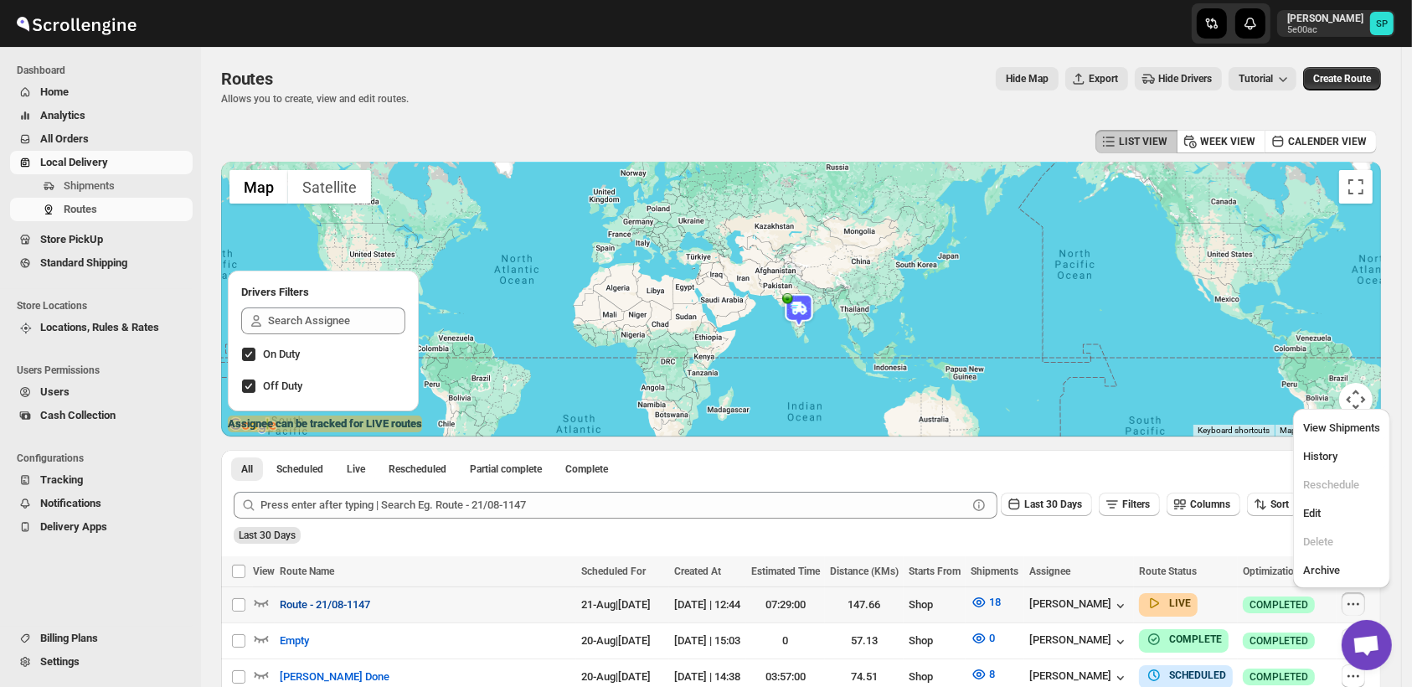
click at [312, 607] on span "Route - 21/08-1147" at bounding box center [325, 604] width 90 height 17
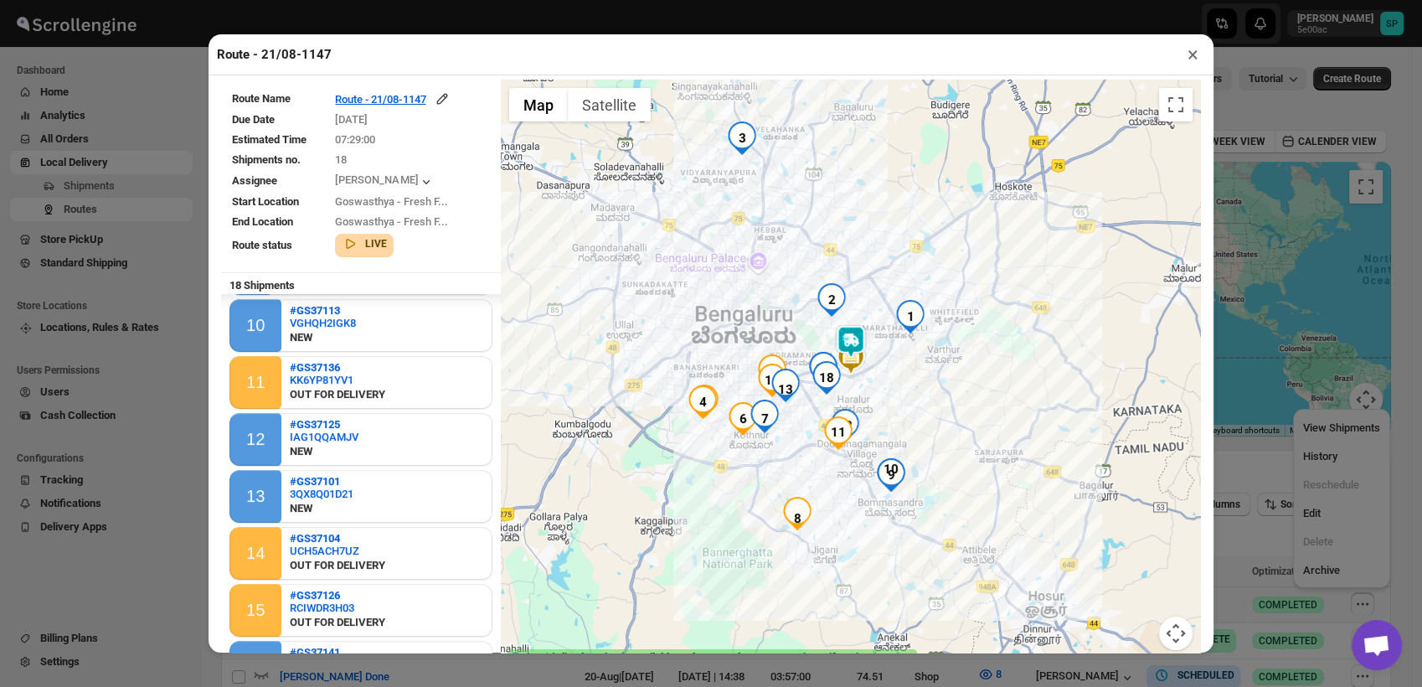
scroll to position [617, 0]
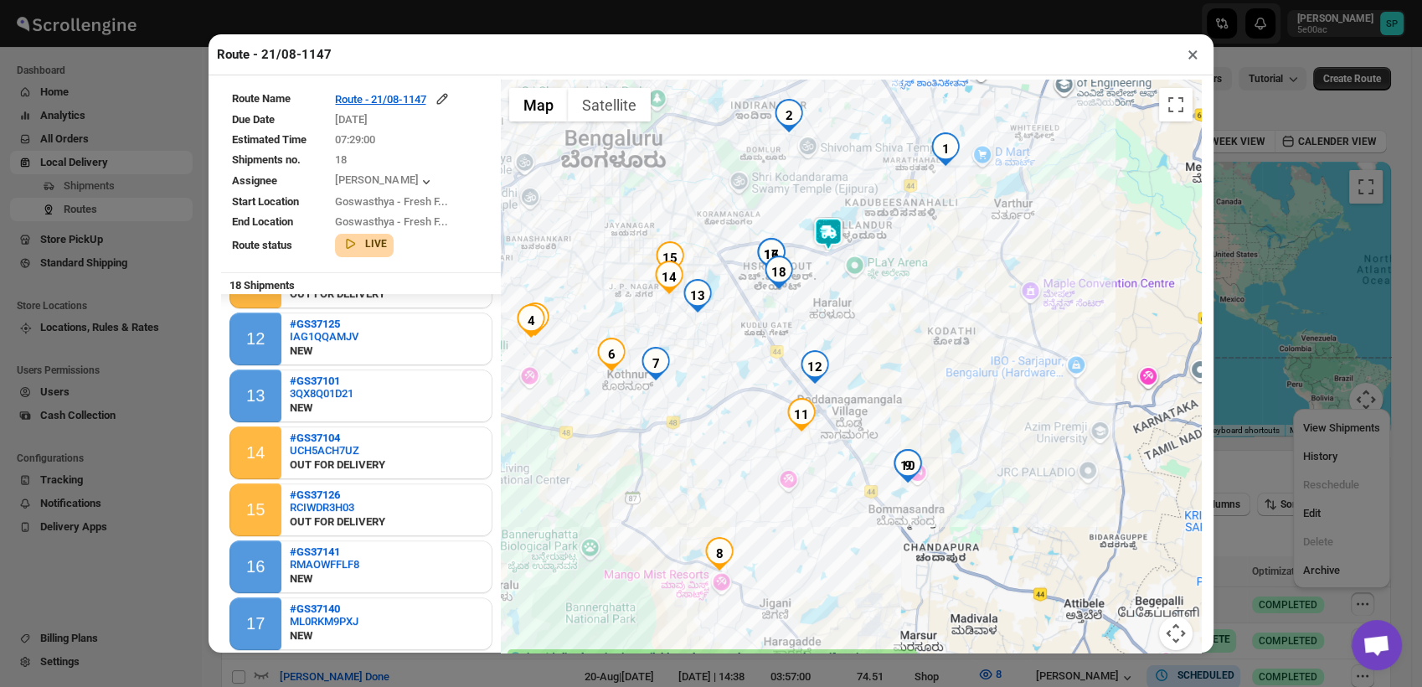
drag, startPoint x: 874, startPoint y: 500, endPoint x: 984, endPoint y: 450, distance: 121.5
click at [984, 450] on div at bounding box center [851, 375] width 700 height 591
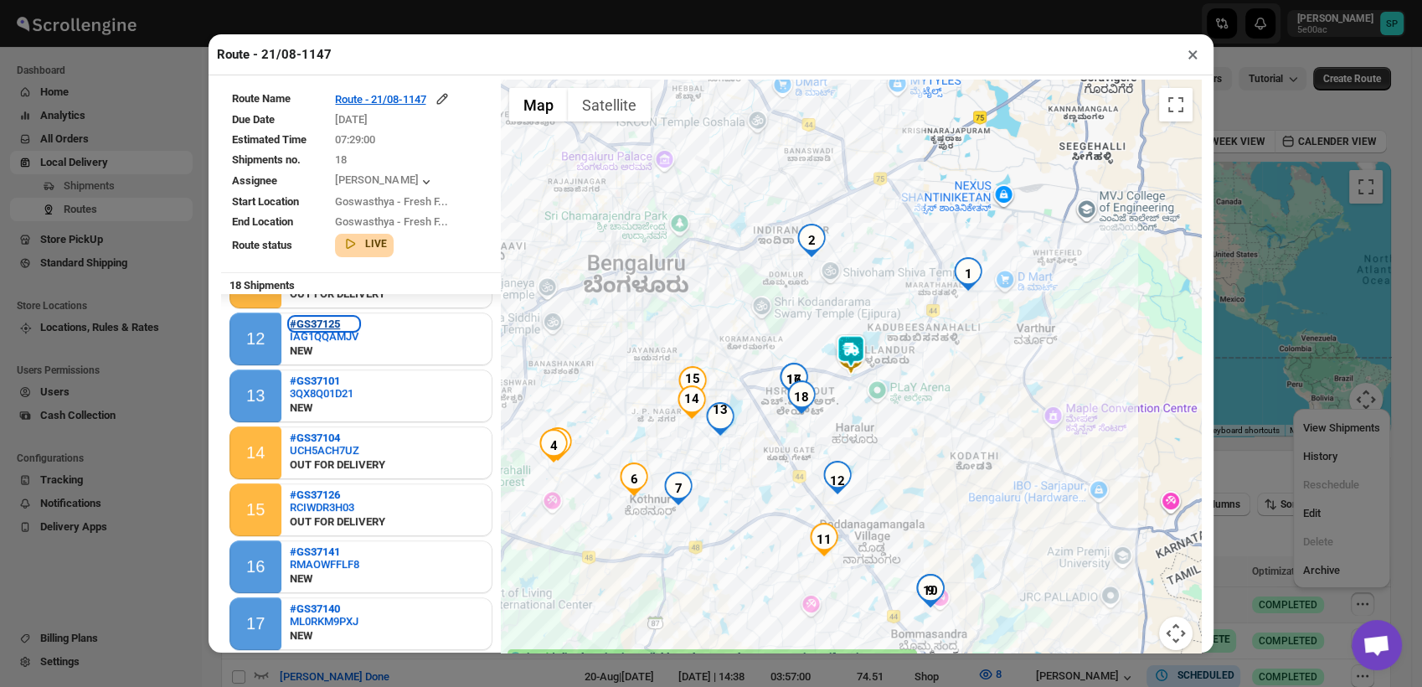
click at [307, 320] on b "#GS37125" at bounding box center [315, 323] width 50 height 13
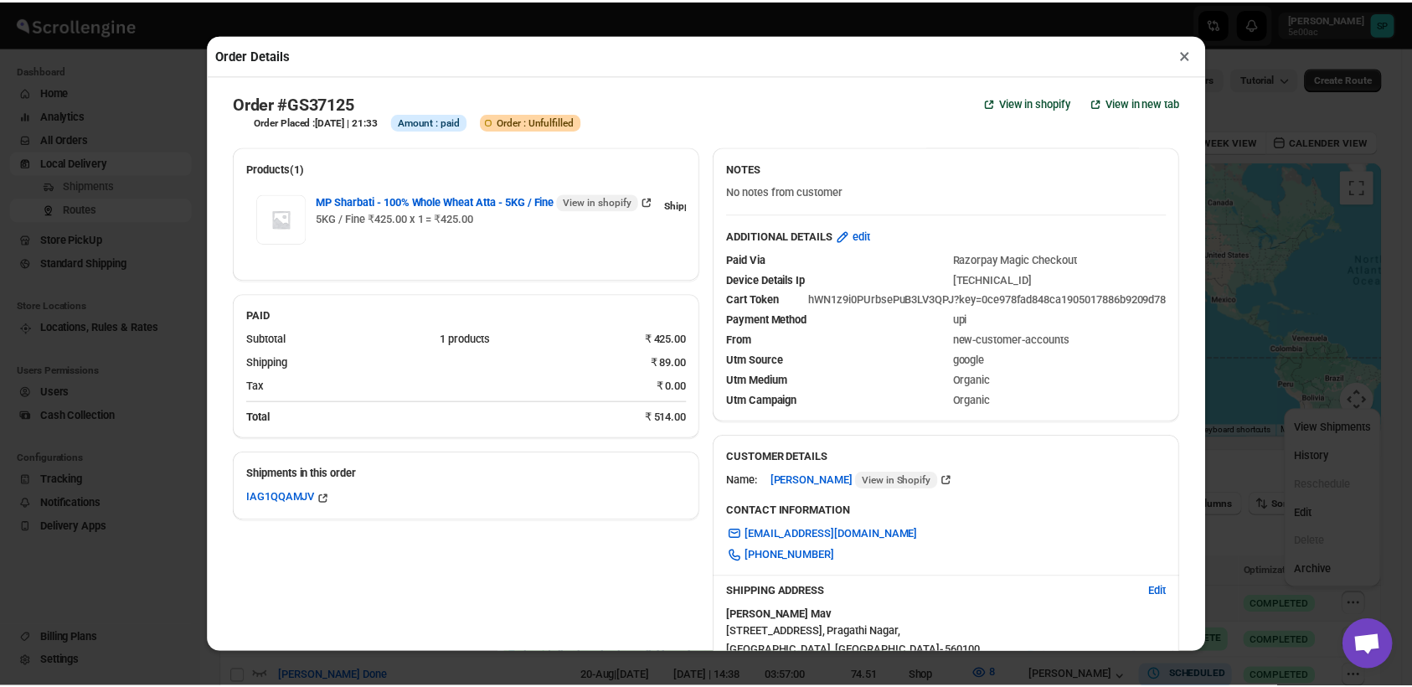
scroll to position [93, 0]
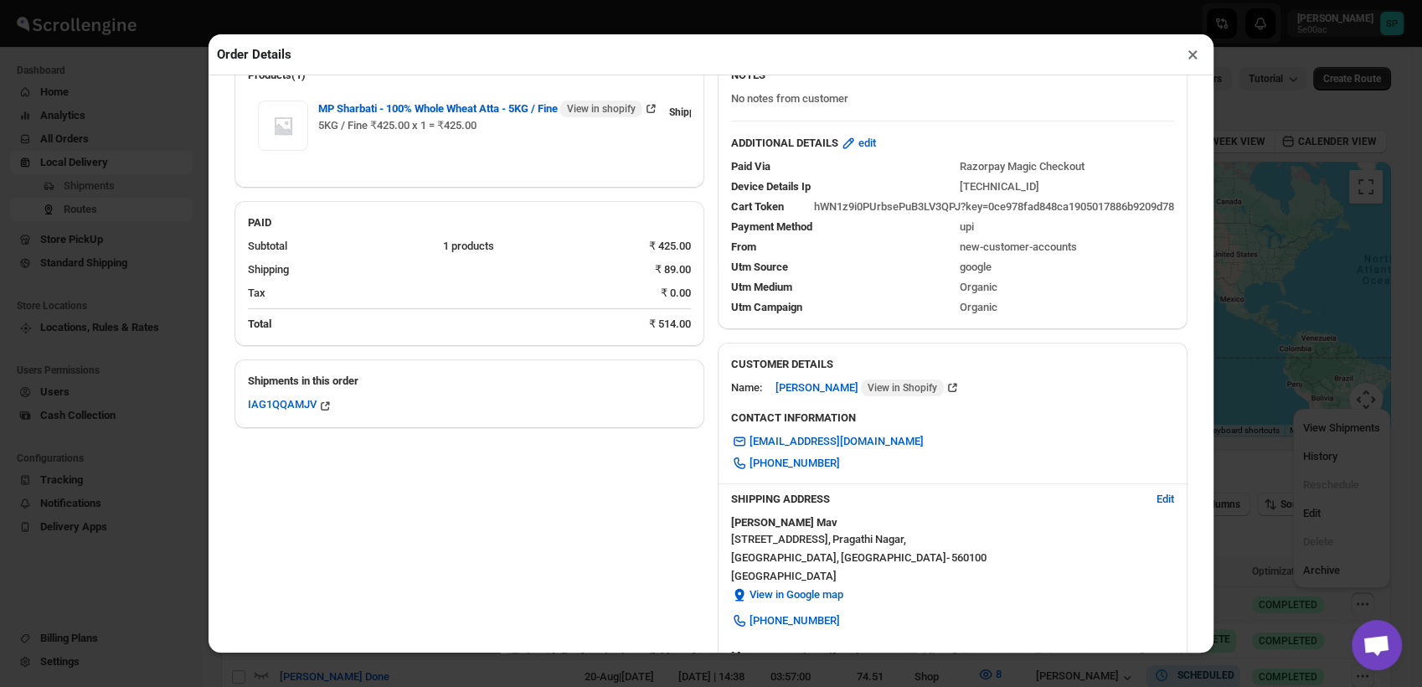
click at [1189, 52] on button "×" at bounding box center [1193, 54] width 24 height 23
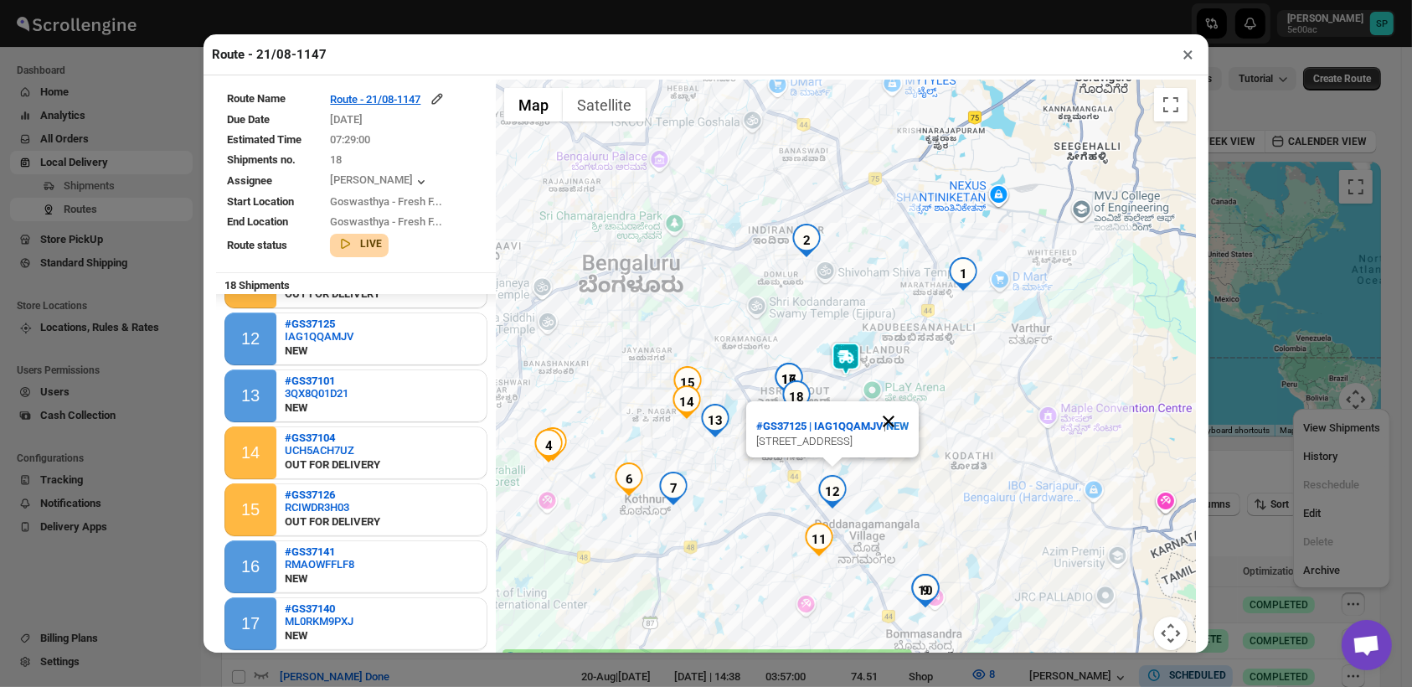
click at [909, 401] on button "Close" at bounding box center [889, 421] width 40 height 40
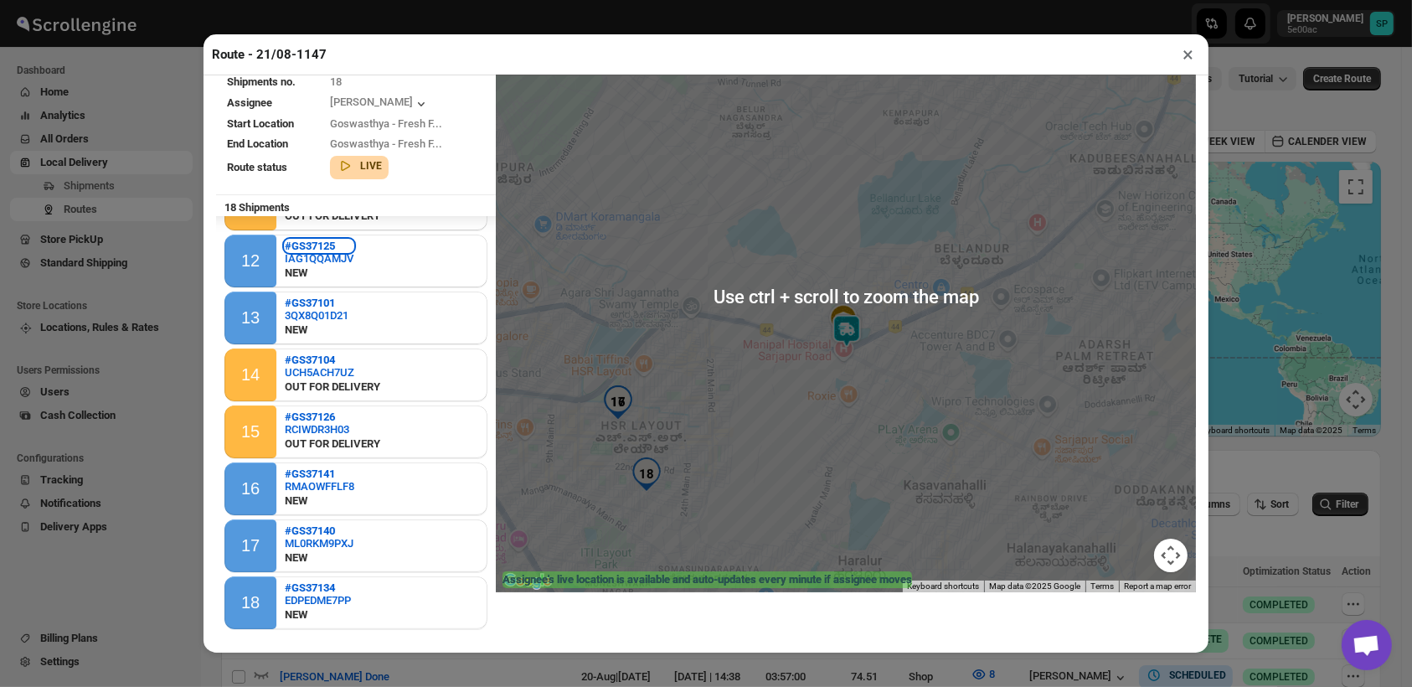
scroll to position [79, 0]
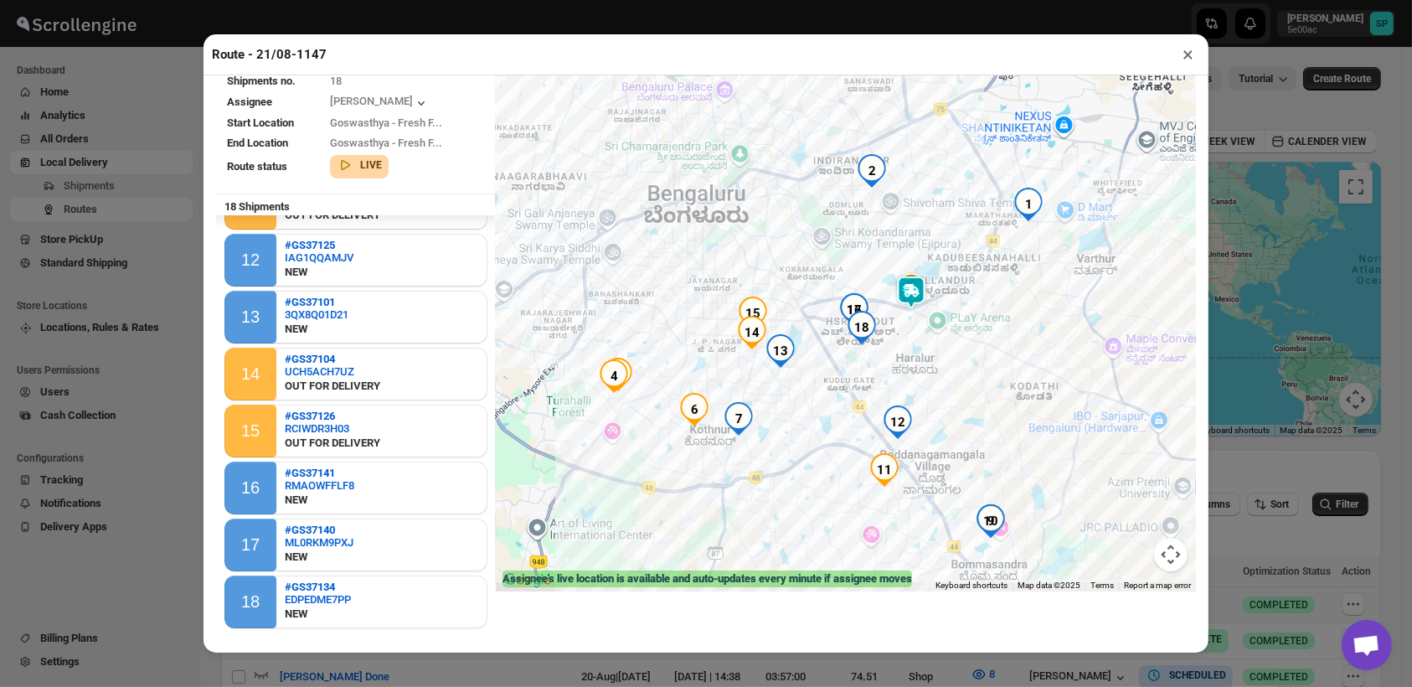
drag, startPoint x: 936, startPoint y: 381, endPoint x: 924, endPoint y: 312, distance: 70.5
click at [924, 312] on div at bounding box center [846, 296] width 700 height 591
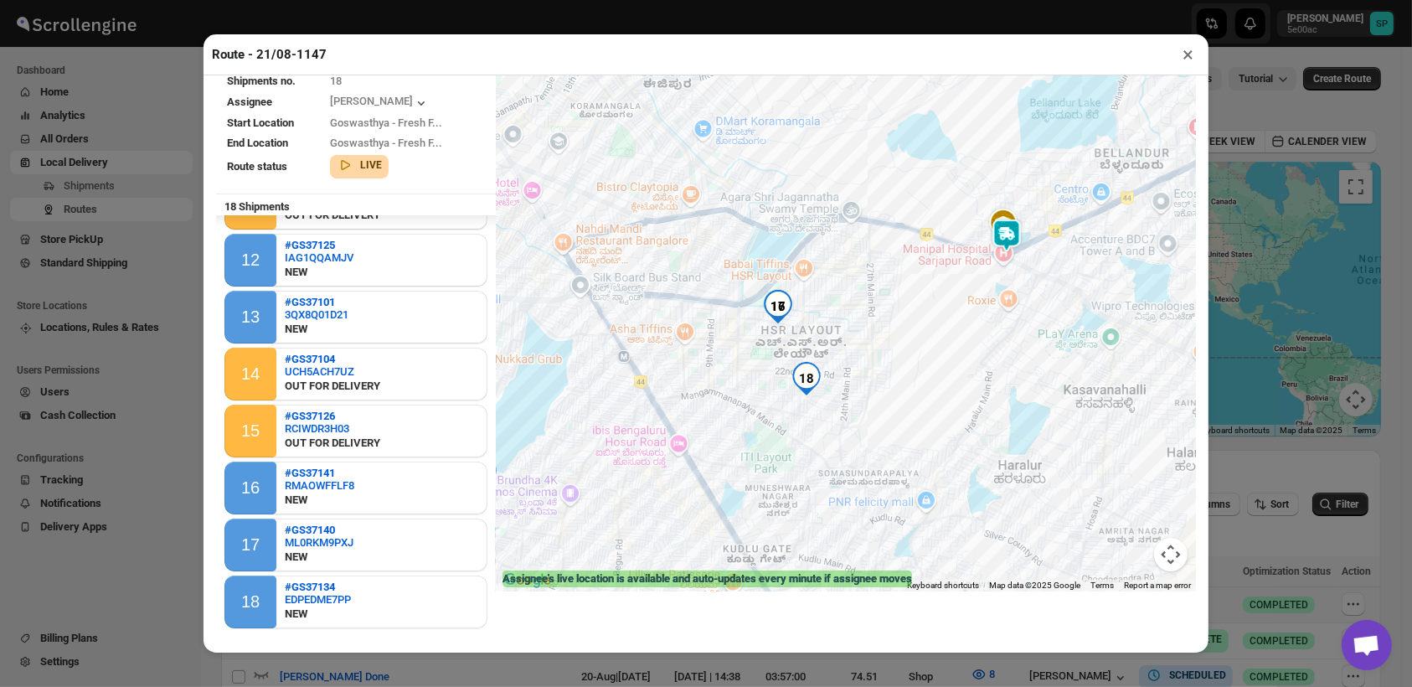
drag, startPoint x: 882, startPoint y: 309, endPoint x: 908, endPoint y: 496, distance: 188.6
click at [908, 496] on div at bounding box center [846, 296] width 700 height 591
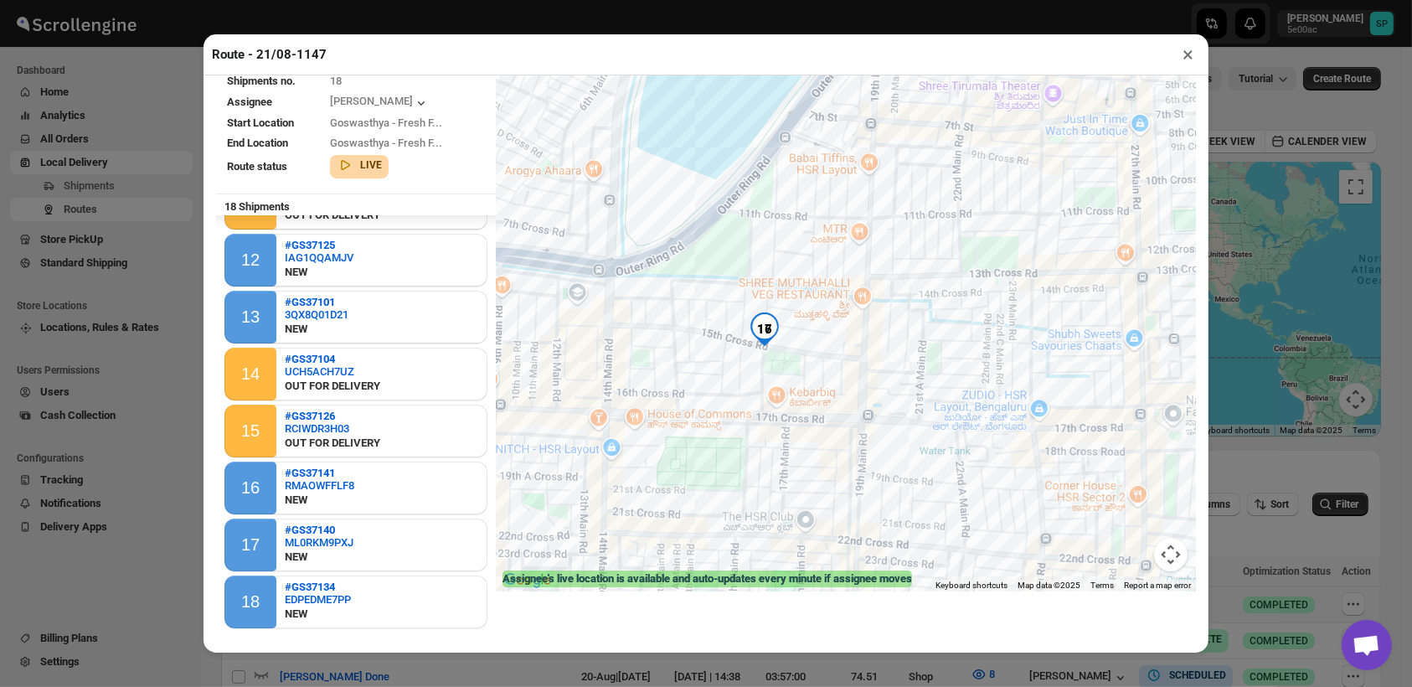
drag, startPoint x: 747, startPoint y: 317, endPoint x: 926, endPoint y: 380, distance: 189.2
click at [926, 380] on div at bounding box center [846, 296] width 700 height 591
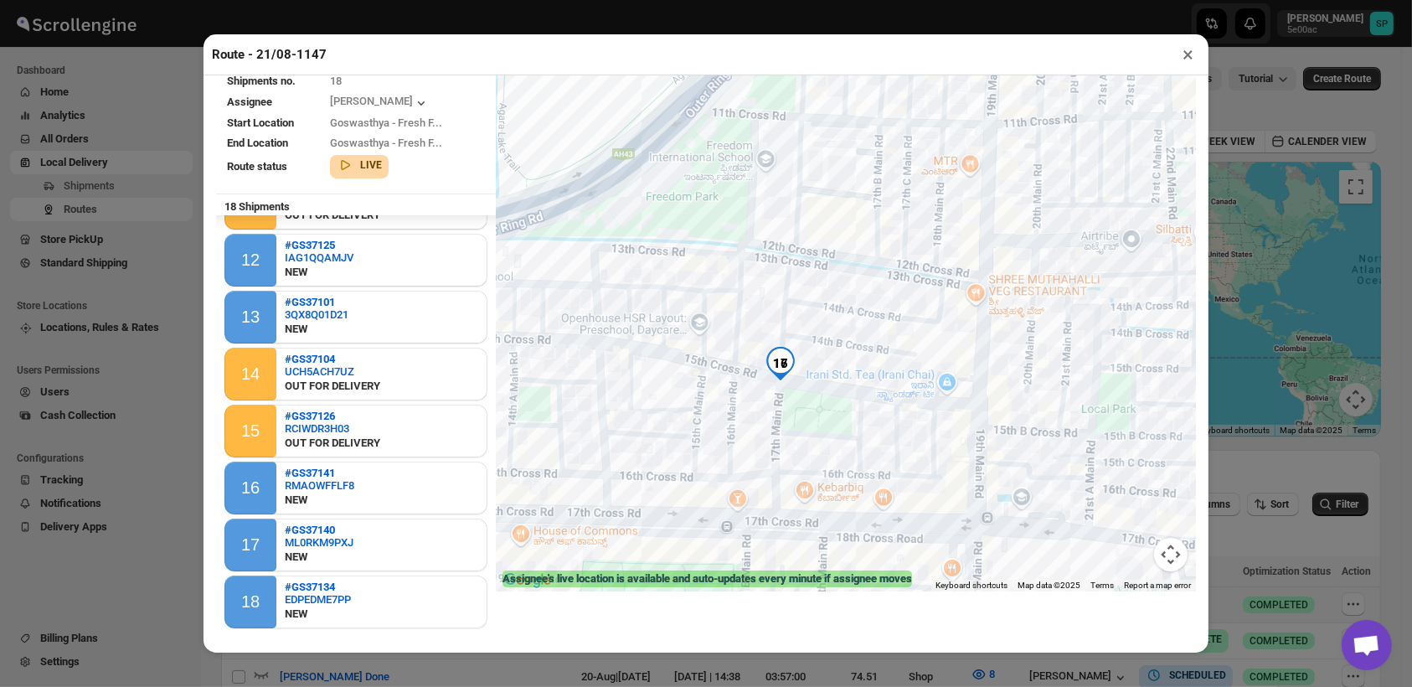
drag, startPoint x: 731, startPoint y: 362, endPoint x: 774, endPoint y: 419, distance: 71.2
click at [774, 419] on div at bounding box center [846, 296] width 700 height 591
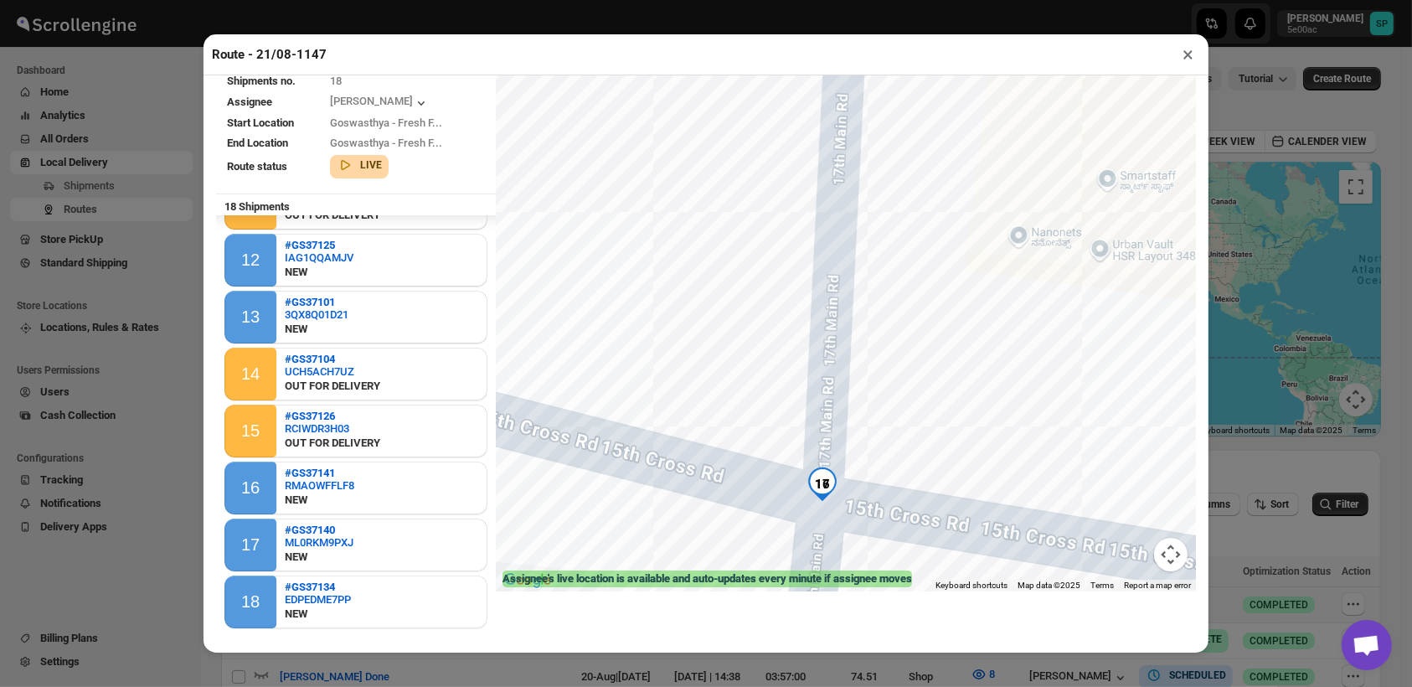
drag, startPoint x: 843, startPoint y: 455, endPoint x: 858, endPoint y: 396, distance: 60.5
click at [858, 396] on div at bounding box center [846, 296] width 700 height 591
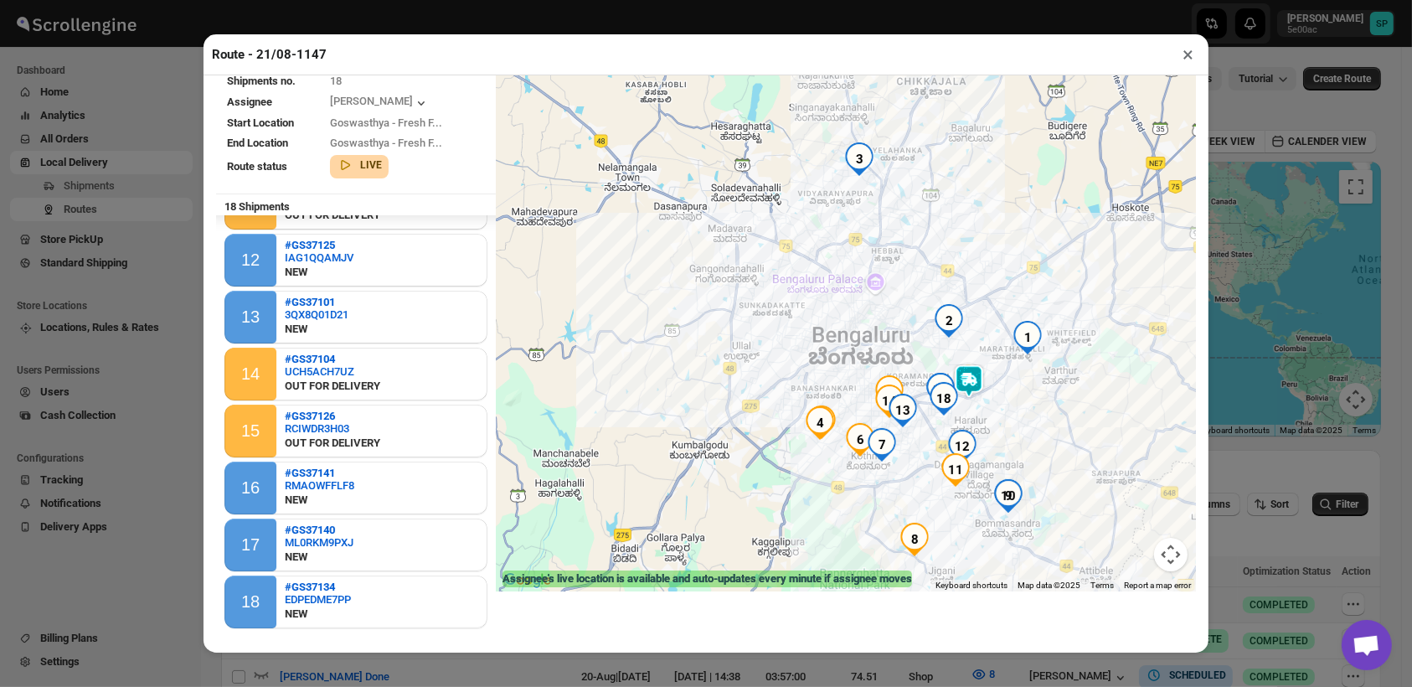
drag, startPoint x: 1063, startPoint y: 485, endPoint x: 935, endPoint y: 427, distance: 140.6
click at [935, 427] on div at bounding box center [846, 296] width 700 height 591
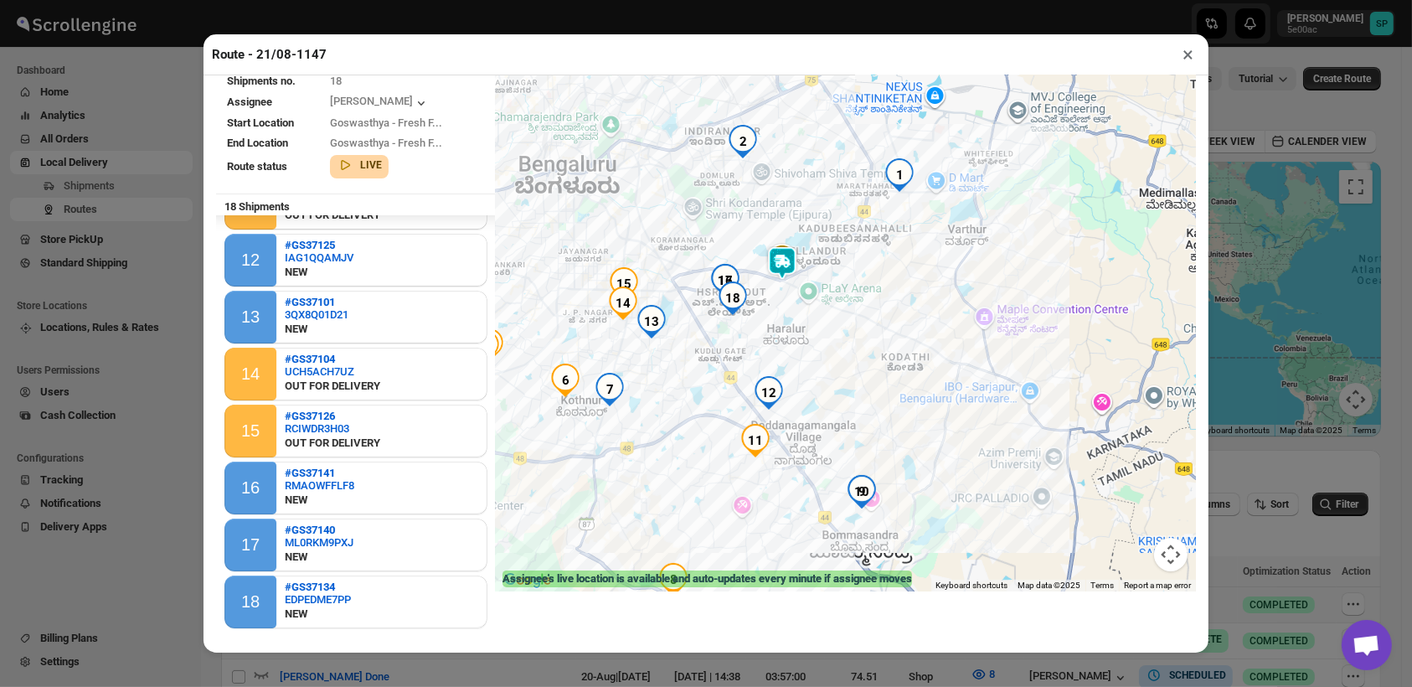
drag, startPoint x: 921, startPoint y: 385, endPoint x: 975, endPoint y: 297, distance: 104.2
click at [975, 297] on div at bounding box center [846, 296] width 700 height 591
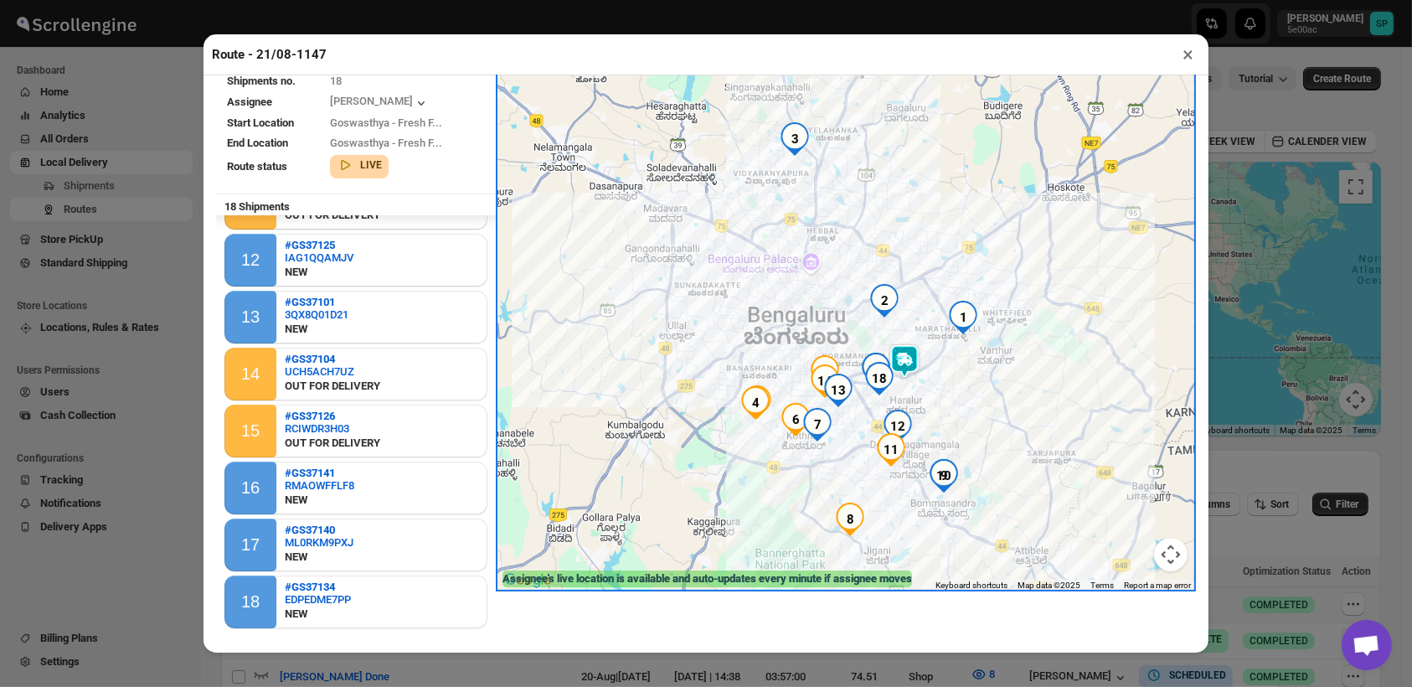
click at [1186, 49] on button "×" at bounding box center [1188, 54] width 24 height 23
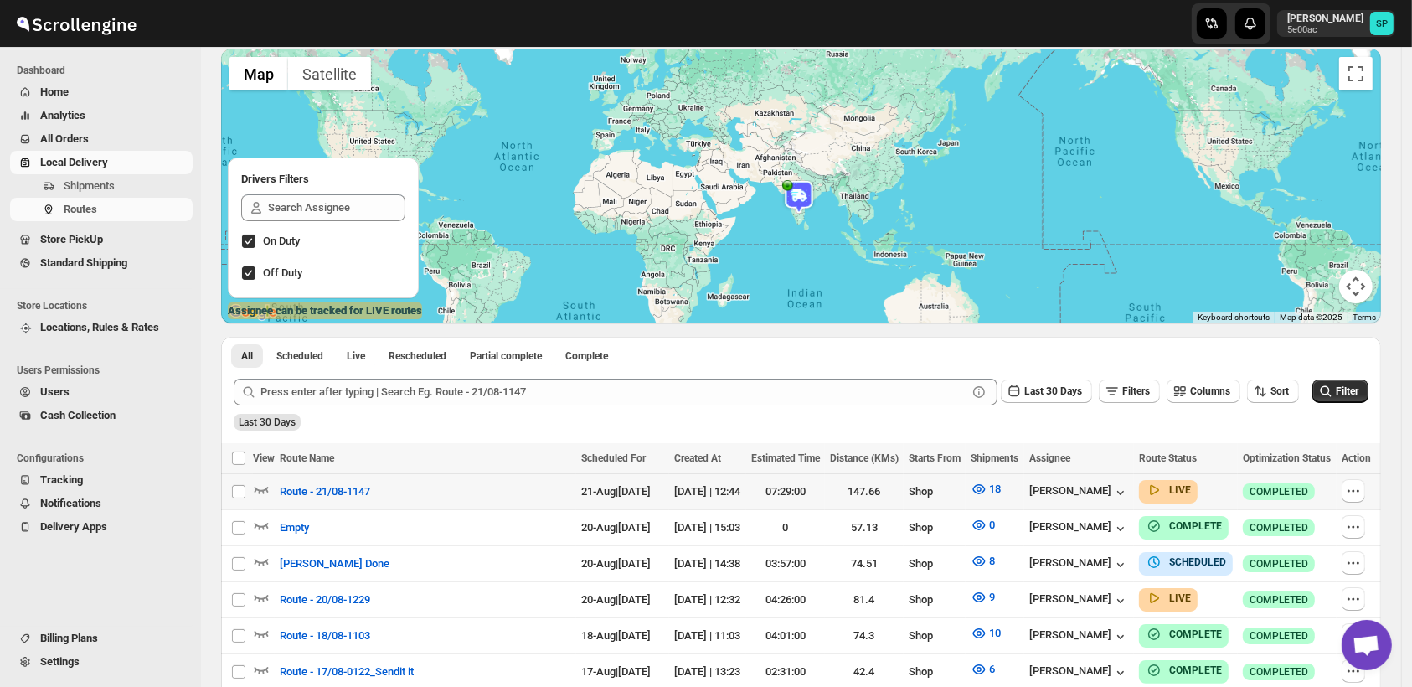
scroll to position [186, 0]
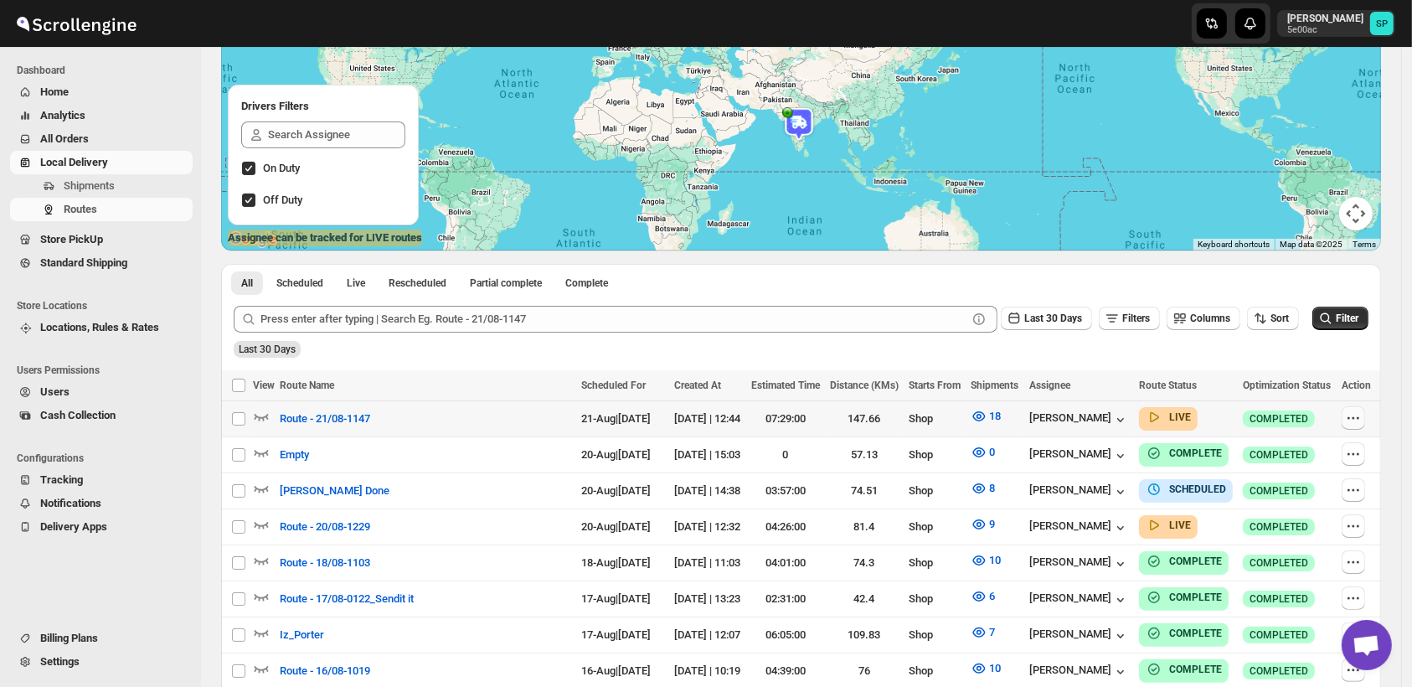
click at [1355, 418] on icon "button" at bounding box center [1353, 418] width 3 height 3
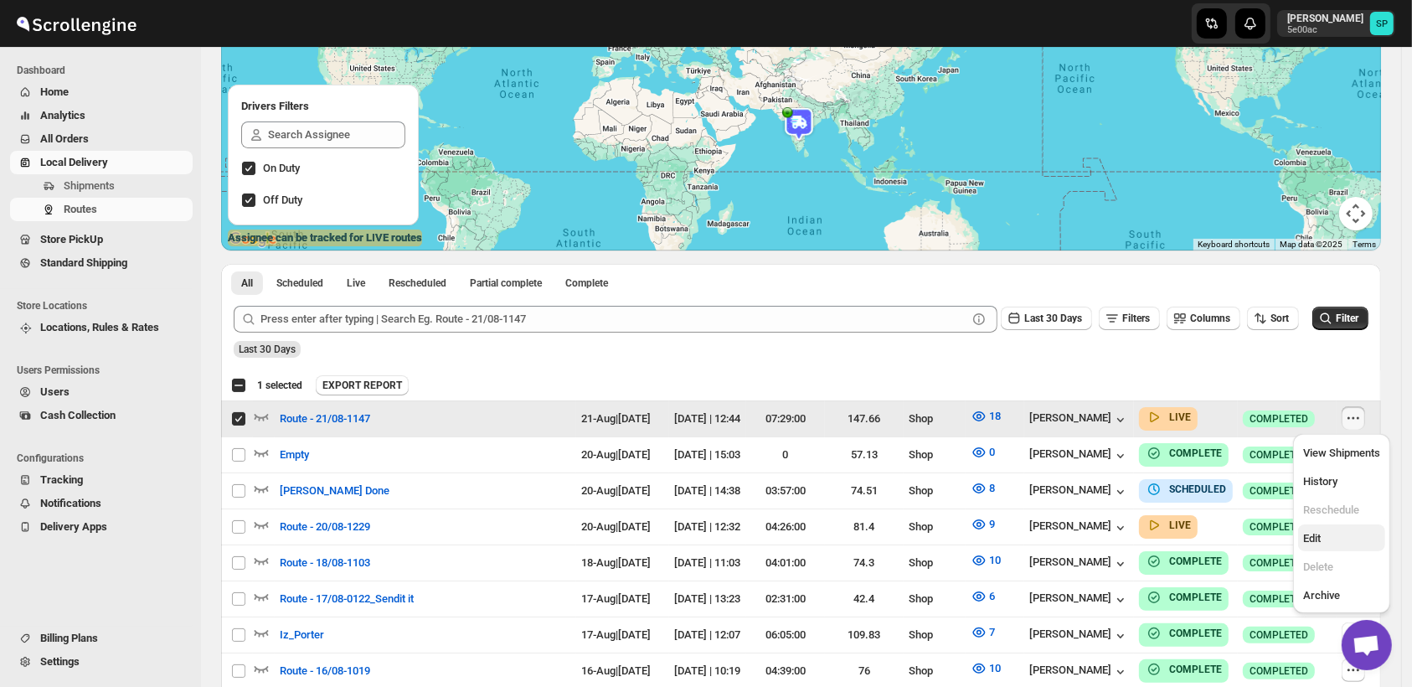
click at [1341, 539] on span "Edit" at bounding box center [1341, 538] width 77 height 17
checkbox input "false"
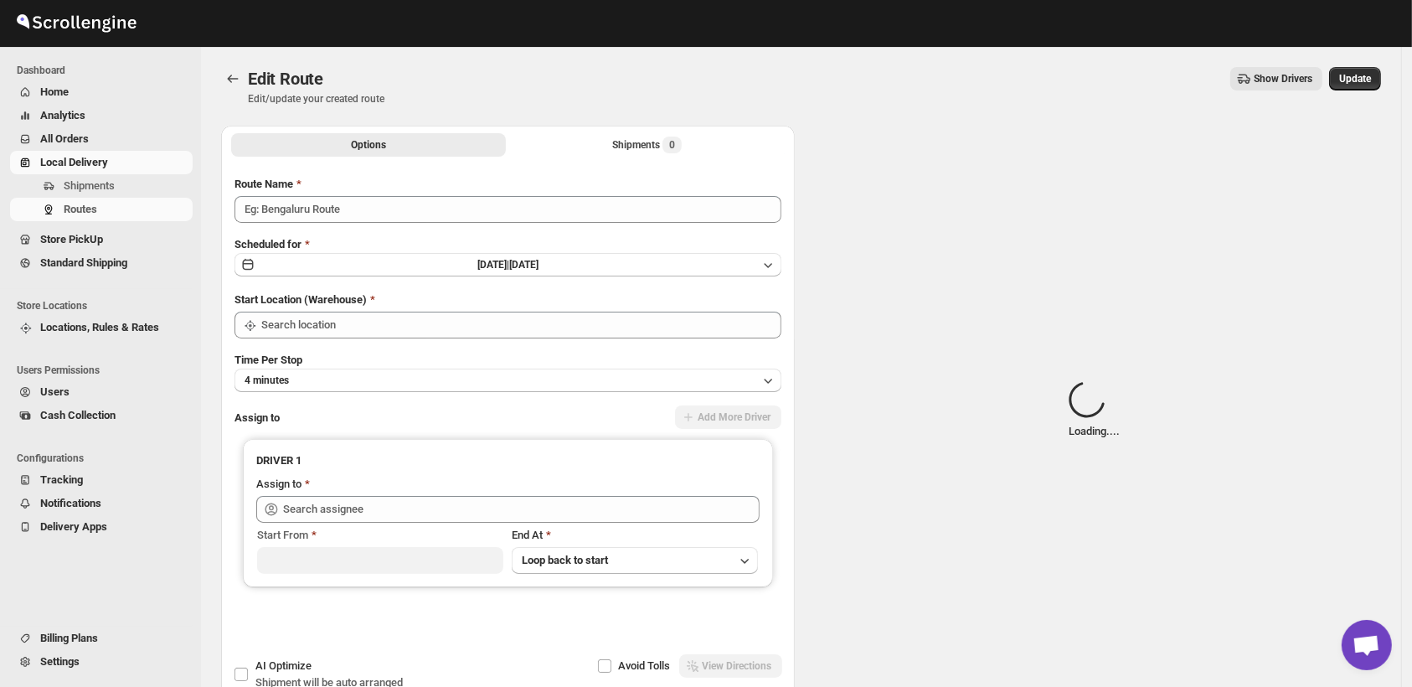
type input "Route - 21/08-1147"
type input "Shop"
type input "Mohmad Izmal (ajjumohammadazmal@gmail.com)"
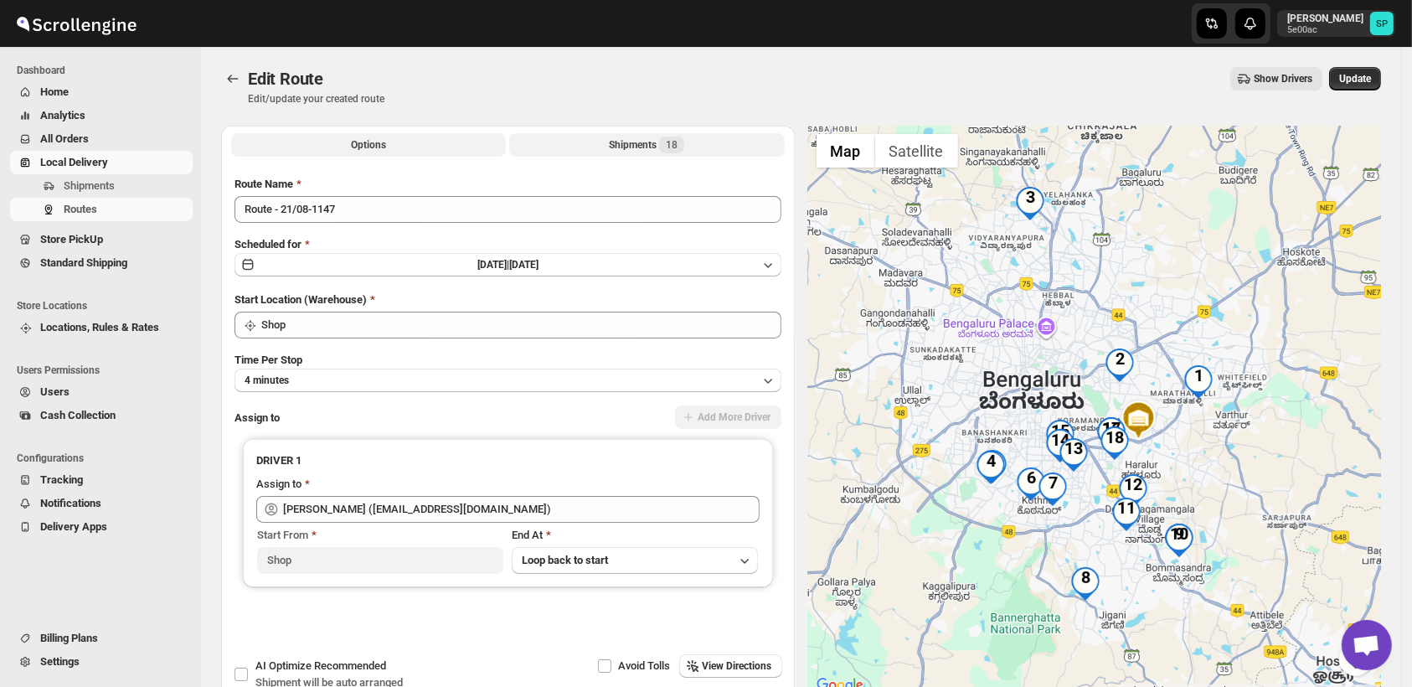
click at [630, 141] on div "Shipments 18" at bounding box center [646, 145] width 75 height 17
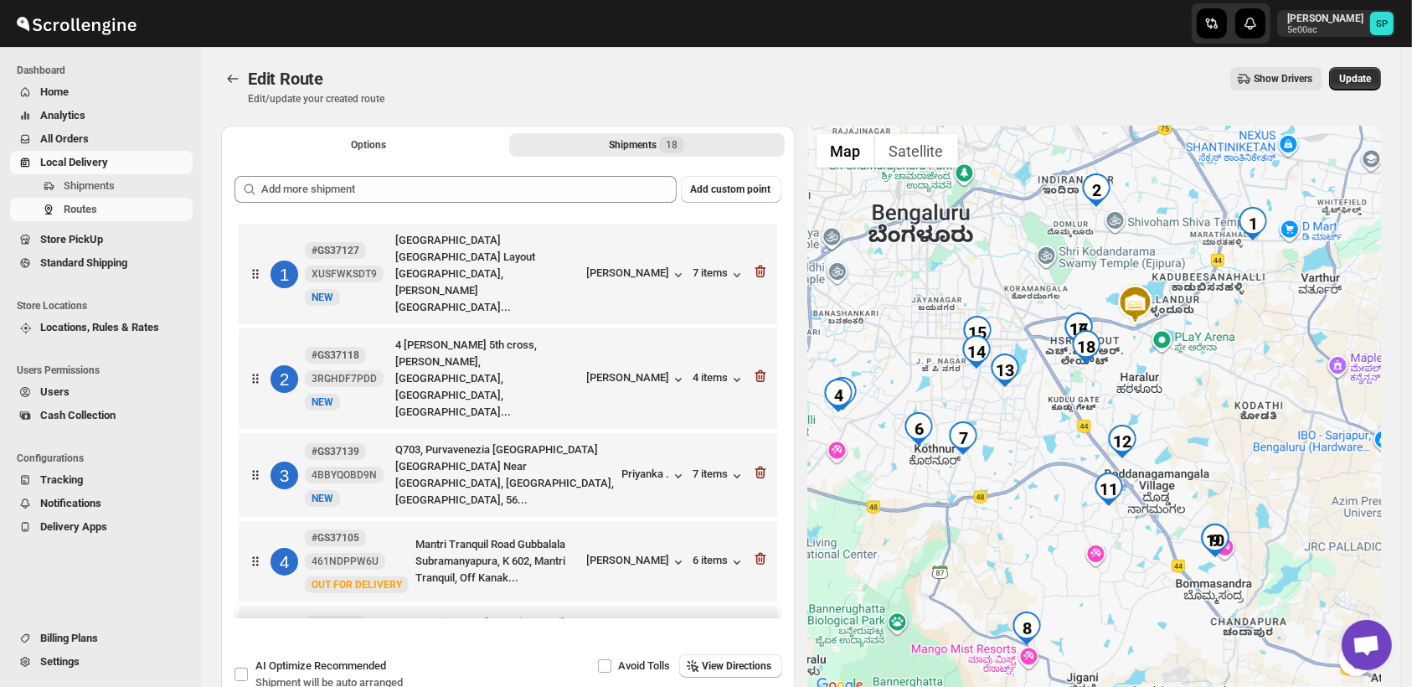
drag, startPoint x: 1150, startPoint y: 485, endPoint x: 1226, endPoint y: 405, distance: 110.8
click at [1226, 405] on div at bounding box center [1095, 411] width 574 height 570
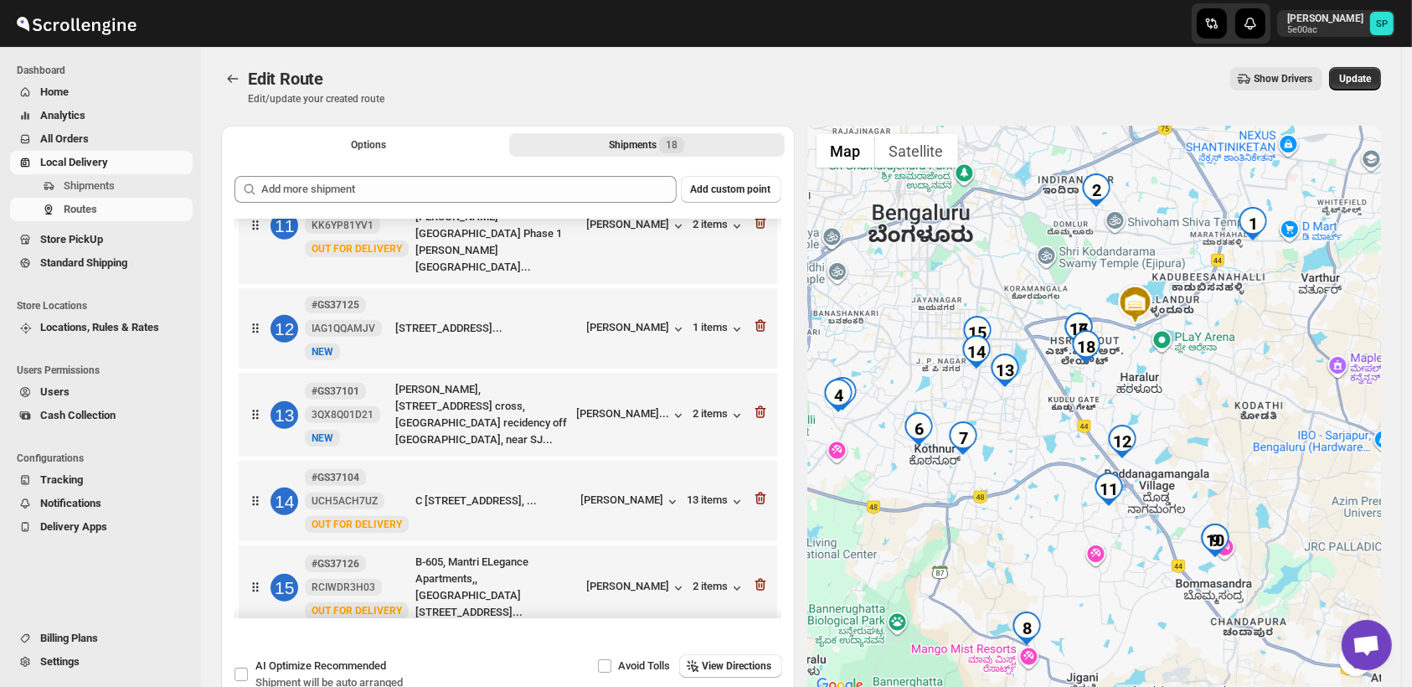
scroll to position [864, 0]
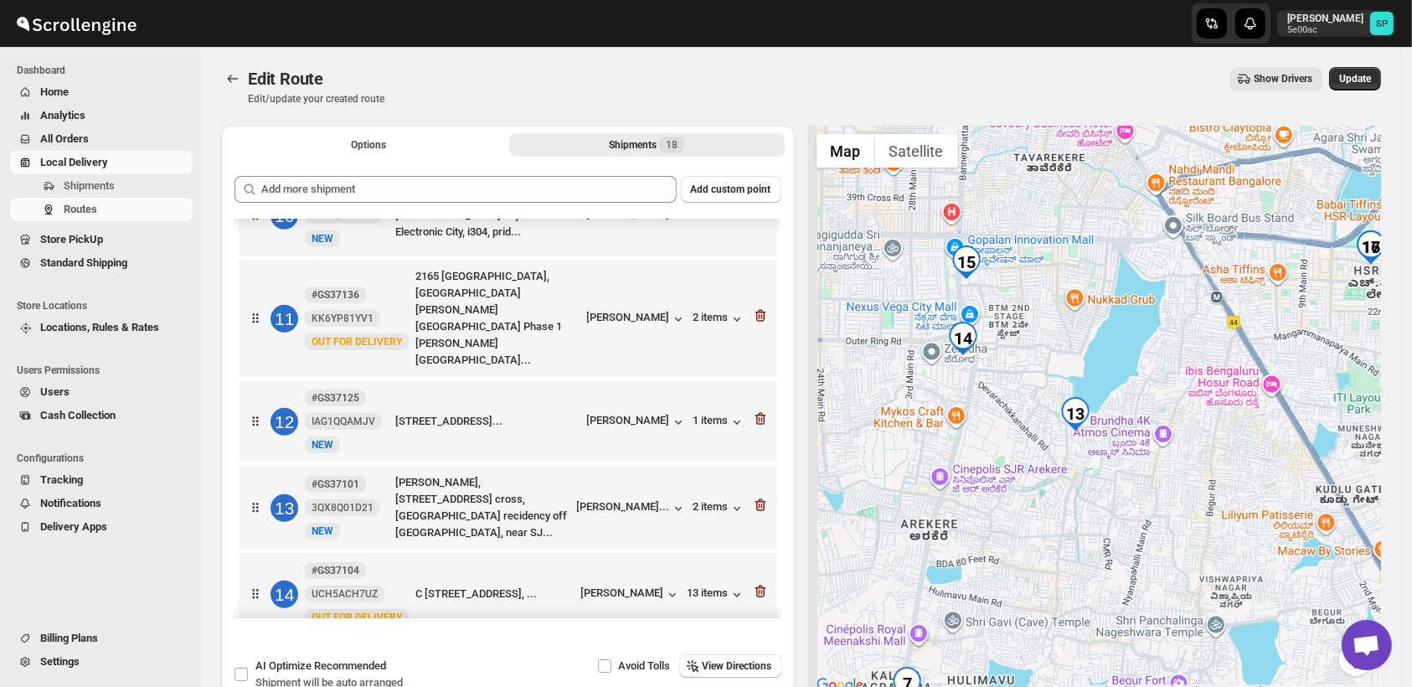
drag, startPoint x: 991, startPoint y: 431, endPoint x: 1099, endPoint y: 478, distance: 117.8
click at [1099, 478] on div at bounding box center [1095, 411] width 574 height 570
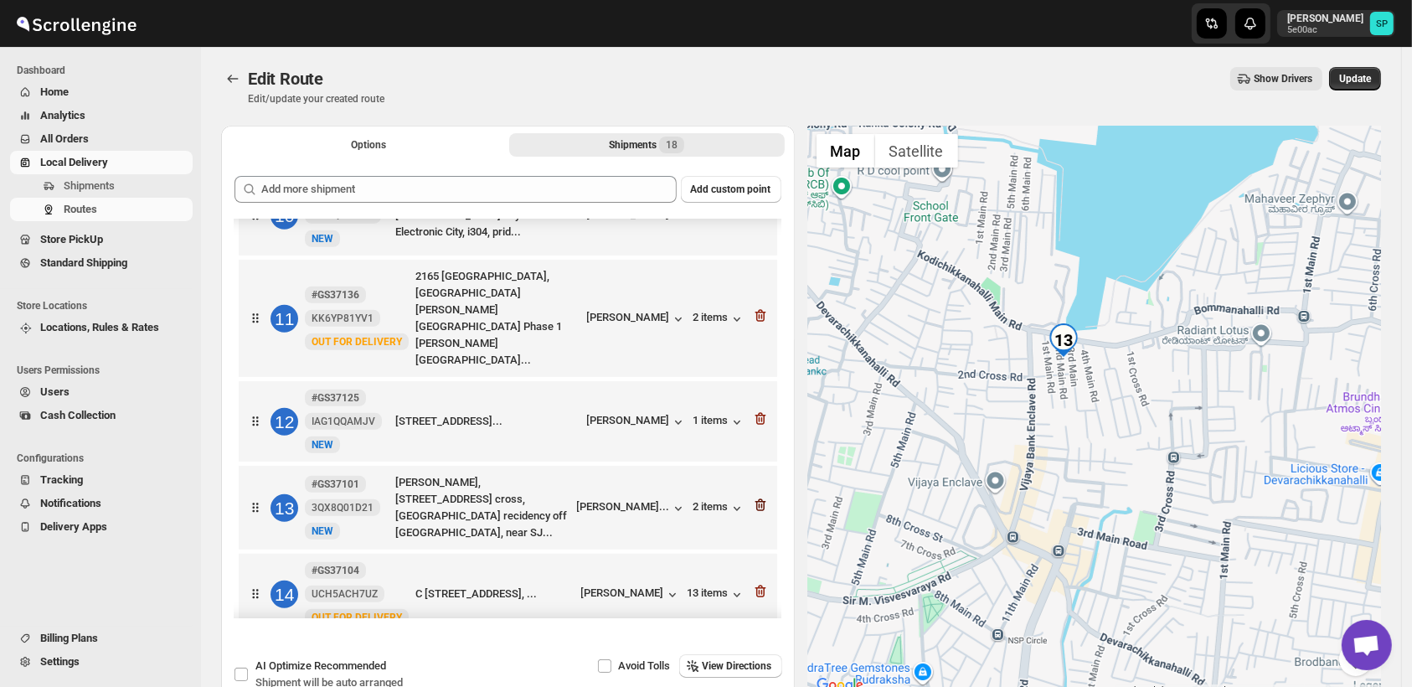
click at [761, 503] on icon "button" at bounding box center [762, 505] width 2 height 5
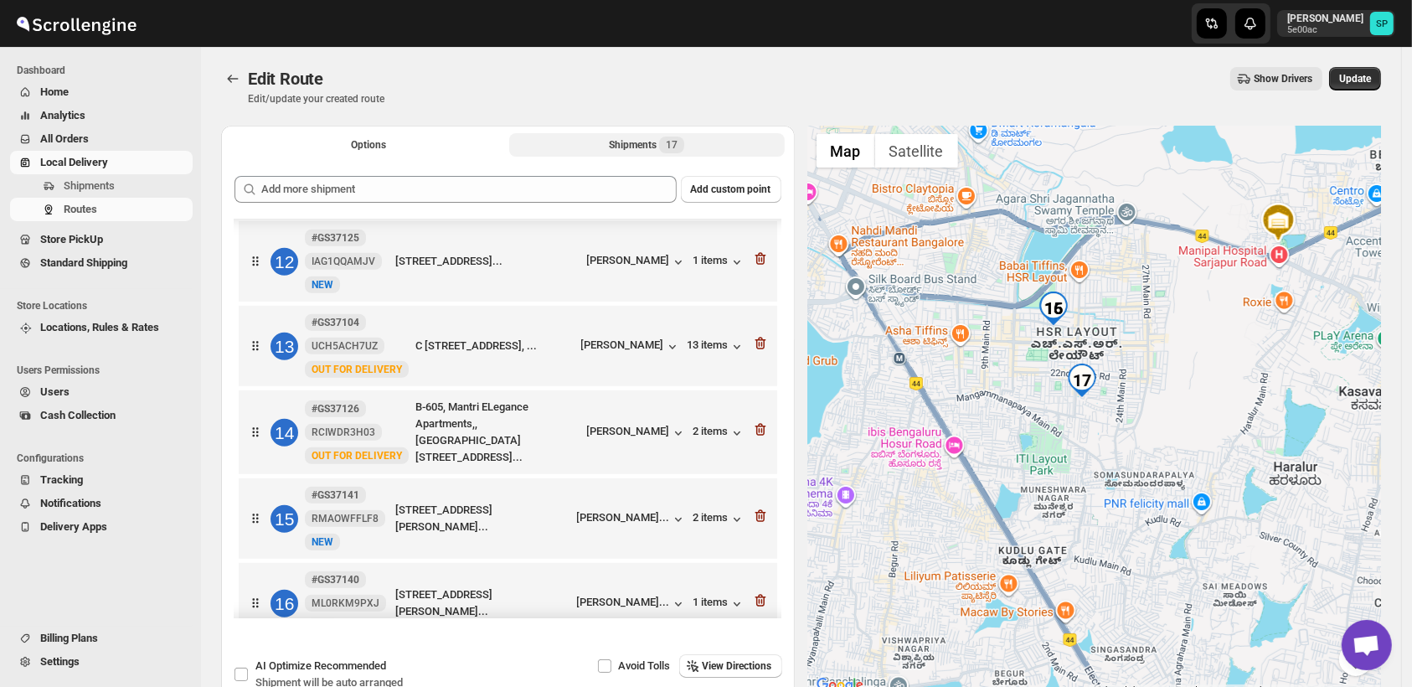
scroll to position [1057, 0]
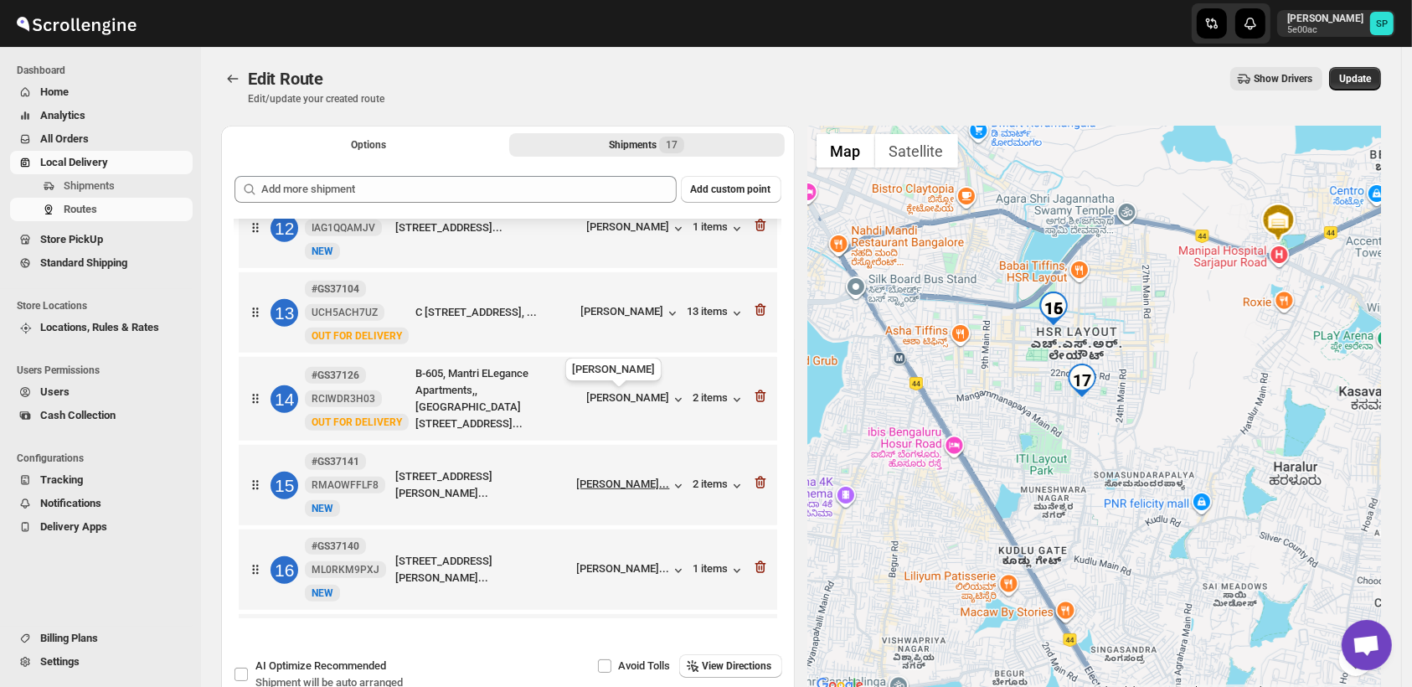
click at [632, 477] on div "Suneeta Deshpan..." at bounding box center [623, 483] width 93 height 13
click at [643, 647] on div "Putul Mishra" at bounding box center [637, 655] width 100 height 17
click at [759, 643] on icon "button" at bounding box center [760, 651] width 17 height 17
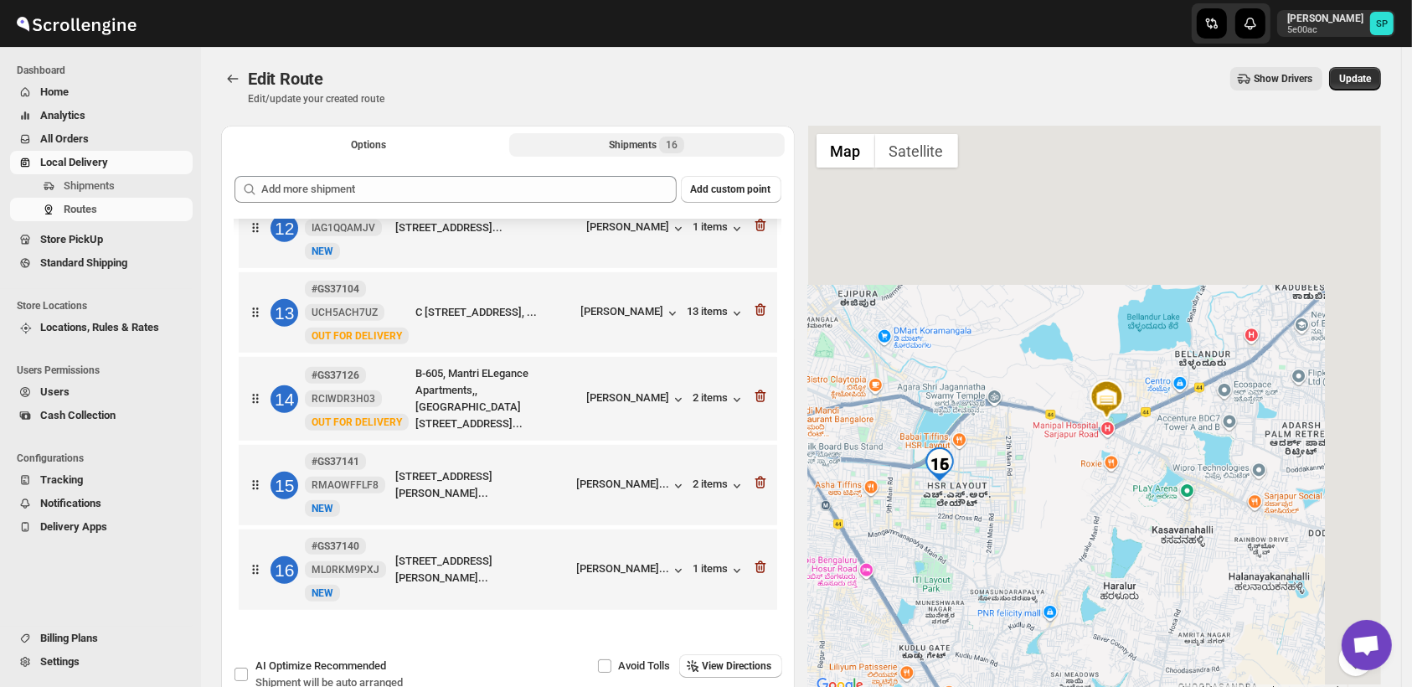
scroll to position [972, 0]
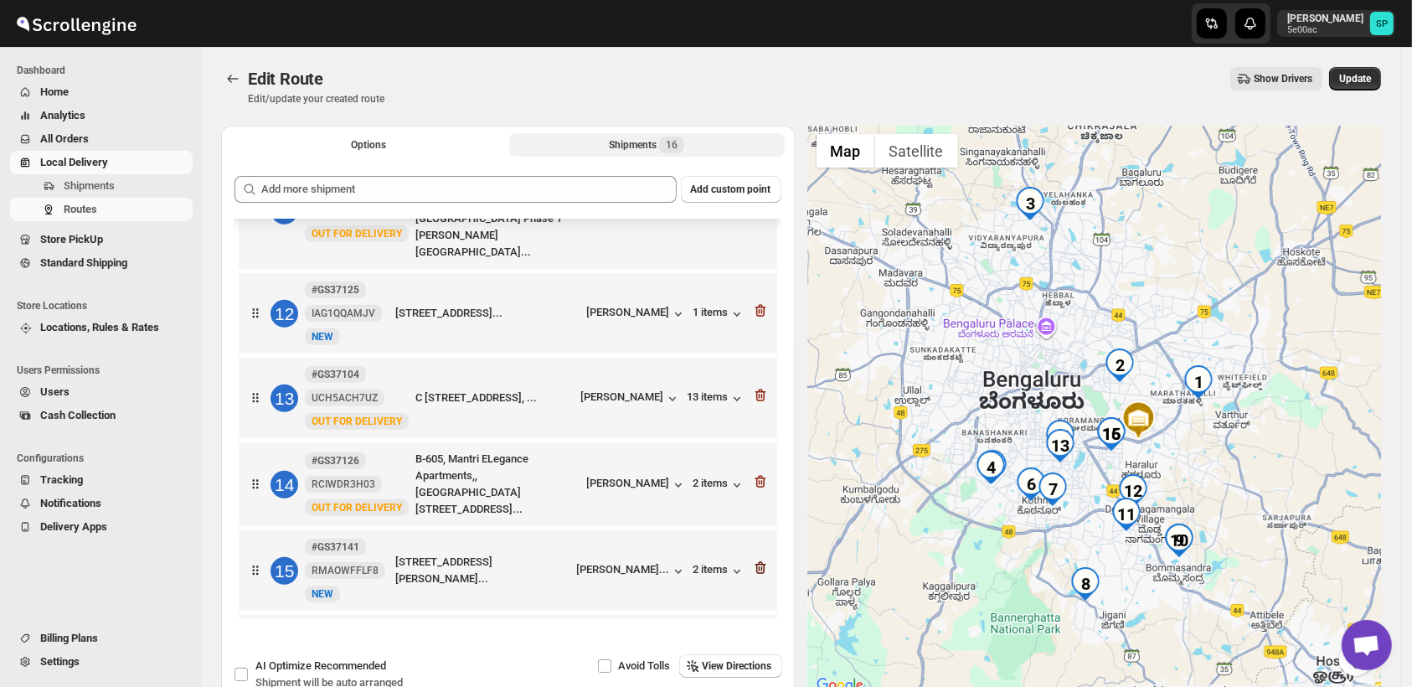
click at [753, 560] on icon "button" at bounding box center [760, 568] width 17 height 17
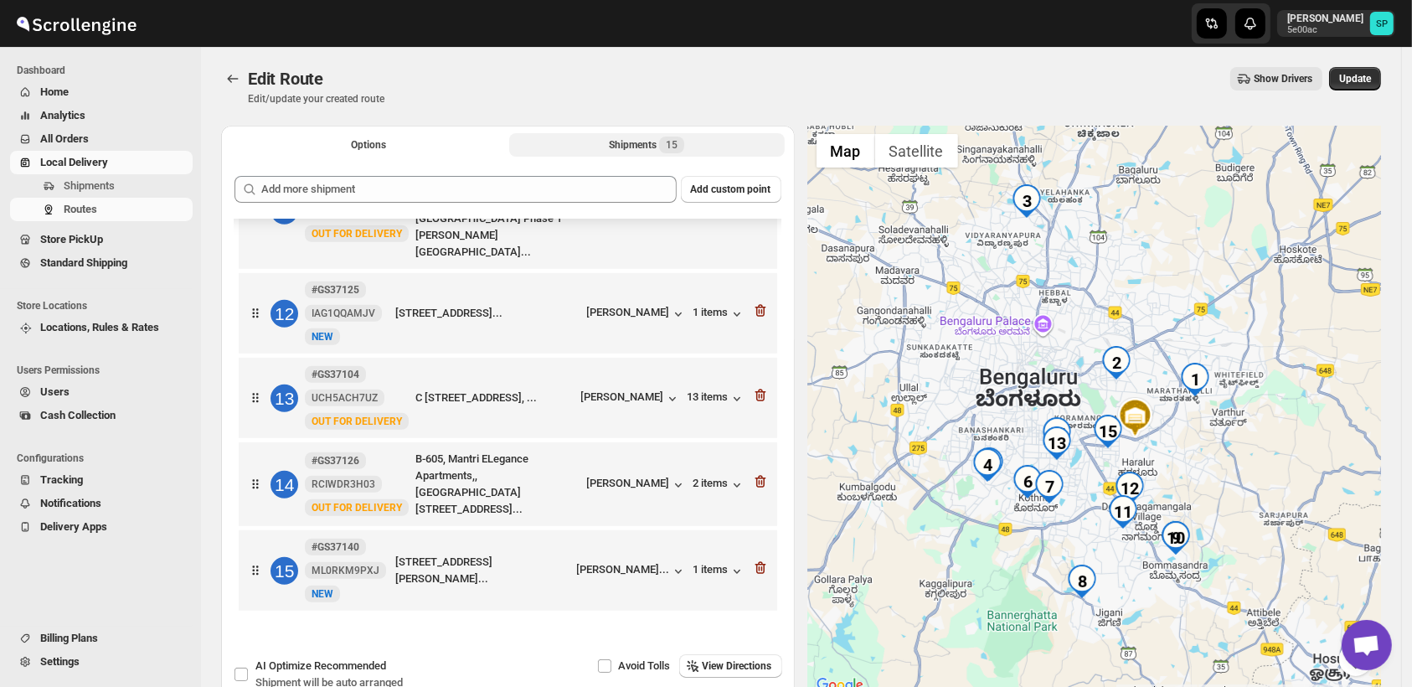
scroll to position [887, 0]
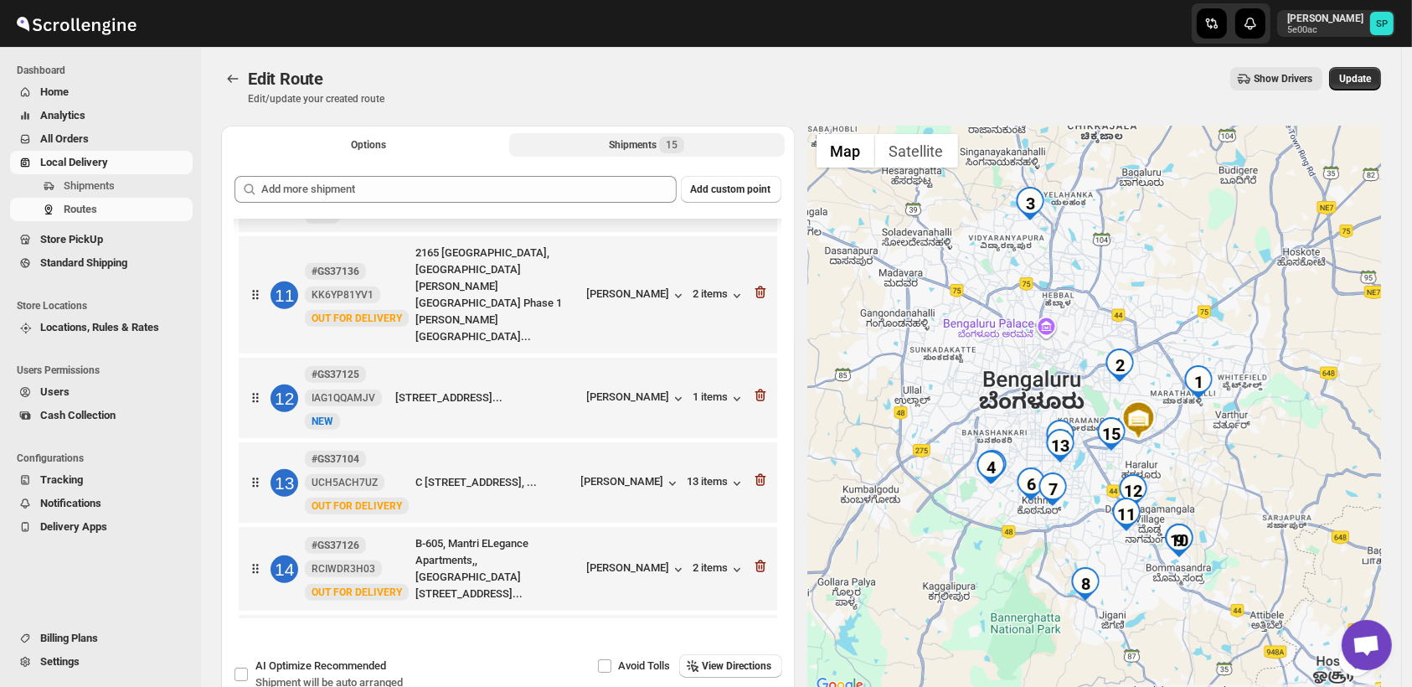
click at [757, 644] on icon "button" at bounding box center [760, 652] width 17 height 17
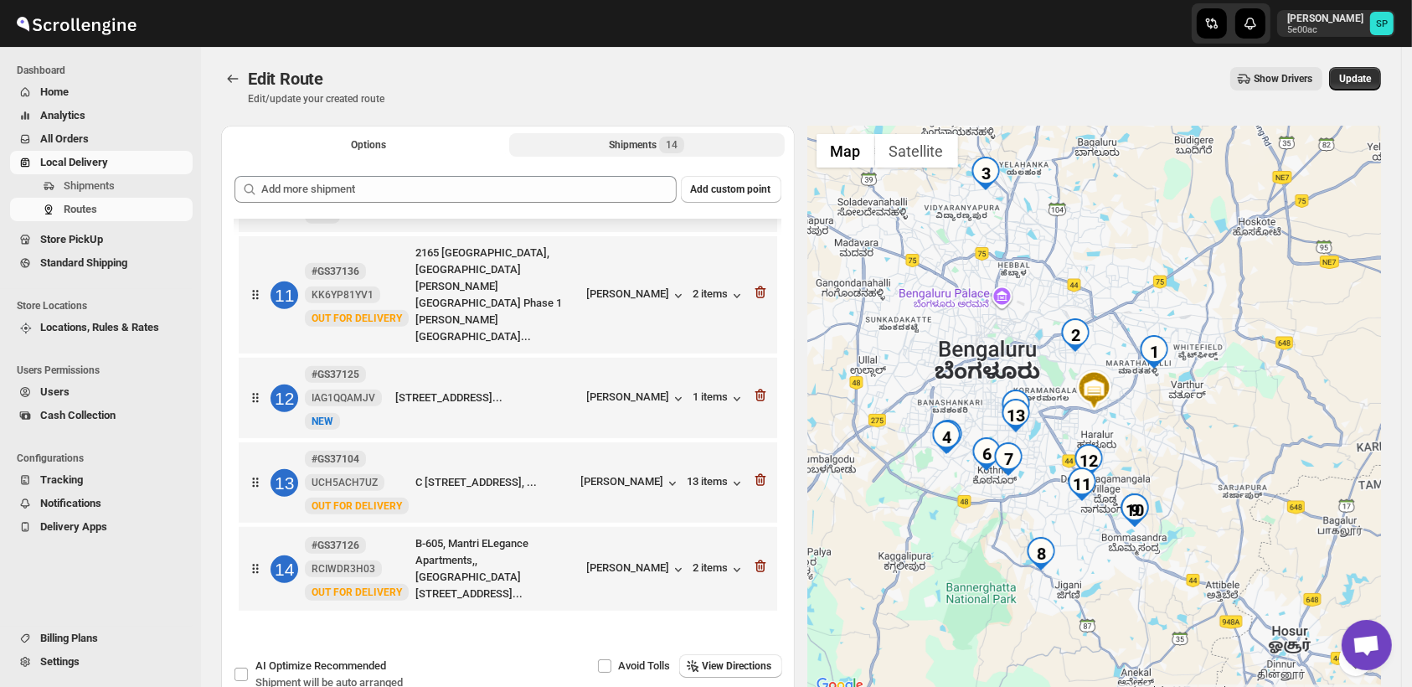
scroll to position [803, 0]
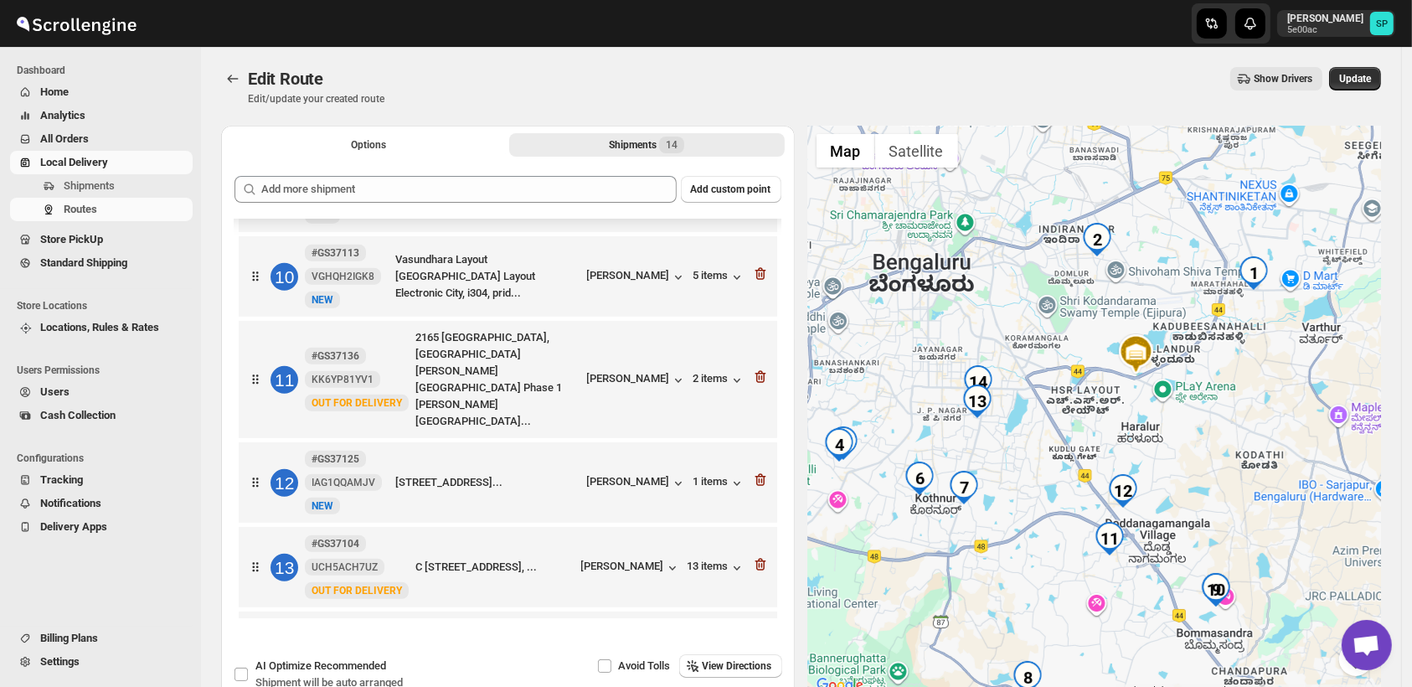
drag, startPoint x: 1163, startPoint y: 480, endPoint x: 1228, endPoint y: 461, distance: 68.1
click at [1228, 461] on div at bounding box center [1095, 411] width 574 height 570
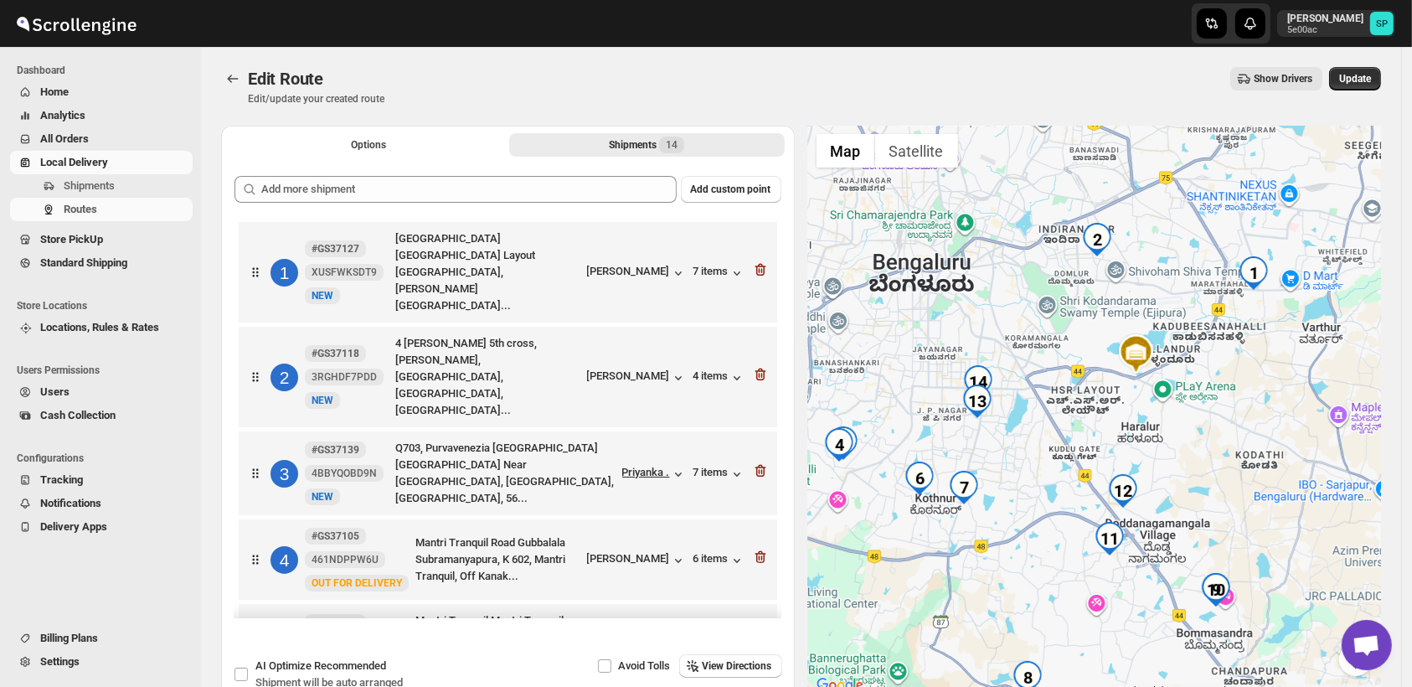
scroll to position [0, 0]
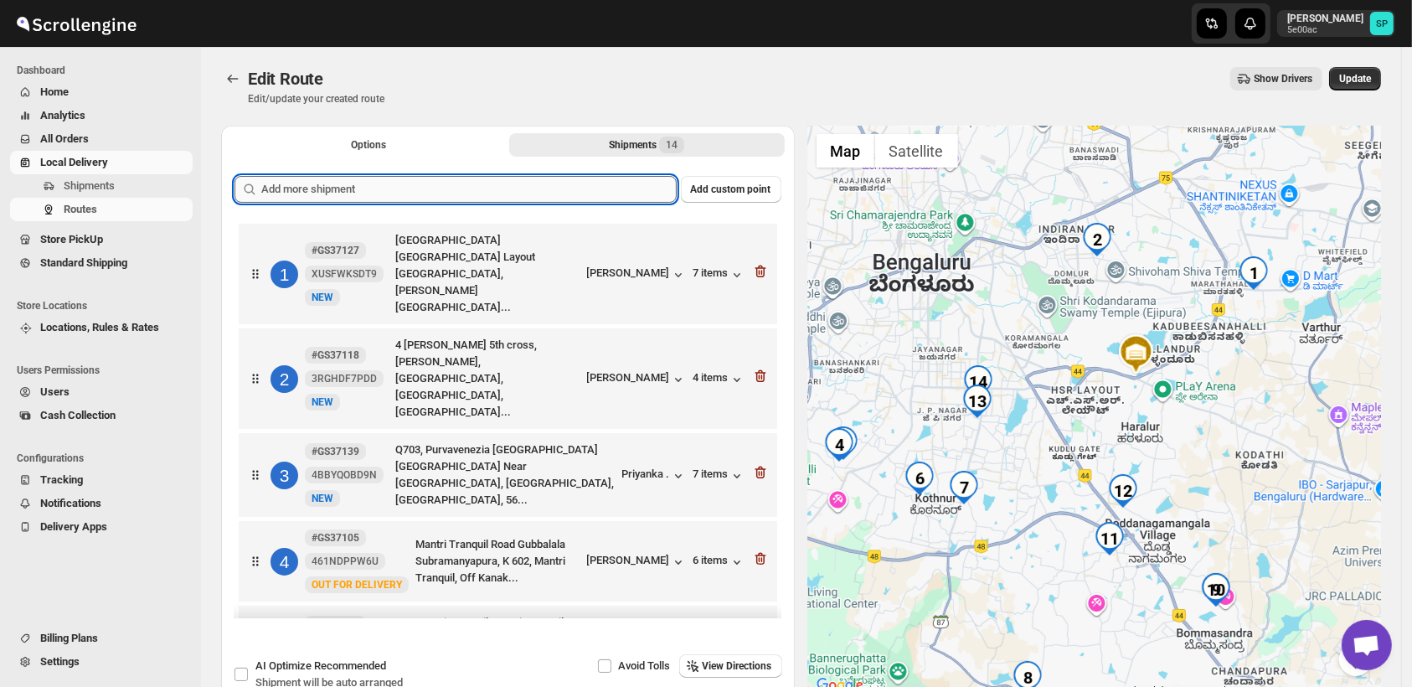
click at [558, 191] on input "text" at bounding box center [469, 189] width 416 height 27
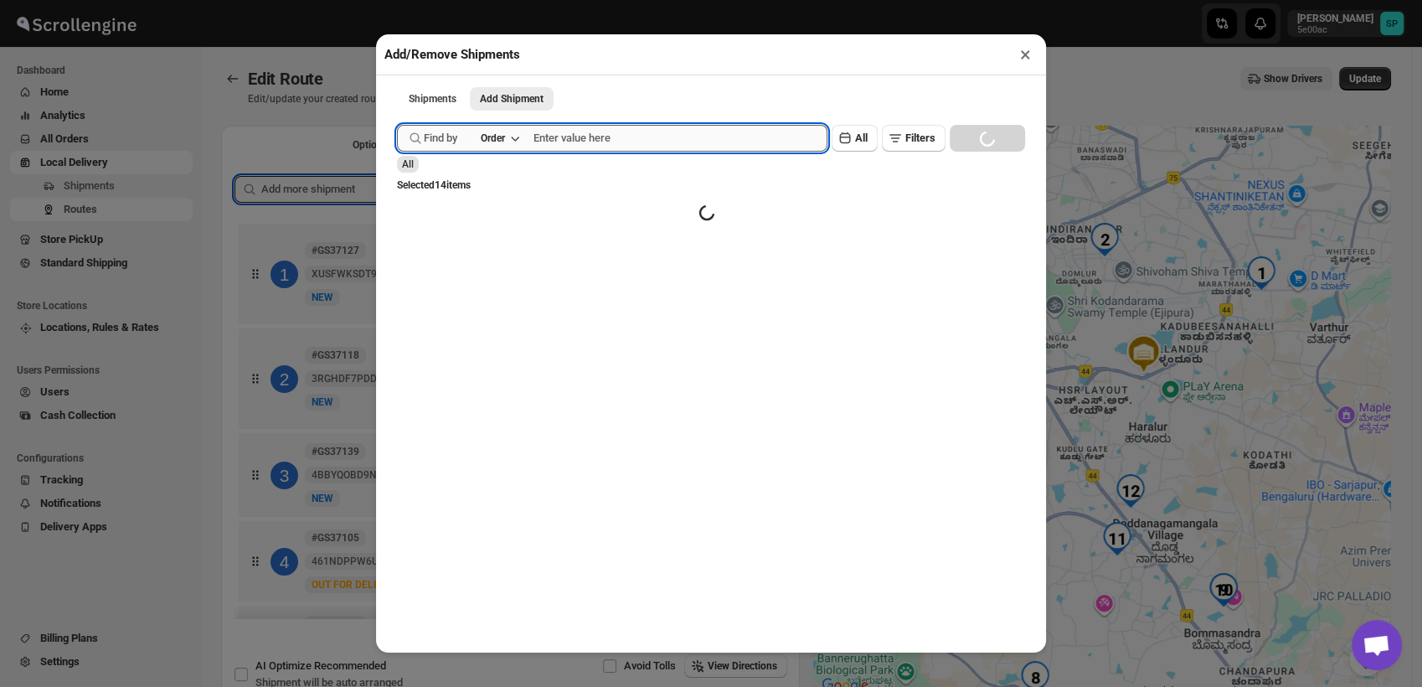
click at [614, 142] on input "text" at bounding box center [681, 138] width 294 height 27
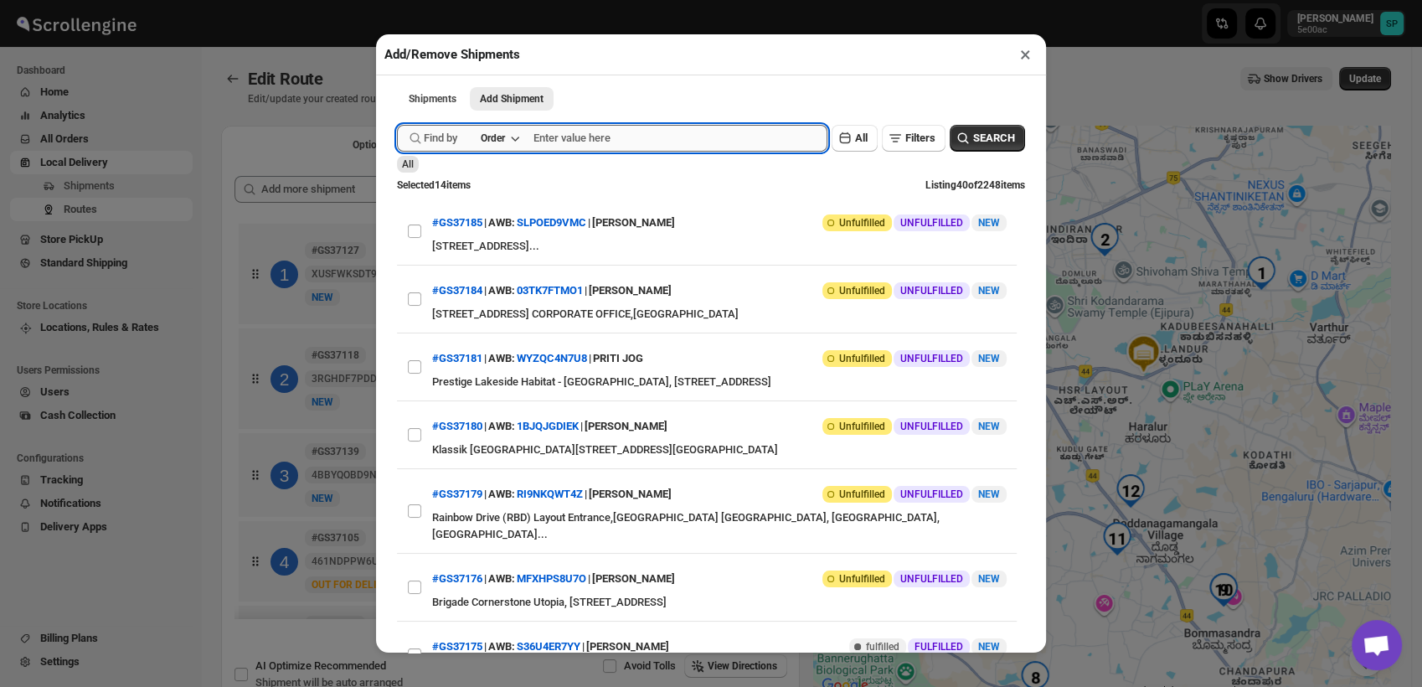
click at [622, 141] on input "text" at bounding box center [681, 138] width 294 height 27
paste input "#GS37170"
click at [545, 142] on input "#GS37170" at bounding box center [666, 138] width 264 height 27
type input "GS37170"
click at [993, 136] on span "SEARCH" at bounding box center [994, 138] width 42 height 17
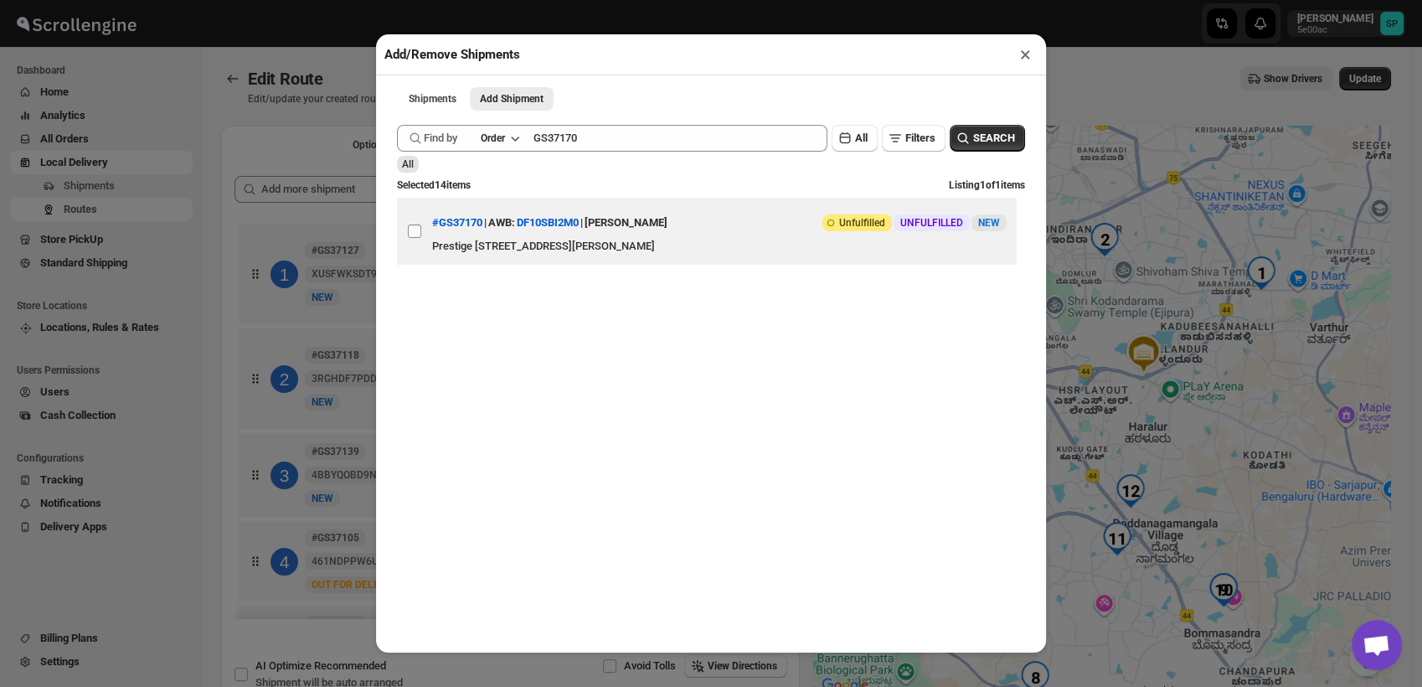
click at [412, 238] on input "View details for 68a611a1fc41024ff29cdd4f" at bounding box center [414, 231] width 13 height 13
checkbox input "true"
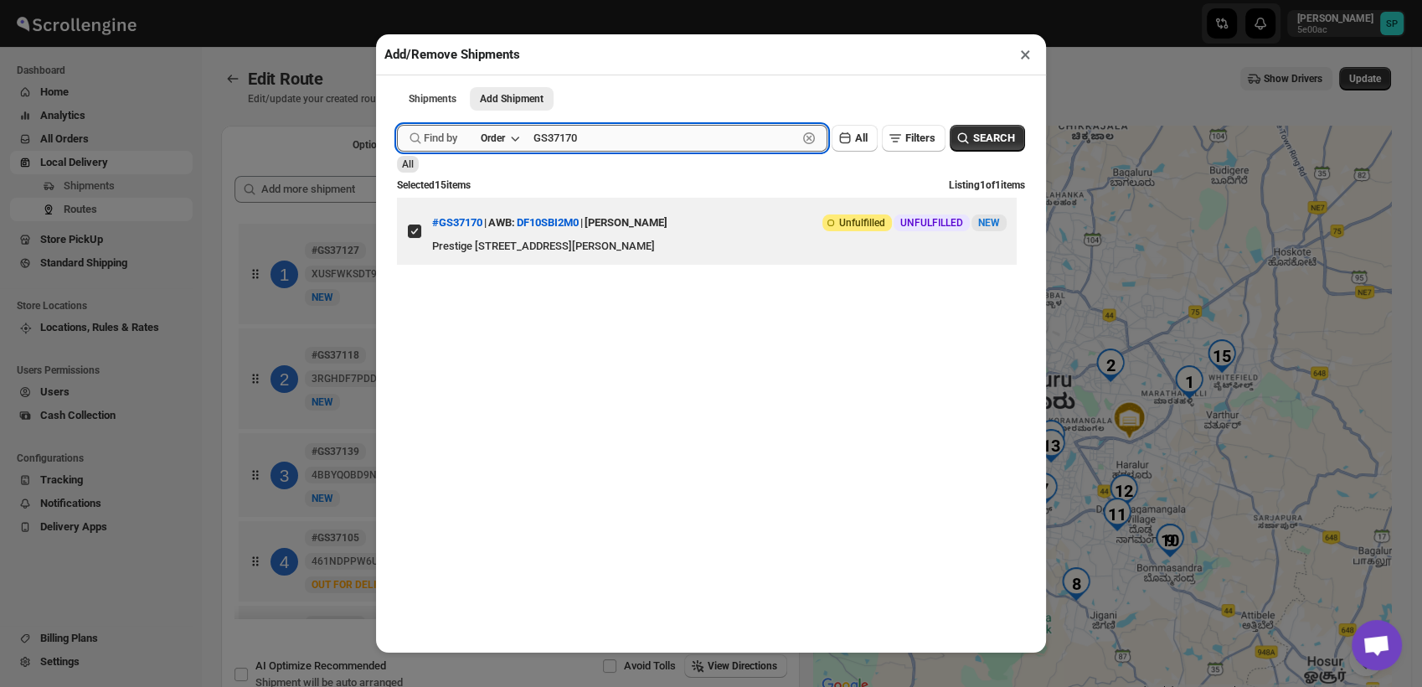
click at [565, 147] on input "GS37170" at bounding box center [666, 138] width 264 height 27
paste input "65"
type input "GS37165"
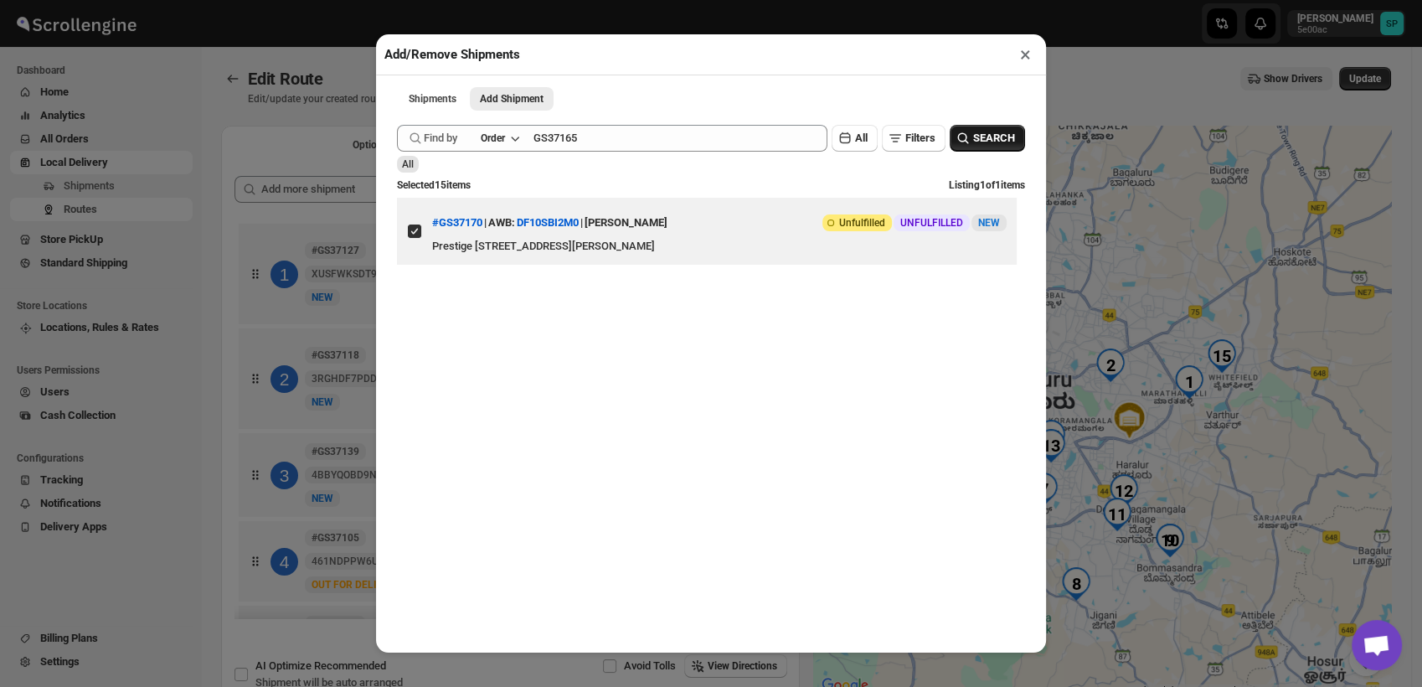
click at [986, 137] on span "SEARCH" at bounding box center [994, 138] width 42 height 17
click at [416, 231] on input "View details for 68a5df2bfc41024ff29cd91d" at bounding box center [414, 231] width 13 height 13
checkbox input "true"
click at [1021, 57] on button "×" at bounding box center [1026, 54] width 24 height 23
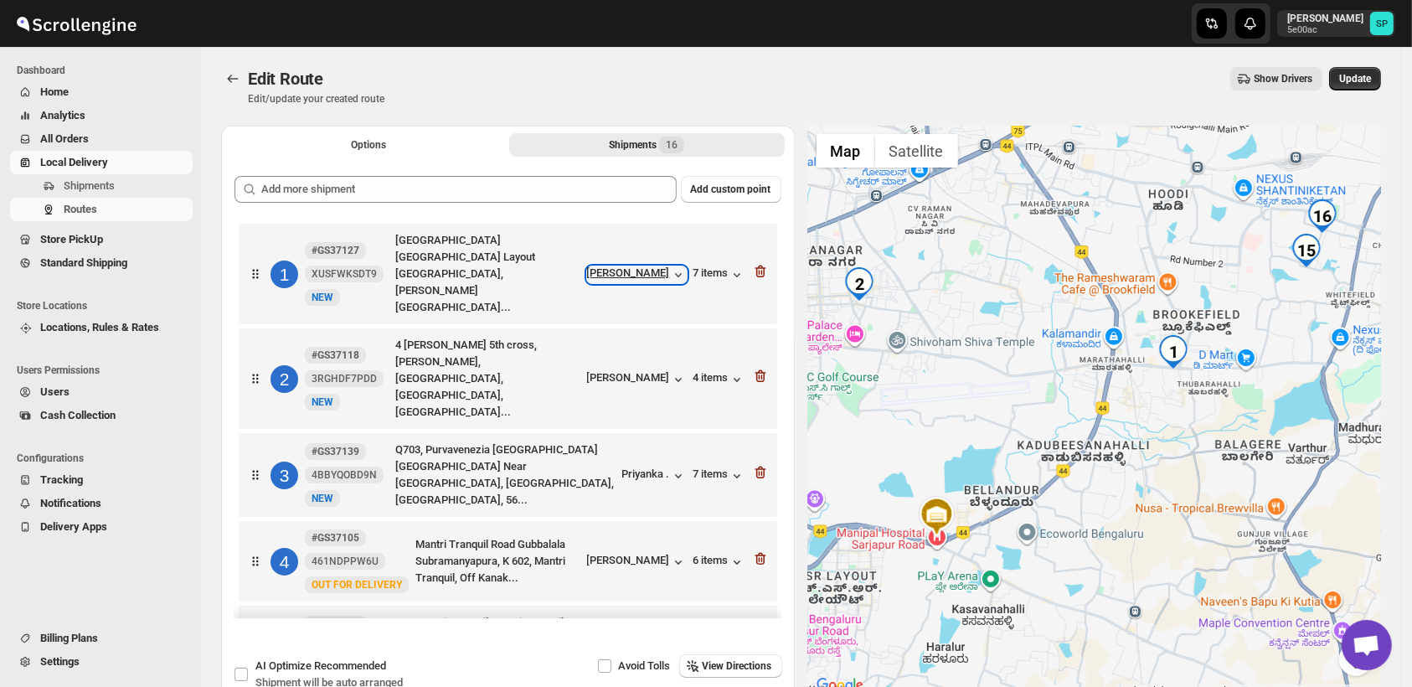
click at [650, 271] on div "Asawari Gadgil" at bounding box center [637, 274] width 100 height 17
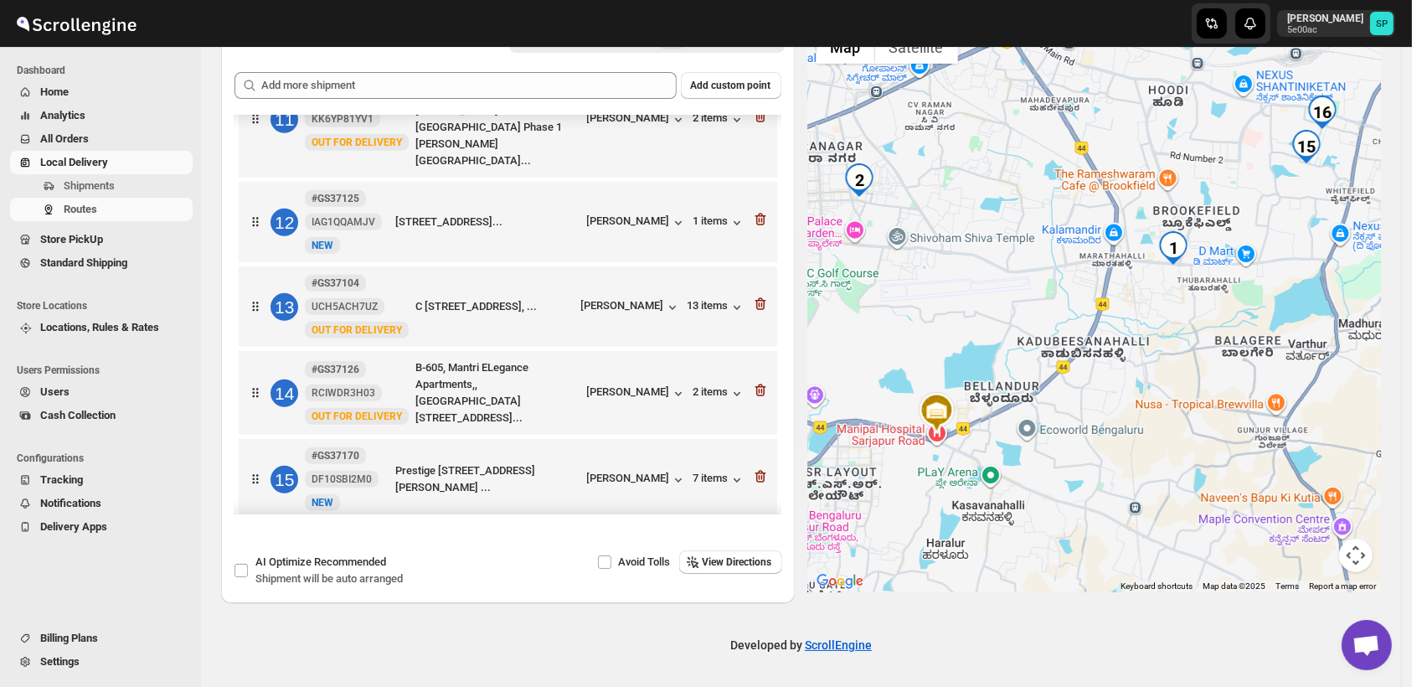
scroll to position [972, 0]
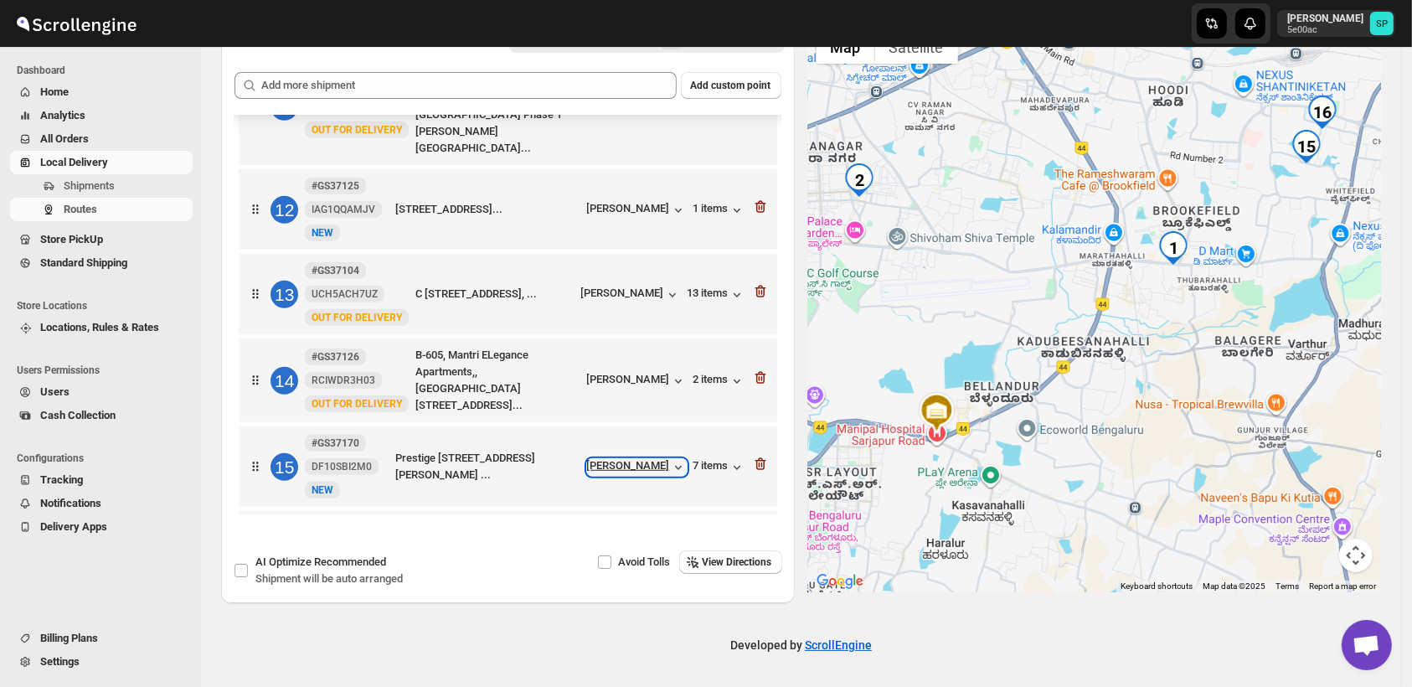
click at [648, 459] on div "Prachi Agrawal" at bounding box center [637, 467] width 100 height 17
click at [595, 513] on div "16 #GS37165 DD8TP1C6R7 New NEW D101, Sumadhura Madhuram, ECC Road, Agrahara Pat…" at bounding box center [504, 550] width 529 height 74
click at [663, 545] on div "Rucha Chiddarwa..." at bounding box center [623, 551] width 93 height 13
click at [761, 456] on icon "button" at bounding box center [760, 464] width 17 height 17
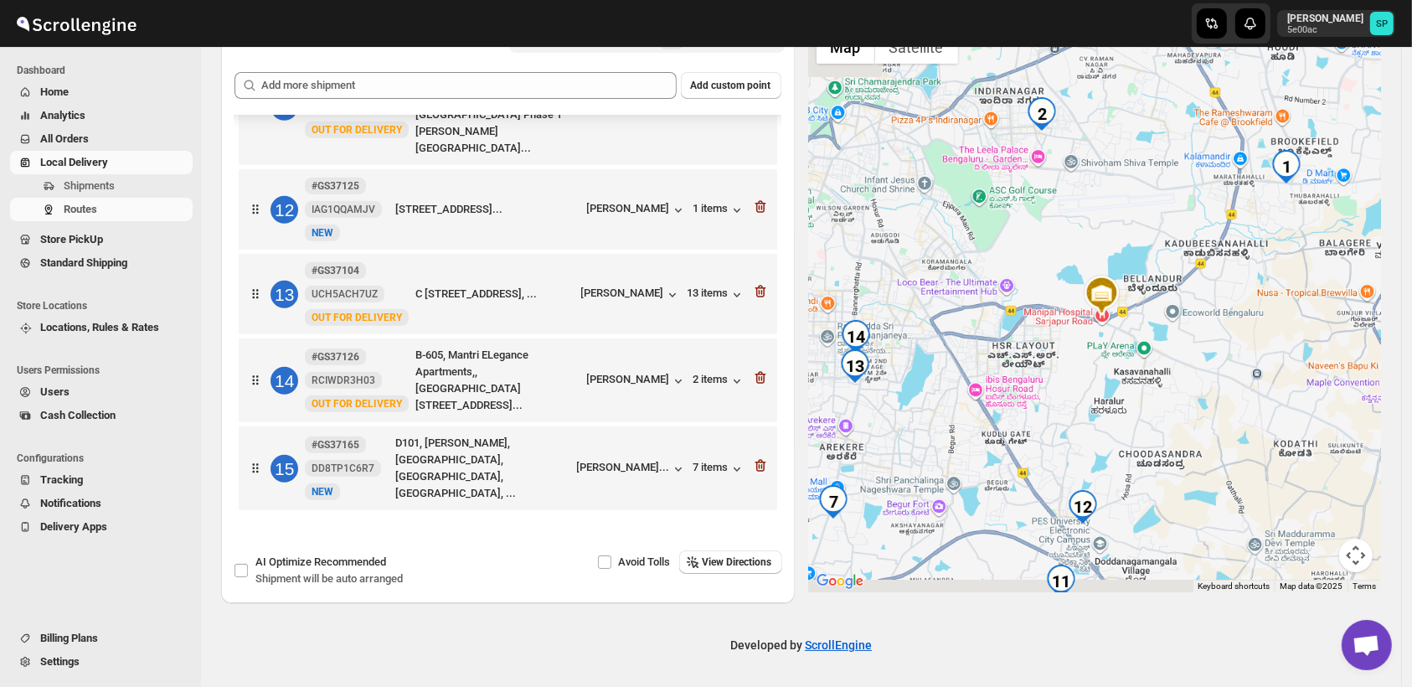
scroll to position [887, 0]
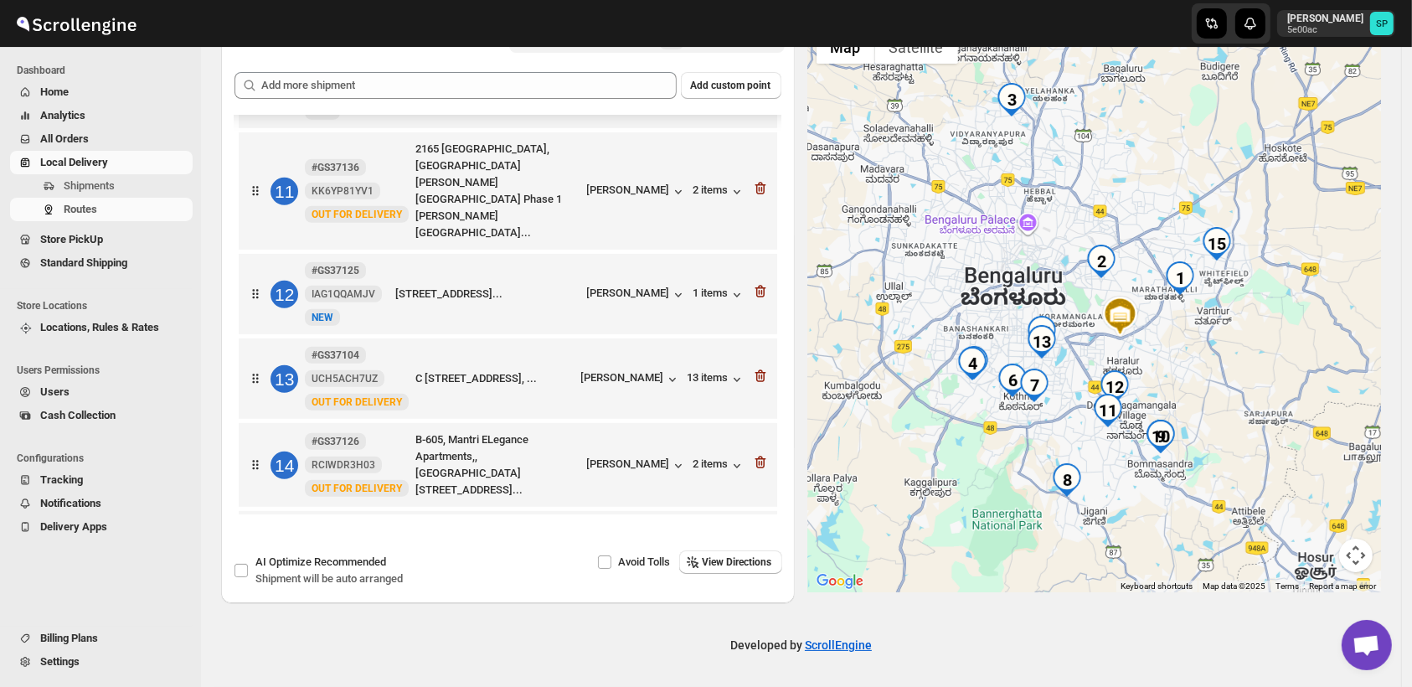
click at [761, 549] on icon "button" at bounding box center [762, 551] width 2 height 5
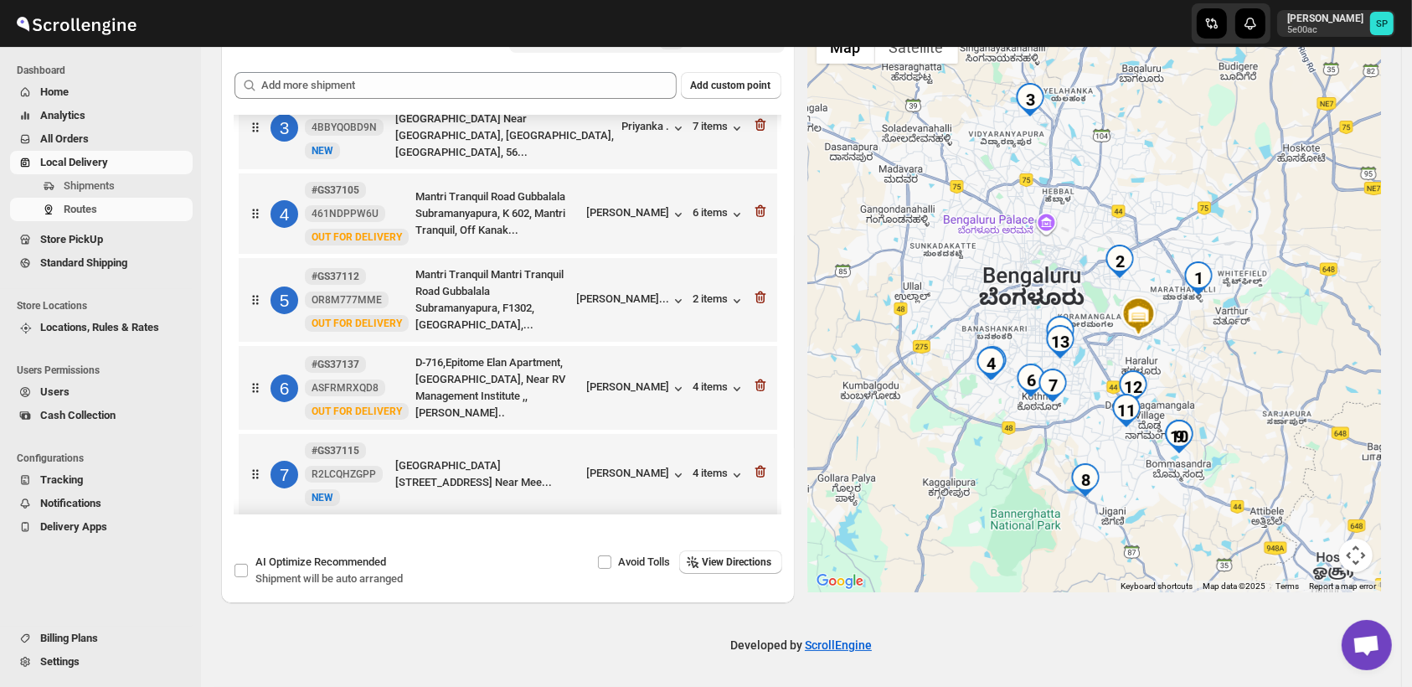
scroll to position [0, 0]
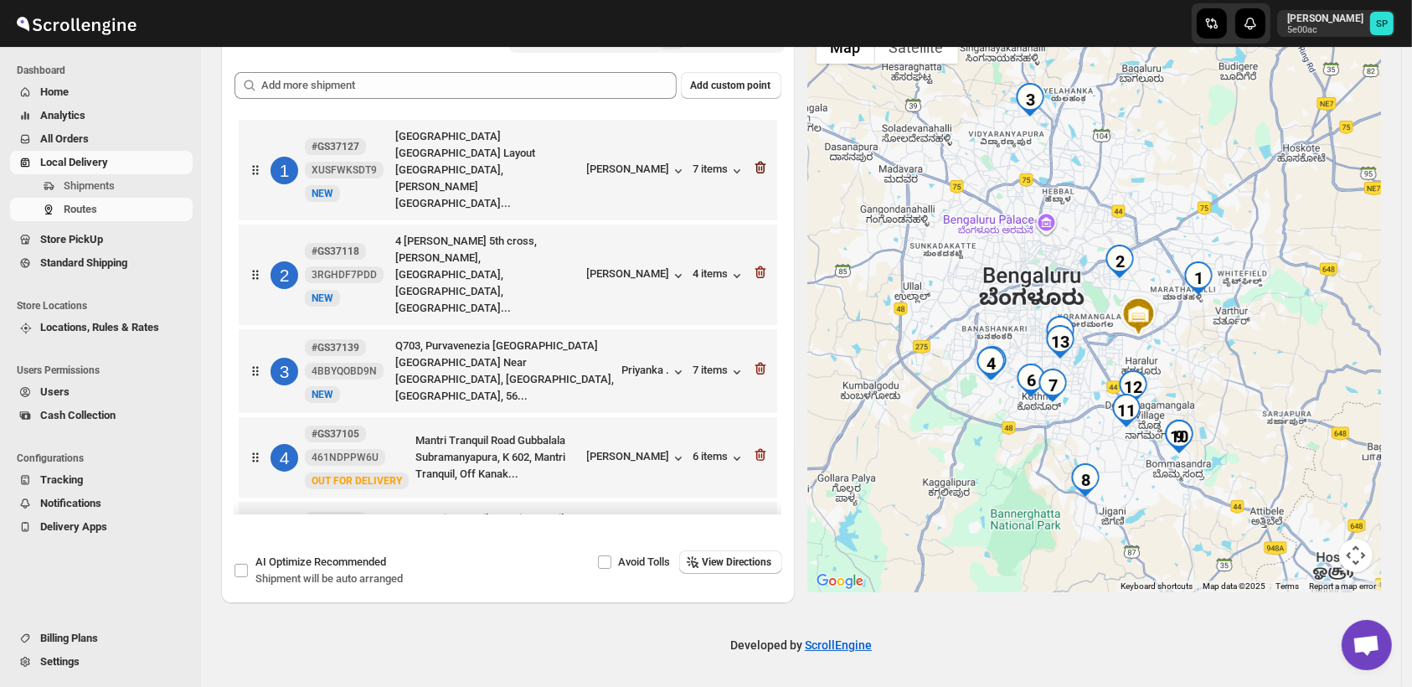
click at [758, 166] on icon "button" at bounding box center [759, 168] width 2 height 5
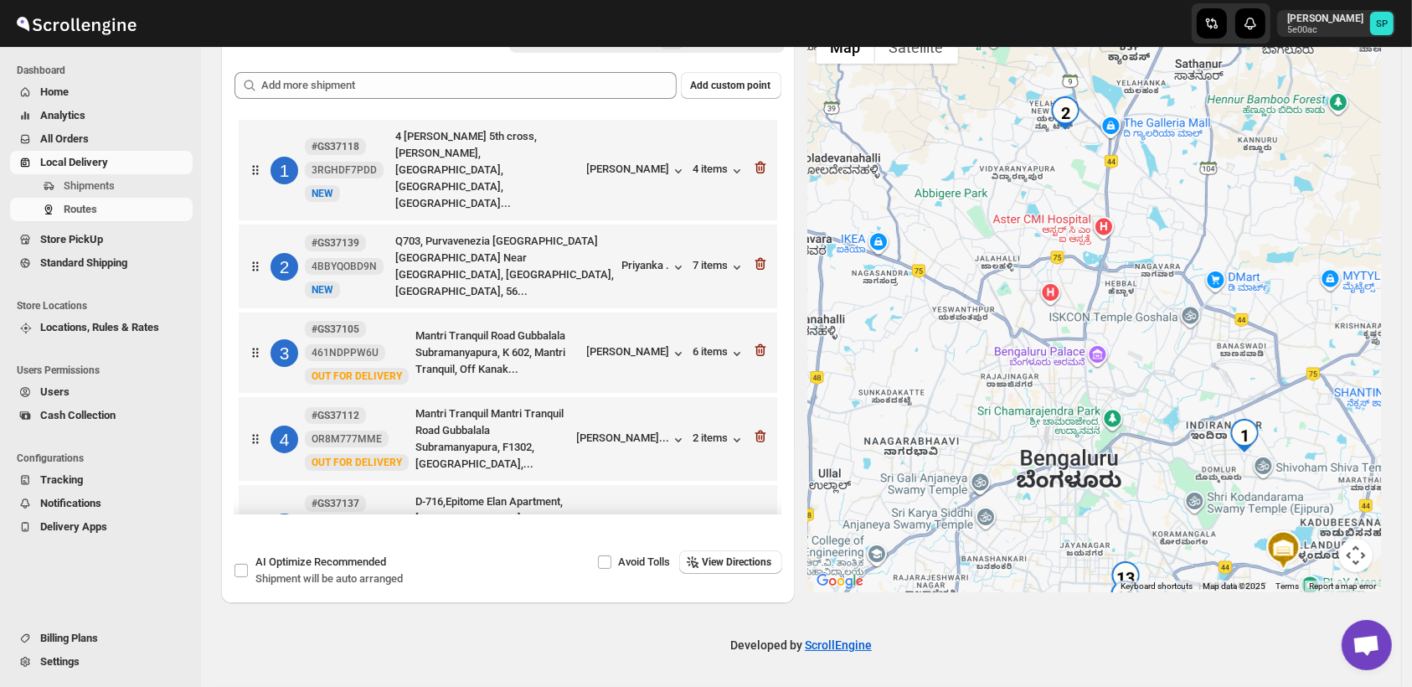
drag, startPoint x: 1107, startPoint y: 389, endPoint x: 1146, endPoint y: 519, distance: 136.2
click at [1175, 511] on div at bounding box center [1095, 307] width 574 height 570
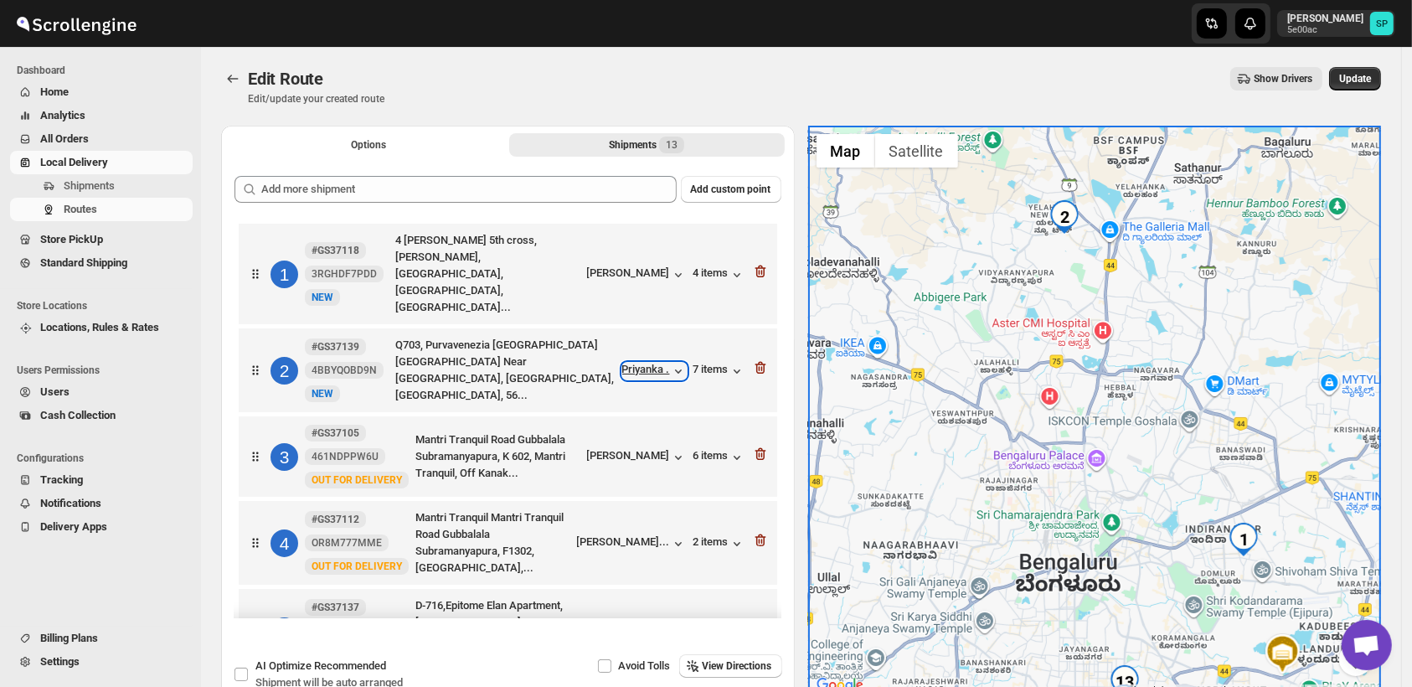
click at [655, 363] on div "Priyanka ." at bounding box center [654, 371] width 65 height 17
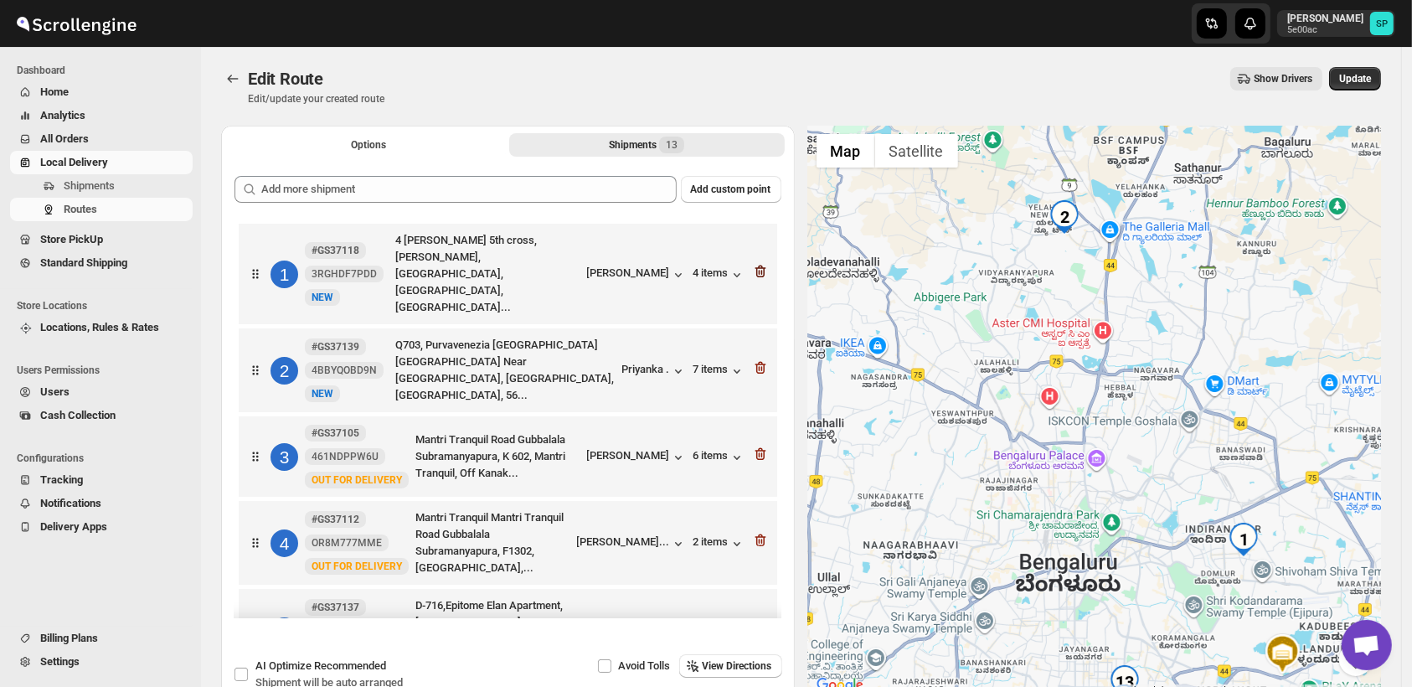
click at [753, 266] on icon "button" at bounding box center [760, 271] width 17 height 17
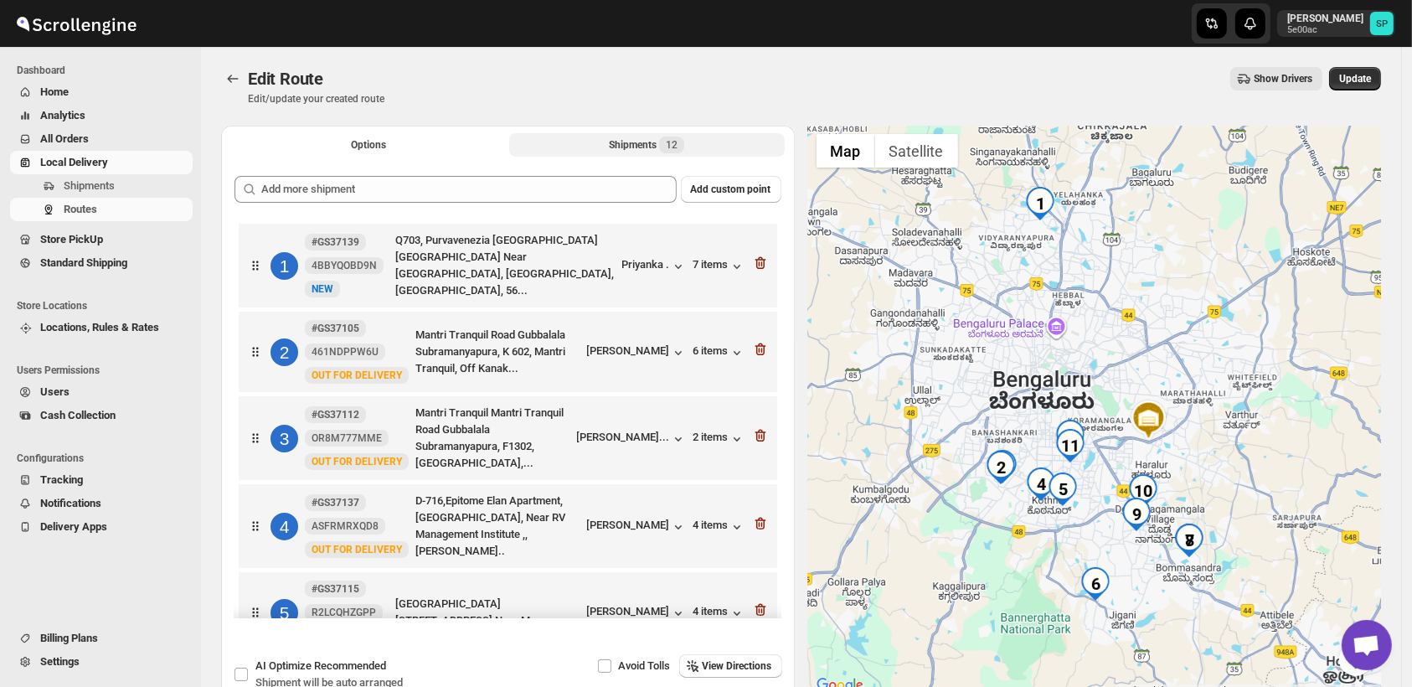
click at [753, 266] on icon "button" at bounding box center [760, 263] width 17 height 17
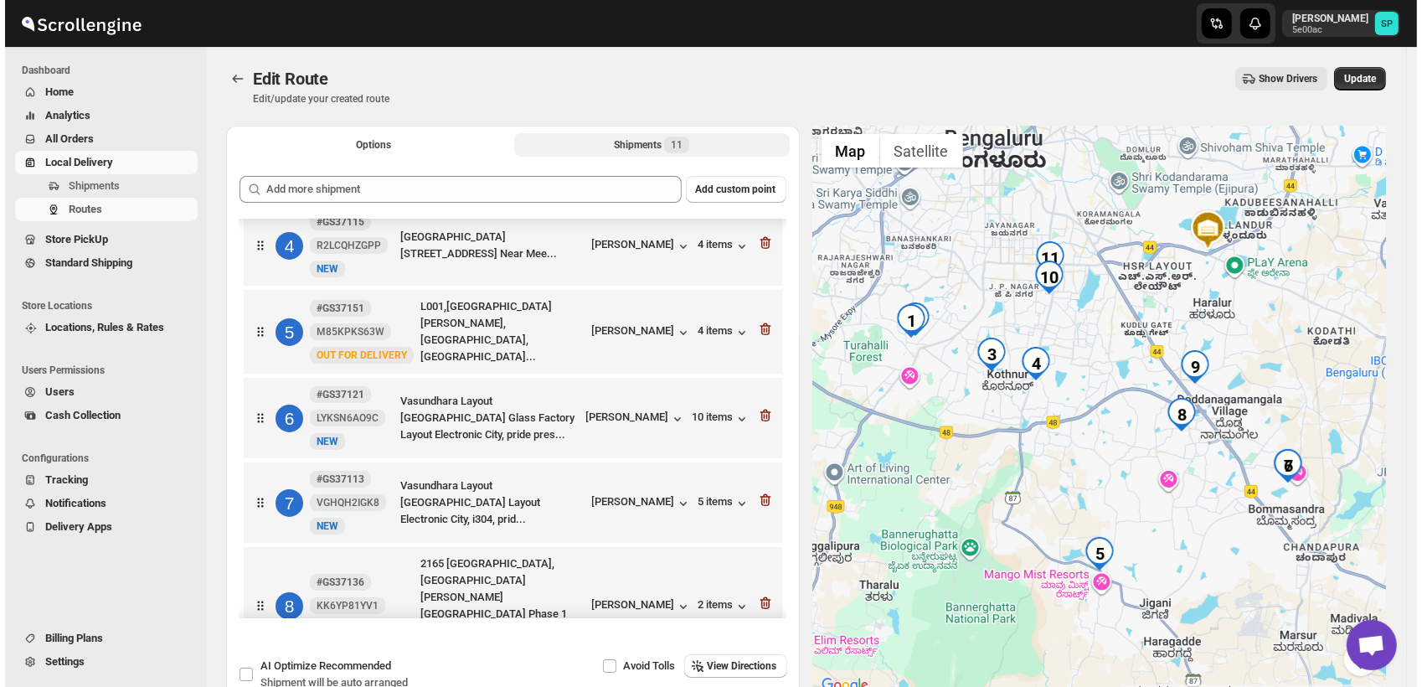
scroll to position [186, 0]
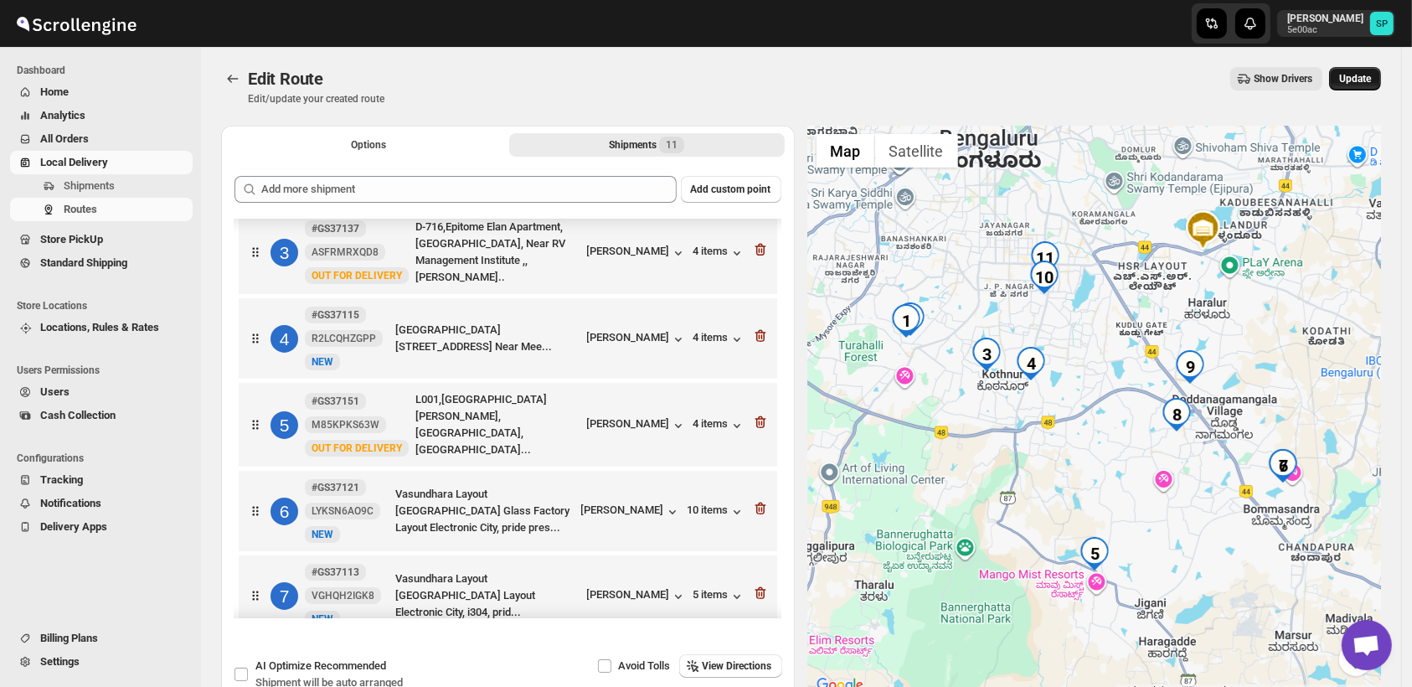
click at [1366, 71] on button "Update" at bounding box center [1355, 78] width 52 height 23
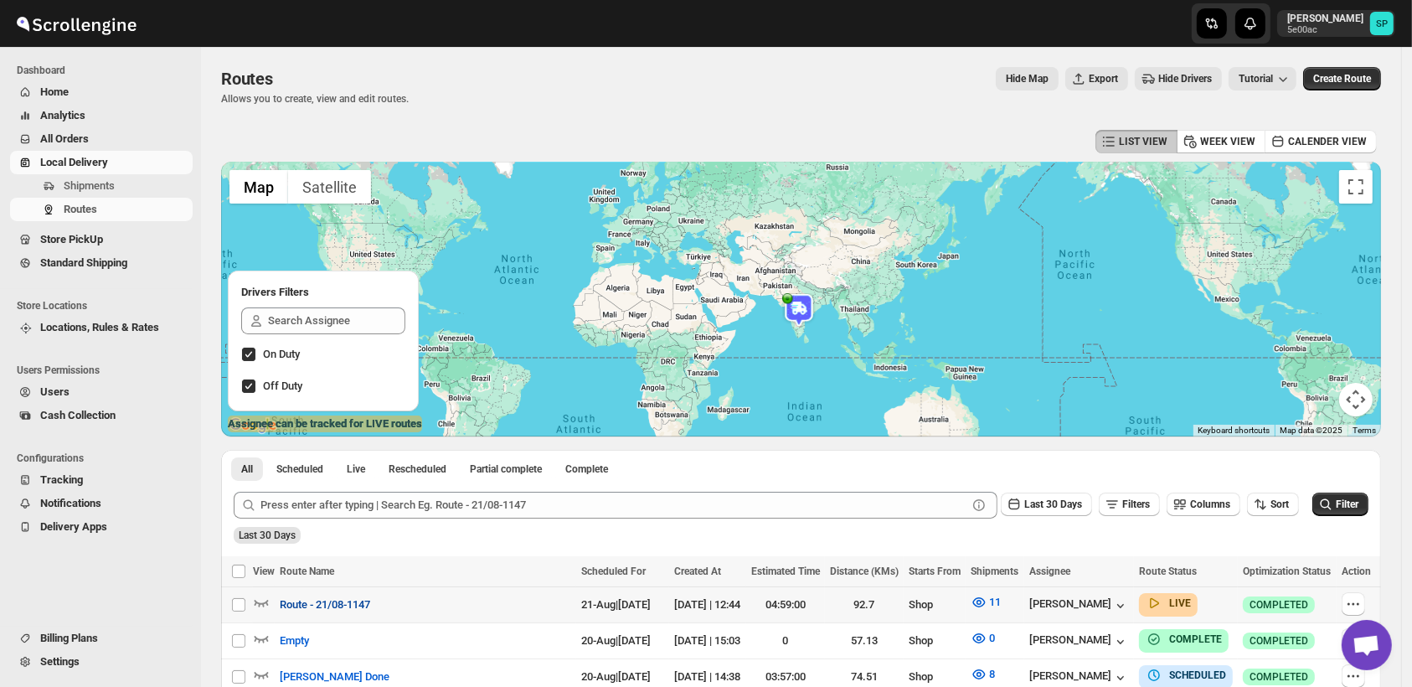
click at [334, 607] on span "Route - 21/08-1147" at bounding box center [325, 604] width 90 height 17
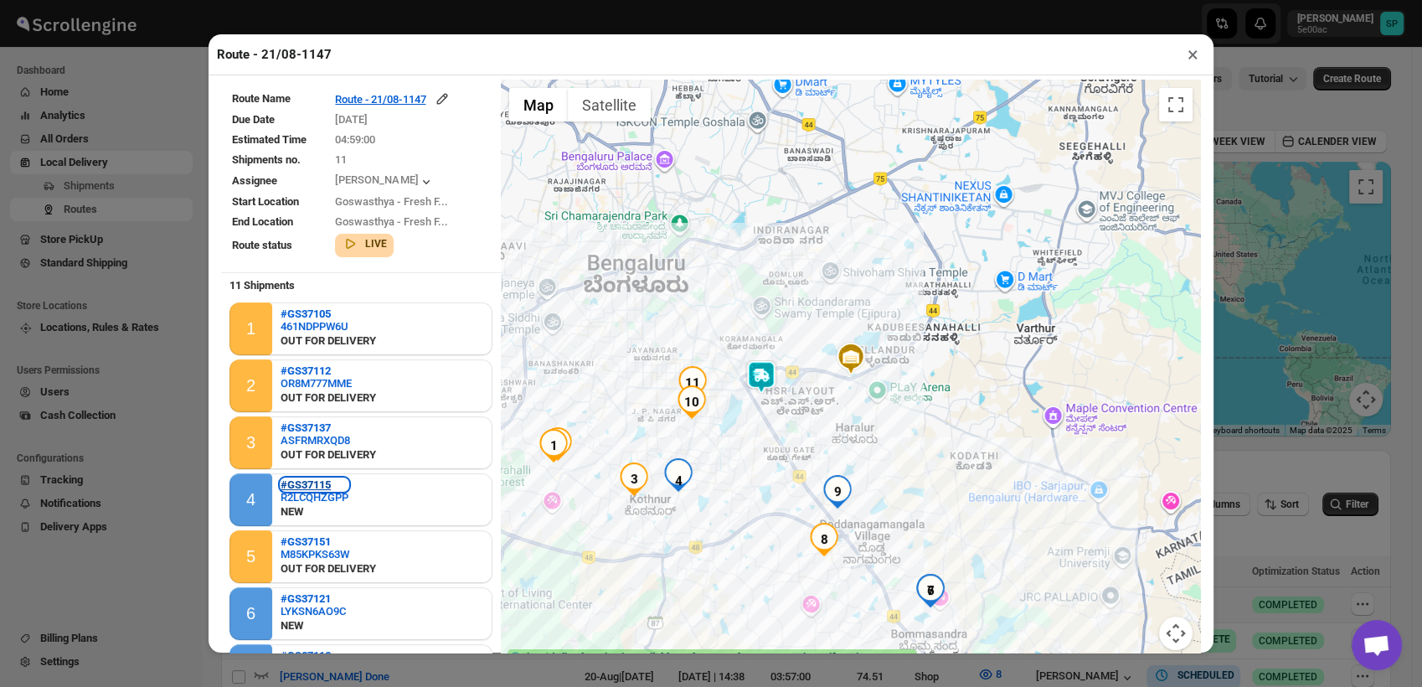
click at [305, 479] on b "#GS37115" at bounding box center [306, 484] width 50 height 13
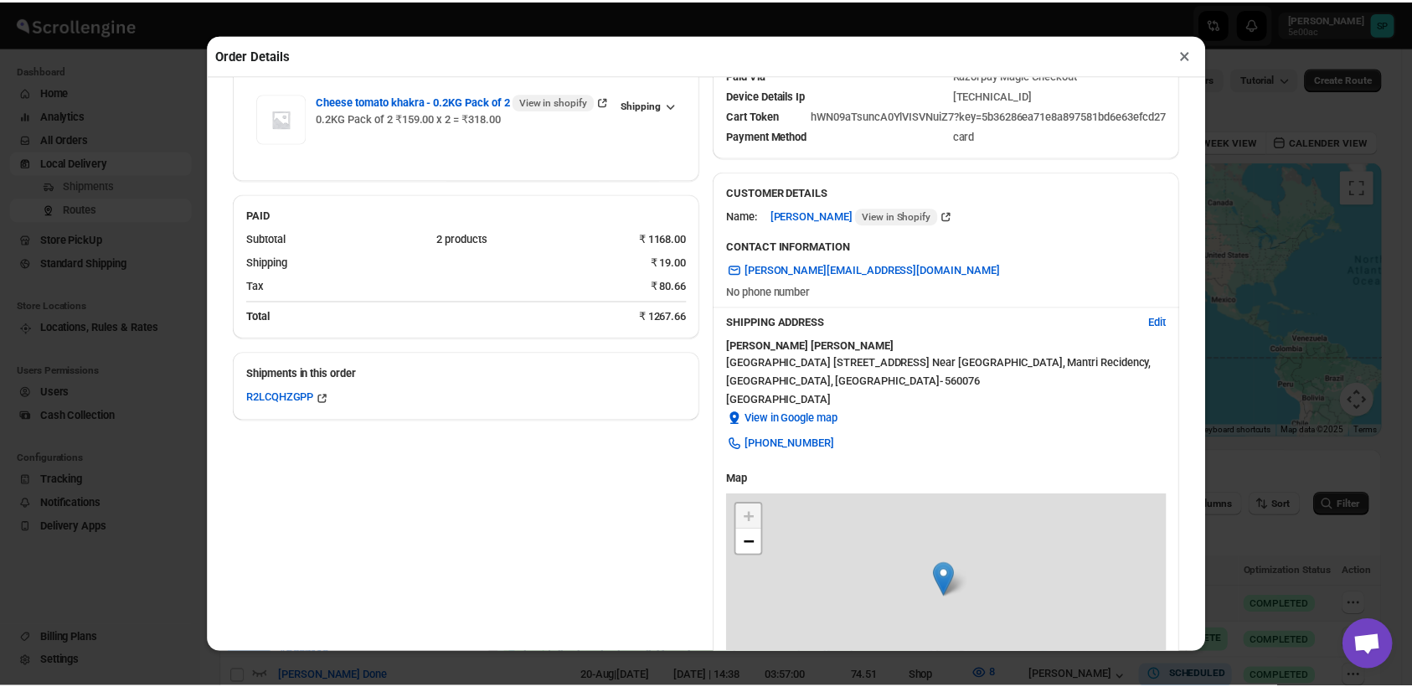
scroll to position [372, 0]
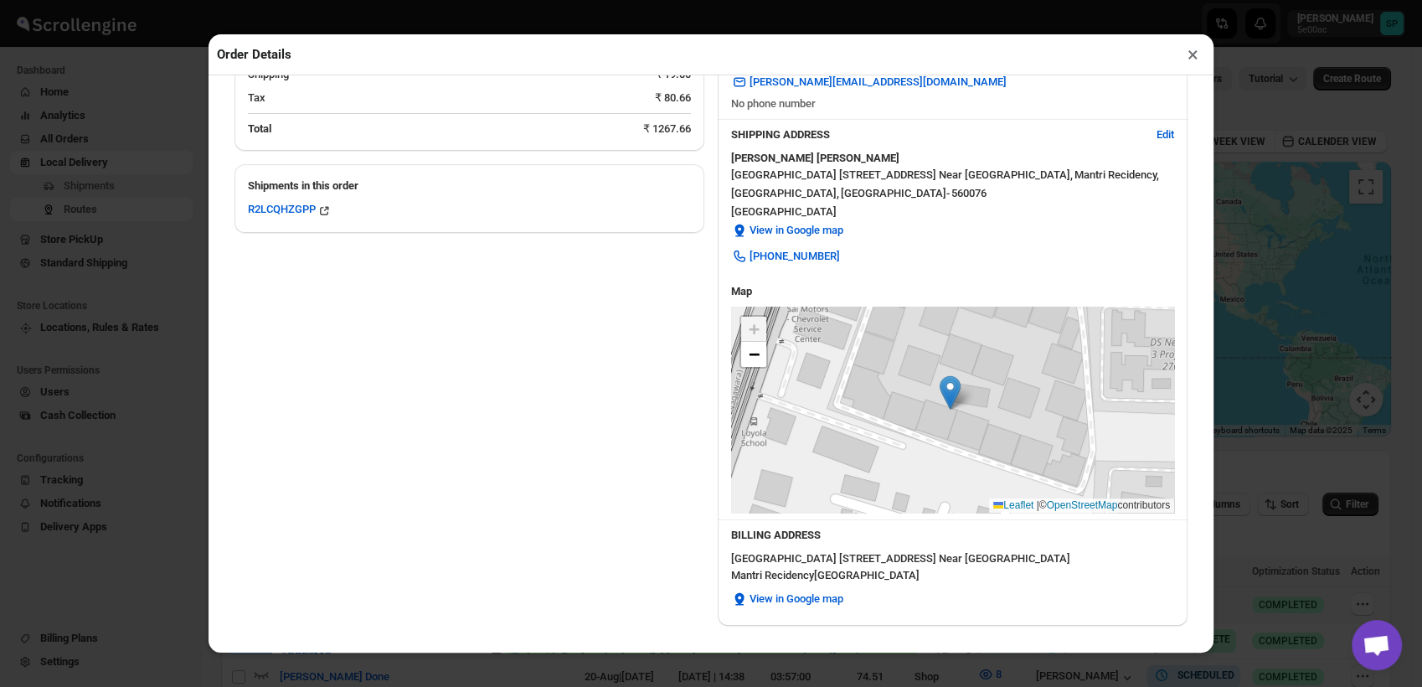
click at [1192, 55] on button "×" at bounding box center [1193, 54] width 24 height 23
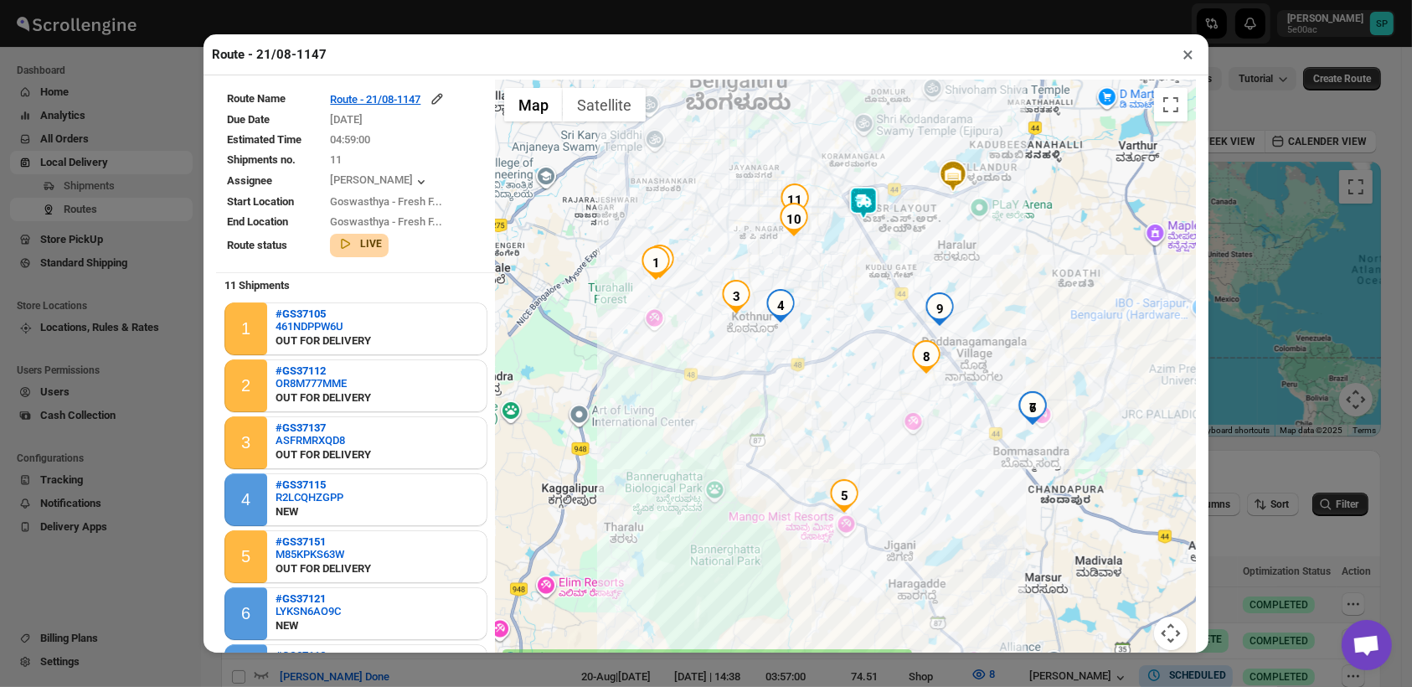
drag, startPoint x: 932, startPoint y: 478, endPoint x: 1037, endPoint y: 285, distance: 220.4
click at [1037, 285] on div at bounding box center [846, 375] width 700 height 591
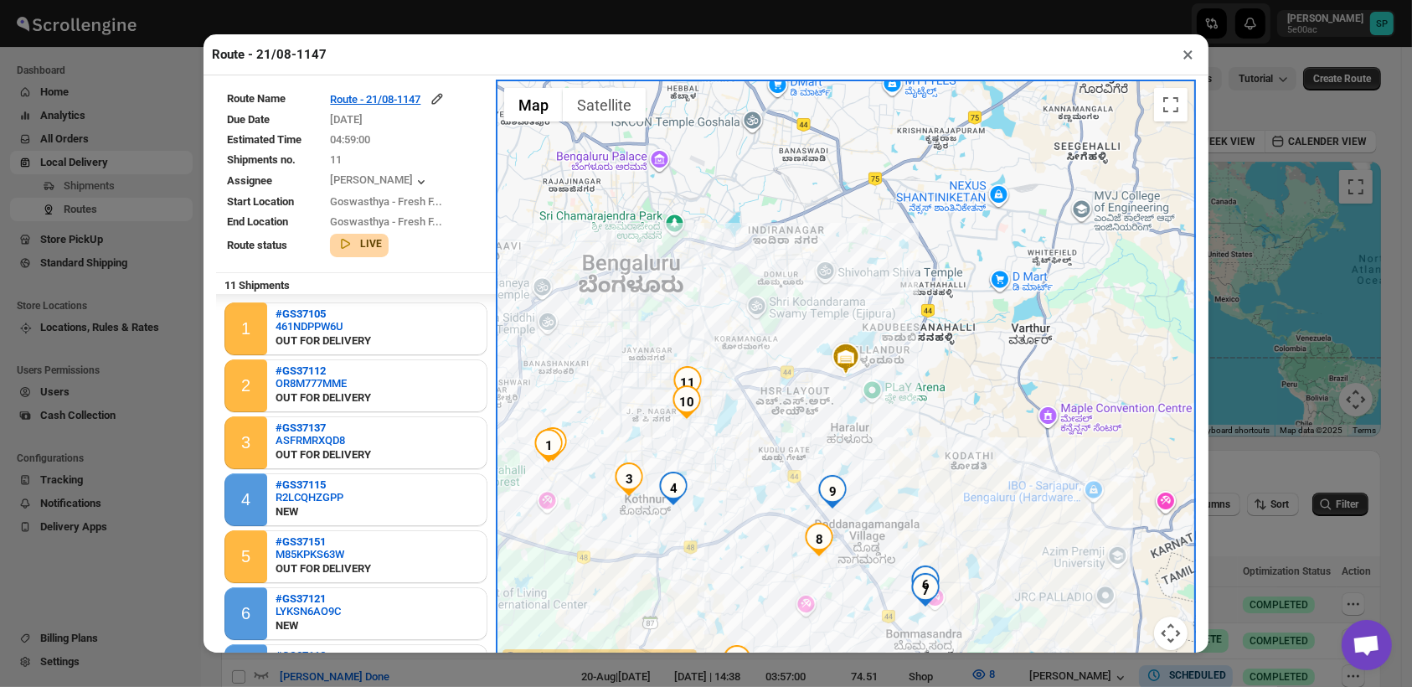
scroll to position [186, 0]
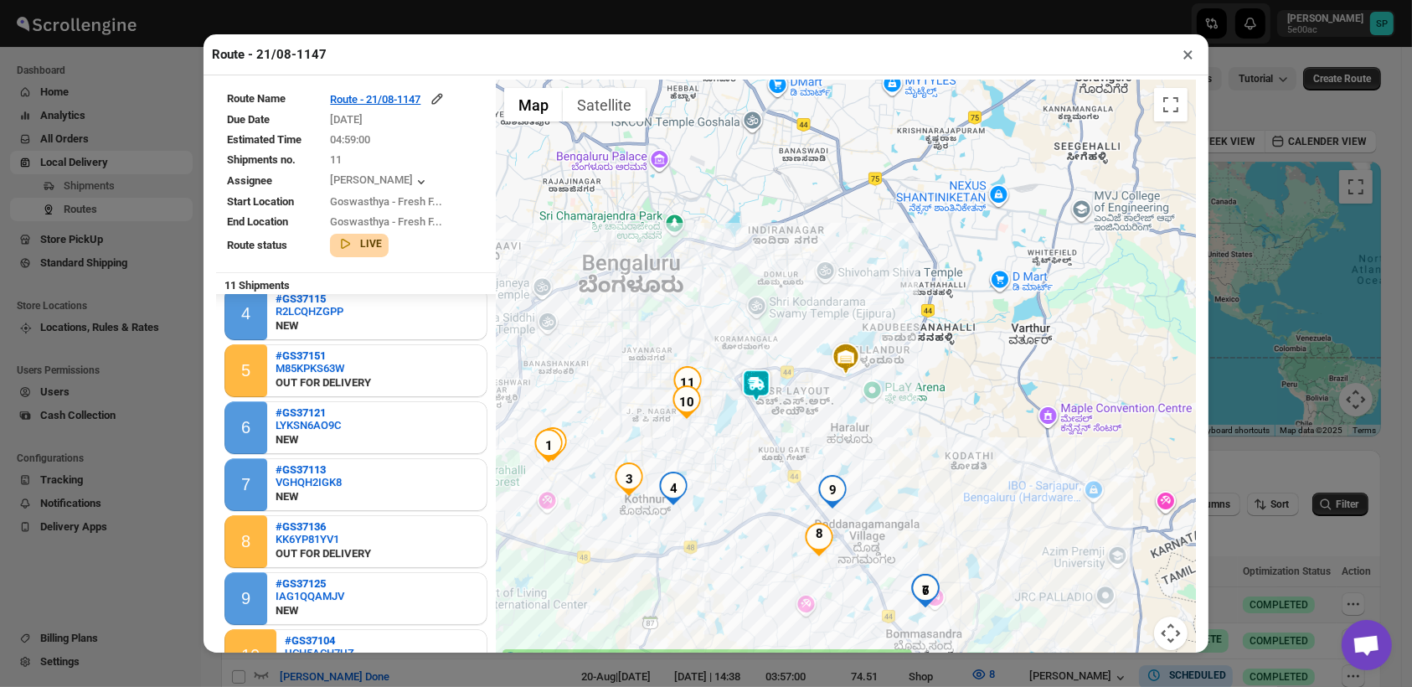
click at [1184, 50] on button "×" at bounding box center [1188, 54] width 24 height 23
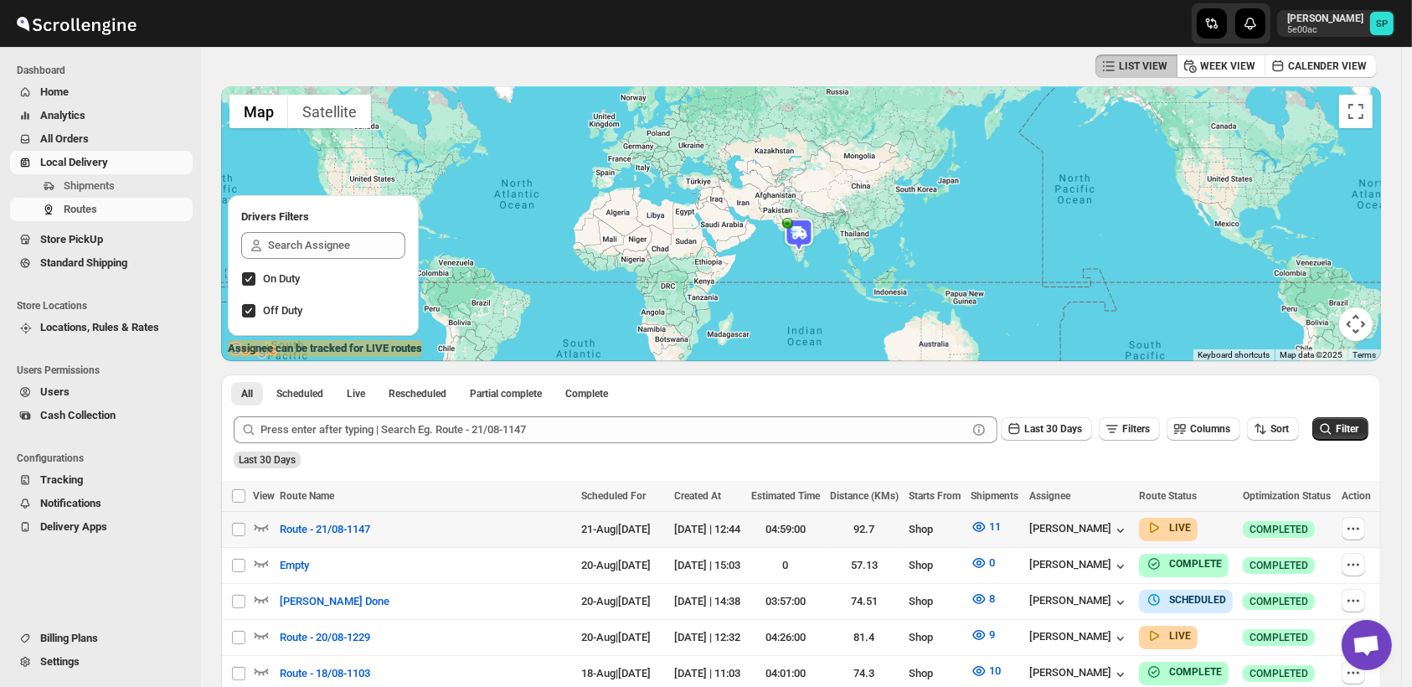
scroll to position [93, 0]
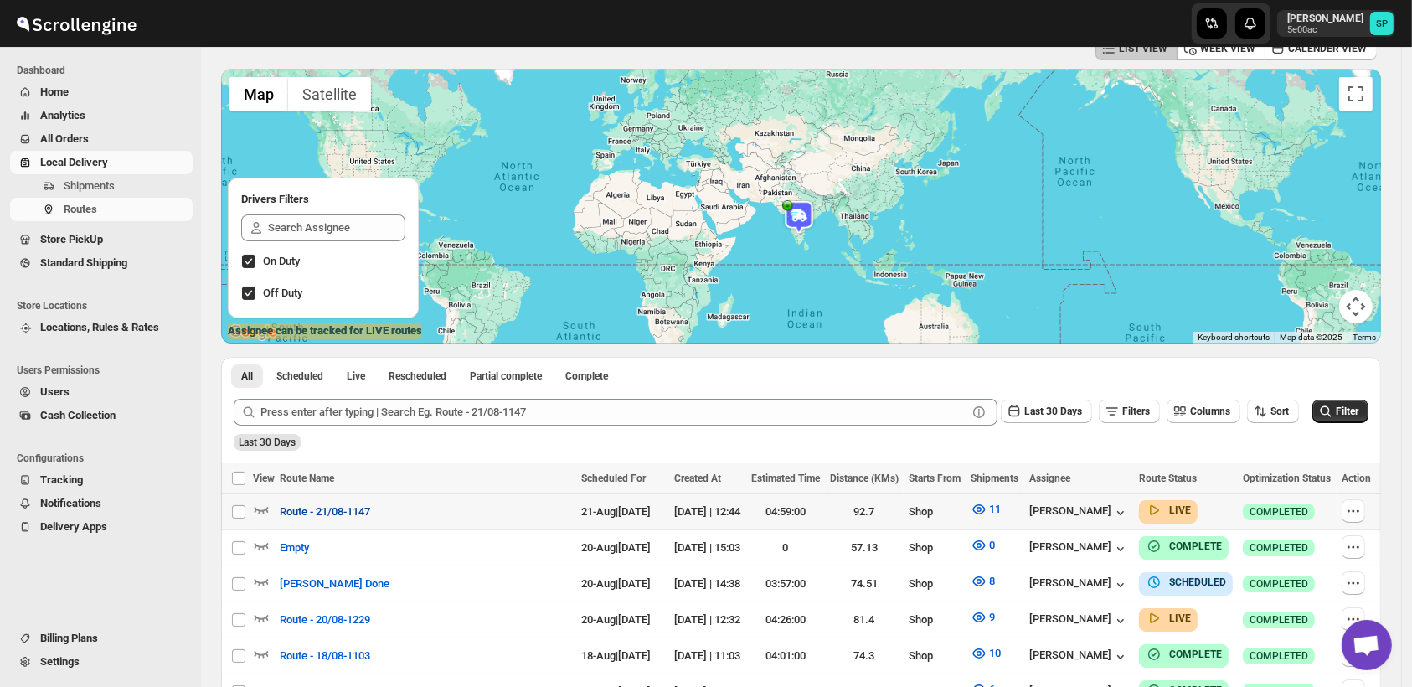
click at [317, 514] on span "Route - 21/08-1147" at bounding box center [325, 511] width 90 height 17
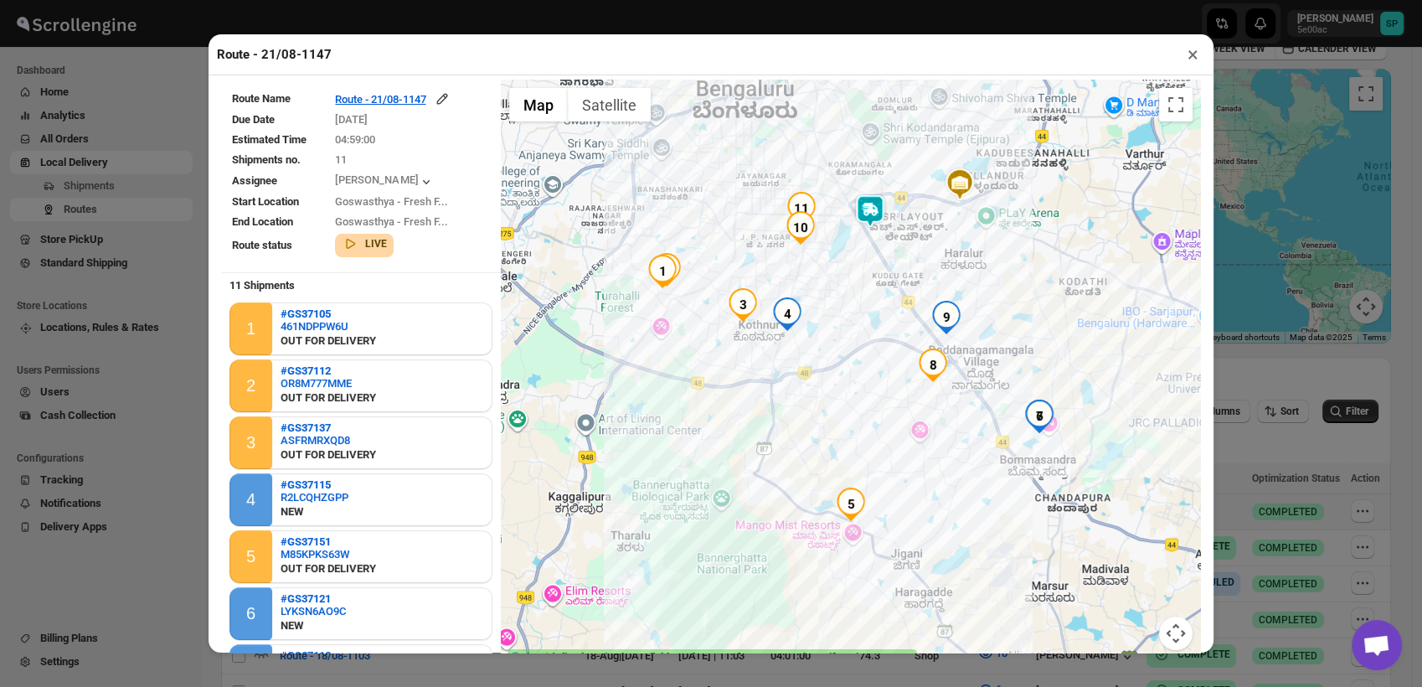
click at [1190, 59] on button "×" at bounding box center [1193, 54] width 24 height 23
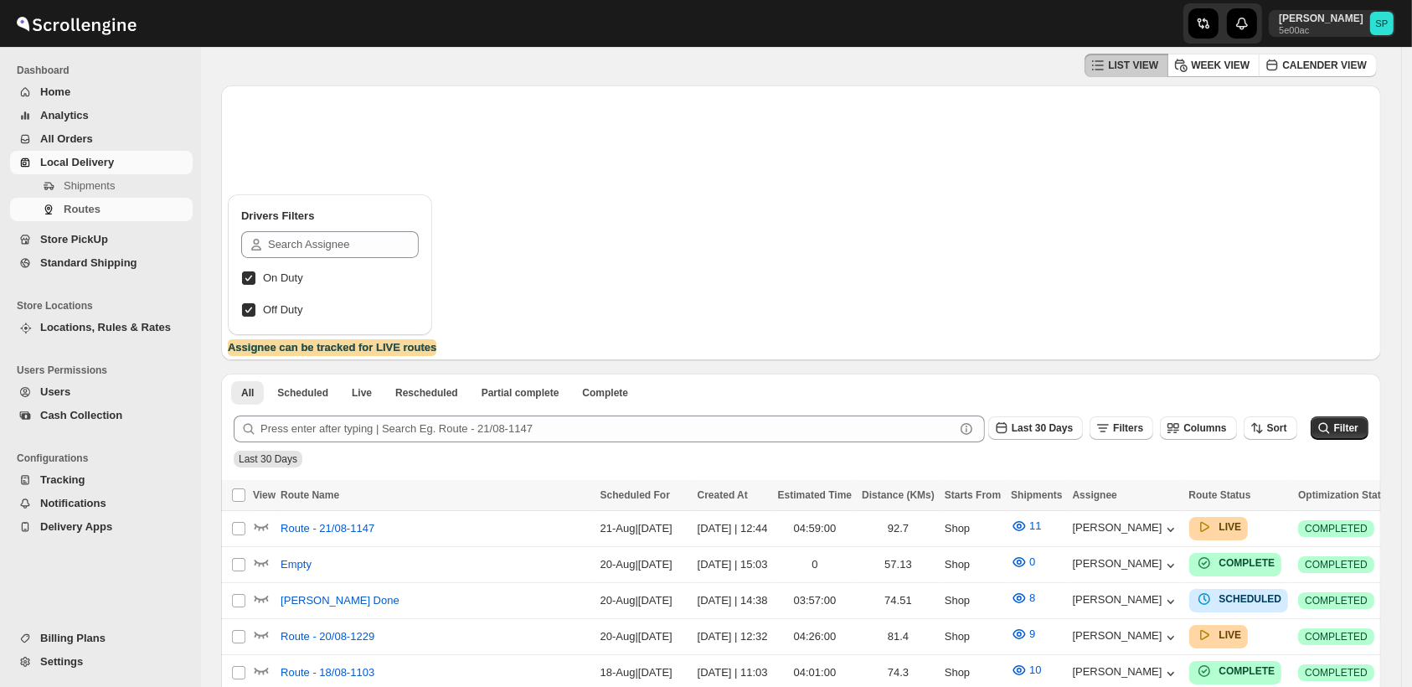
scroll to position [93, 0]
